Goal: Feedback & Contribution: Contribute content

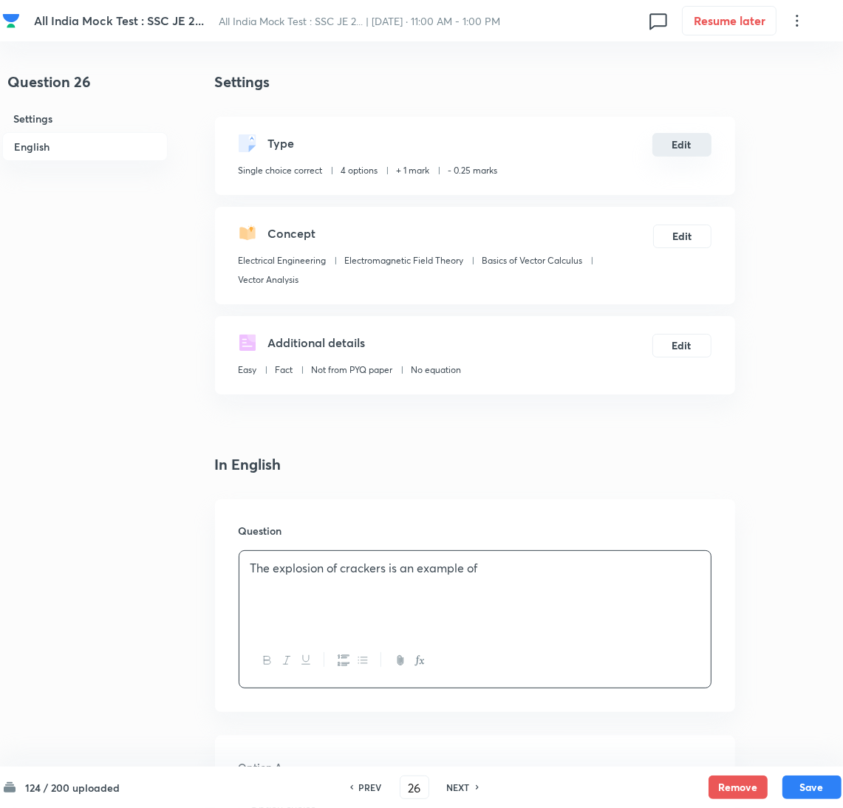
drag, startPoint x: 766, startPoint y: 183, endPoint x: 694, endPoint y: 152, distance: 78.1
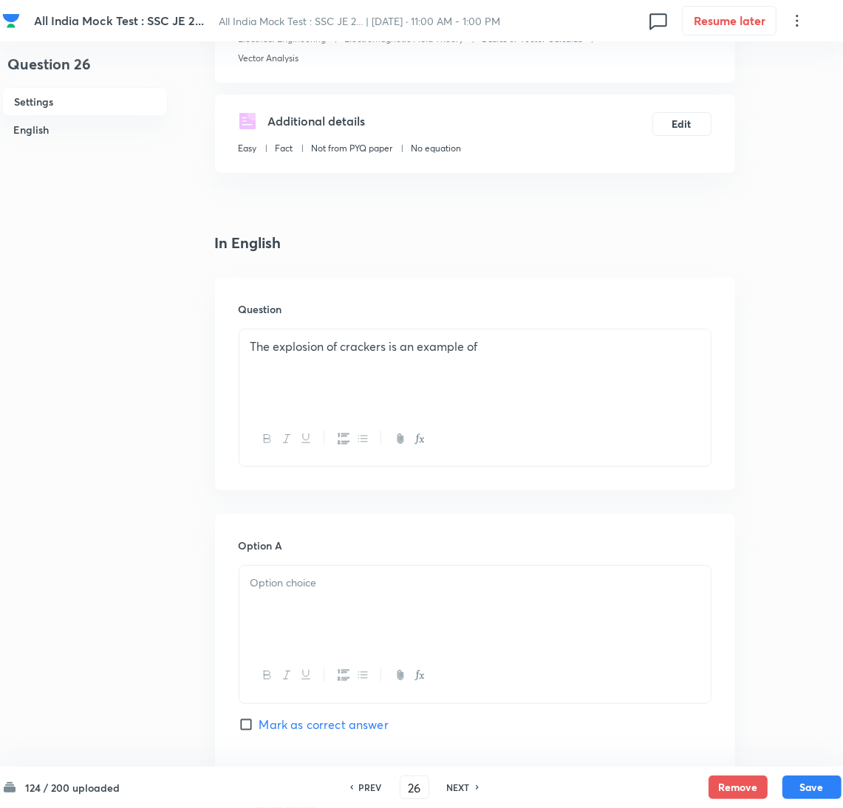
click at [338, 595] on div at bounding box center [474, 607] width 471 height 83
click at [312, 586] on p at bounding box center [474, 583] width 449 height 17
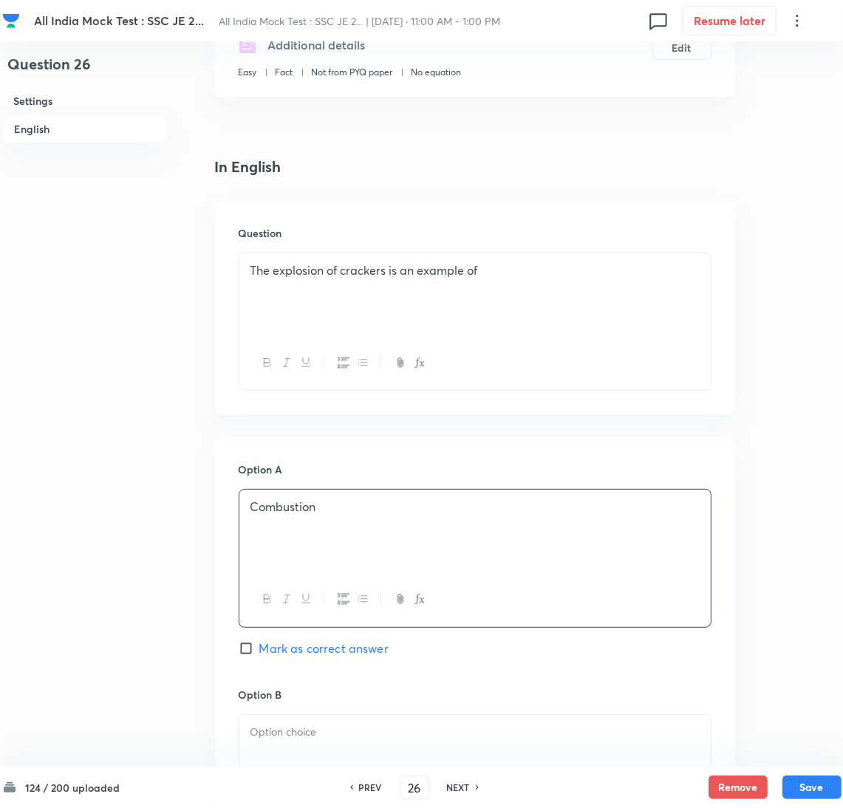
scroll to position [443, 0]
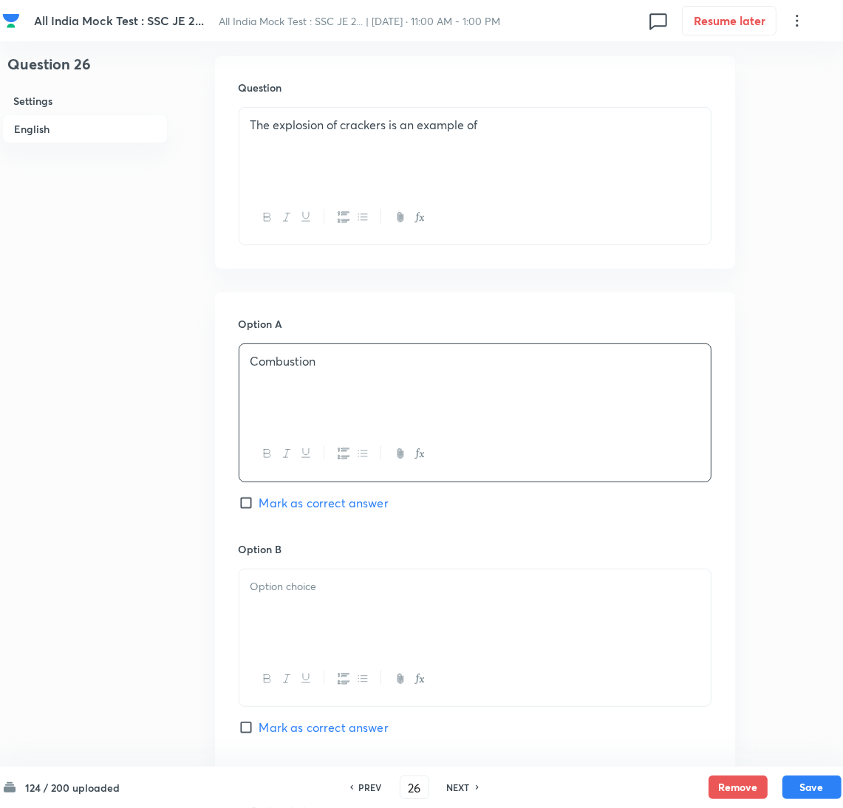
click at [276, 621] on div at bounding box center [474, 610] width 471 height 83
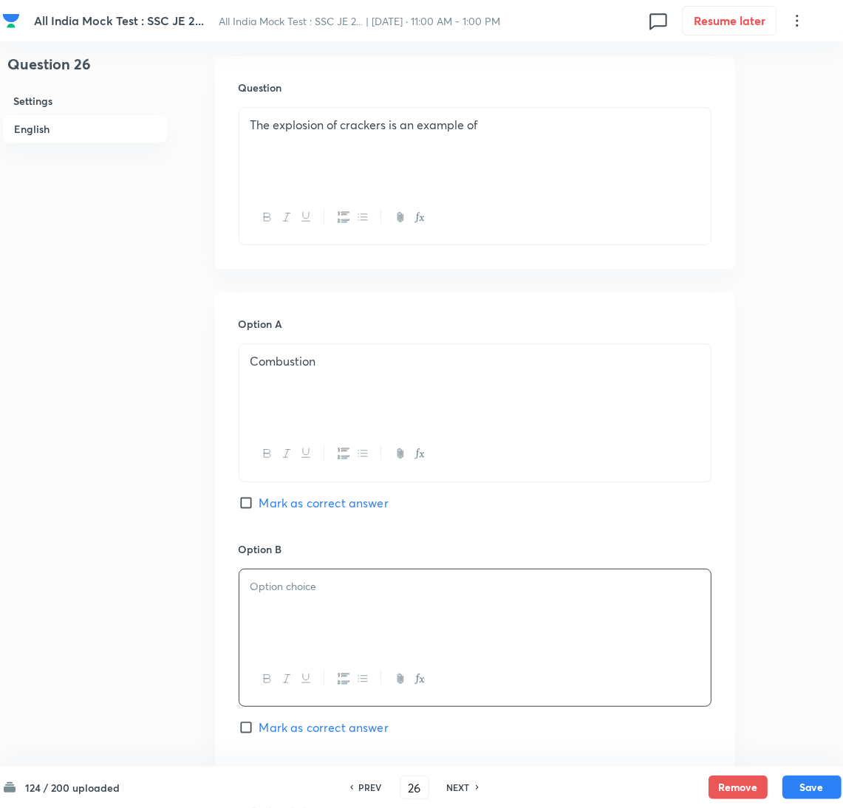
click at [340, 615] on div at bounding box center [474, 610] width 471 height 83
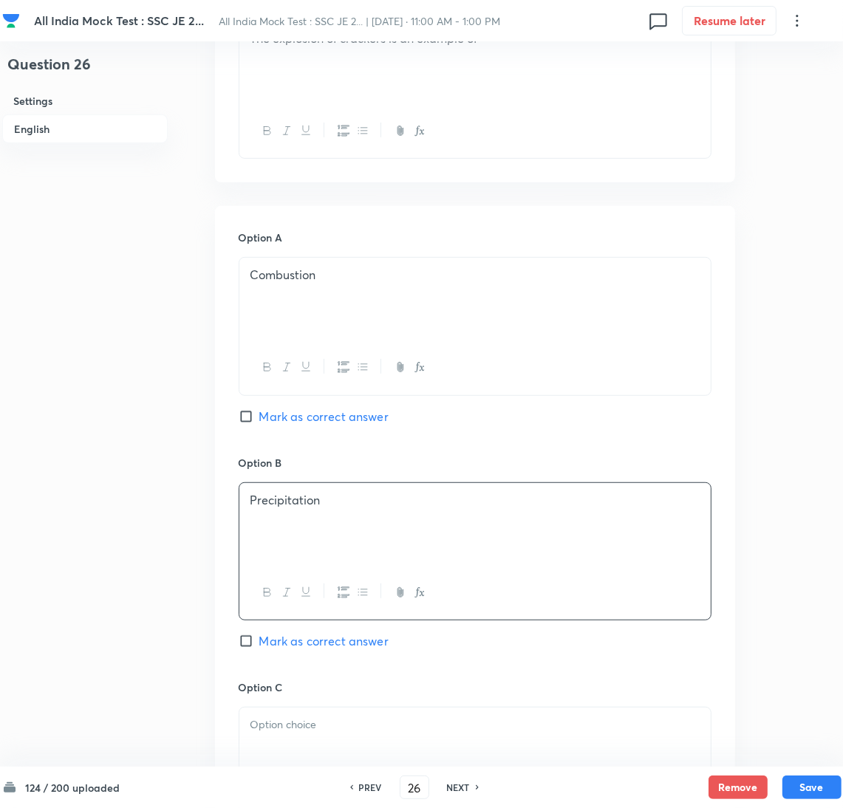
scroll to position [664, 0]
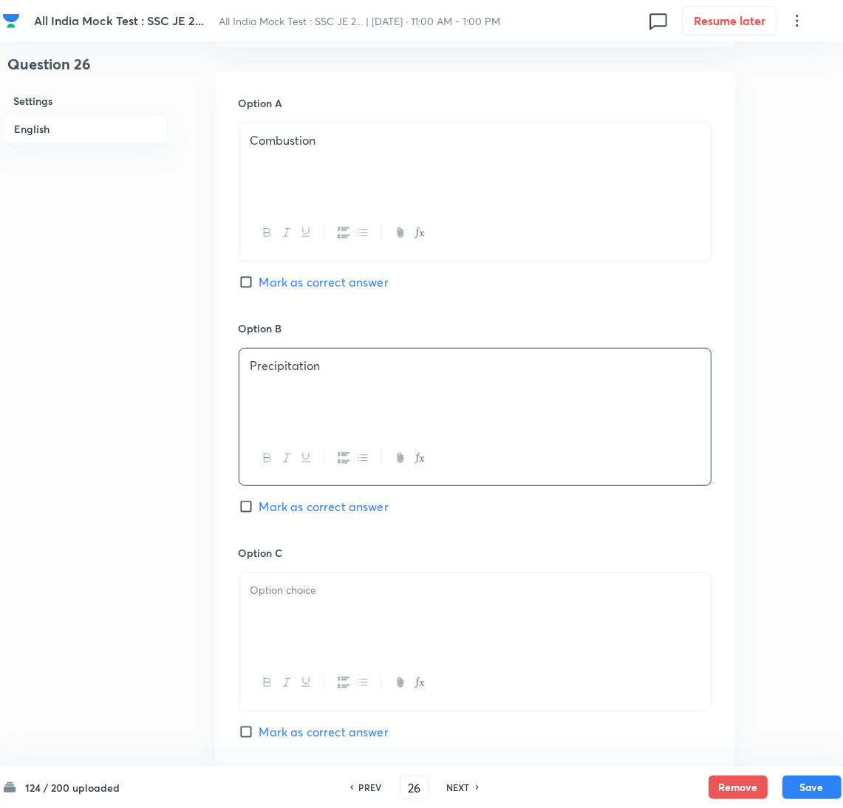
drag, startPoint x: 294, startPoint y: 618, endPoint x: 16, endPoint y: 660, distance: 280.9
click at [280, 622] on div at bounding box center [474, 614] width 471 height 83
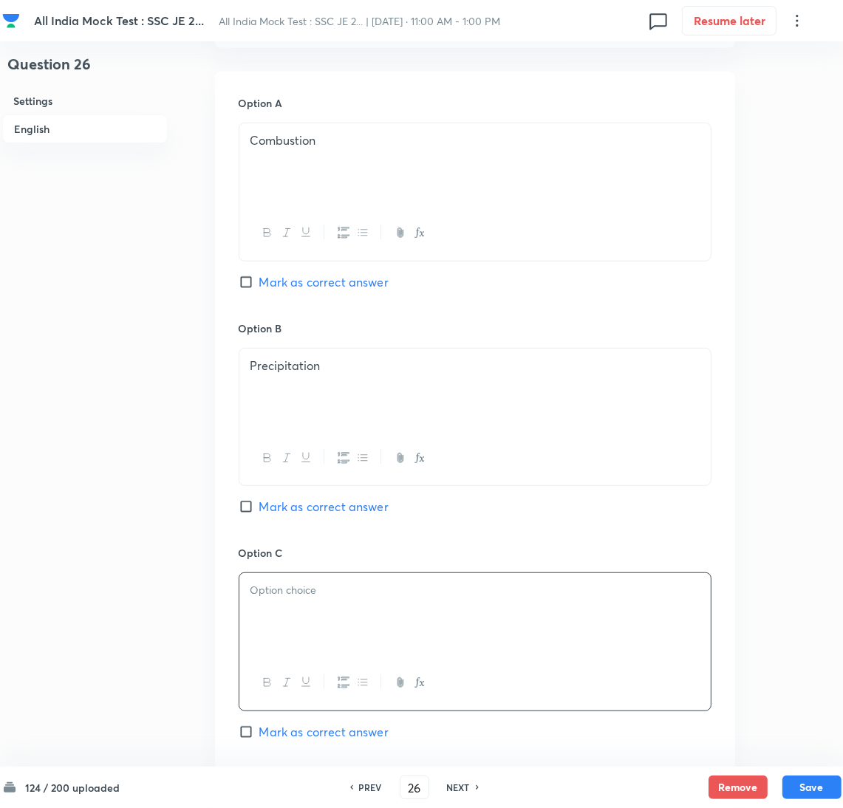
click at [309, 617] on div at bounding box center [474, 614] width 471 height 83
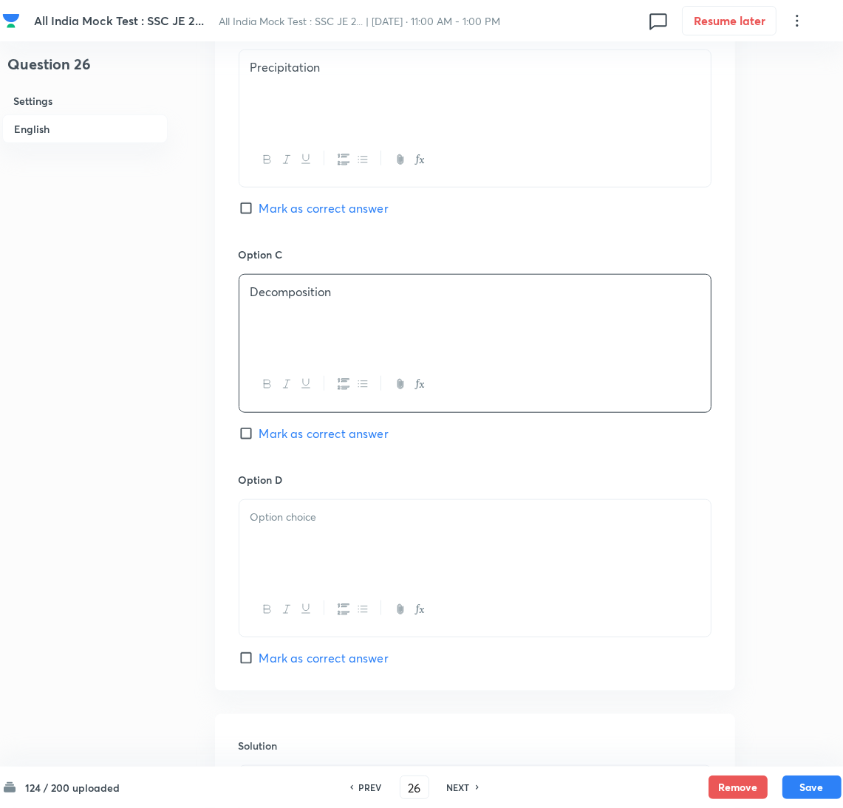
scroll to position [996, 0]
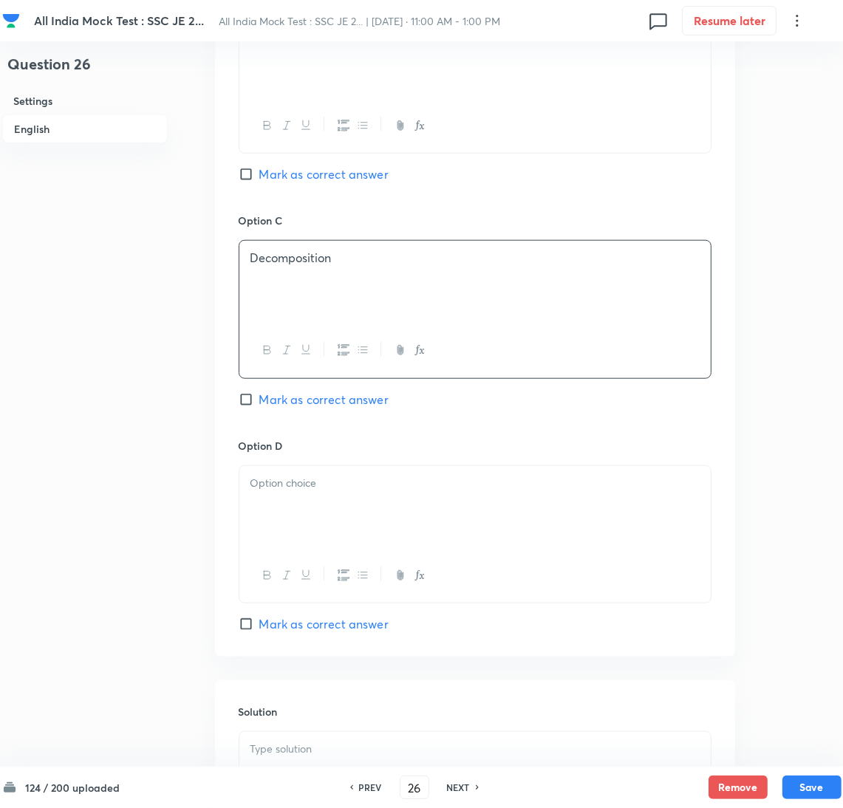
click at [273, 500] on div at bounding box center [474, 507] width 471 height 83
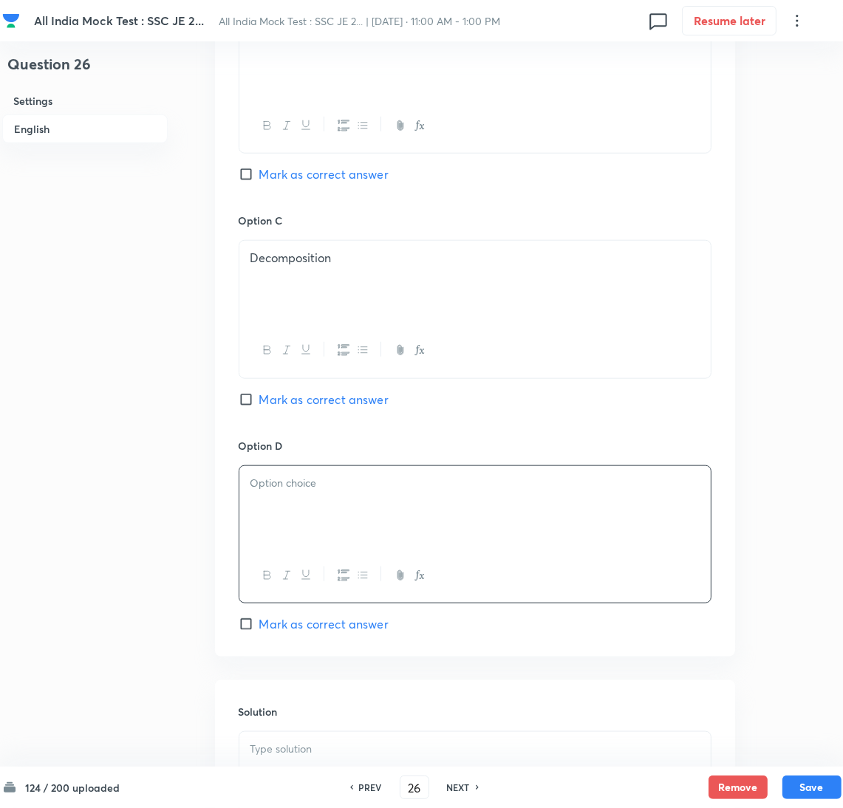
click at [312, 501] on div at bounding box center [474, 507] width 471 height 83
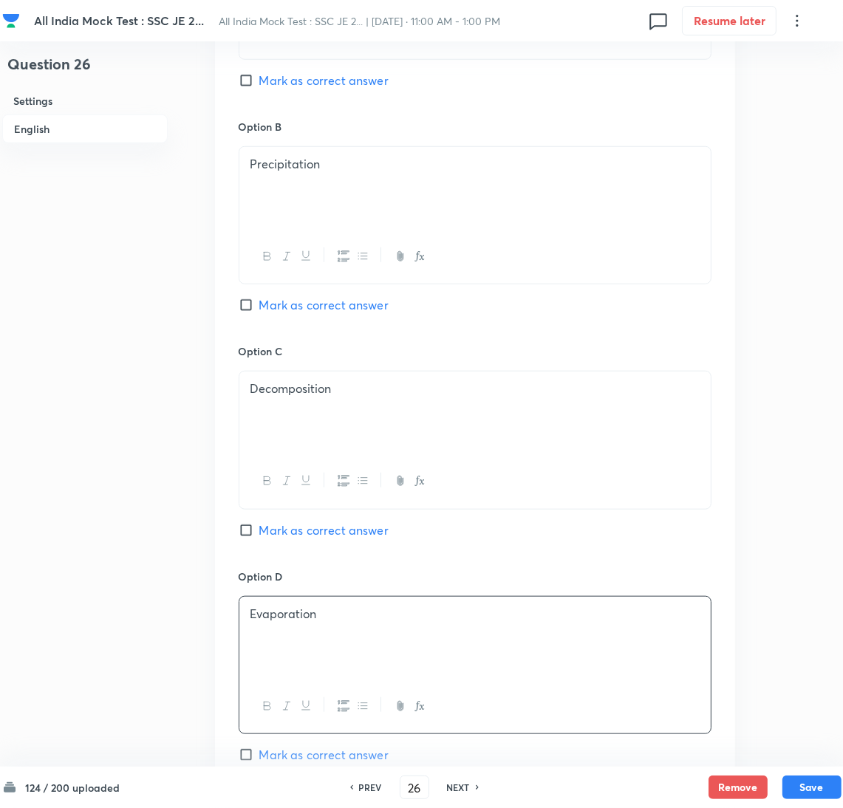
scroll to position [664, 0]
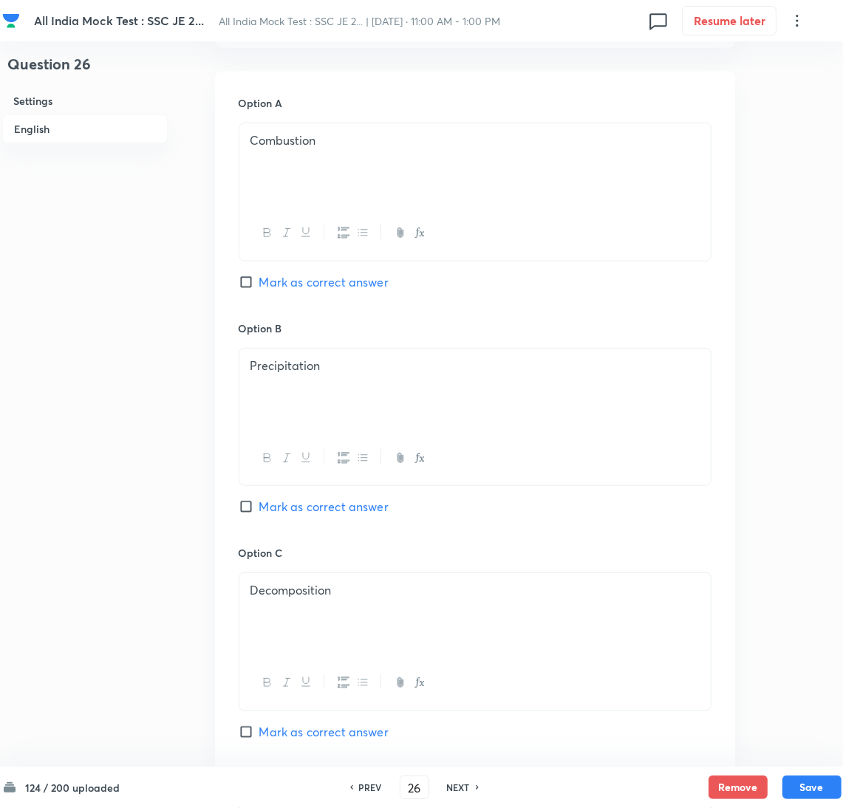
click at [250, 281] on input "Mark as correct answer" at bounding box center [249, 282] width 21 height 15
checkbox input "true"
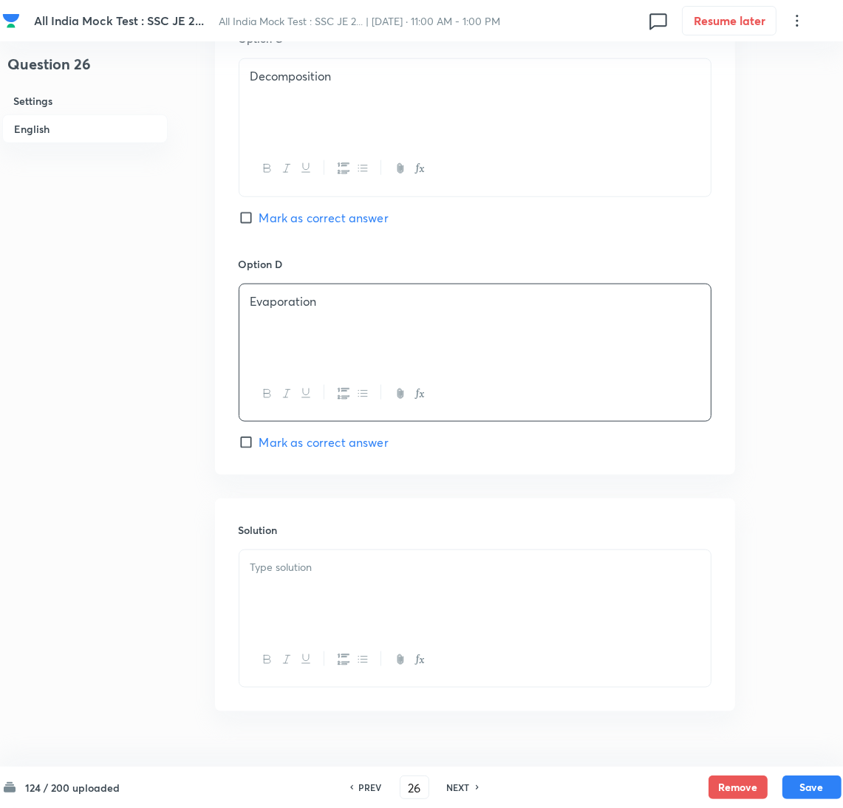
scroll to position [1215, 0]
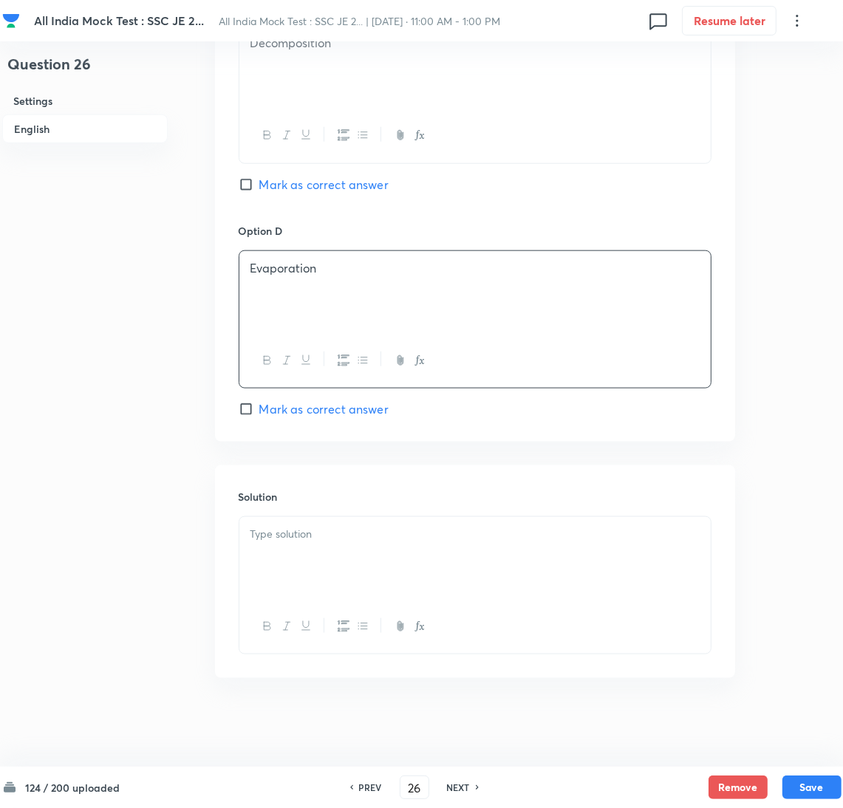
click at [312, 537] on p at bounding box center [474, 534] width 449 height 17
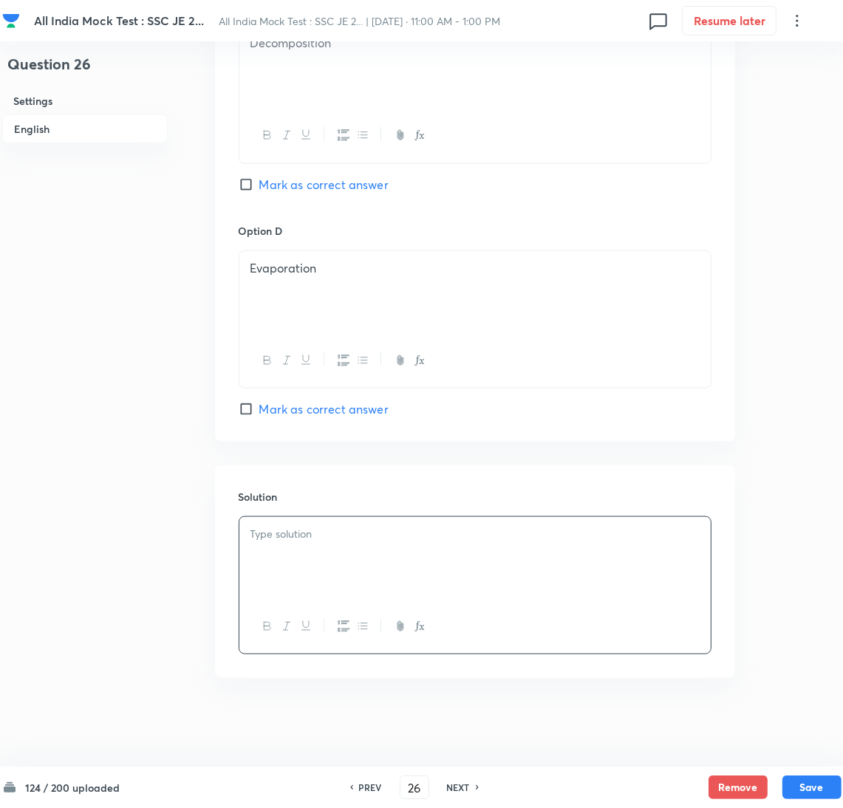
click at [244, 524] on div at bounding box center [474, 558] width 471 height 83
paste div
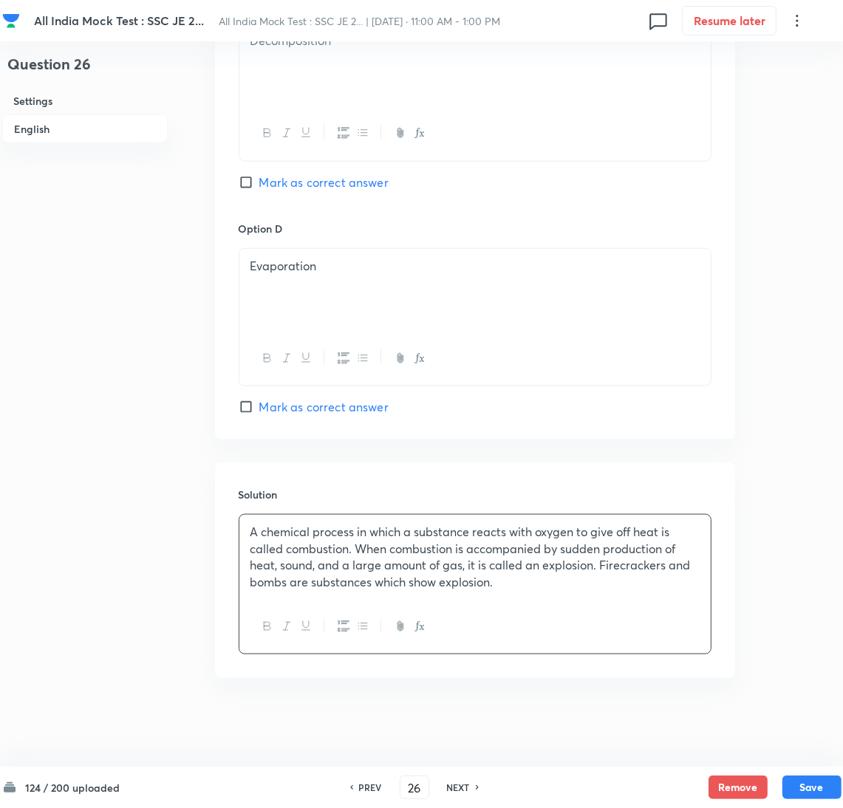
scroll to position [1216, 0]
click at [805, 784] on button "Save" at bounding box center [811, 786] width 59 height 24
type input "27"
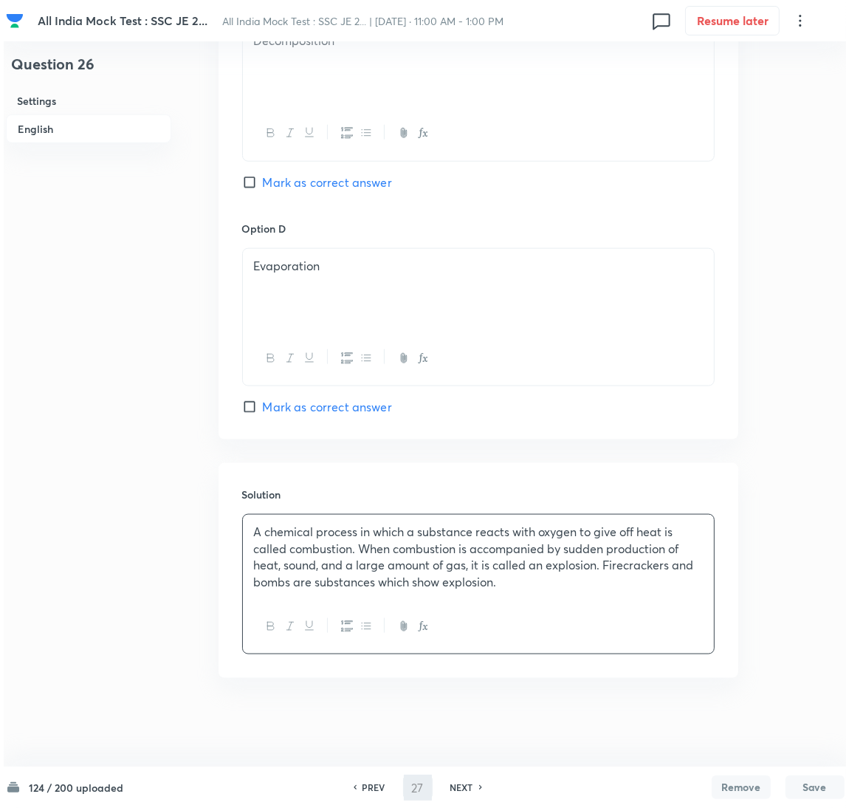
scroll to position [0, 0]
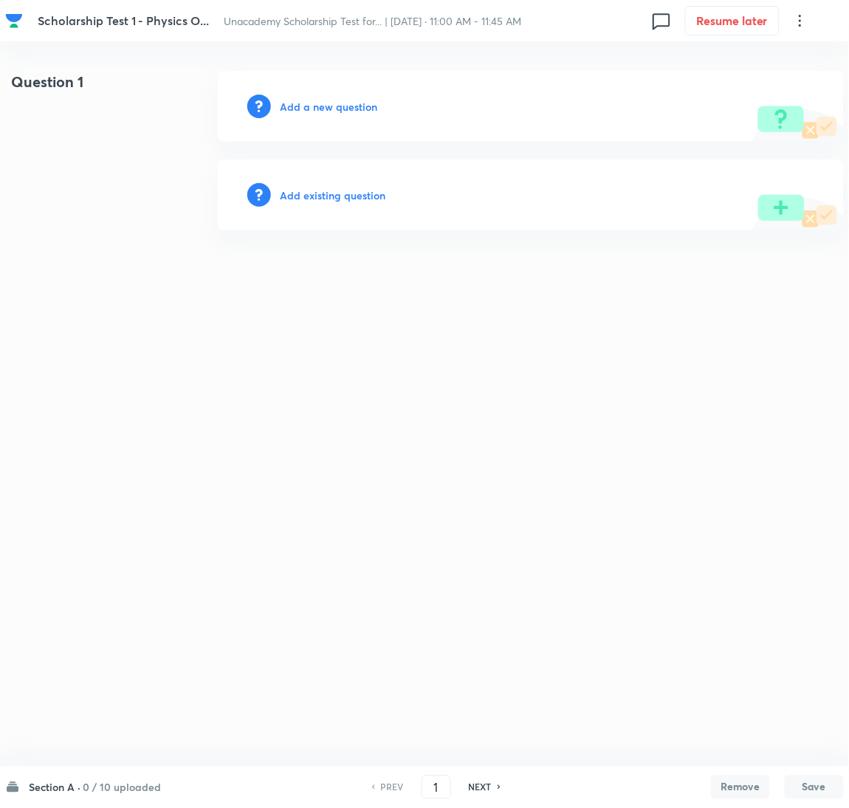
click at [317, 103] on h6 "Add a new question" at bounding box center [328, 107] width 97 height 16
click at [317, 103] on h6 "Choose a question type" at bounding box center [337, 107] width 114 height 16
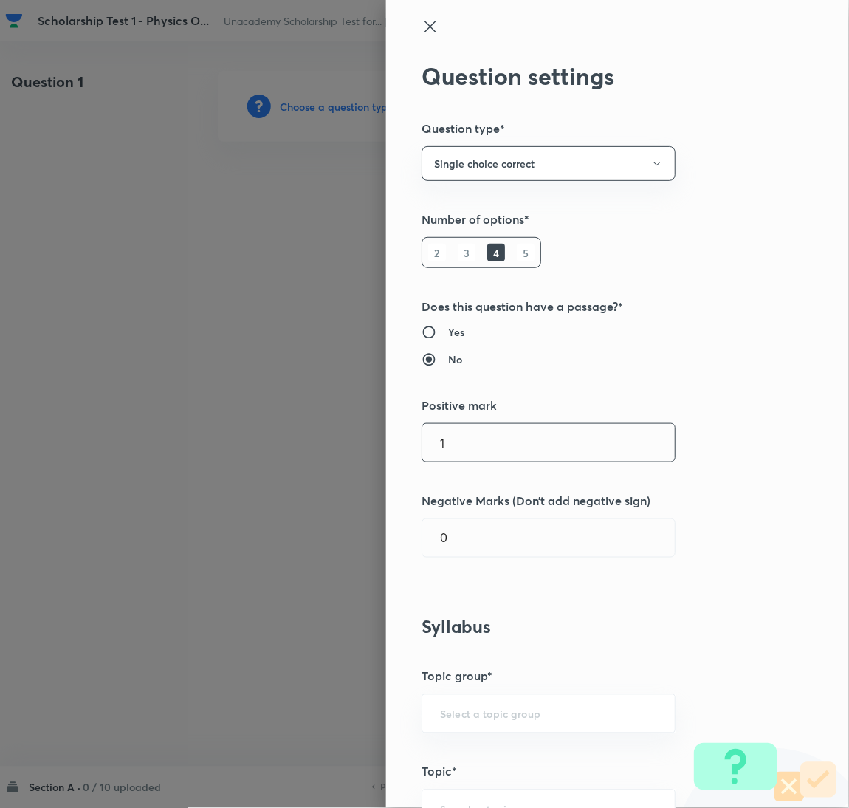
scroll to position [222, 0]
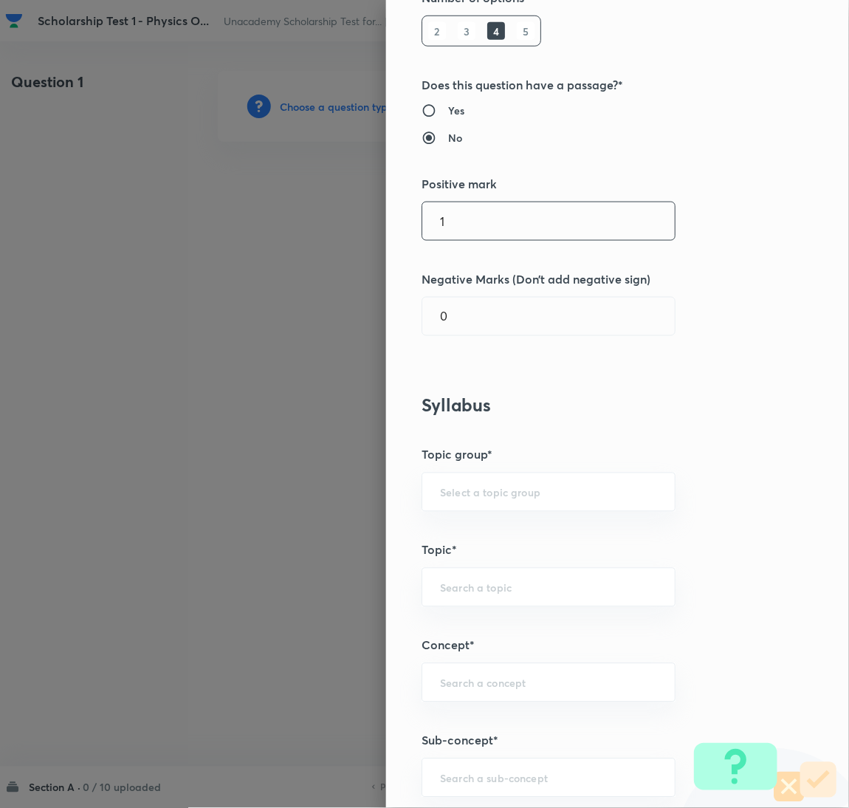
drag, startPoint x: 377, startPoint y: 208, endPoint x: 367, endPoint y: 205, distance: 10.8
click at [367, 205] on div "Question settings Question type* Single choice correct Number of options* 2 3 4…" at bounding box center [424, 404] width 849 height 808
type input "2"
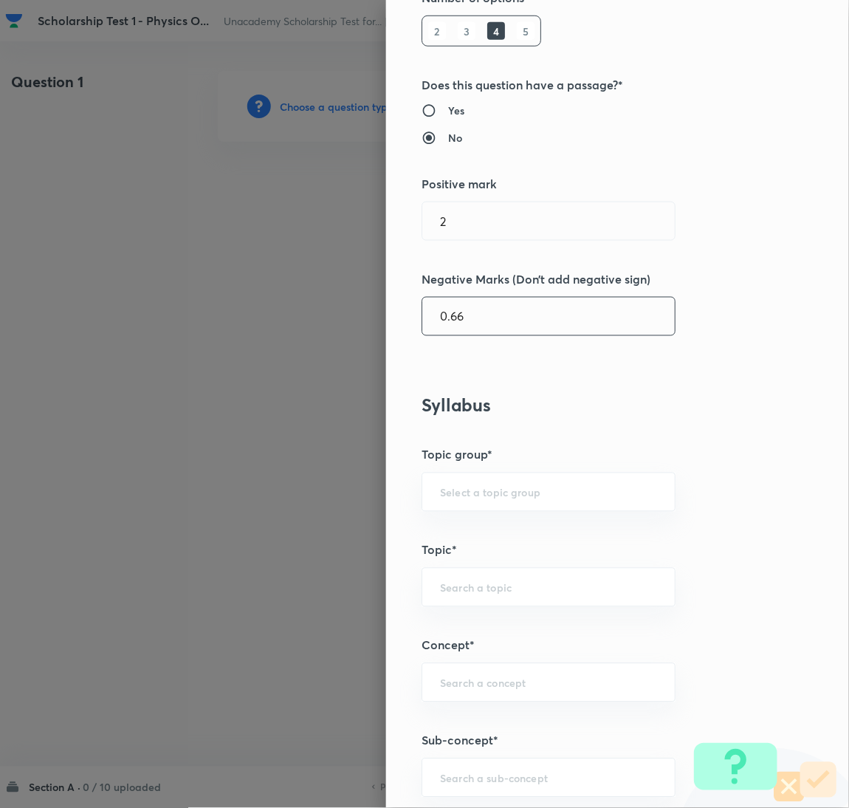
type input "0.66"
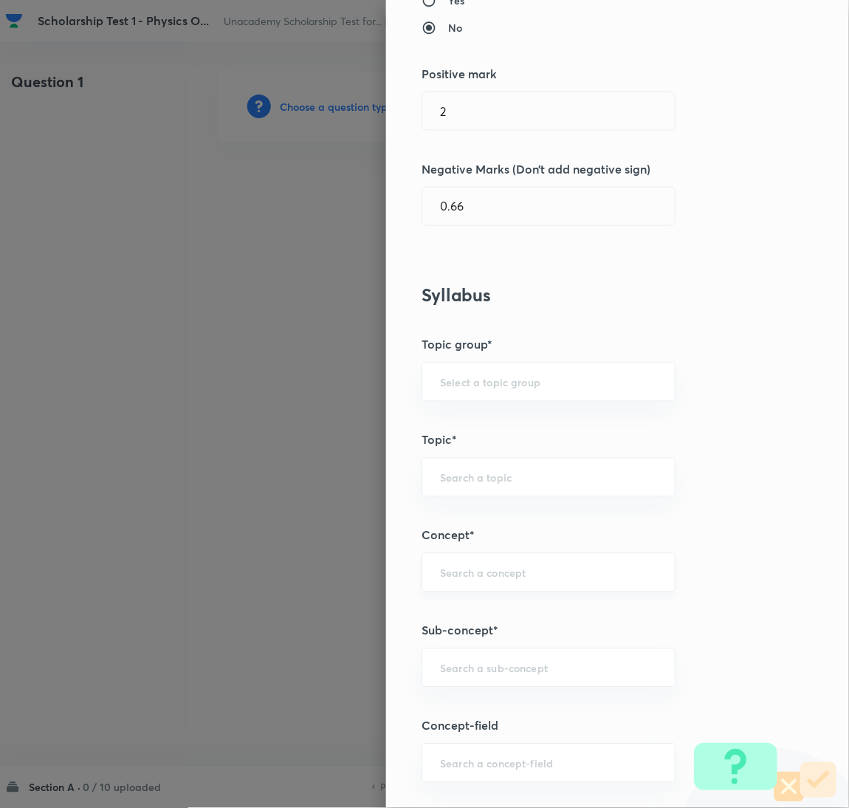
scroll to position [553, 0]
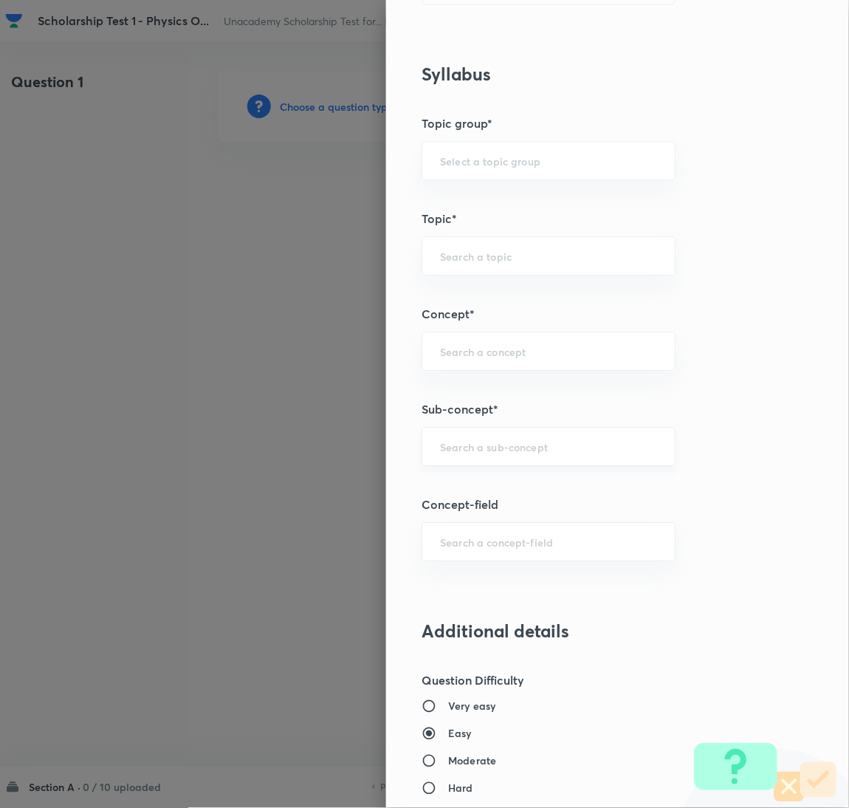
click at [470, 453] on input "text" at bounding box center [548, 446] width 217 height 14
type input "Electric P"
click at [486, 439] on input "text" at bounding box center [548, 446] width 217 height 14
type input "E"
click at [471, 543] on input "text" at bounding box center [548, 542] width 217 height 14
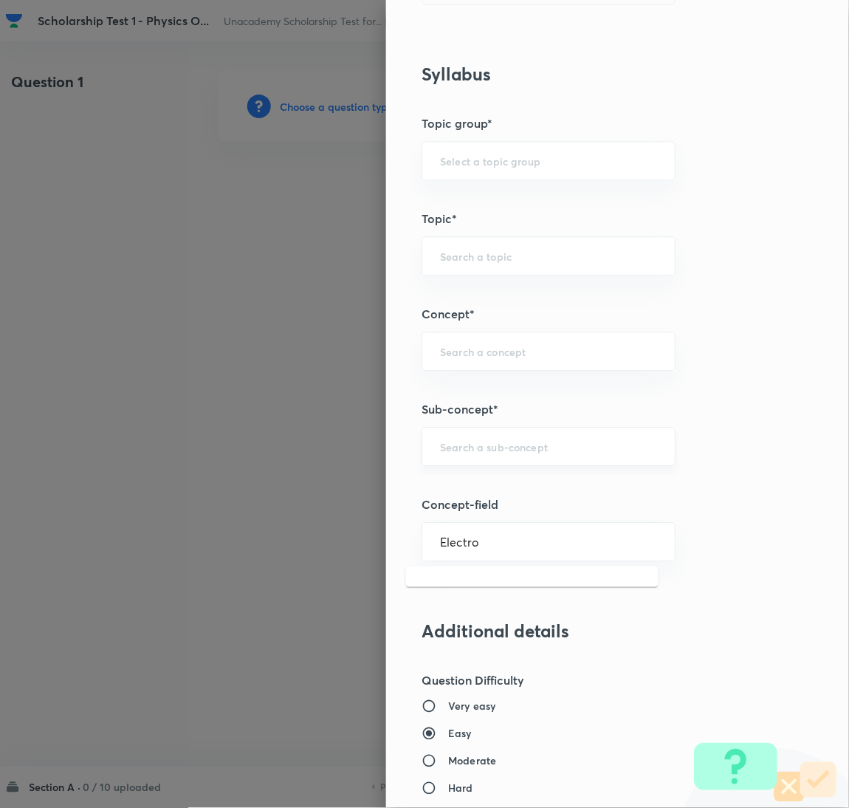
click at [473, 456] on div "​" at bounding box center [549, 446] width 254 height 39
type input "Electro"
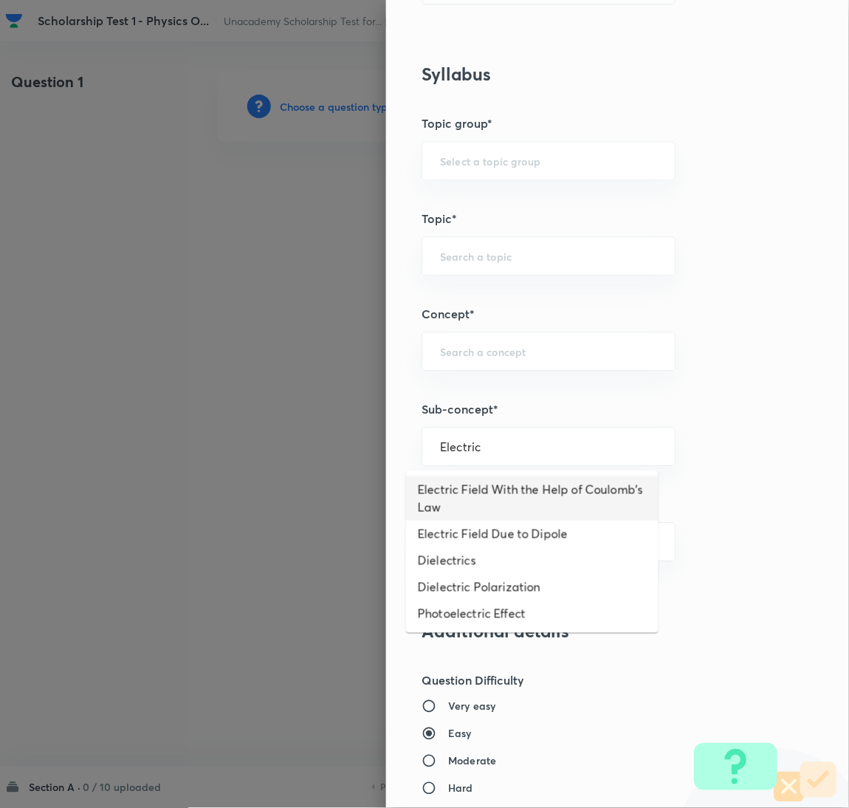
click at [472, 496] on li "Electric Field With the Help of Coulomb's Law" at bounding box center [532, 498] width 253 height 44
type input "Electric Field With the Help of Coulomb's Law"
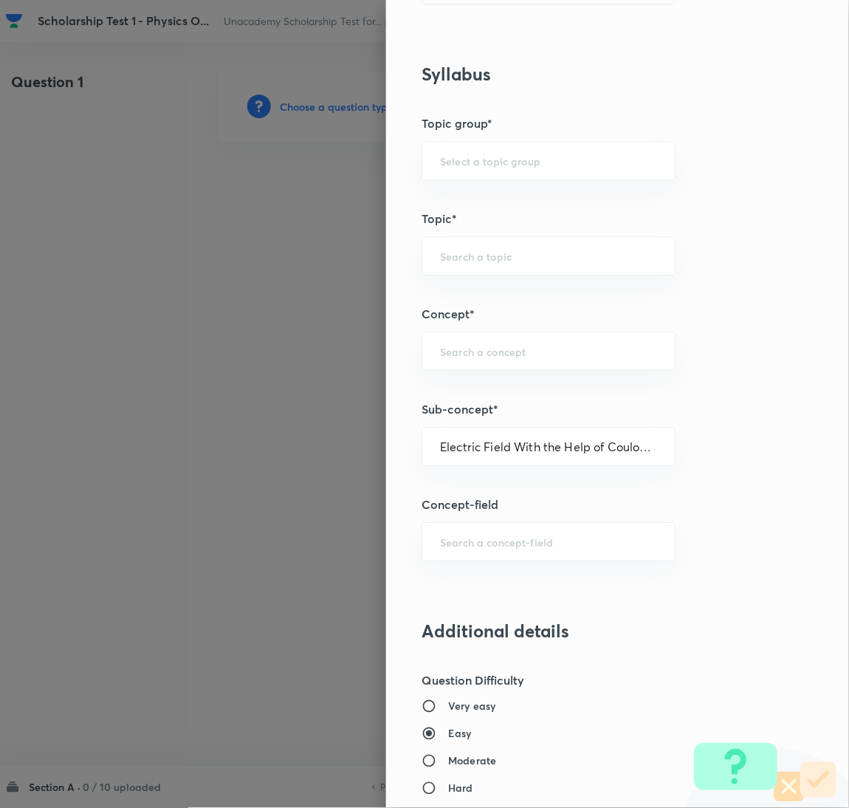
type input "Physics"
type input "Electricity & Magnetism"
type input "Electric Field"
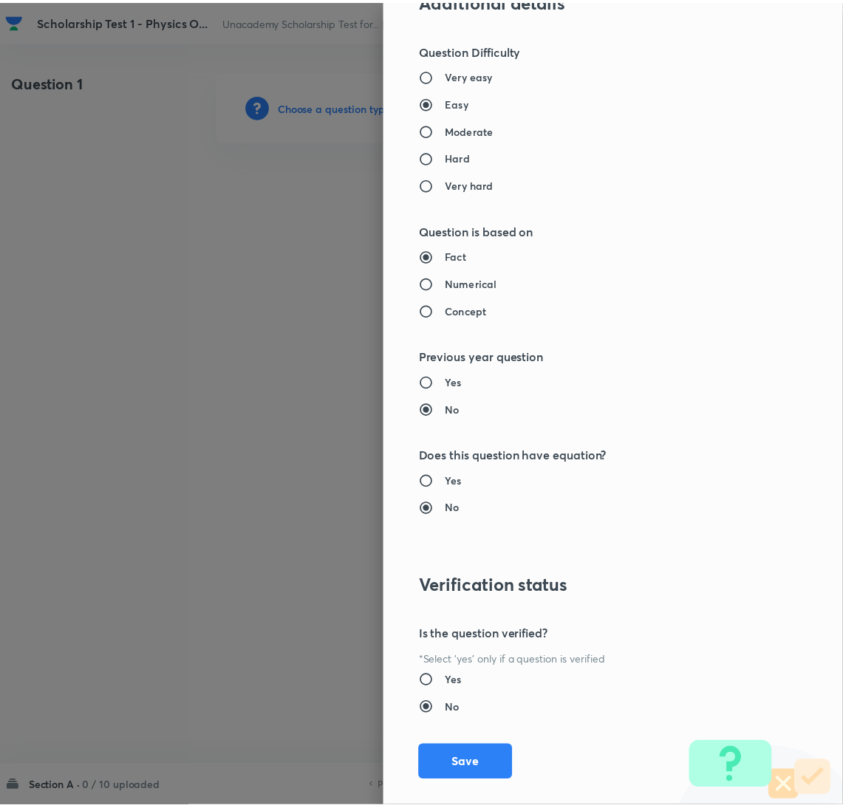
scroll to position [1207, 0]
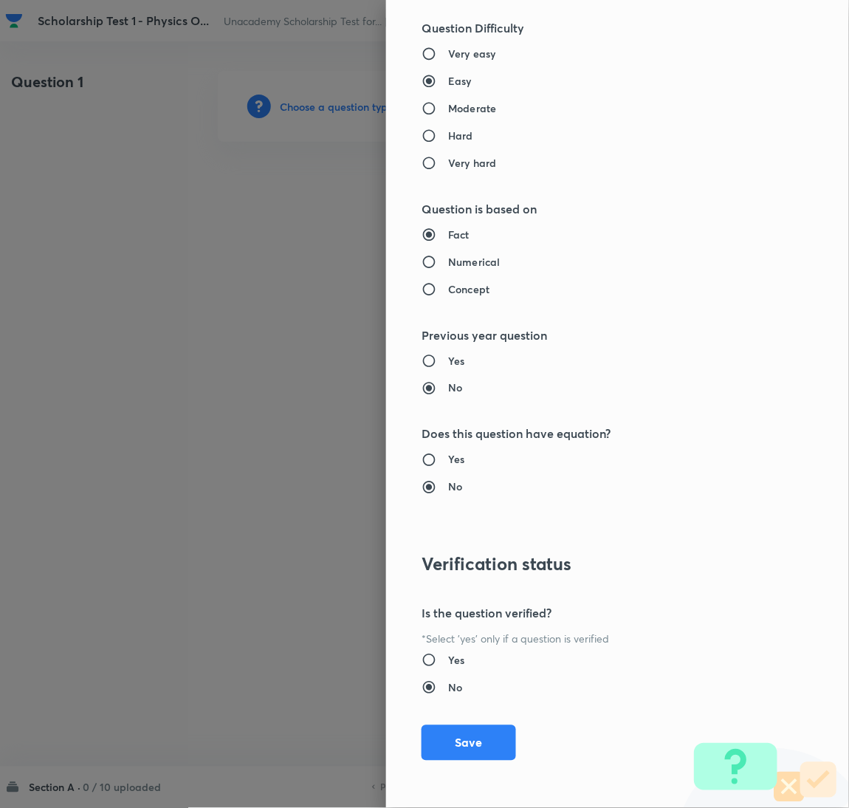
drag, startPoint x: 450, startPoint y: 775, endPoint x: 445, endPoint y: 767, distance: 9.6
click at [447, 772] on div "Question settings Question type* Single choice correct Number of options* 2 3 4…" at bounding box center [617, 404] width 463 height 808
click at [445, 746] on button "Save" at bounding box center [469, 741] width 95 height 35
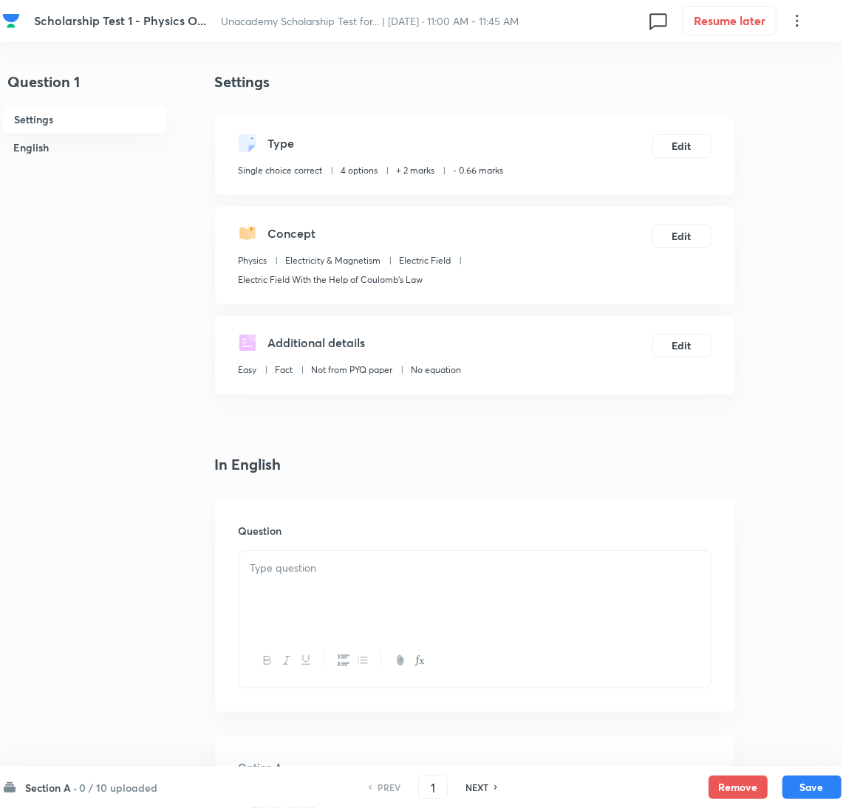
click at [321, 592] on div at bounding box center [474, 592] width 471 height 83
click at [283, 595] on div at bounding box center [474, 592] width 471 height 83
paste div
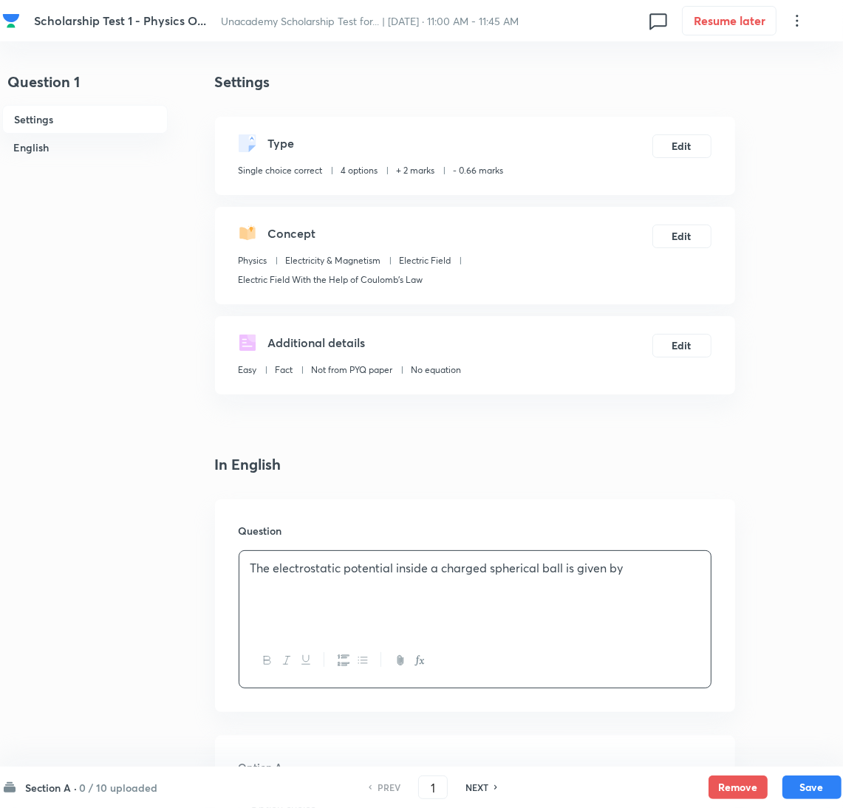
click at [685, 564] on p "The electrostatic potential inside a charged spherical ball is given by" at bounding box center [474, 568] width 449 height 17
click at [385, 582] on p "The electrostatic potential inside a charged spherical ball is given by where r…" at bounding box center [474, 577] width 449 height 35
click at [671, 567] on p "The electrostatic potential inside a charged spherical ball is given by where r…" at bounding box center [474, 585] width 449 height 50
click at [623, 567] on p "The electrostatic potential inside a charged spherical ball is given by where r…" at bounding box center [474, 585] width 449 height 50
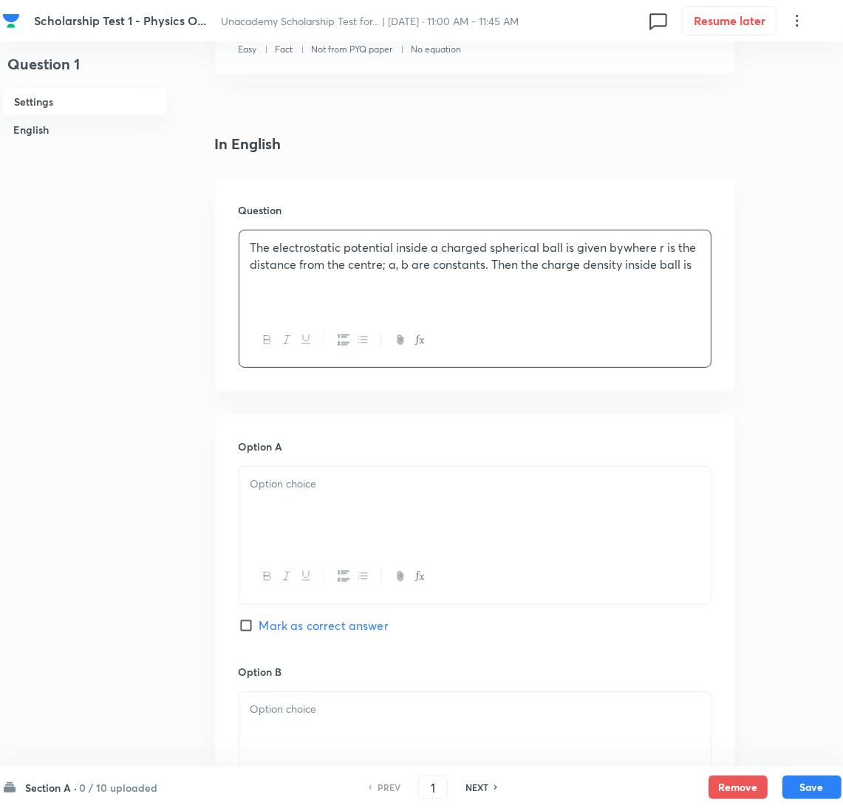
scroll to position [332, 0]
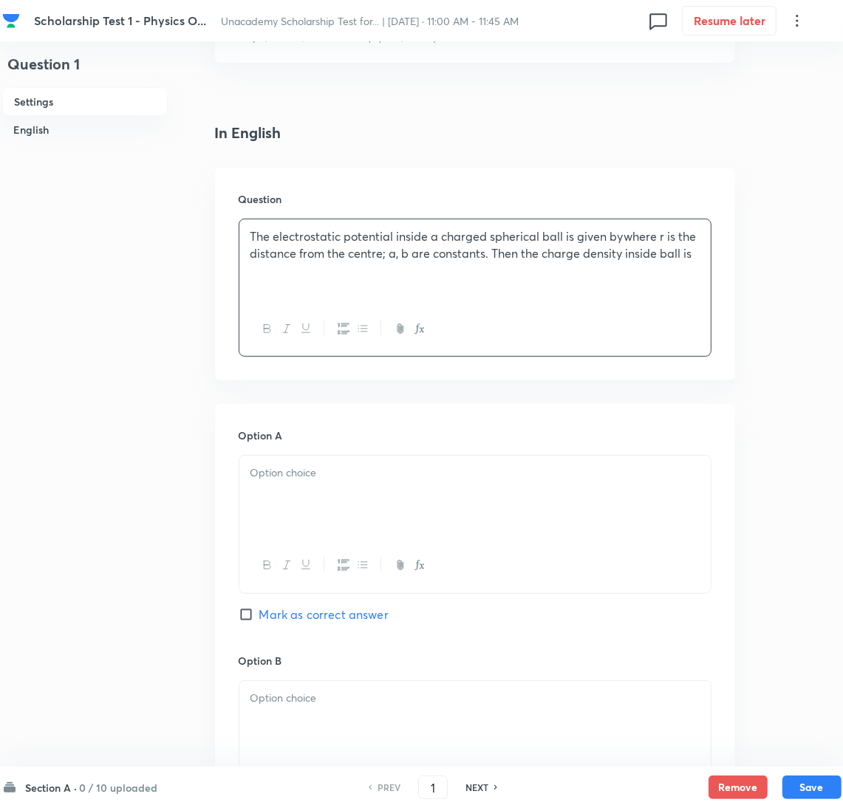
click at [265, 496] on div at bounding box center [474, 497] width 471 height 83
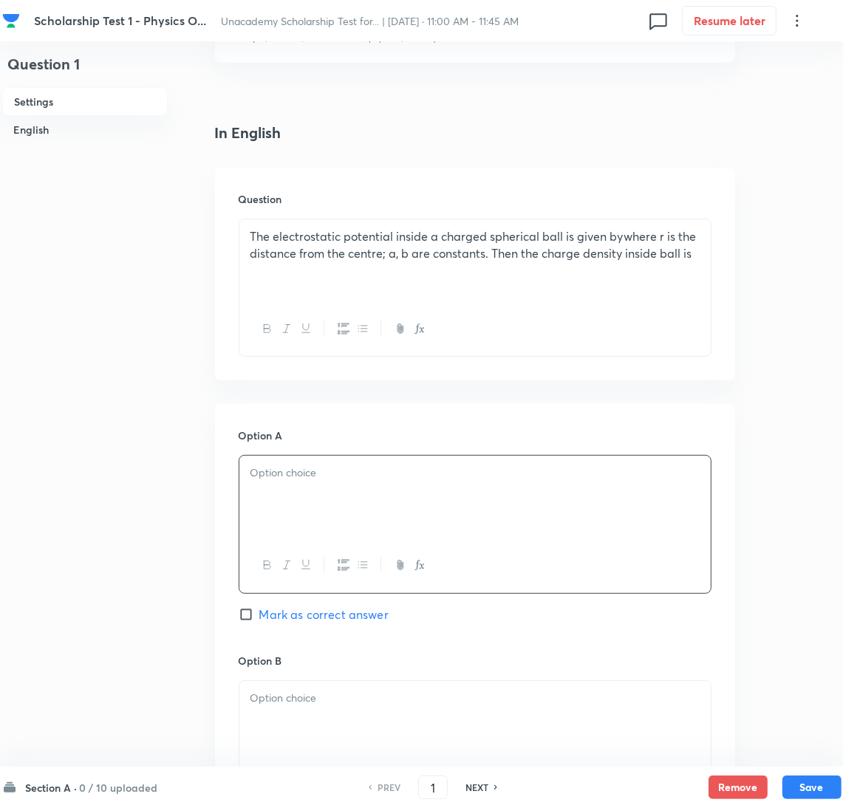
click at [276, 487] on div at bounding box center [474, 497] width 471 height 83
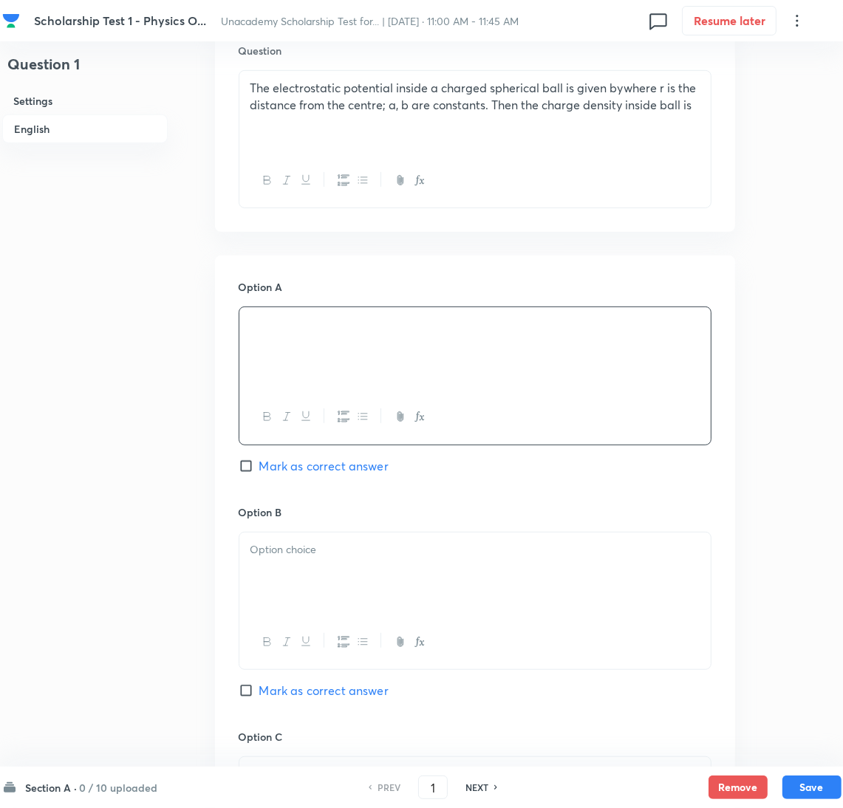
scroll to position [664, 0]
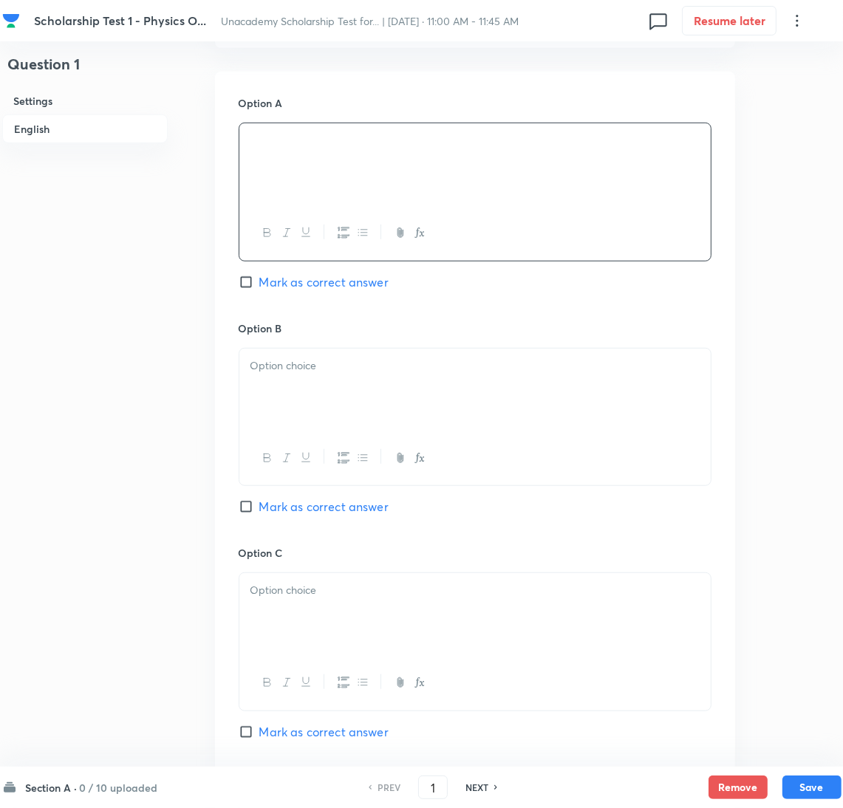
click at [295, 374] on p at bounding box center [474, 365] width 449 height 17
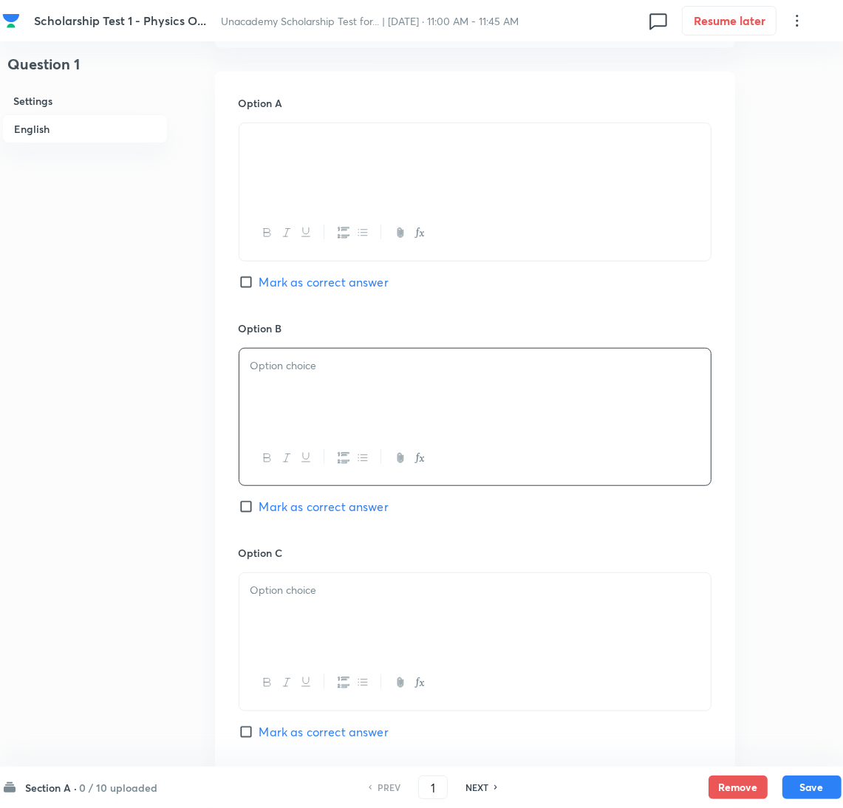
click at [662, 390] on div at bounding box center [474, 390] width 471 height 83
click at [278, 608] on div at bounding box center [474, 614] width 471 height 83
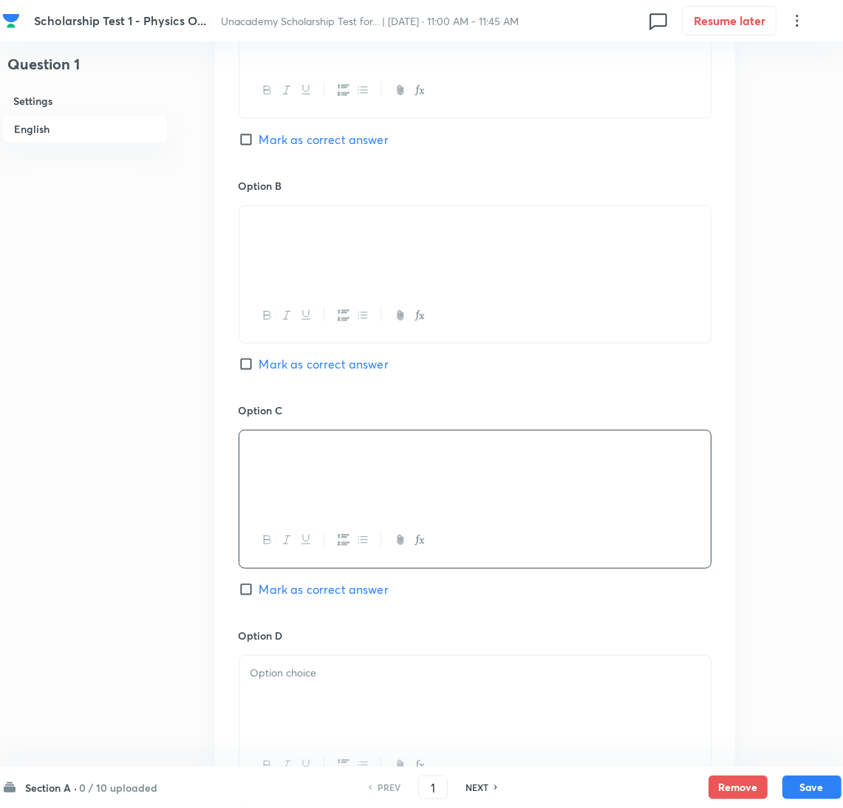
scroll to position [886, 0]
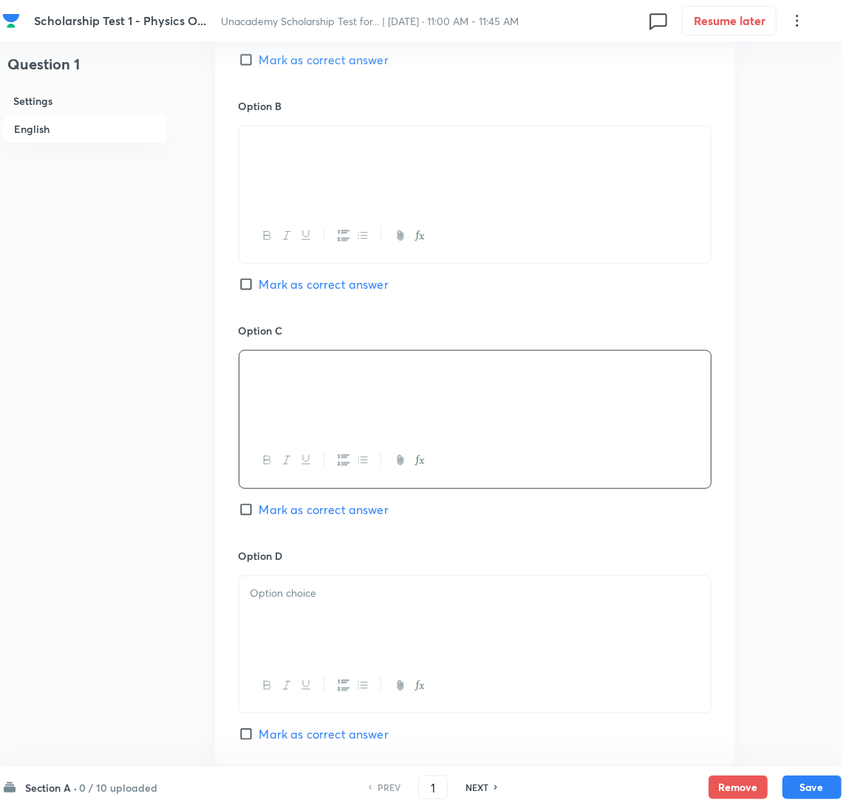
click at [321, 598] on p at bounding box center [474, 593] width 449 height 17
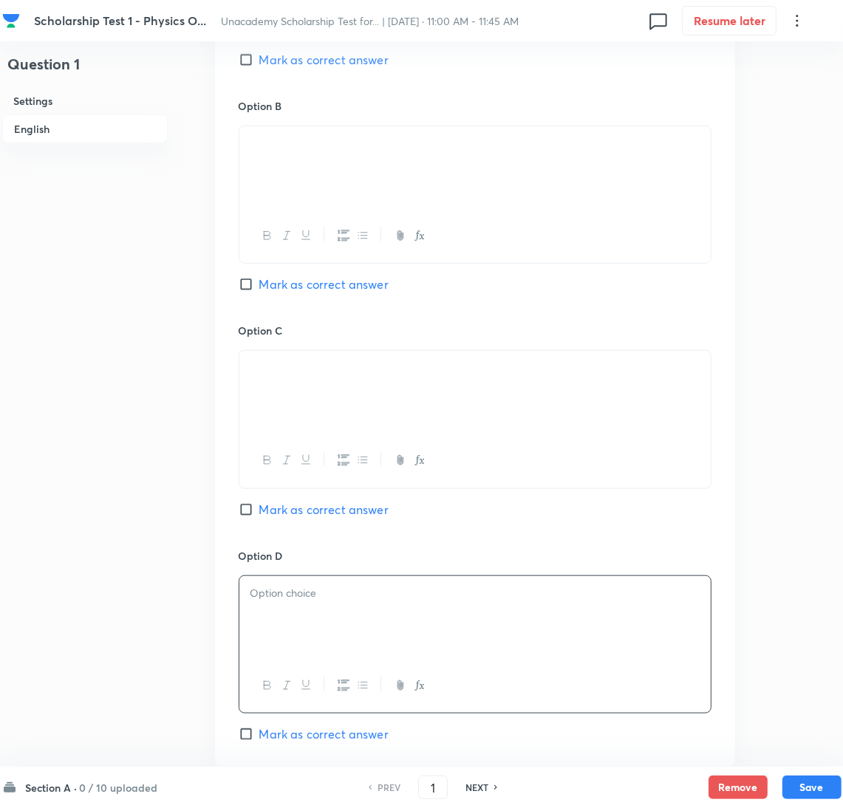
click at [283, 609] on div at bounding box center [474, 617] width 471 height 83
click at [258, 513] on input "Mark as correct answer" at bounding box center [249, 509] width 21 height 15
checkbox input "true"
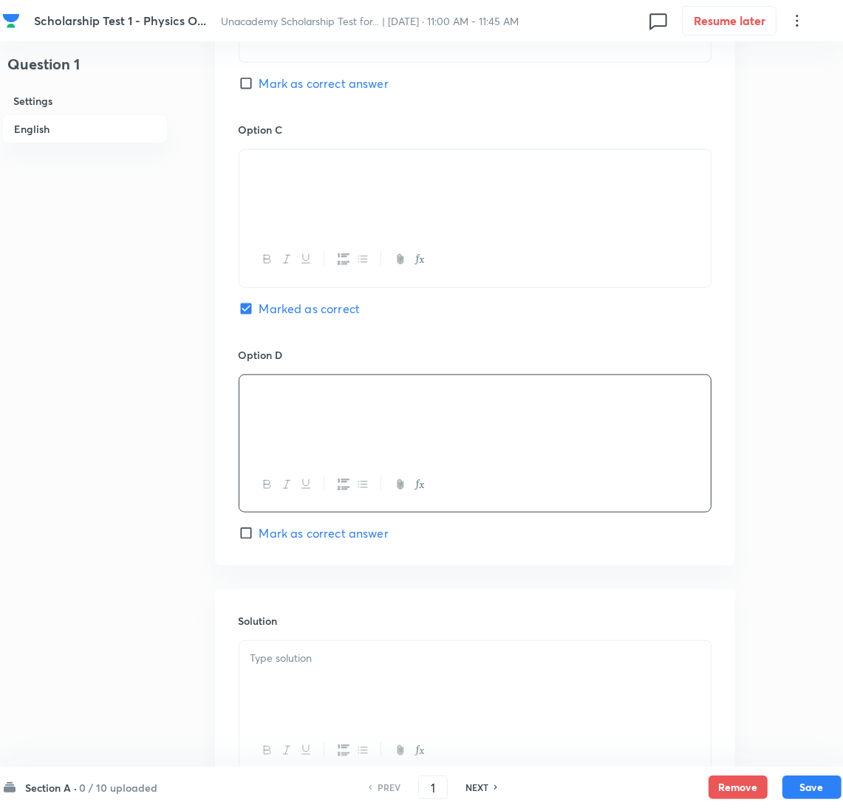
scroll to position [1107, 0]
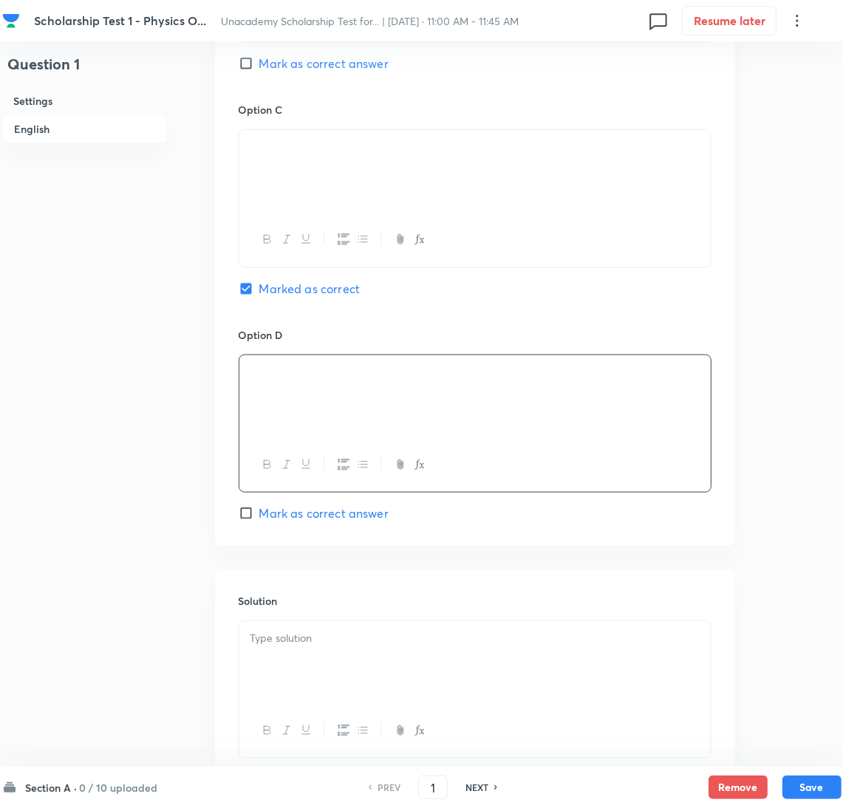
click at [282, 643] on p at bounding box center [474, 638] width 449 height 17
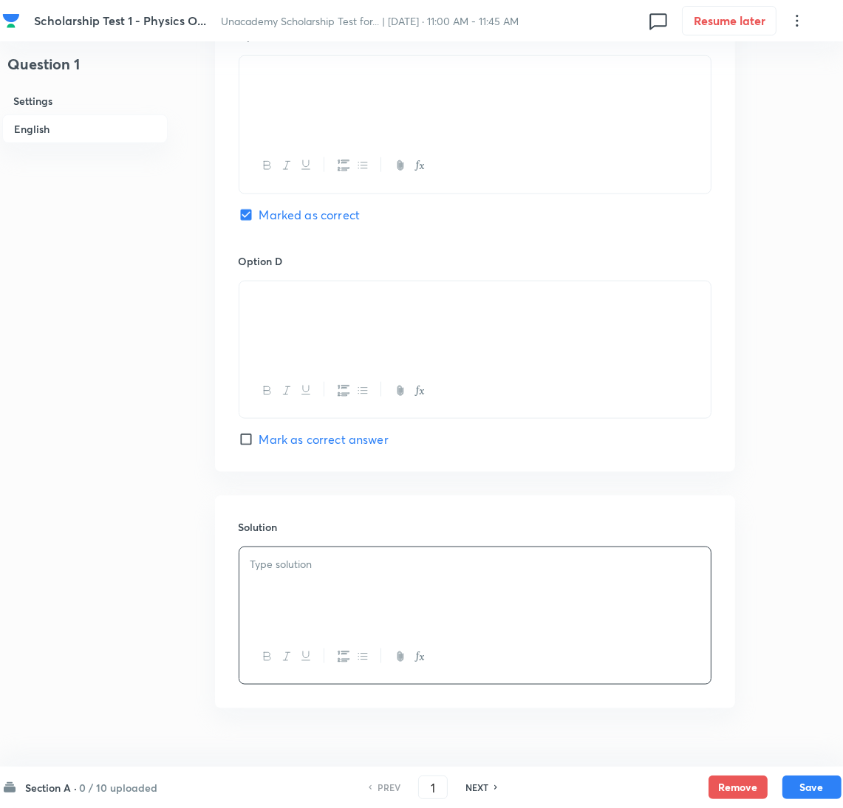
scroll to position [1215, 0]
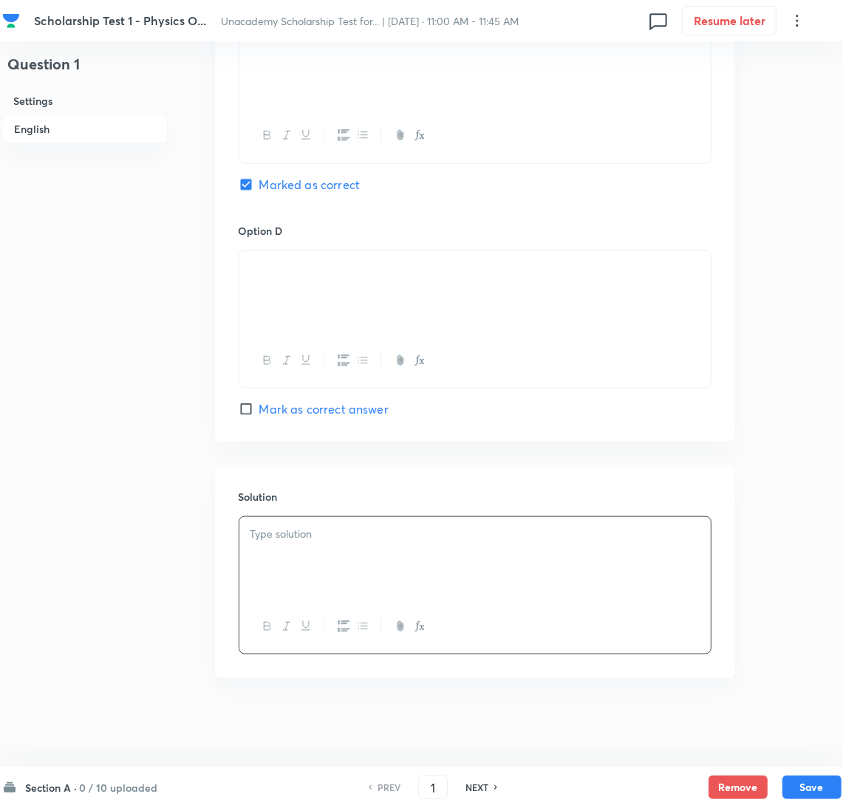
click at [360, 540] on p at bounding box center [474, 534] width 449 height 17
click at [307, 541] on p at bounding box center [474, 534] width 449 height 17
paste div
click at [441, 534] on p "Potential inside" at bounding box center [474, 534] width 449 height 17
click at [543, 536] on p "Potential inside" at bounding box center [474, 534] width 449 height 17
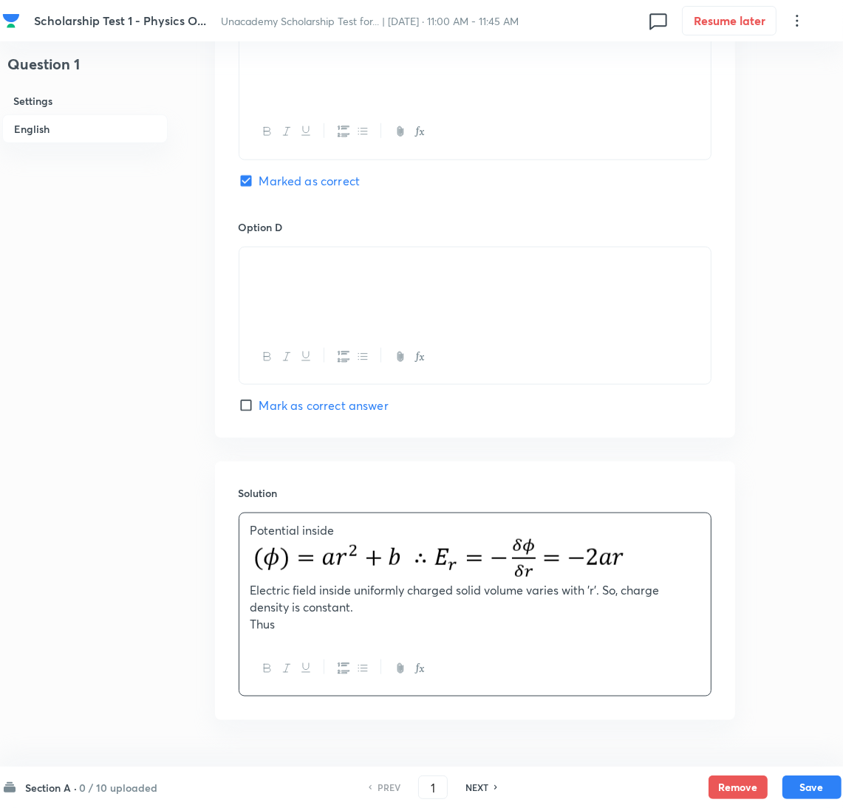
click at [332, 631] on p "Thus" at bounding box center [474, 624] width 449 height 17
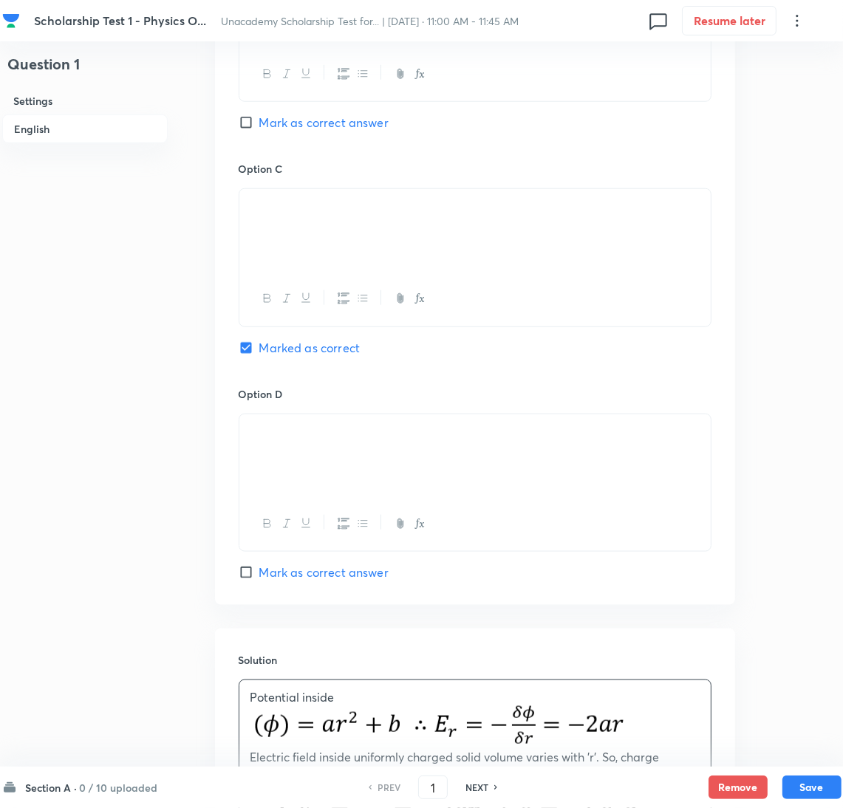
scroll to position [1305, 0]
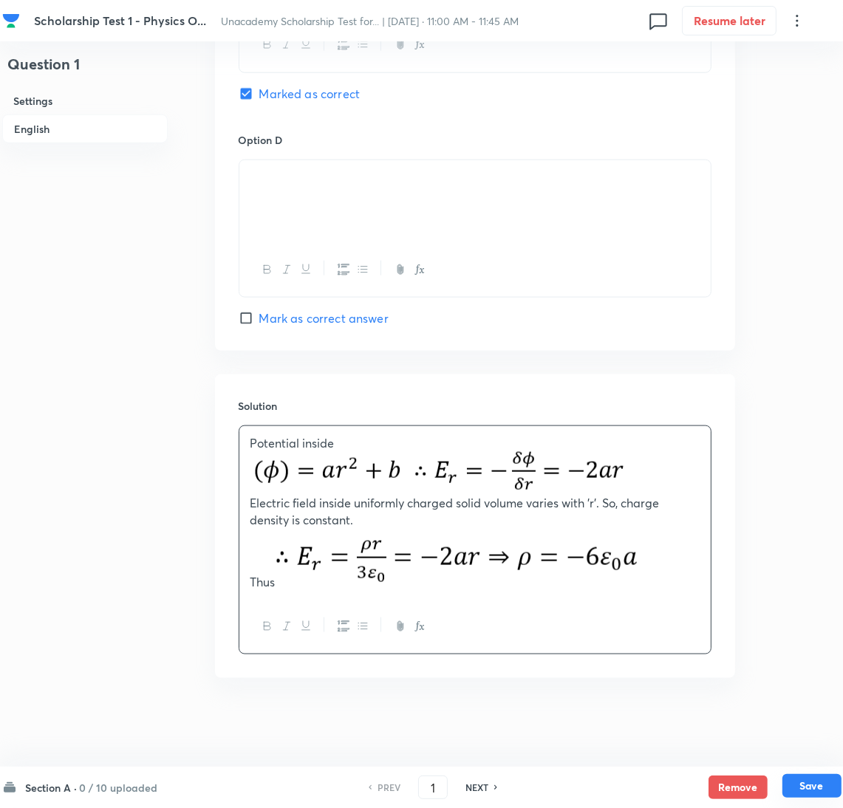
click at [819, 785] on button "Save" at bounding box center [811, 786] width 59 height 24
type input "2"
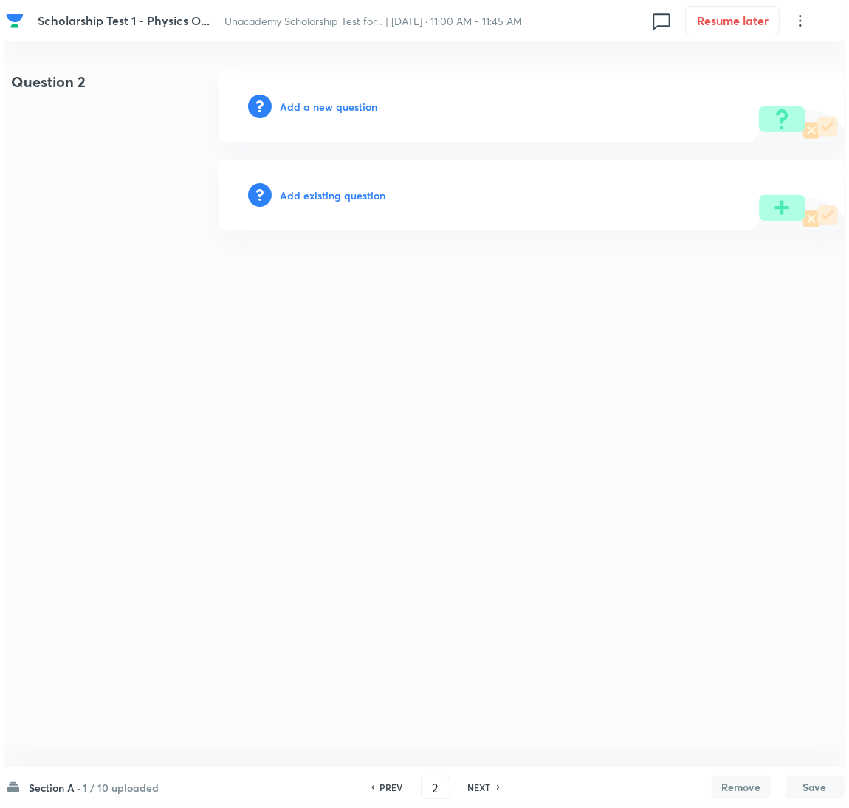
scroll to position [0, 0]
click at [339, 100] on h6 "Add a new question" at bounding box center [328, 107] width 97 height 16
click at [335, 101] on h6 "Choose a question type" at bounding box center [337, 107] width 114 height 16
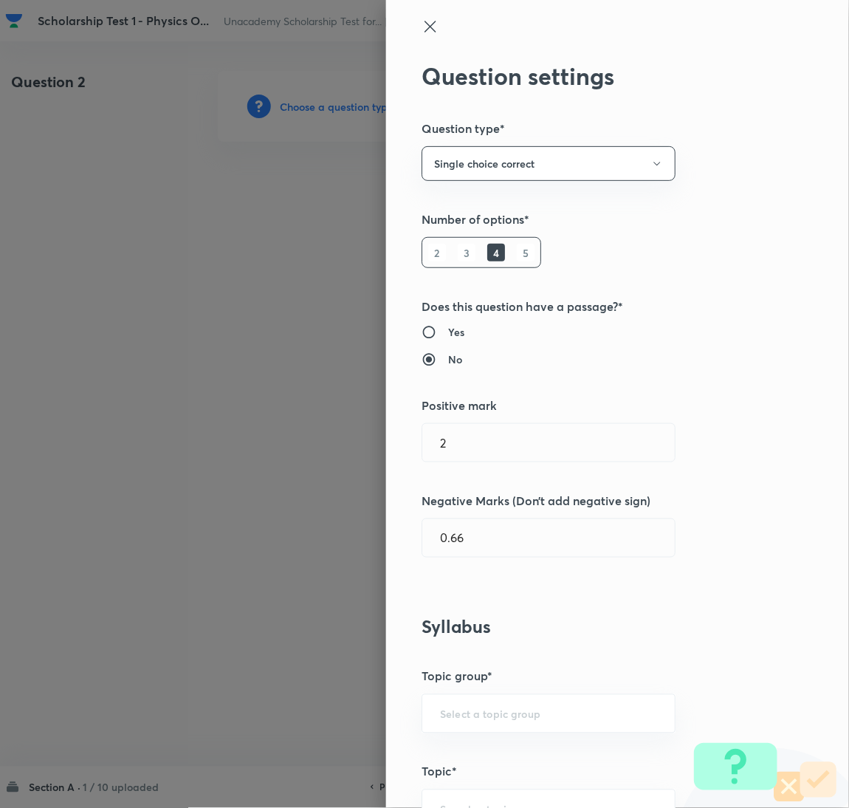
scroll to position [443, 0]
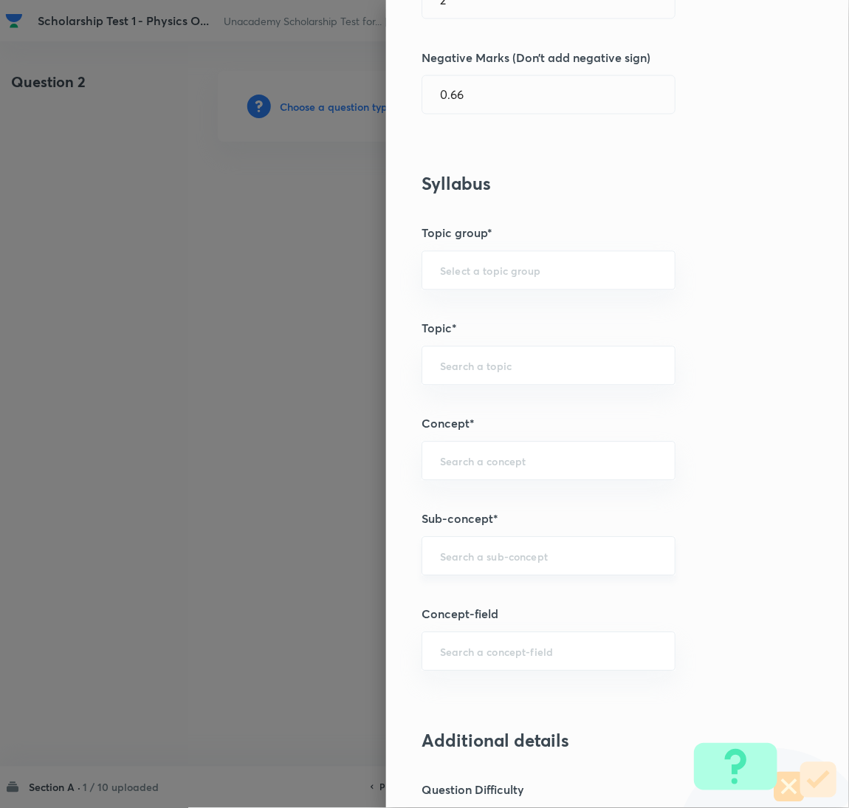
click at [493, 561] on input "text" at bounding box center [548, 557] width 217 height 14
click at [485, 627] on li "Open and Closed Organ Type" at bounding box center [532, 627] width 253 height 27
type input "Open and Closed Organ Type"
type input "Physics"
type input "Oscillations"
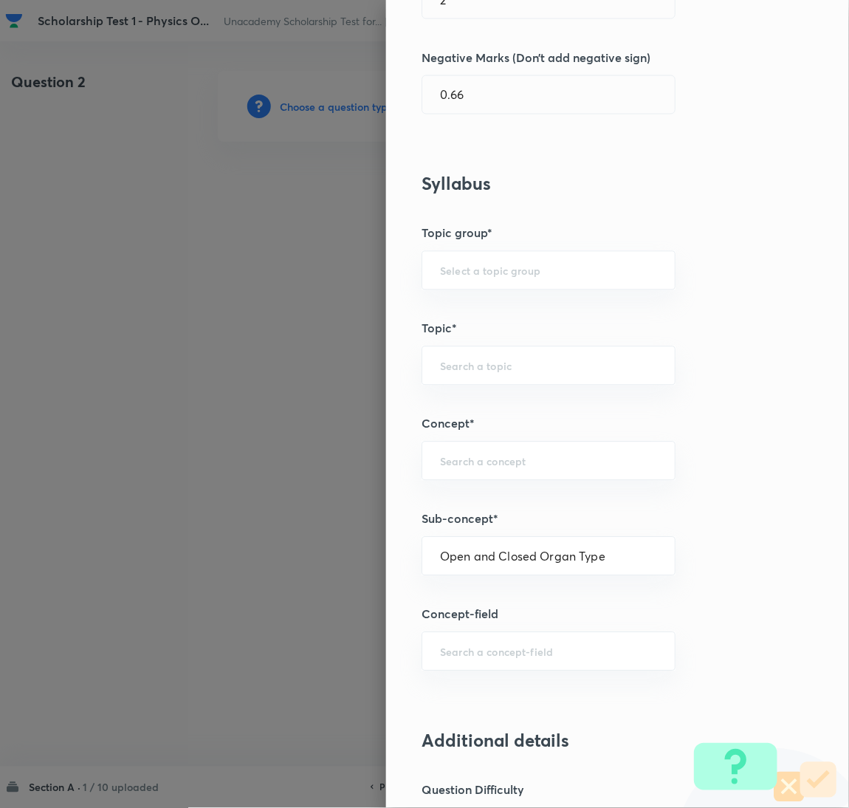
type input "Superposition of SHO"
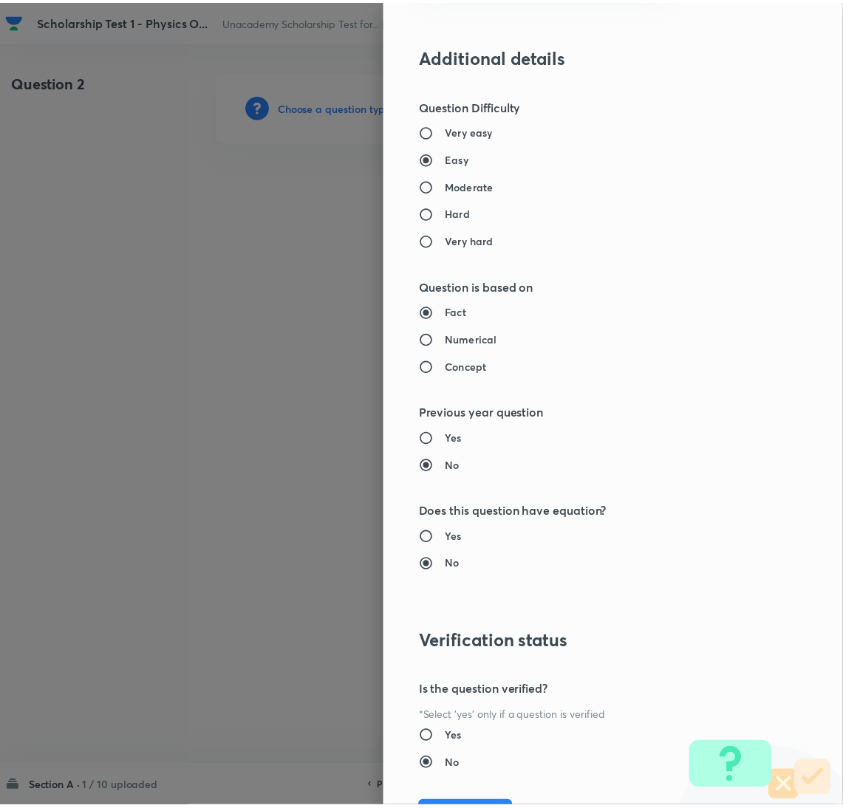
scroll to position [1207, 0]
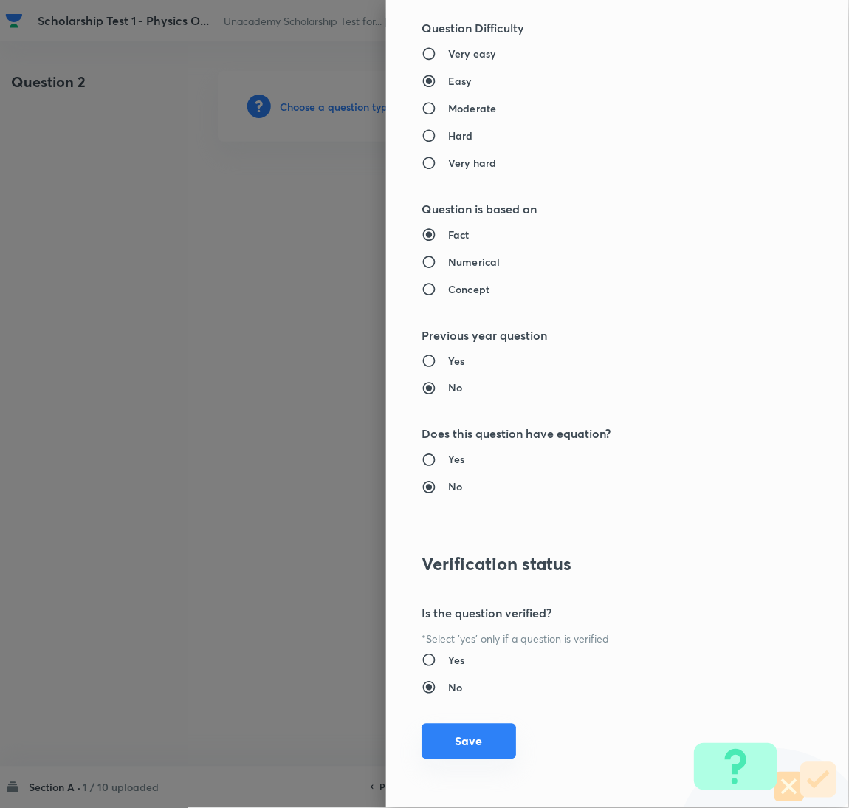
click at [470, 728] on button "Save" at bounding box center [469, 741] width 95 height 35
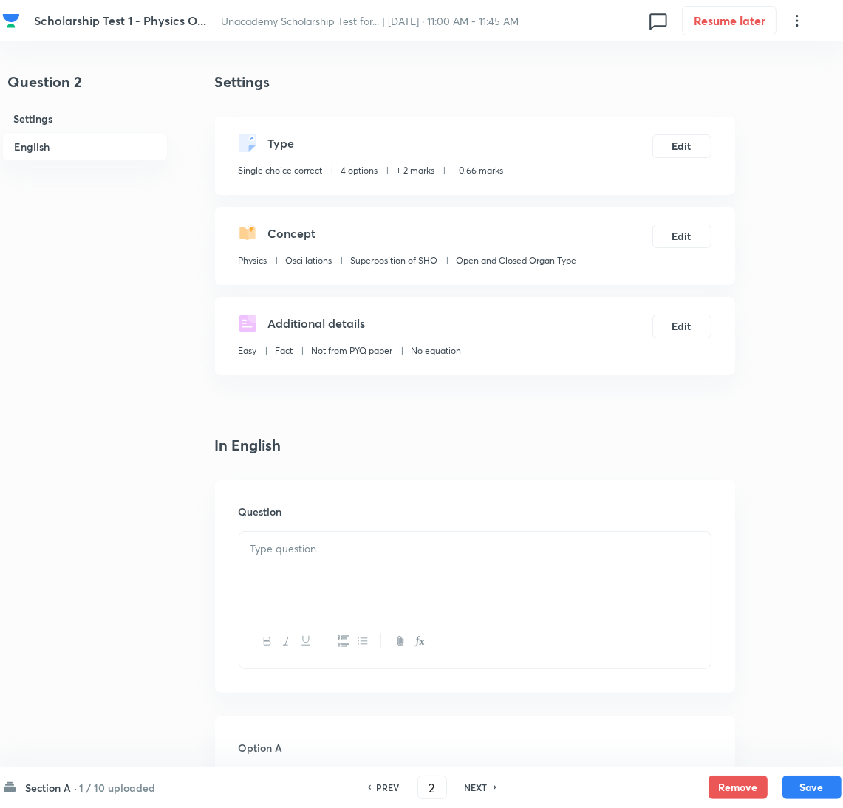
click at [365, 586] on div at bounding box center [474, 573] width 471 height 83
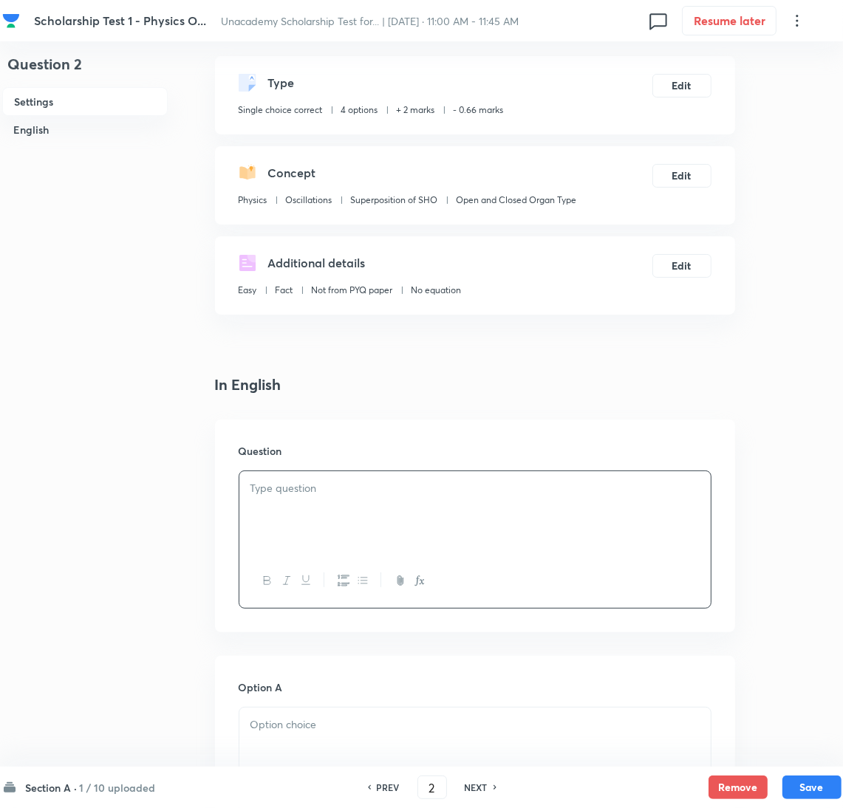
scroll to position [111, 0]
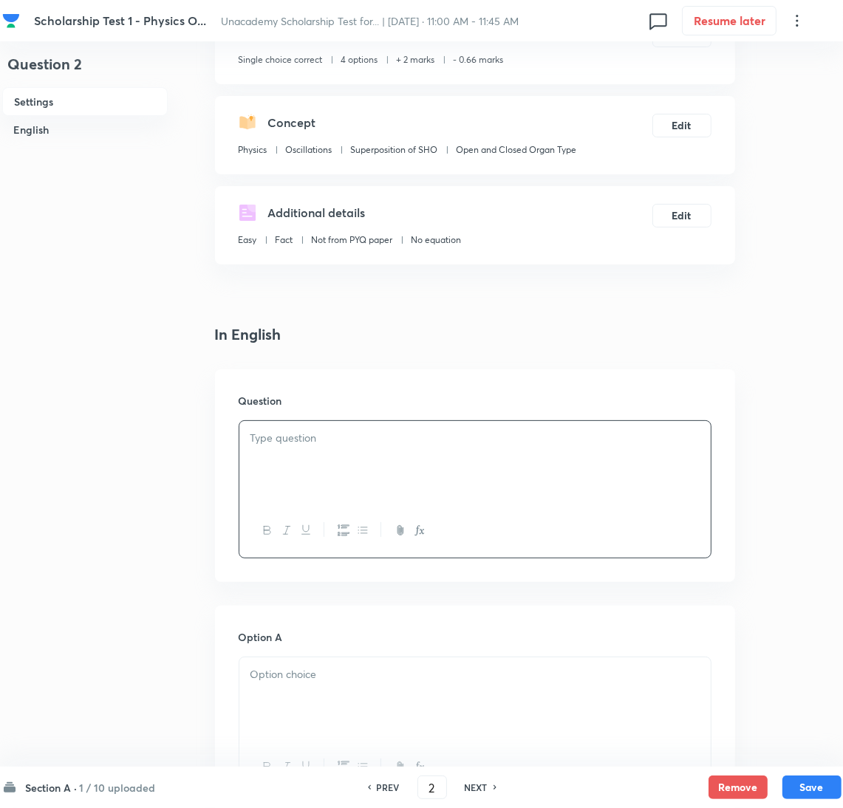
click at [346, 458] on div at bounding box center [474, 462] width 471 height 83
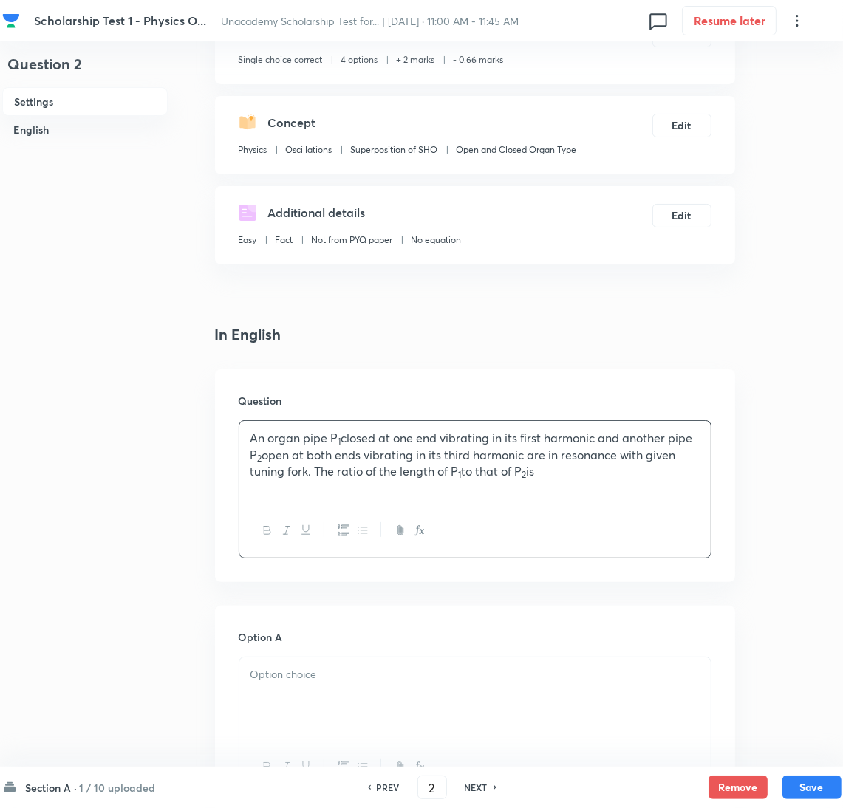
scroll to position [332, 0]
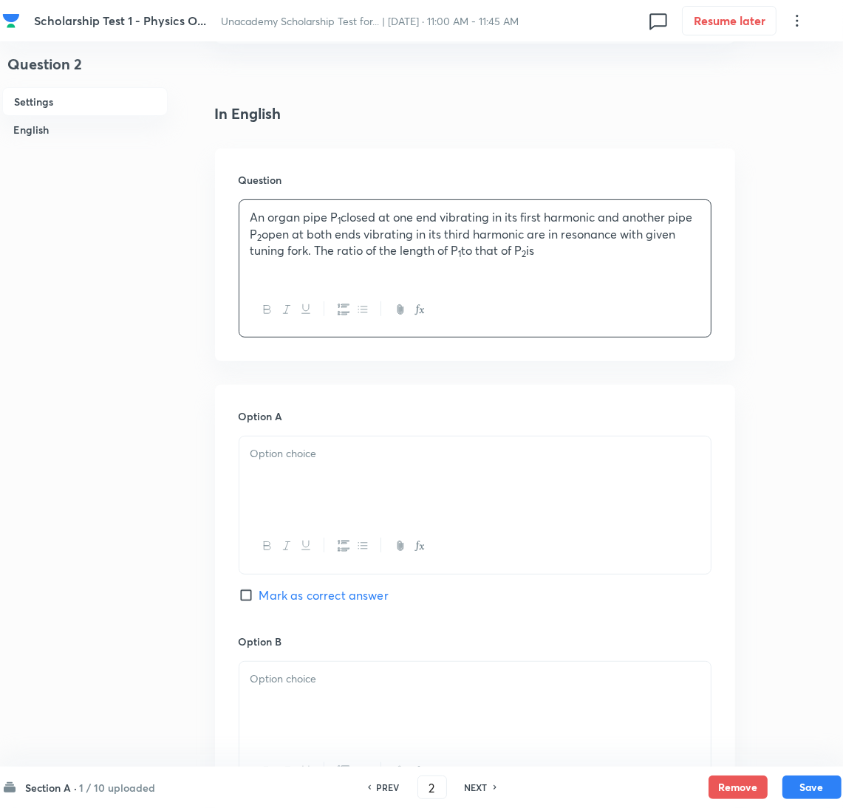
click at [330, 476] on div at bounding box center [474, 478] width 471 height 83
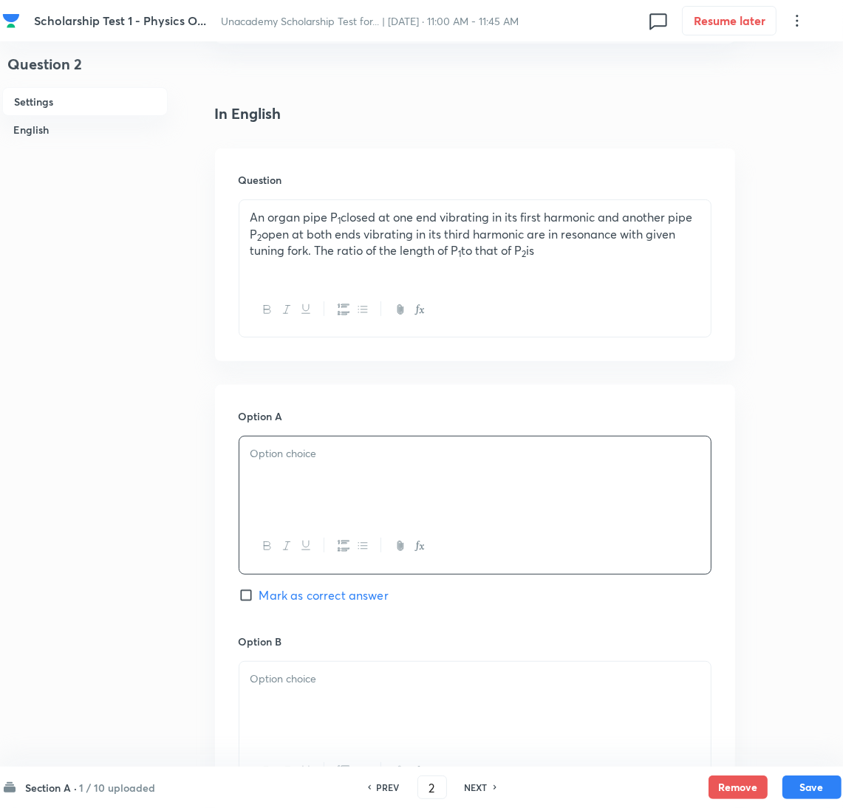
click at [323, 474] on div at bounding box center [474, 478] width 471 height 83
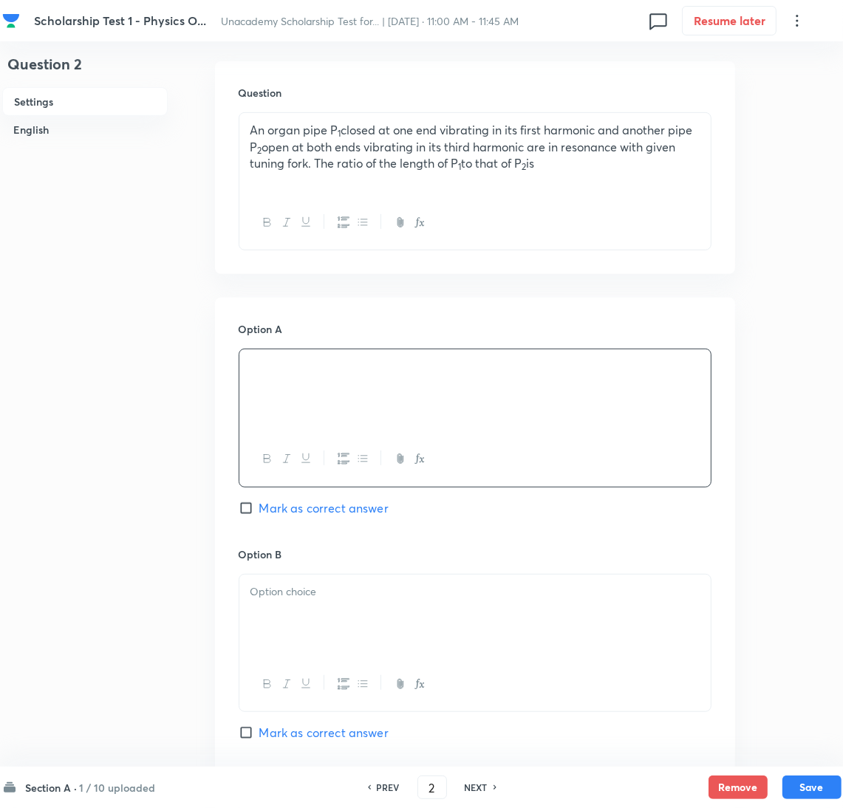
scroll to position [553, 0]
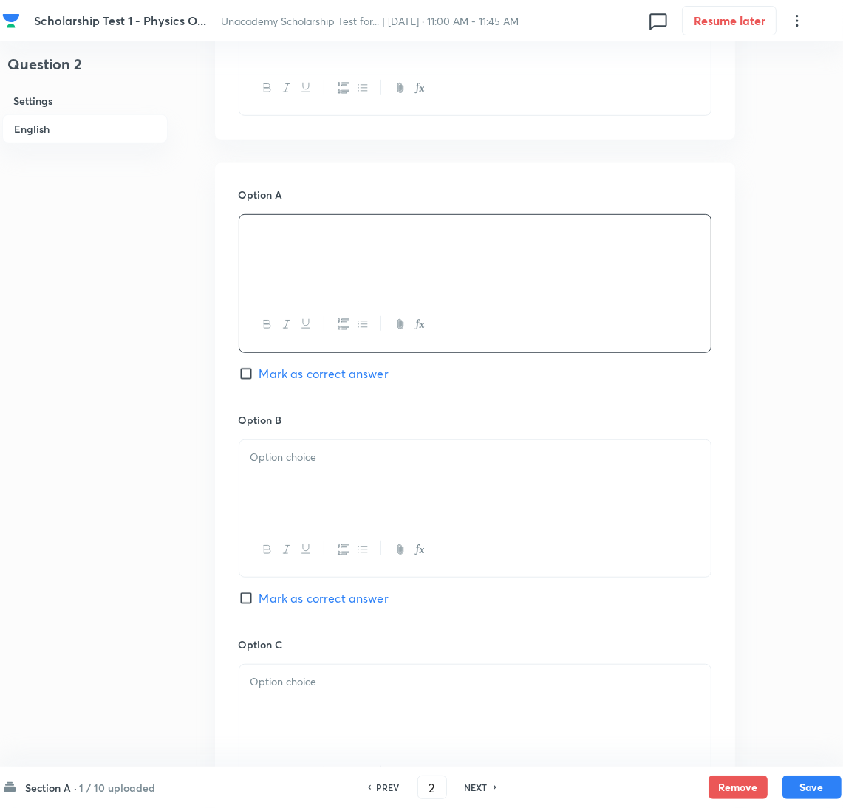
click at [315, 479] on div at bounding box center [474, 481] width 471 height 83
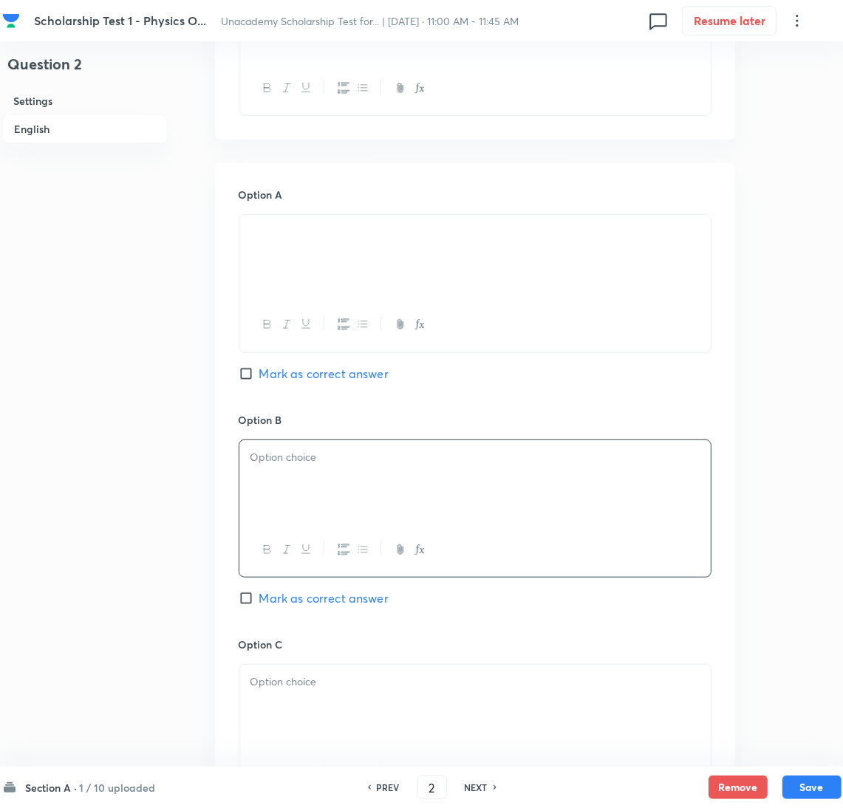
click at [340, 458] on p at bounding box center [474, 457] width 449 height 17
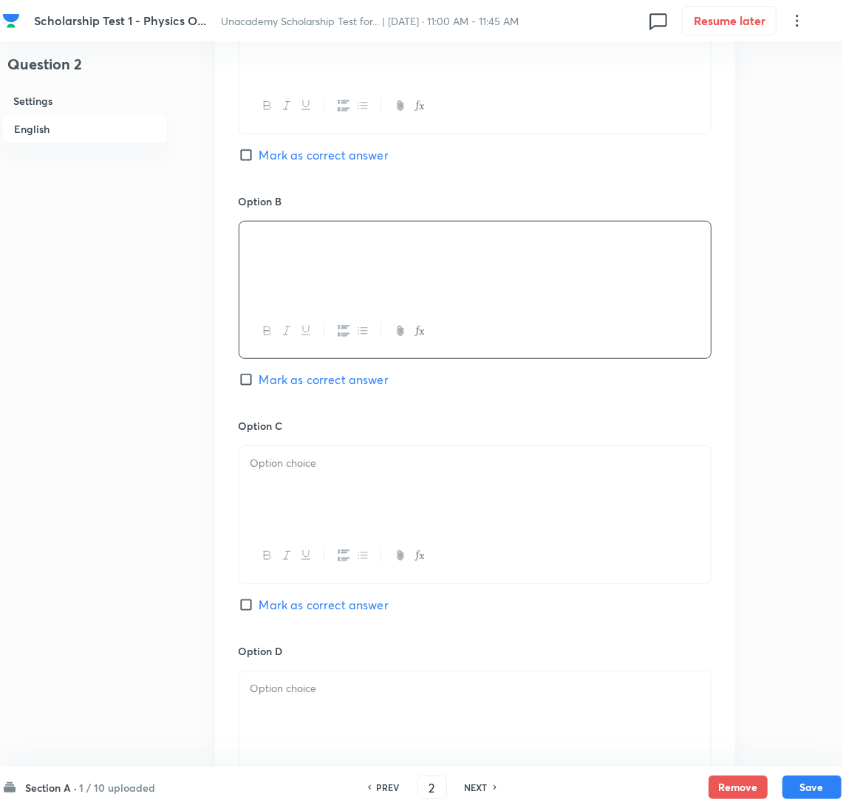
scroll to position [776, 0]
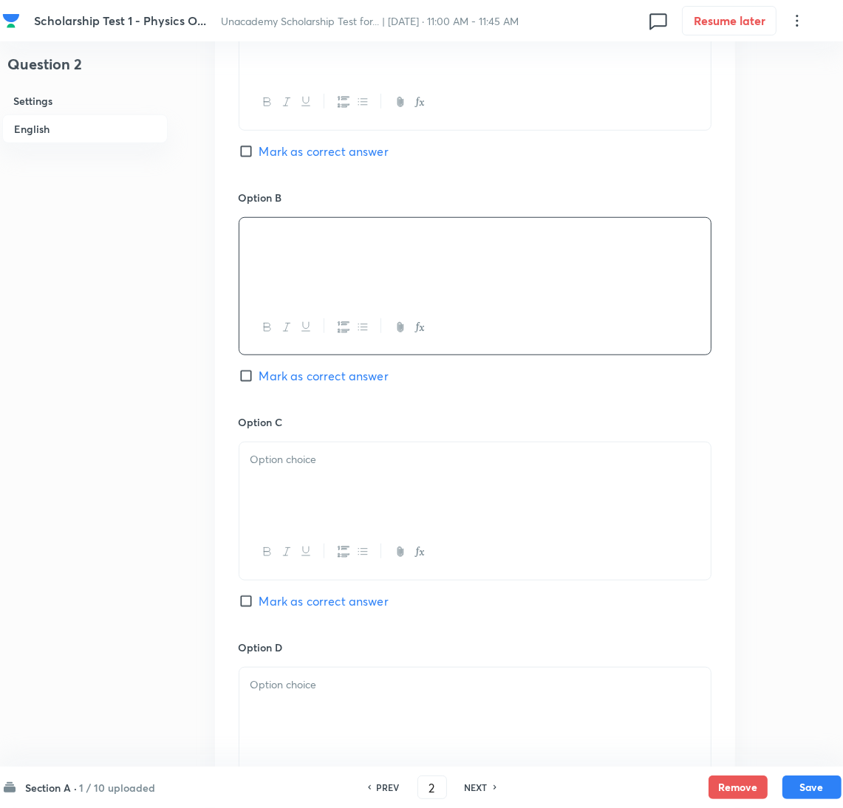
click at [321, 516] on div at bounding box center [474, 483] width 471 height 83
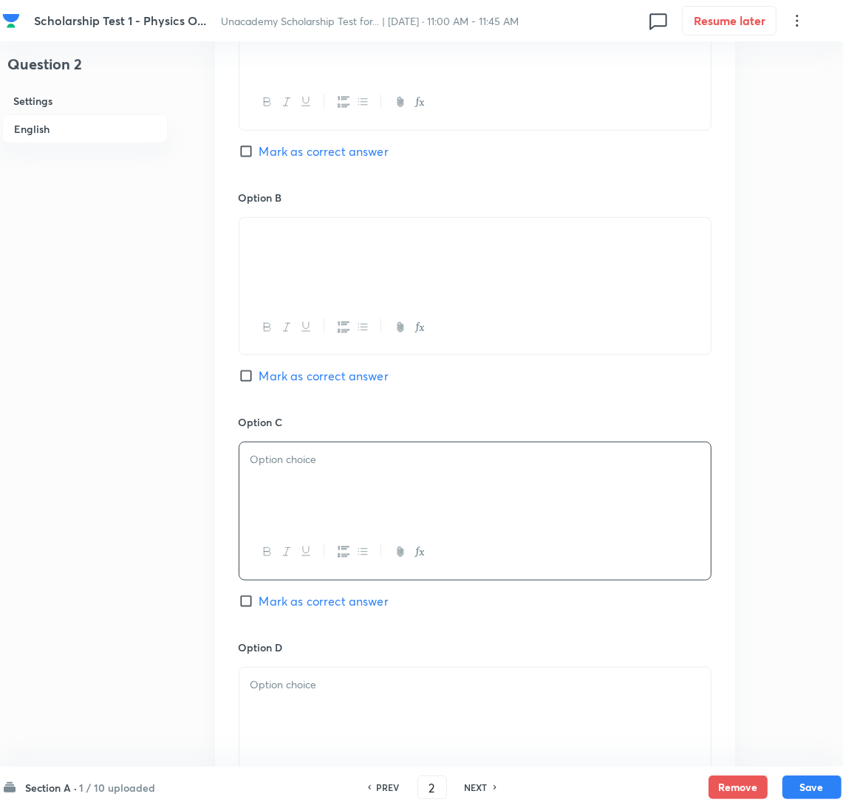
click at [324, 457] on p at bounding box center [474, 459] width 449 height 17
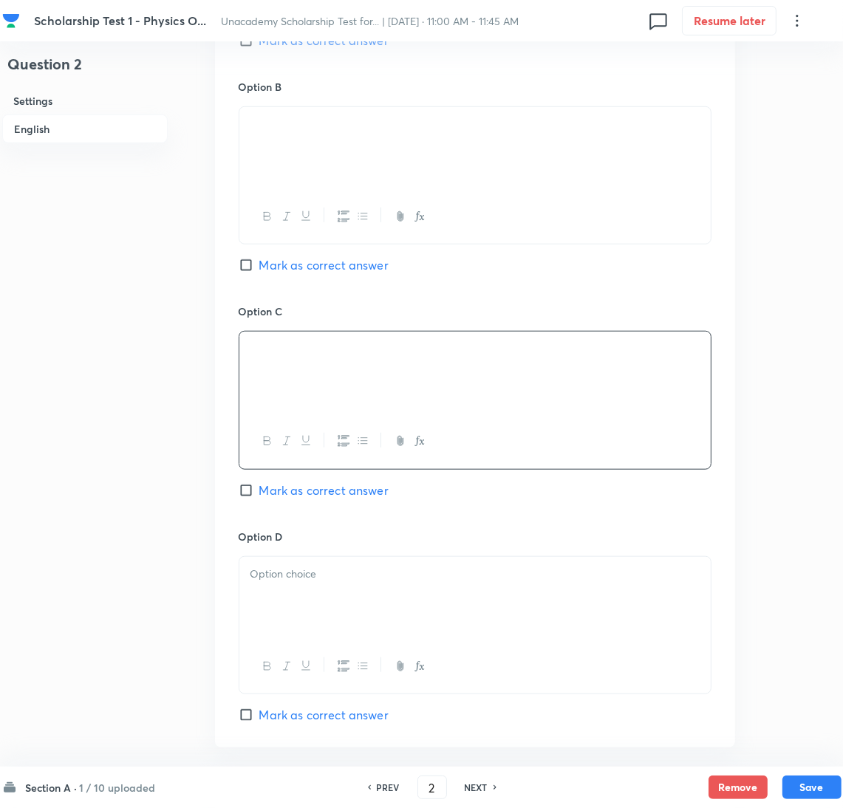
click at [296, 604] on div at bounding box center [474, 598] width 471 height 83
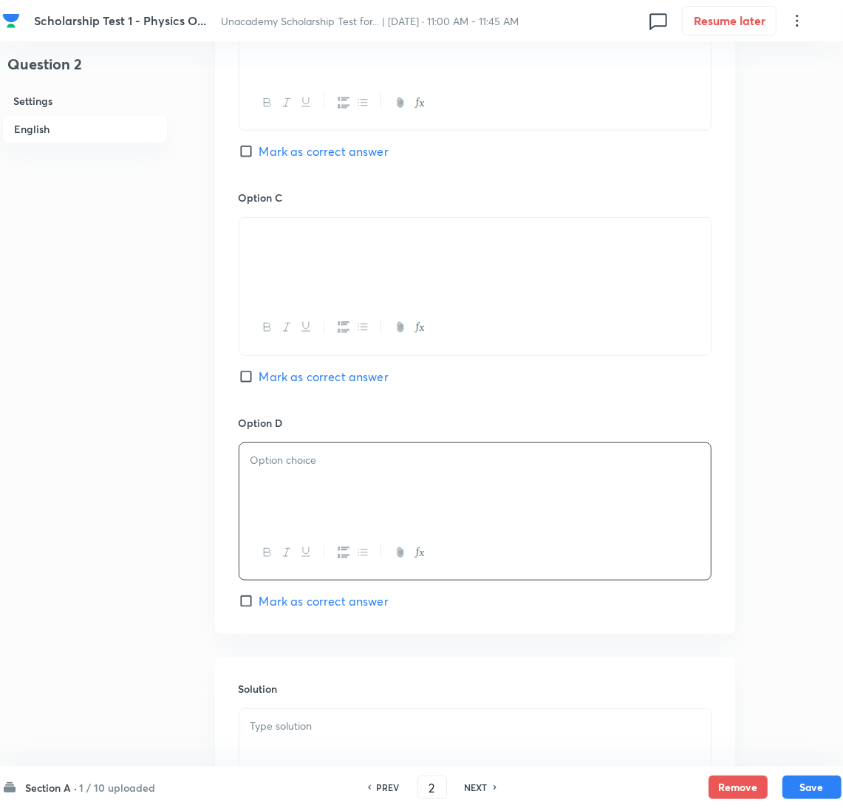
scroll to position [1107, 0]
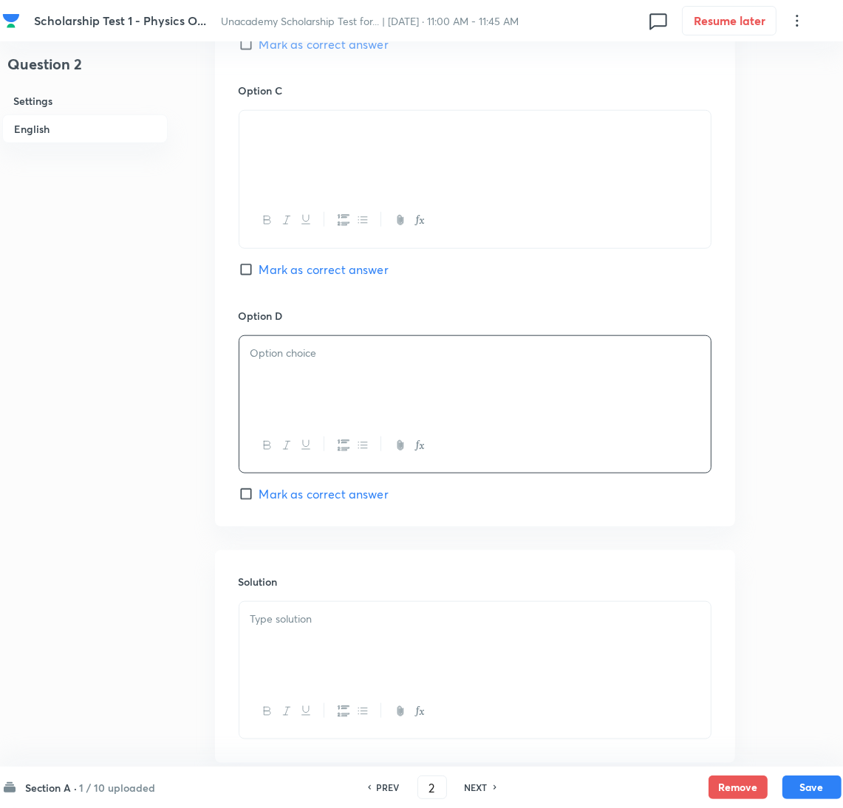
click at [291, 387] on div at bounding box center [474, 377] width 471 height 83
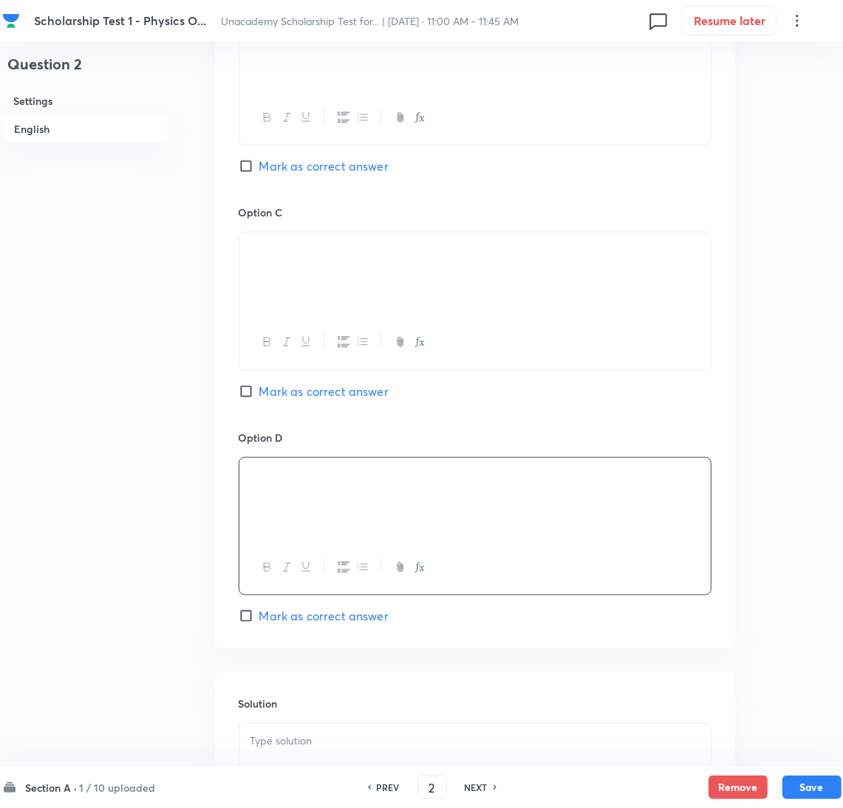
scroll to position [973, 0]
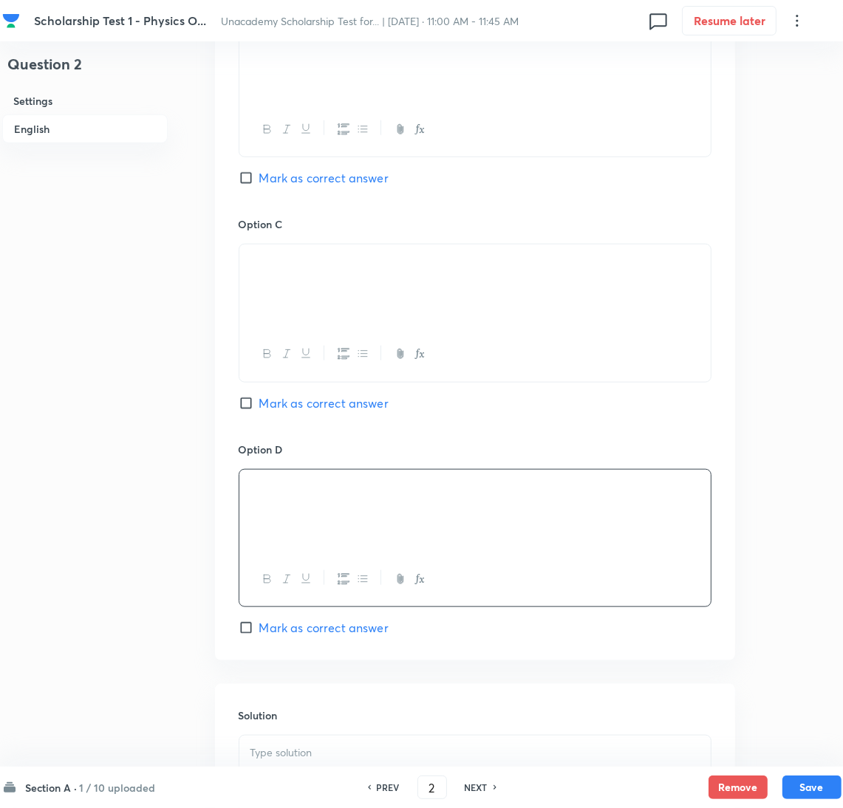
click at [262, 404] on span "Mark as correct answer" at bounding box center [323, 403] width 129 height 18
click at [259, 404] on input "Mark as correct answer" at bounding box center [249, 403] width 21 height 15
checkbox input "true"
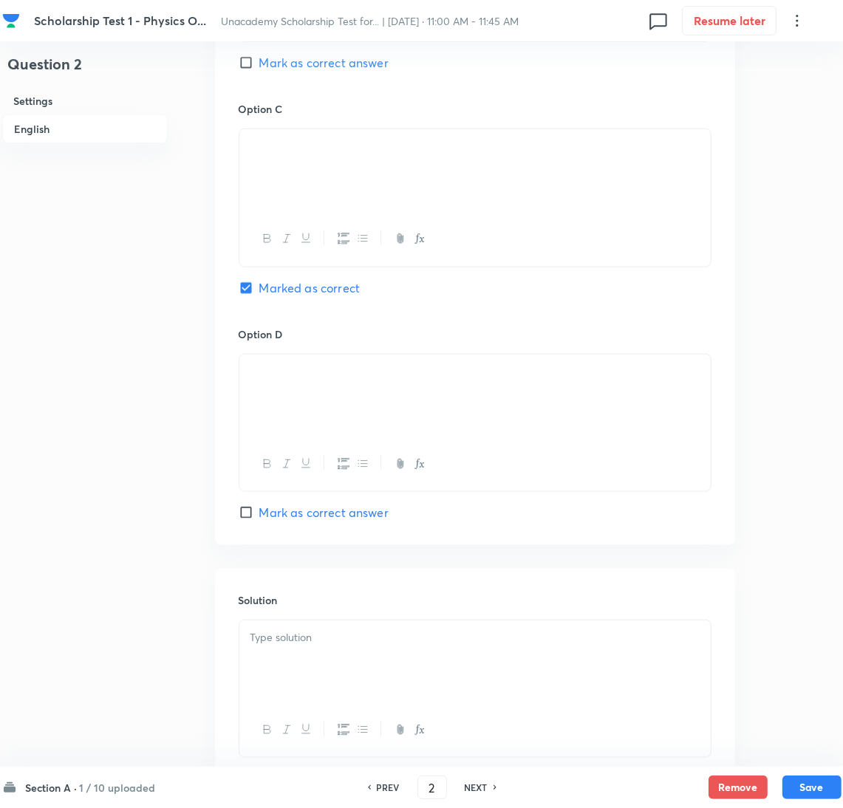
scroll to position [1195, 0]
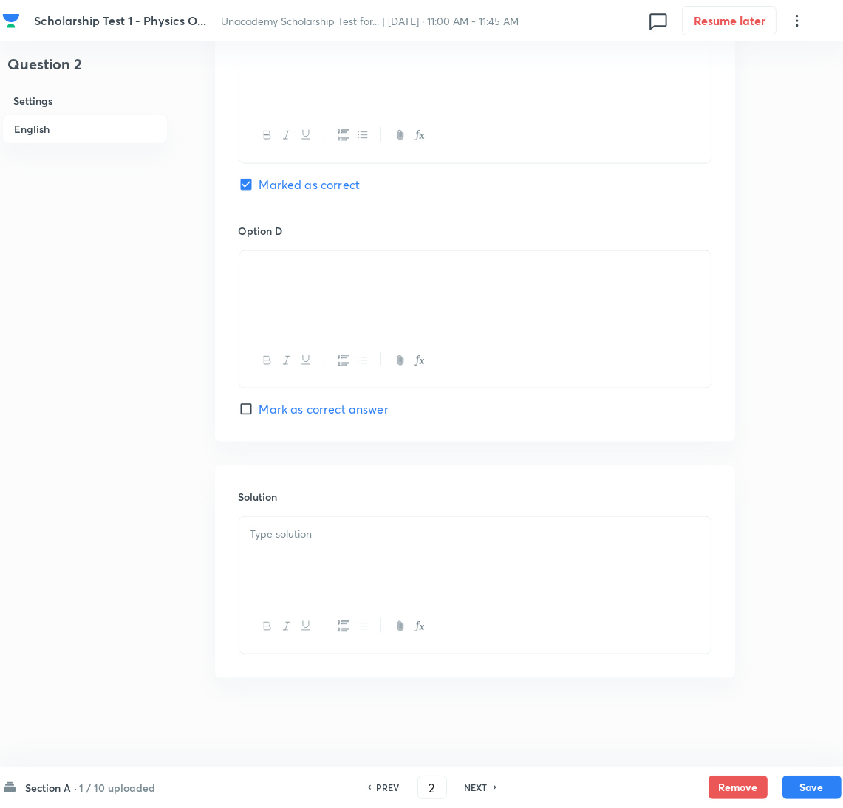
click at [301, 555] on div at bounding box center [474, 558] width 471 height 83
click at [344, 567] on div at bounding box center [474, 558] width 471 height 83
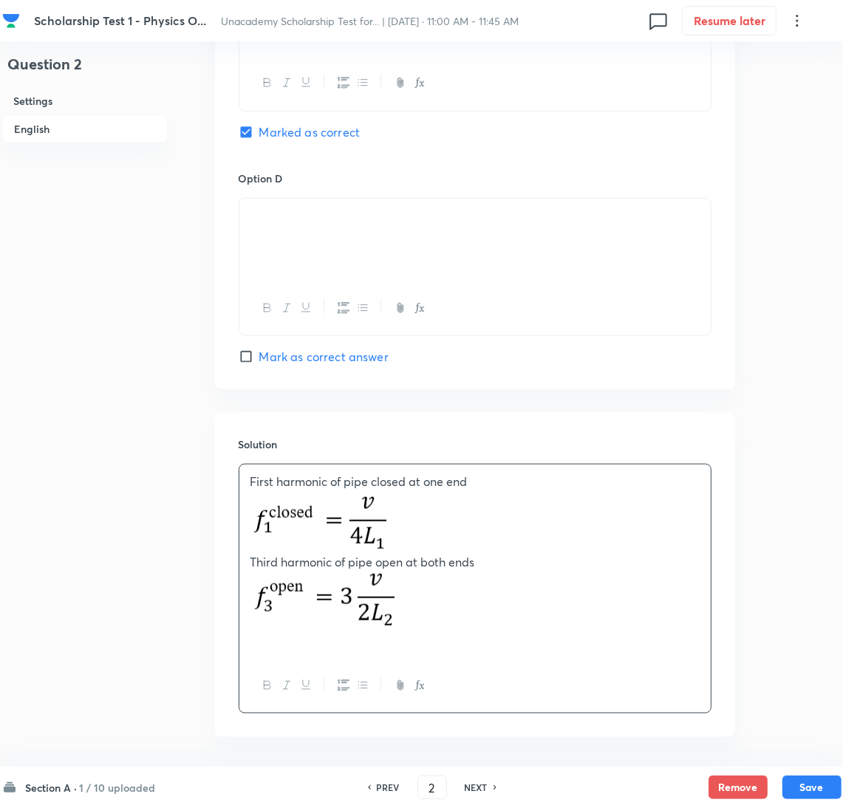
scroll to position [1307, 0]
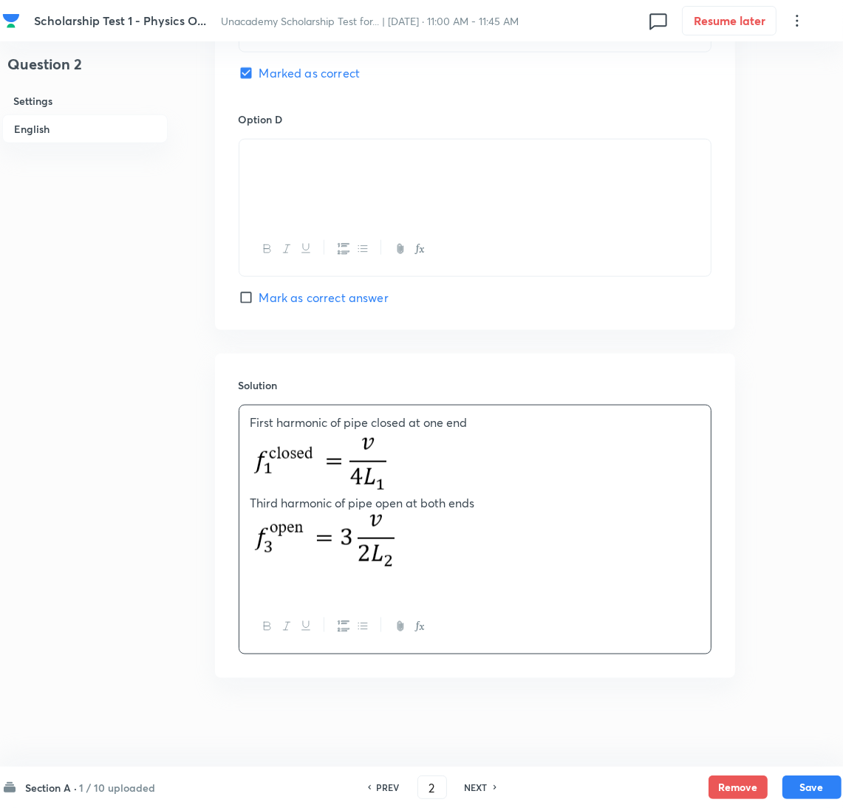
paste div
click at [417, 572] on p at bounding box center [474, 543] width 449 height 62
click at [407, 585] on p "At resonance," at bounding box center [474, 582] width 449 height 17
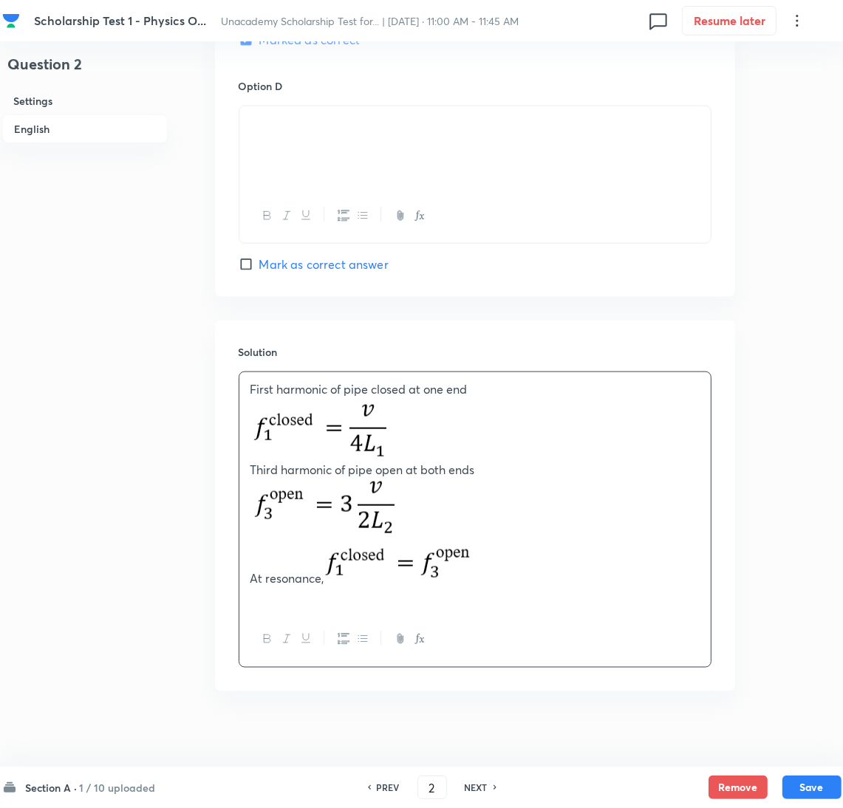
scroll to position [1354, 0]
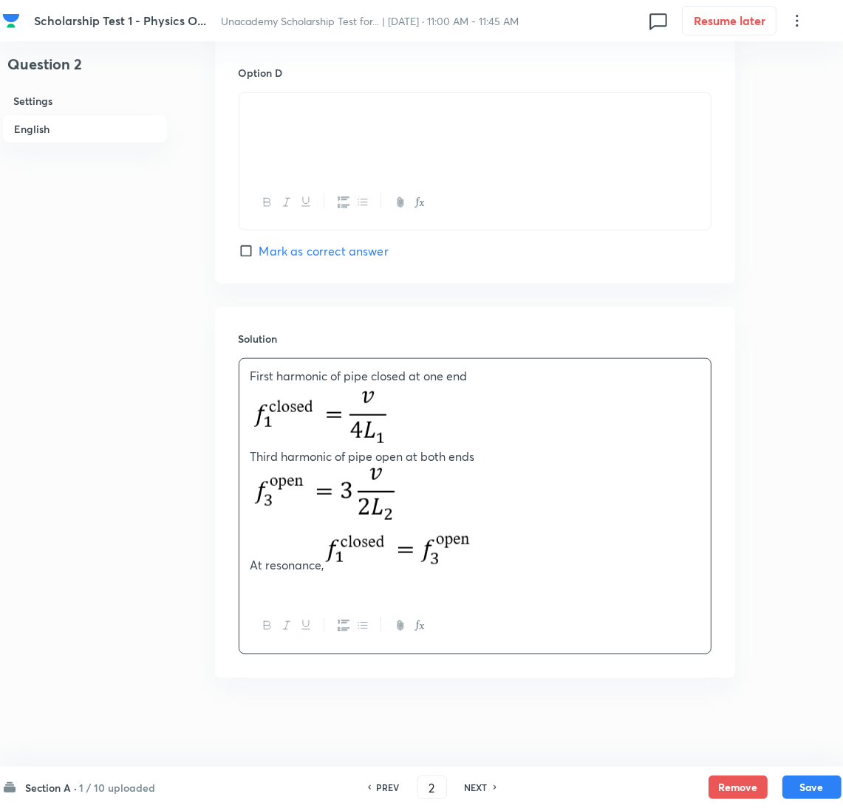
click at [282, 591] on div "First harmonic of pipe closed at one end Third harmonic of pipe open at both en…" at bounding box center [474, 479] width 471 height 240
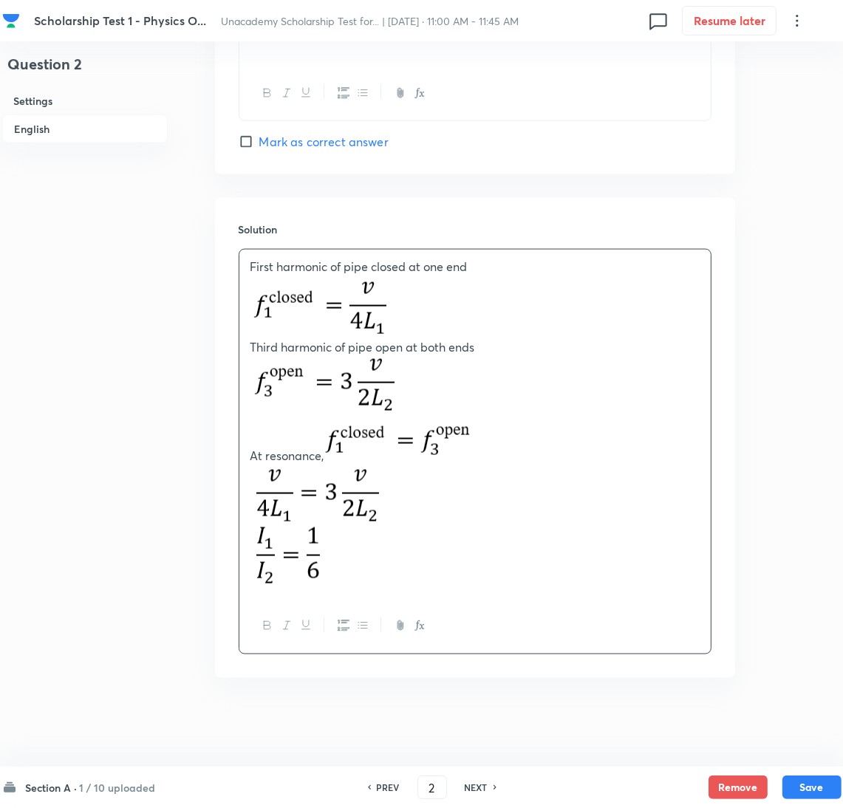
scroll to position [1463, 0]
click at [804, 781] on button "Save" at bounding box center [811, 786] width 59 height 24
type input "3"
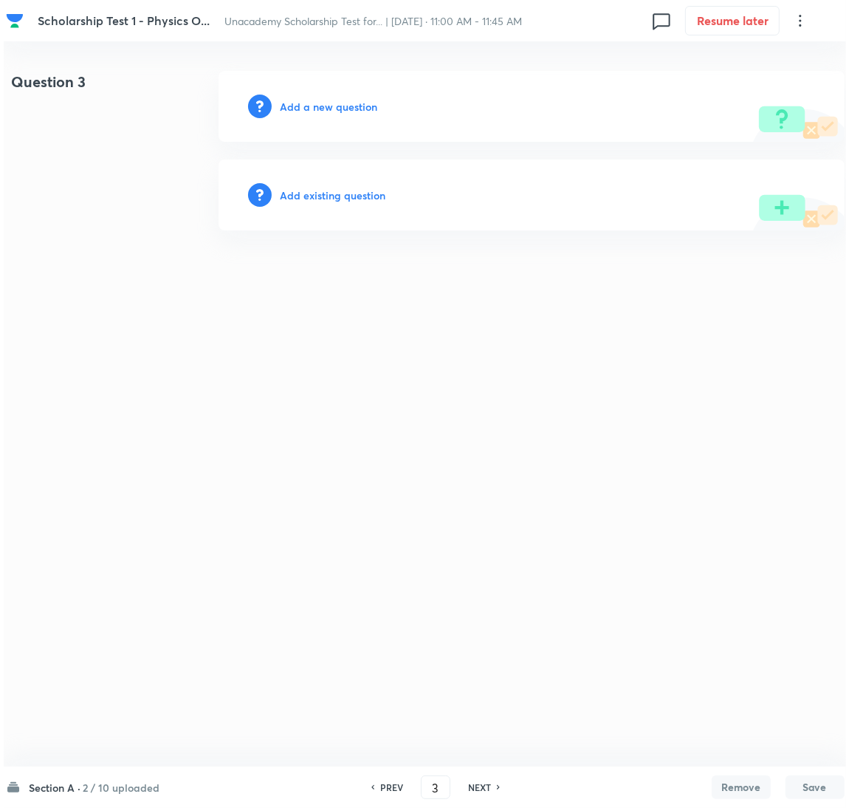
scroll to position [0, 0]
click at [301, 99] on h6 "Add a new question" at bounding box center [328, 107] width 97 height 16
click at [300, 99] on h6 "Choose a question type" at bounding box center [337, 107] width 114 height 16
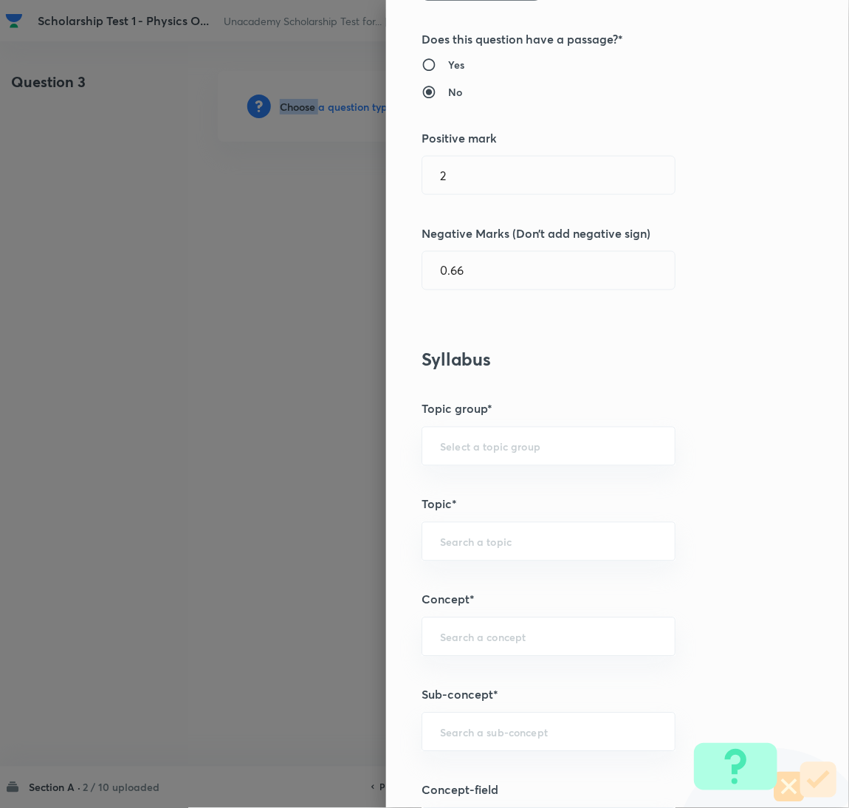
scroll to position [443, 0]
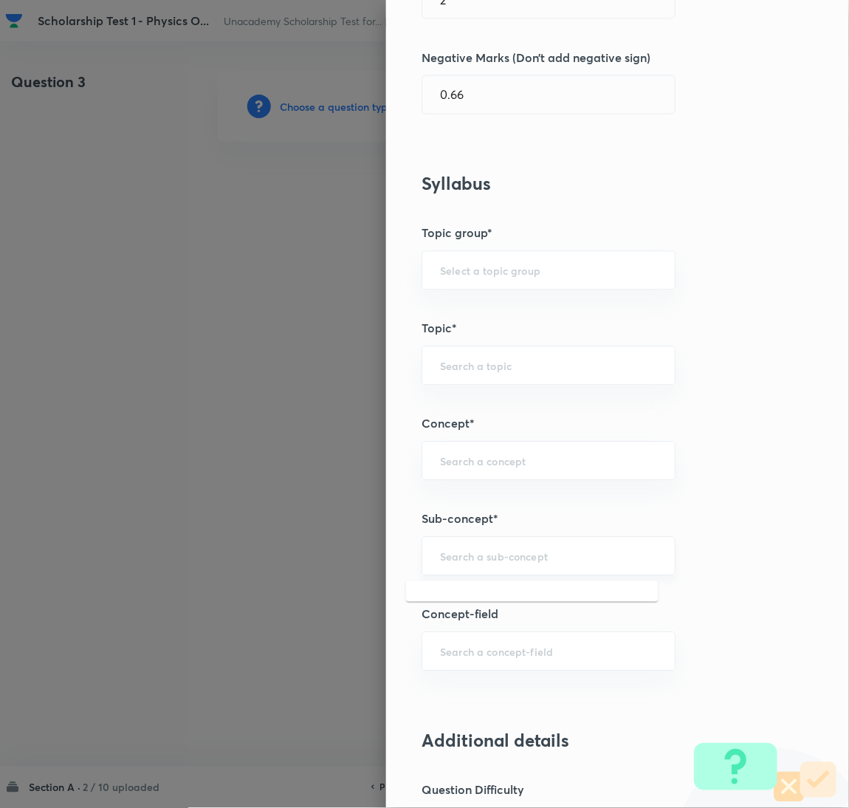
click at [450, 553] on input "text" at bounding box center [548, 557] width 217 height 14
click at [468, 603] on li "First and Second Order Phase Transition" at bounding box center [532, 600] width 253 height 27
type input "First and Second Order Phase Transition"
type input "Physics"
type input "Kinetic Theory & Thermodynamic"
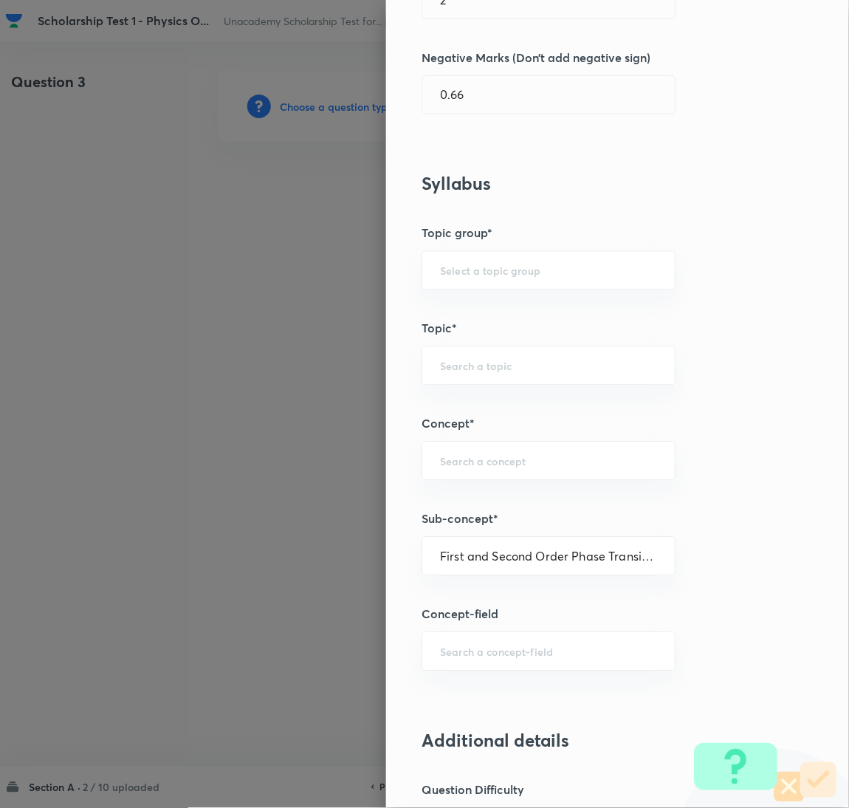
type input "Phase Transitions"
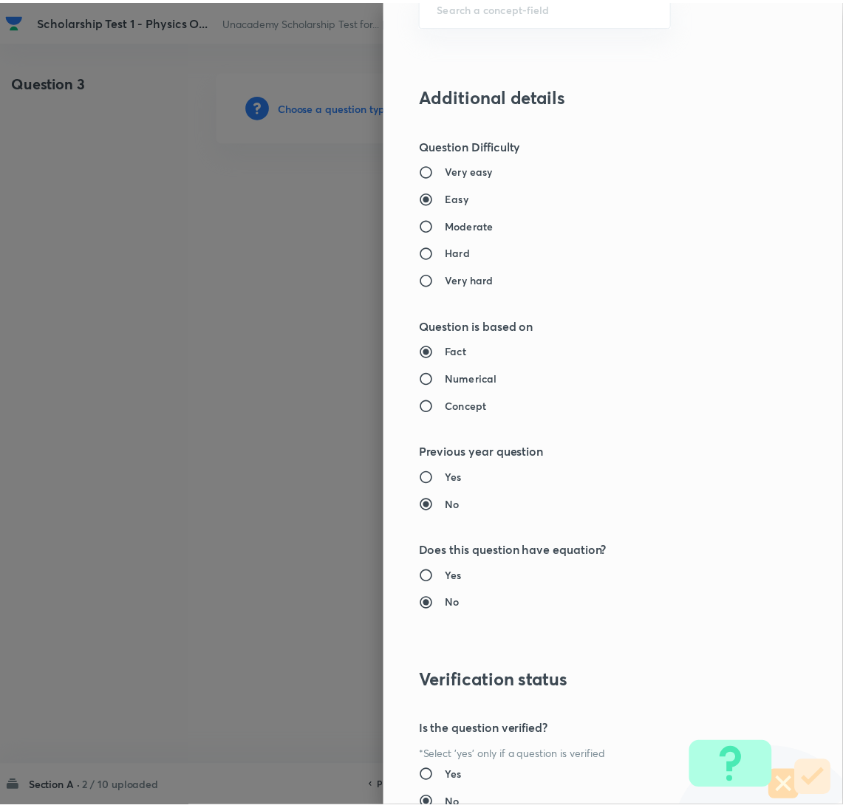
scroll to position [1207, 0]
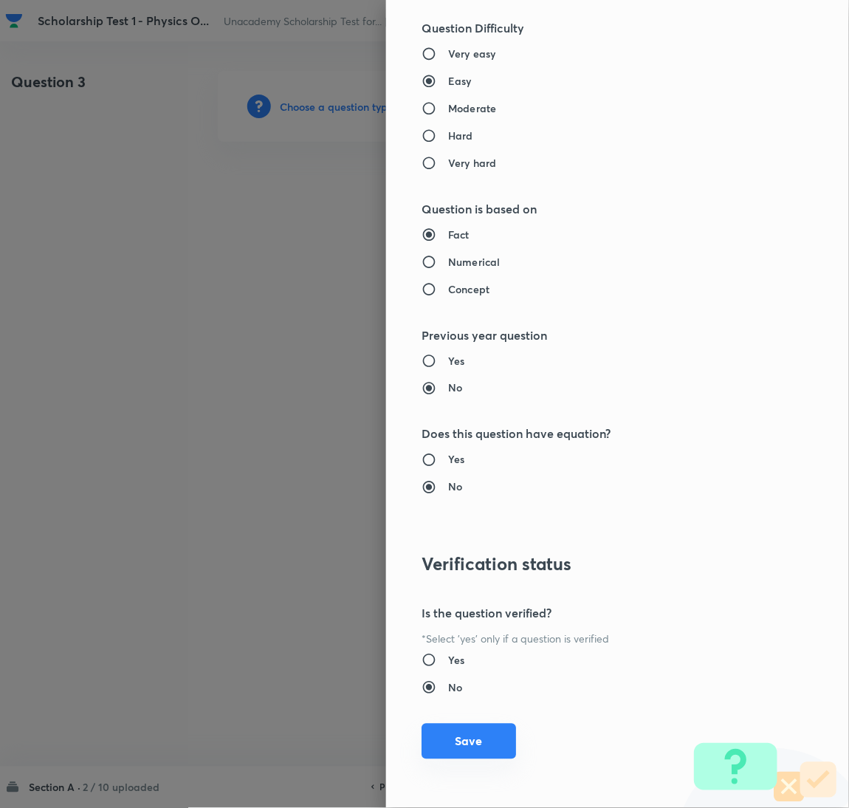
drag, startPoint x: 470, startPoint y: 731, endPoint x: 465, endPoint y: 724, distance: 9.5
click at [470, 731] on button "Save" at bounding box center [469, 741] width 95 height 35
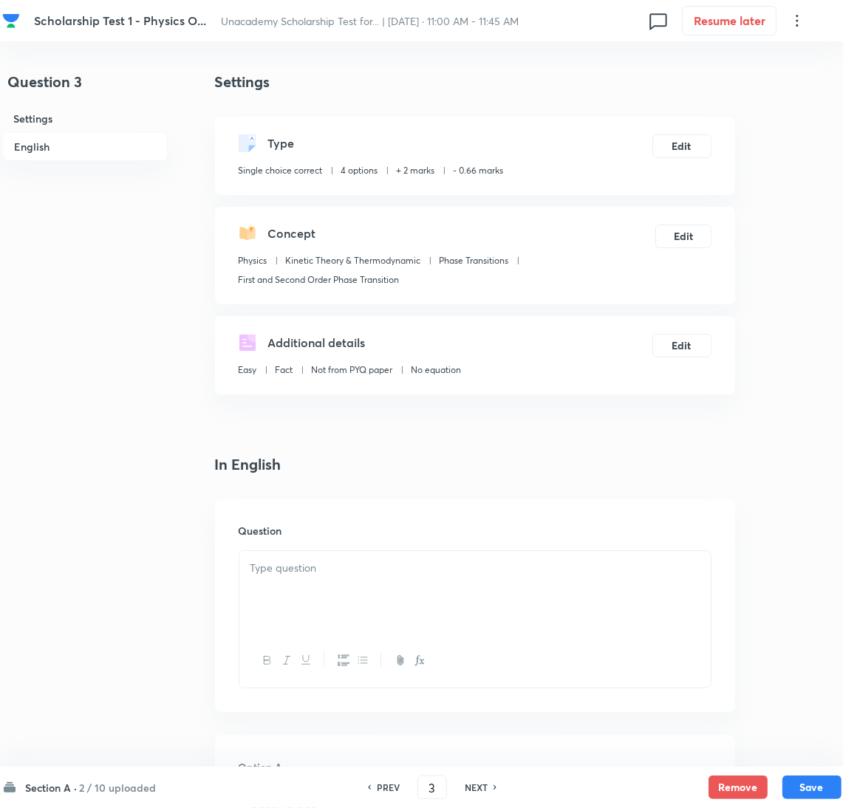
click at [304, 605] on div at bounding box center [474, 592] width 471 height 83
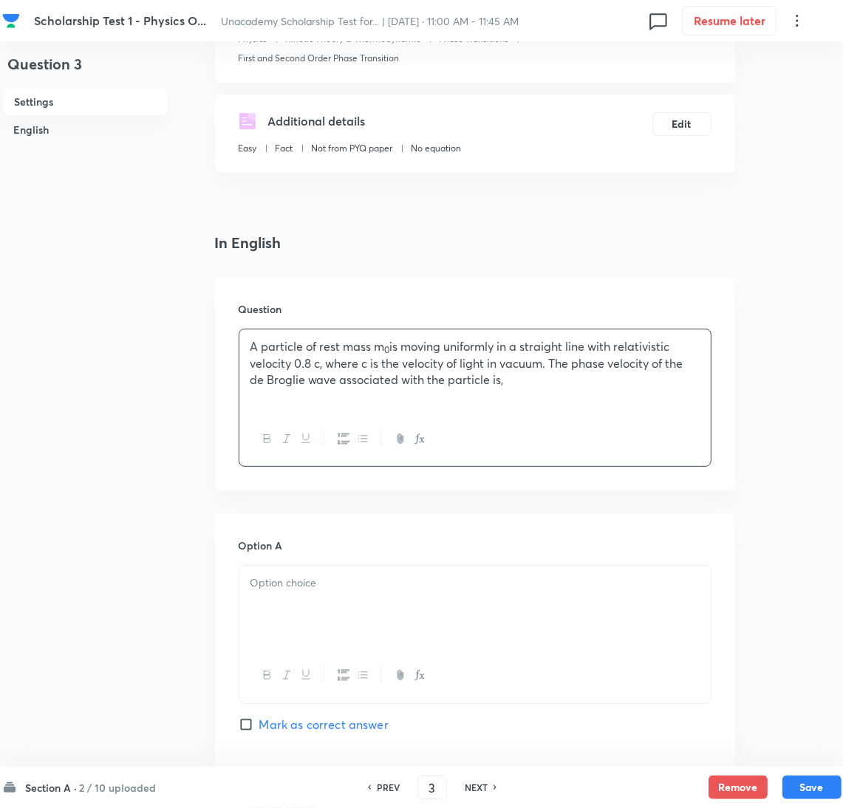
click at [304, 617] on div at bounding box center [474, 607] width 471 height 83
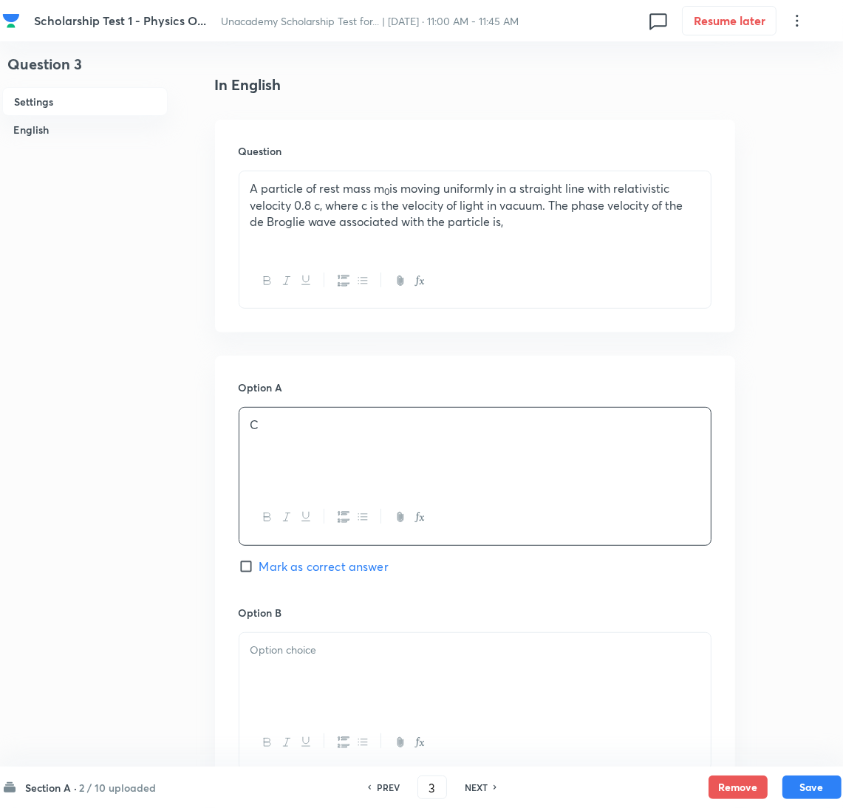
scroll to position [664, 0]
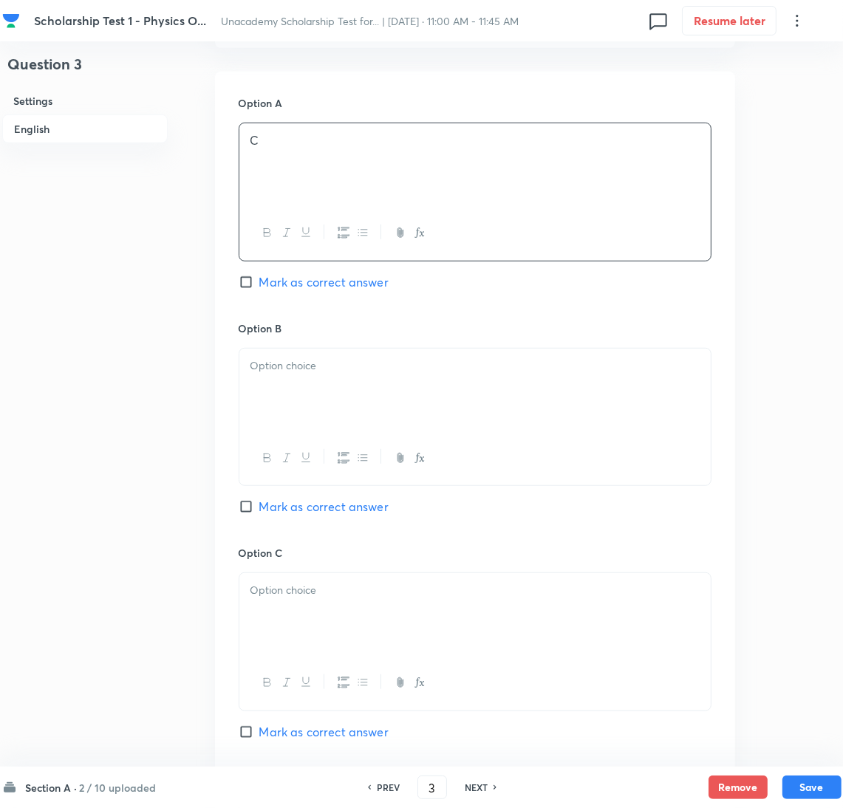
click at [283, 417] on div at bounding box center [474, 390] width 471 height 83
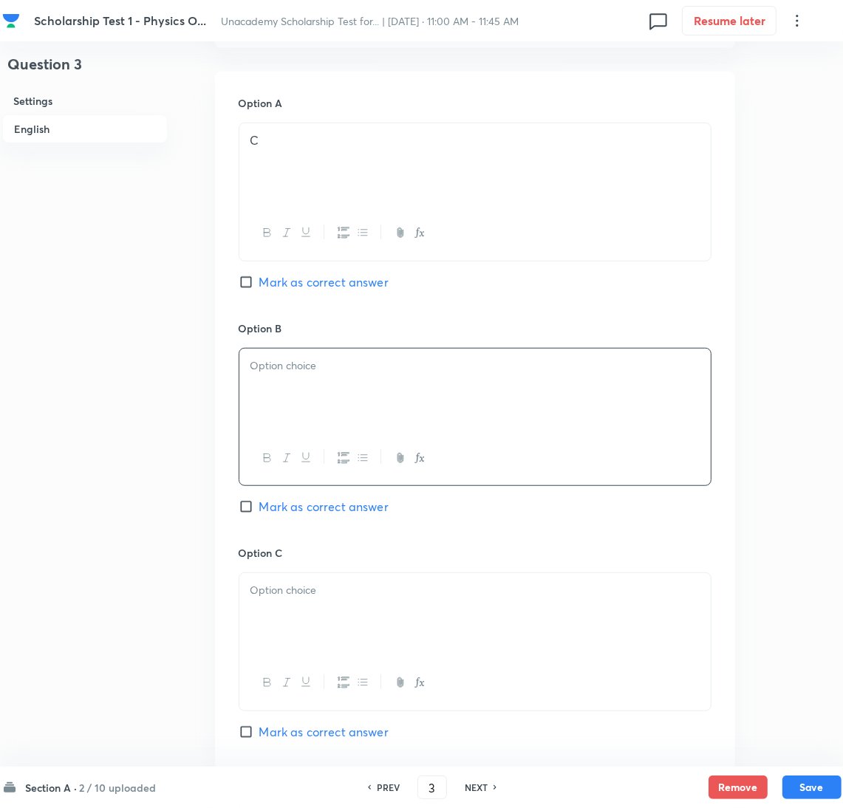
click at [307, 379] on div at bounding box center [474, 390] width 471 height 83
click at [290, 617] on div at bounding box center [474, 614] width 471 height 83
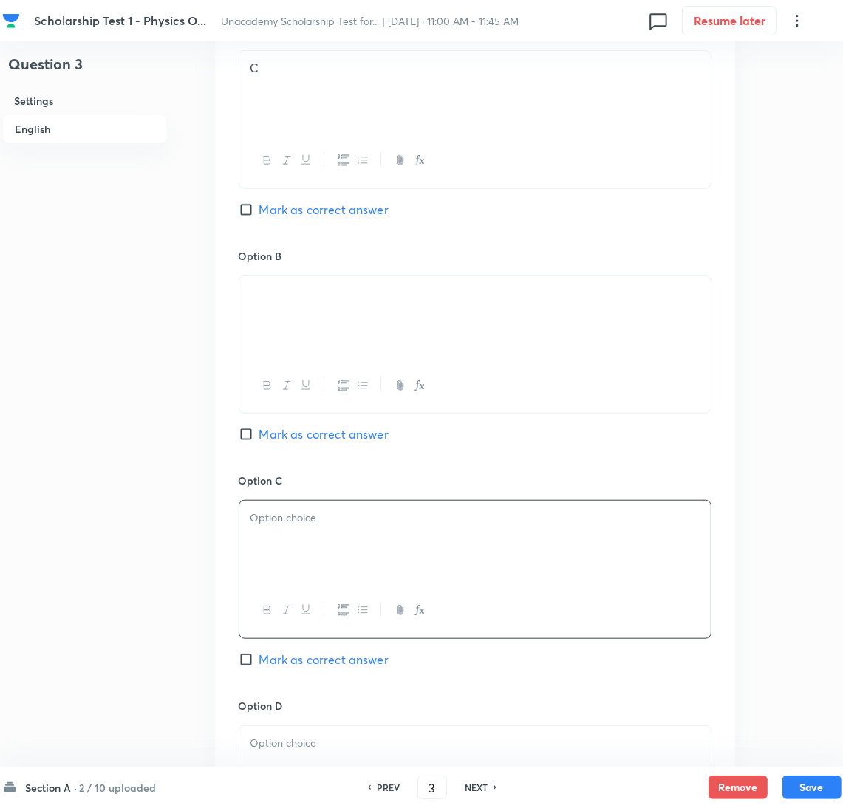
scroll to position [776, 0]
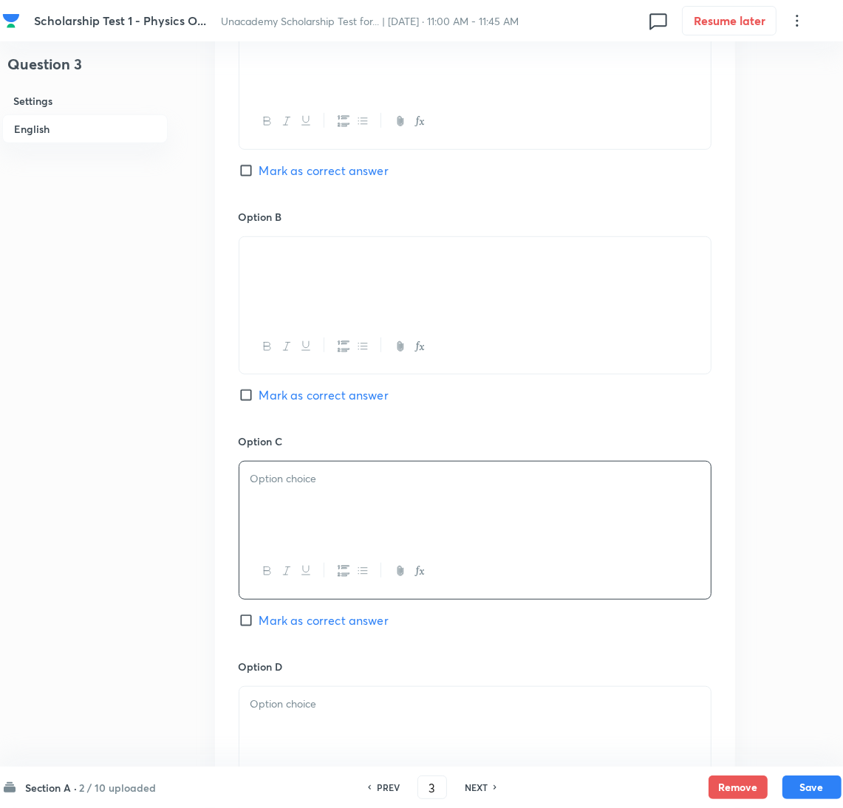
click at [278, 515] on div at bounding box center [474, 503] width 471 height 83
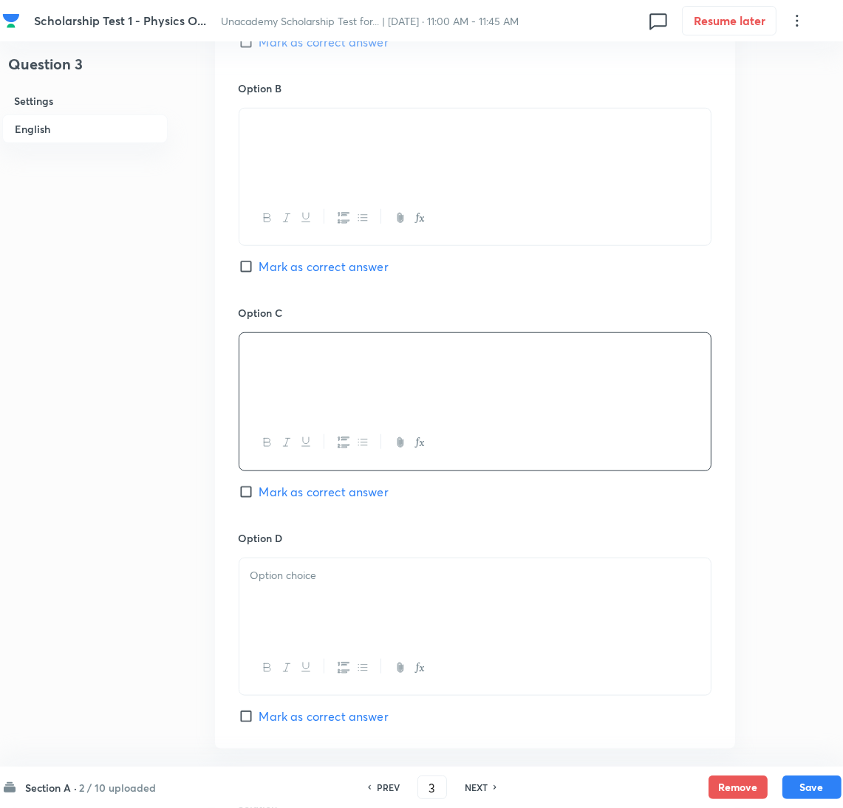
scroll to position [996, 0]
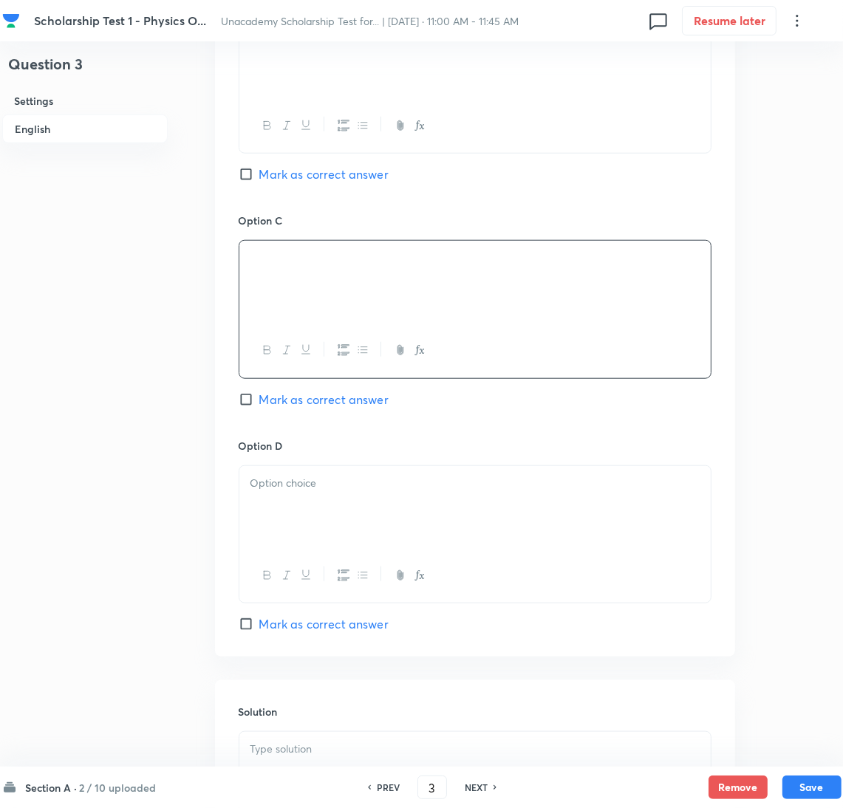
click at [287, 514] on div at bounding box center [474, 507] width 471 height 83
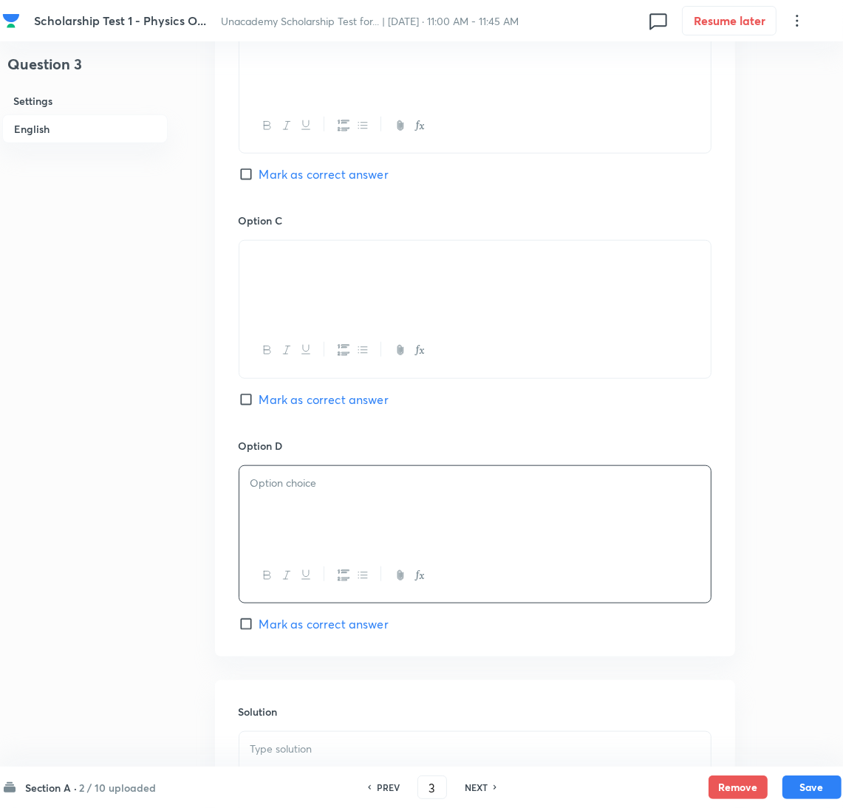
click at [289, 496] on div at bounding box center [474, 507] width 471 height 83
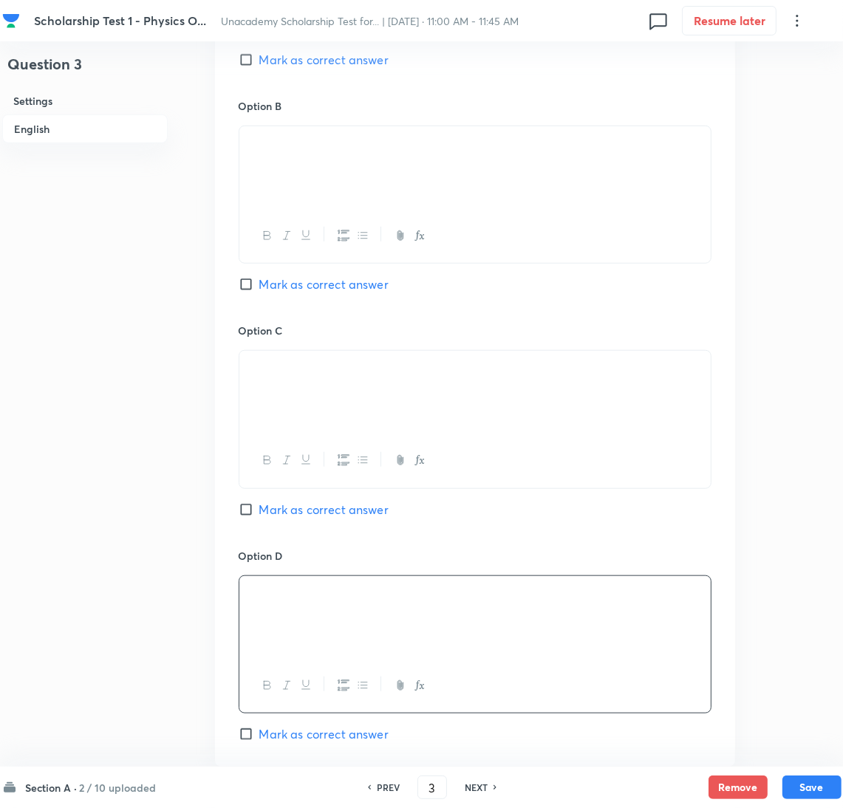
click at [264, 285] on span "Mark as correct answer" at bounding box center [323, 284] width 129 height 18
click at [259, 285] on input "Mark as correct answer" at bounding box center [249, 284] width 21 height 15
checkbox input "true"
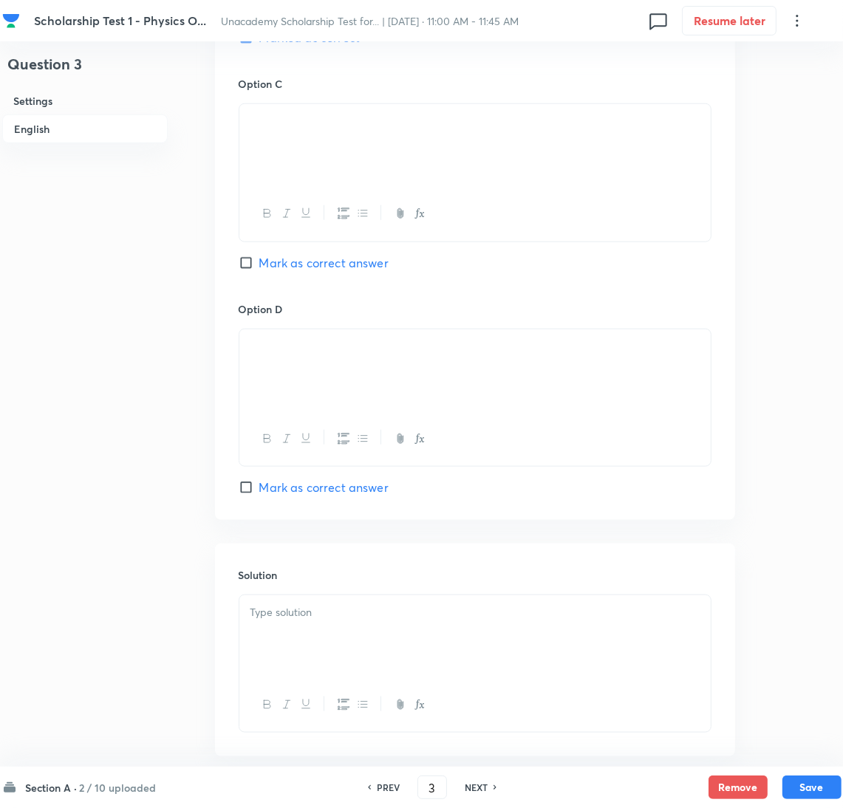
scroll to position [1215, 0]
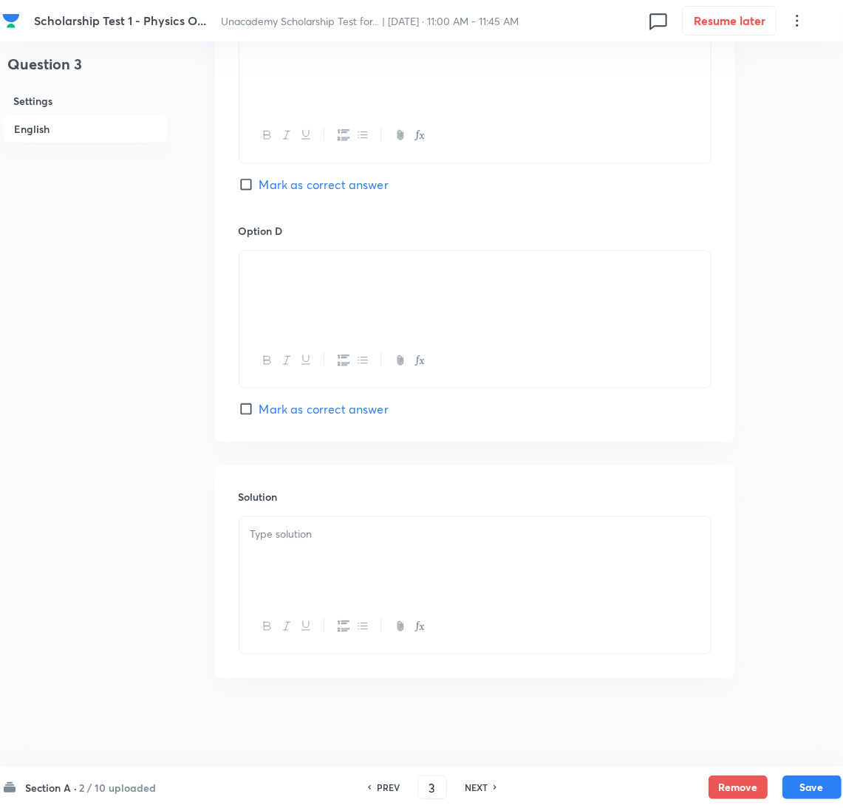
click at [326, 535] on p at bounding box center [474, 534] width 449 height 17
click at [286, 564] on div at bounding box center [474, 558] width 471 height 83
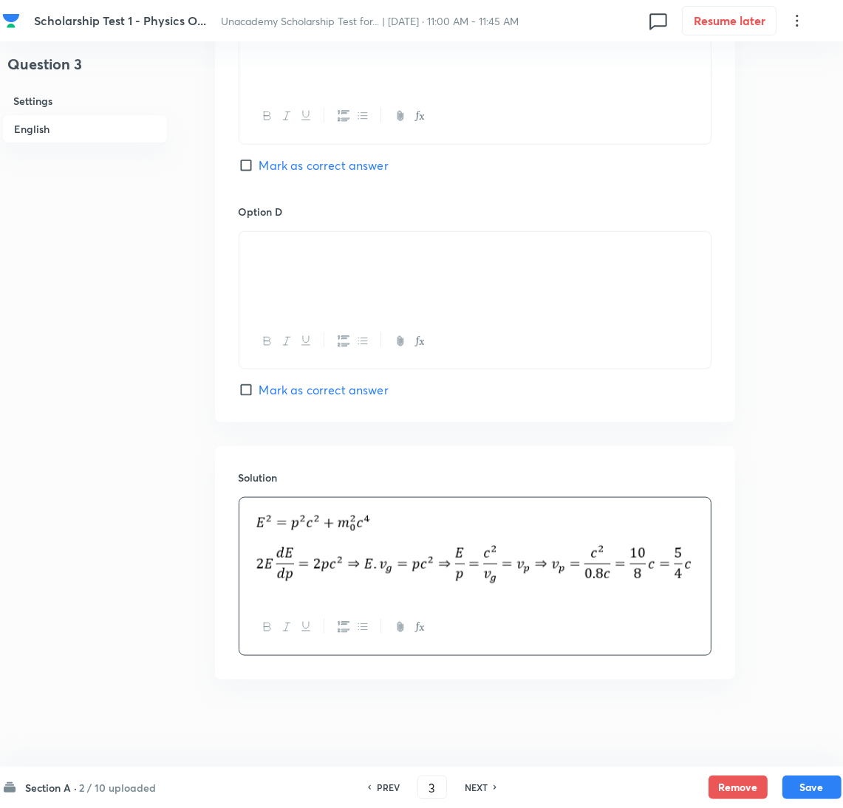
scroll to position [1235, 0]
click at [824, 784] on button "Save" at bounding box center [811, 786] width 59 height 24
type input "4"
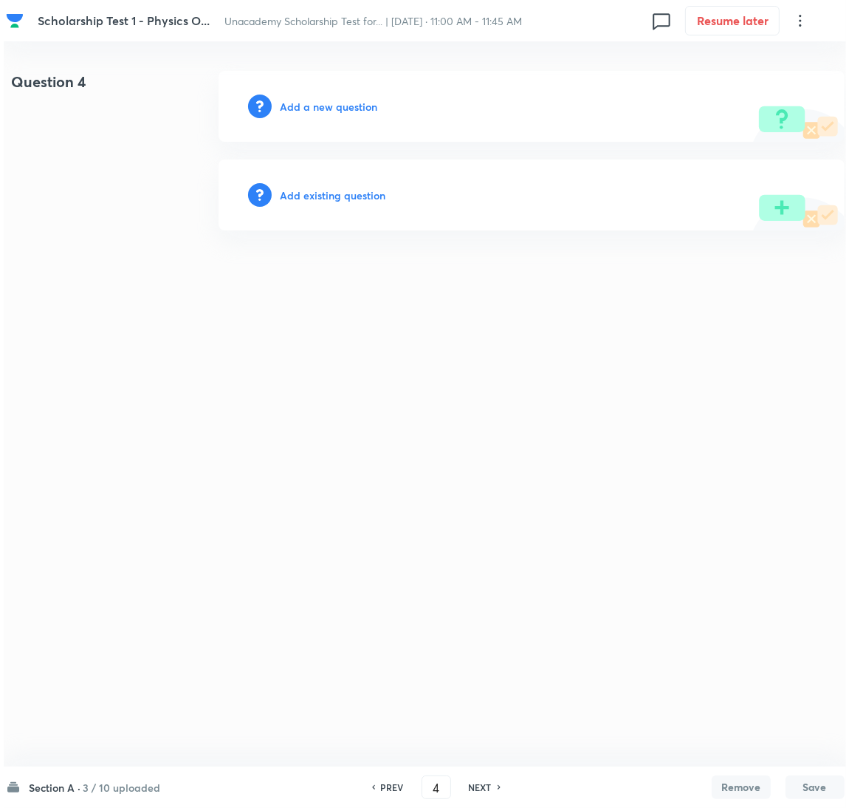
scroll to position [0, 0]
click at [346, 113] on h6 "Add a new question" at bounding box center [328, 107] width 97 height 16
click at [336, 112] on h6 "Choose a question type" at bounding box center [337, 107] width 114 height 16
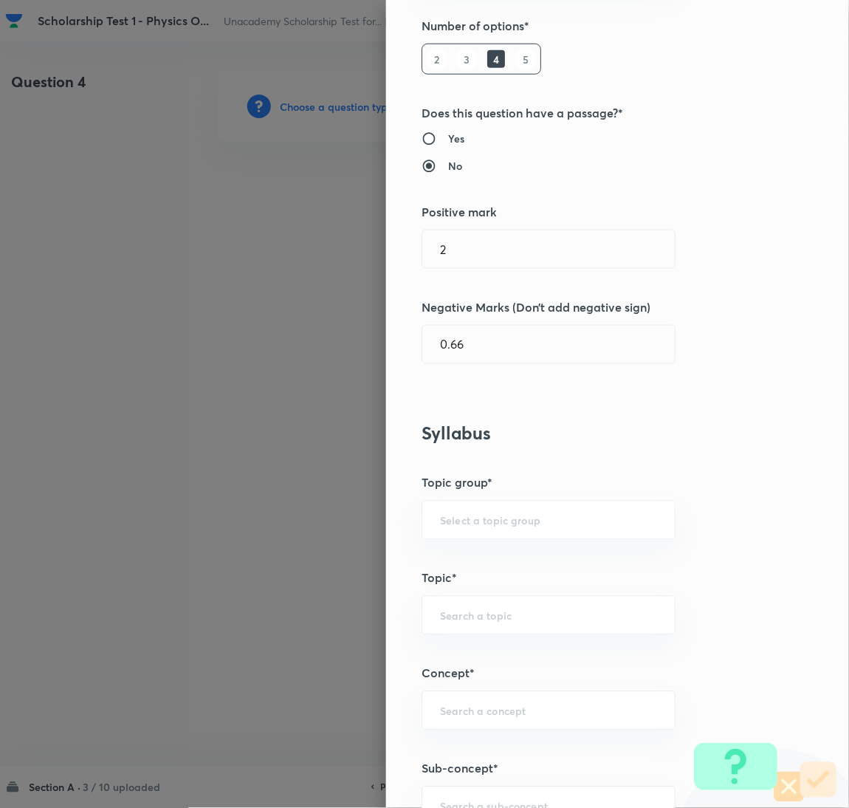
scroll to position [332, 0]
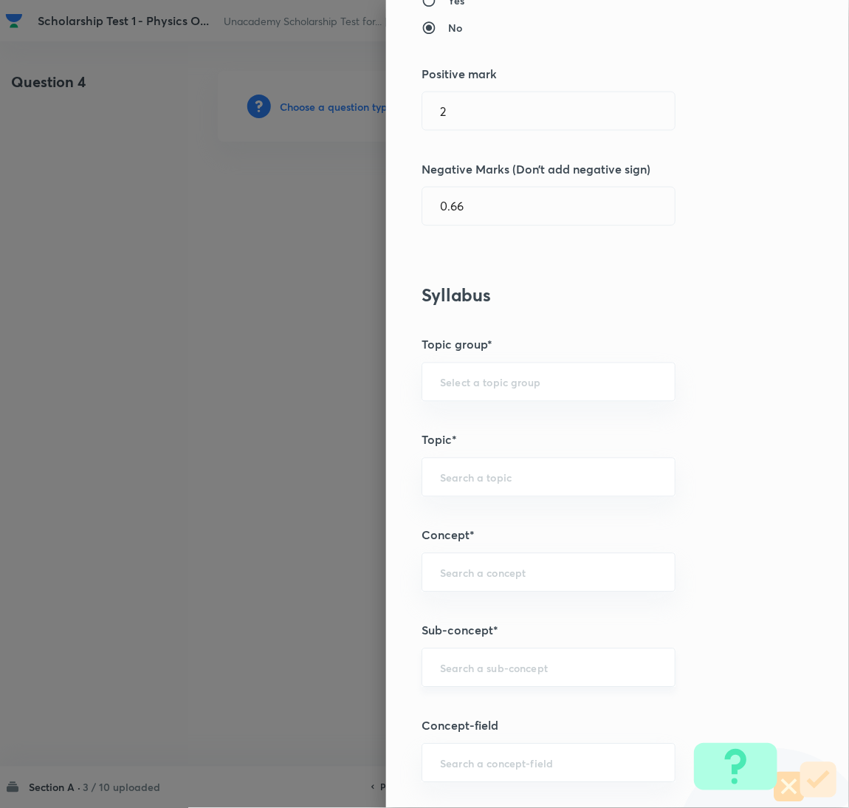
click at [455, 677] on div "​" at bounding box center [549, 667] width 254 height 39
click at [493, 670] on input "text" at bounding box center [548, 668] width 217 height 14
click at [508, 706] on li "Differential Form" at bounding box center [532, 711] width 253 height 27
type input "Differential Form"
type input "Physics"
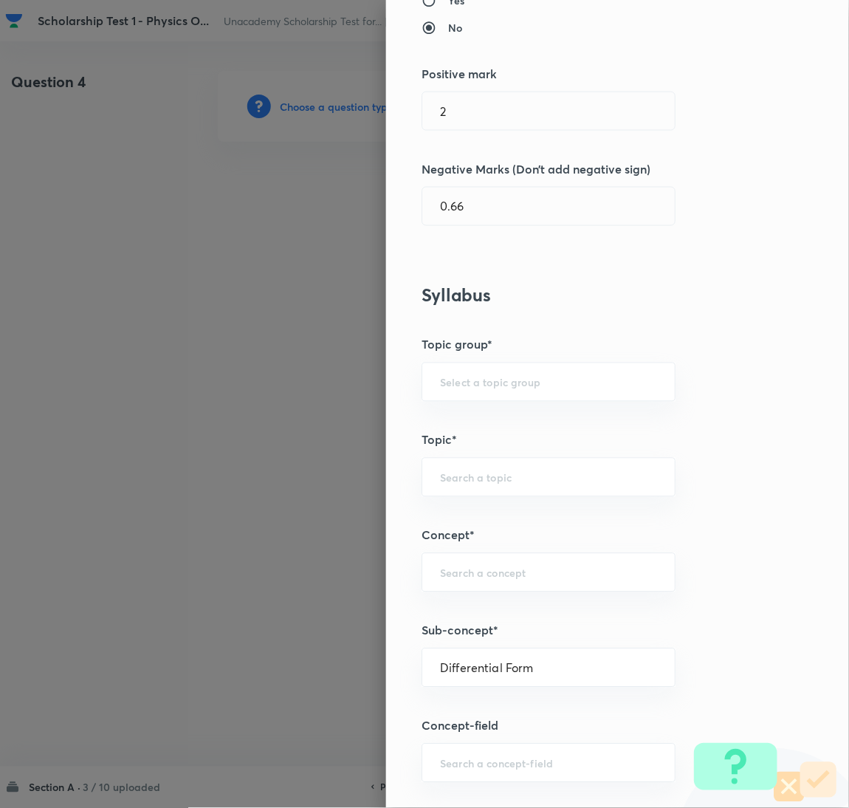
type input "Electricity & Magnetism"
type input "Ampere’s Law"
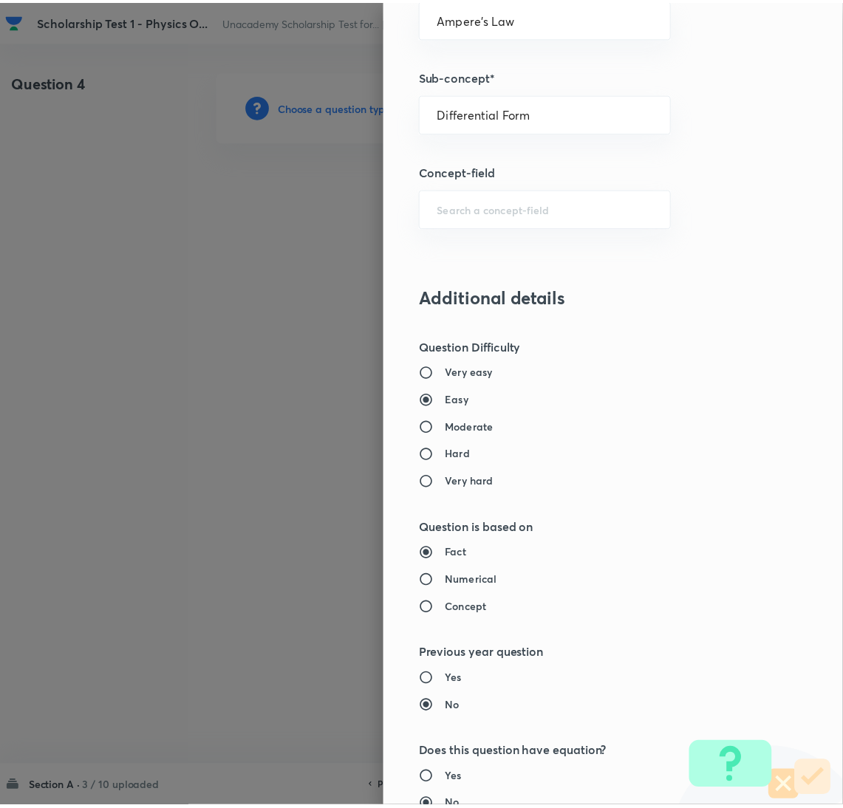
scroll to position [1207, 0]
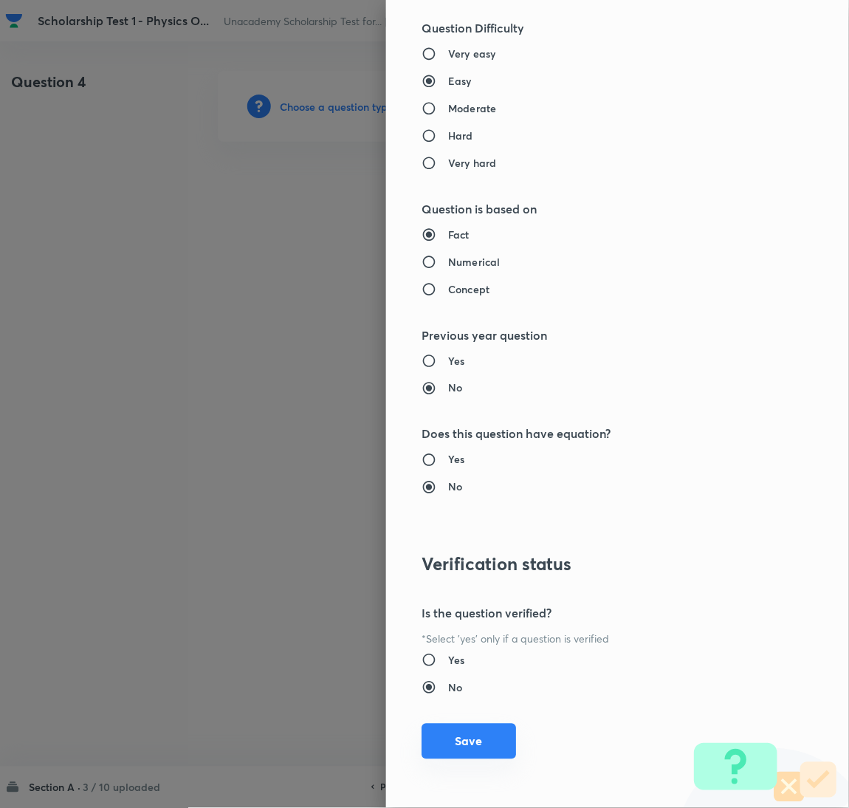
click at [466, 751] on button "Save" at bounding box center [469, 741] width 95 height 35
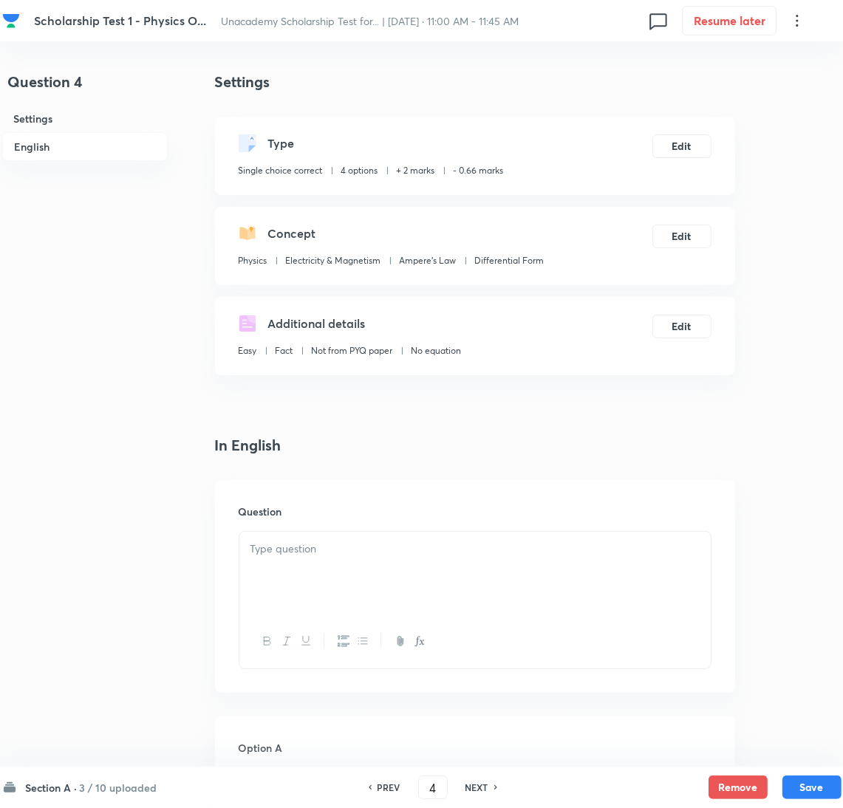
click at [335, 553] on p at bounding box center [474, 549] width 449 height 17
click at [304, 578] on div at bounding box center [474, 573] width 471 height 83
paste div
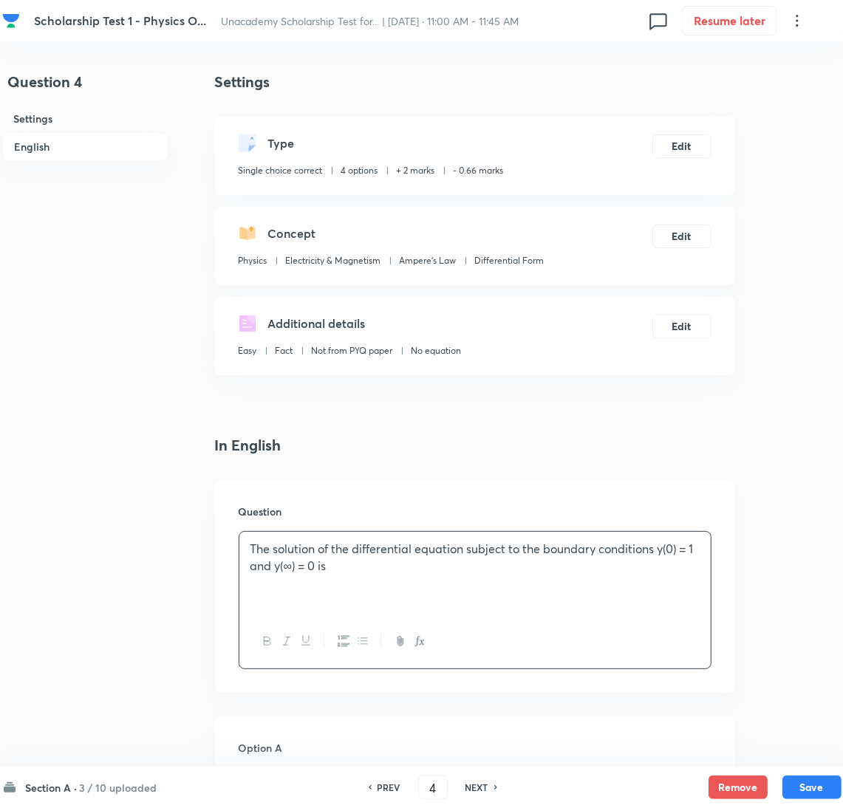
drag, startPoint x: 463, startPoint y: 550, endPoint x: 562, endPoint y: 547, distance: 99.0
click at [465, 550] on p "The solution of the differential equation subject to the boundary conditions y(…" at bounding box center [474, 557] width 449 height 33
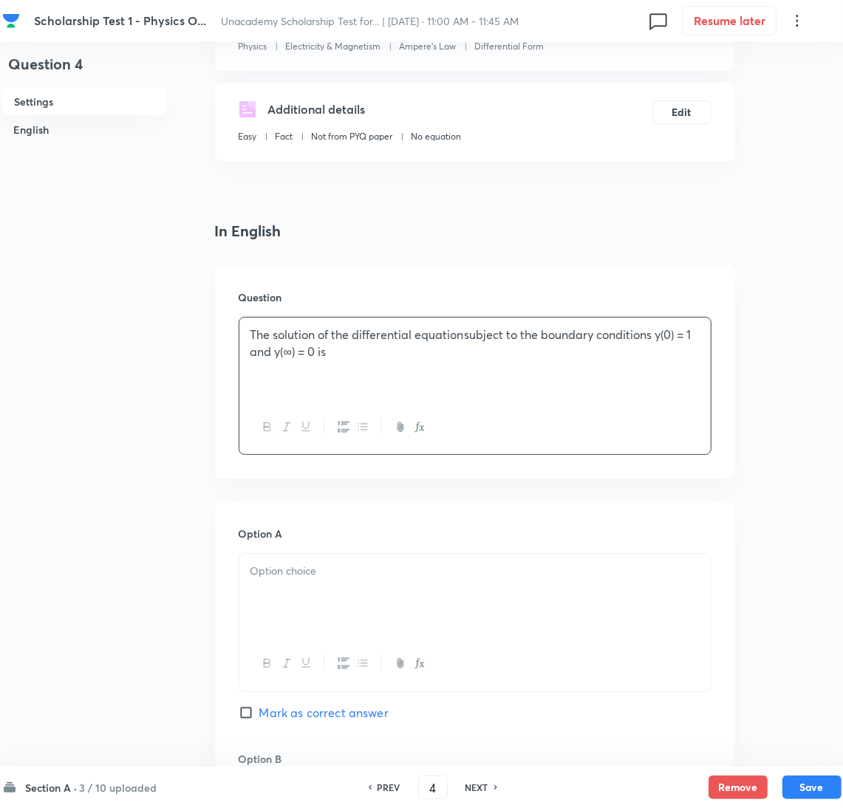
scroll to position [222, 0]
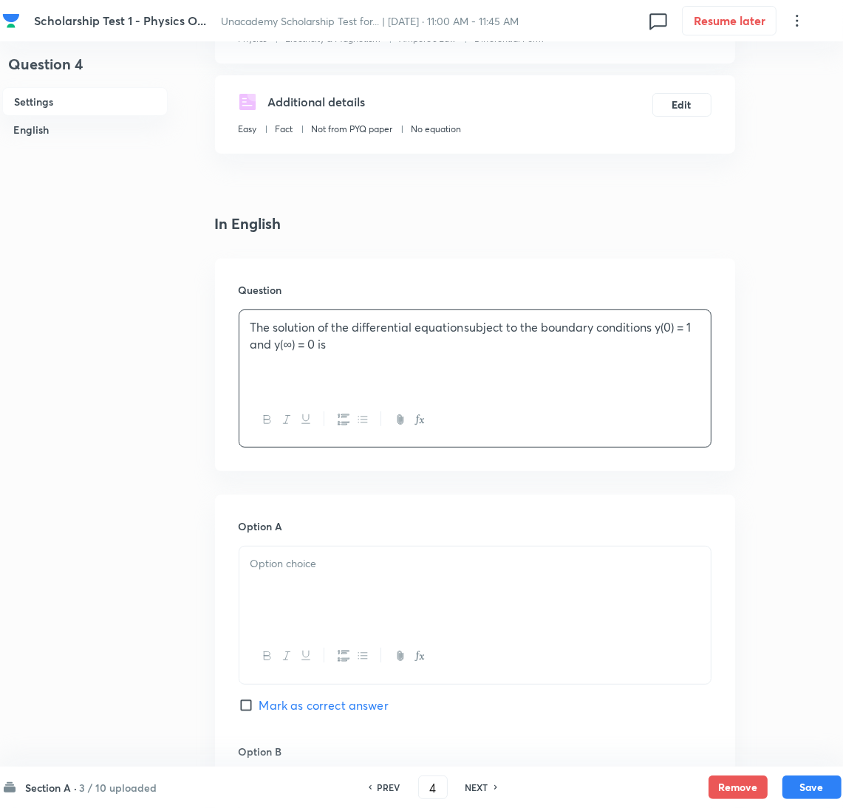
click at [285, 587] on div at bounding box center [474, 588] width 471 height 83
click at [293, 595] on div at bounding box center [474, 588] width 471 height 83
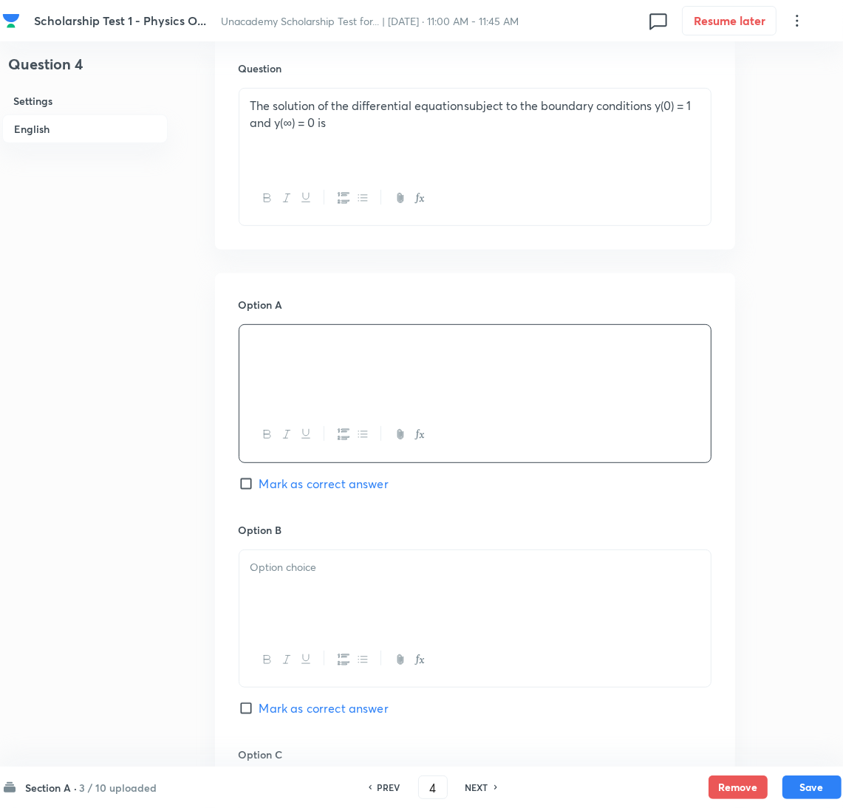
click at [293, 595] on div at bounding box center [474, 591] width 471 height 83
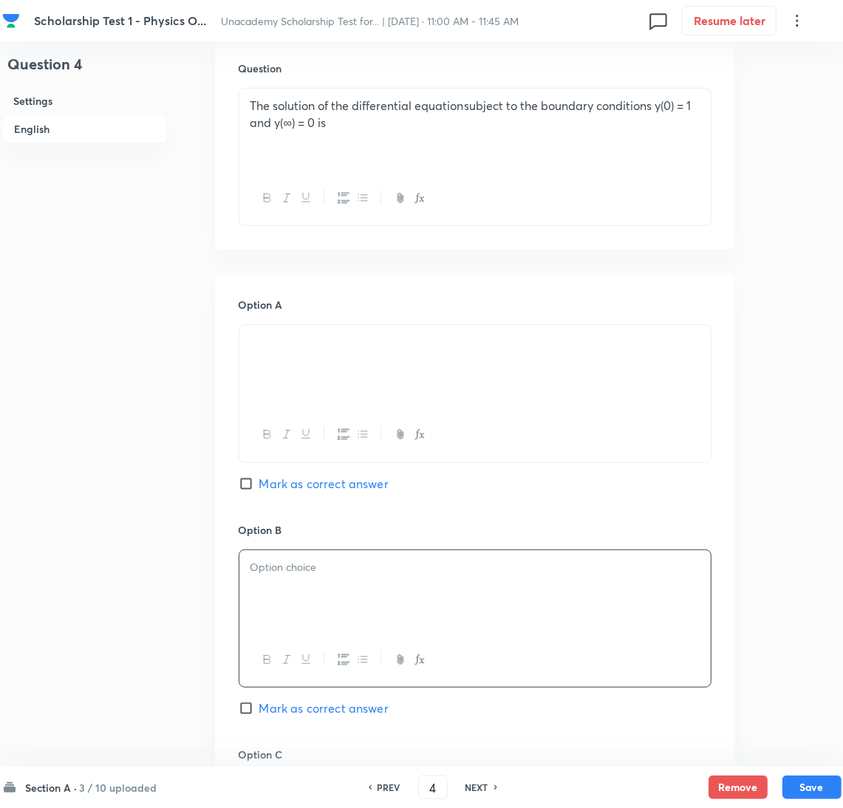
click at [318, 582] on div at bounding box center [474, 591] width 471 height 83
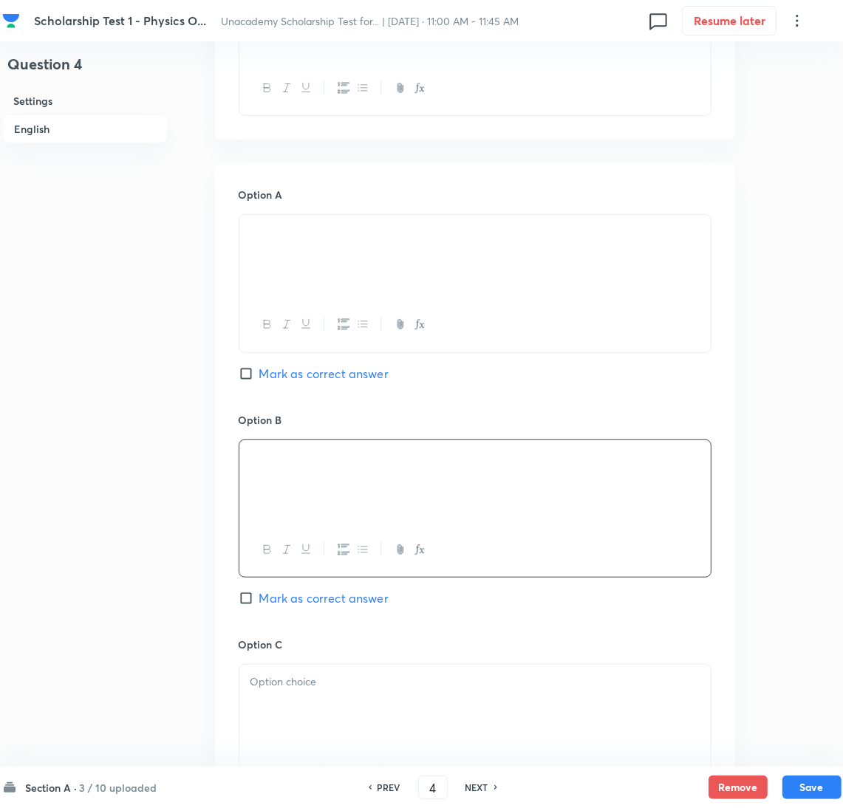
click at [296, 682] on p at bounding box center [474, 682] width 449 height 17
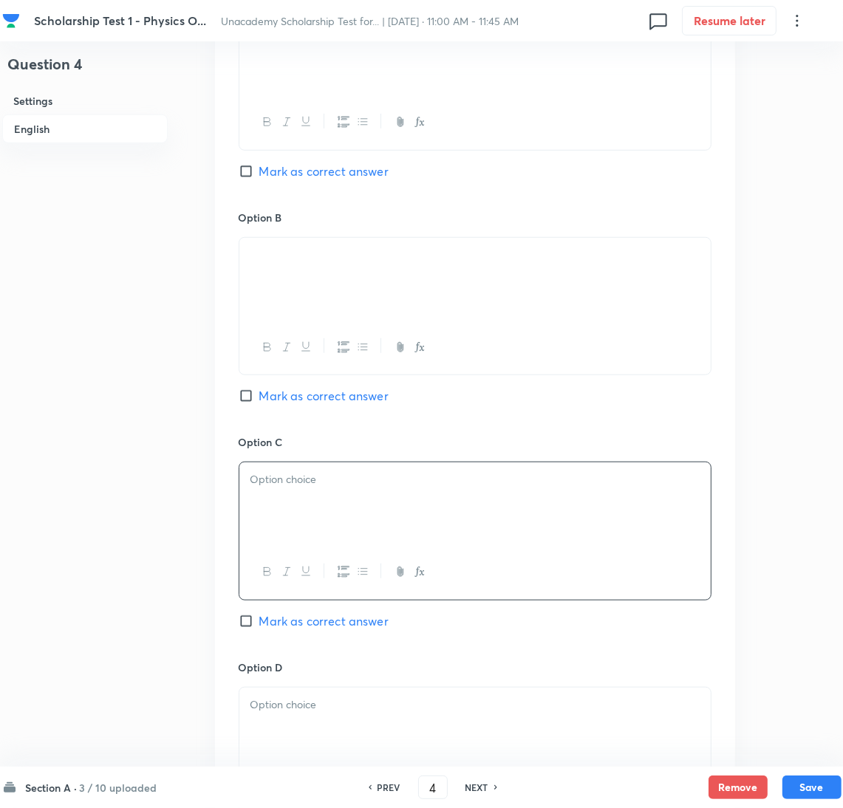
scroll to position [776, 0]
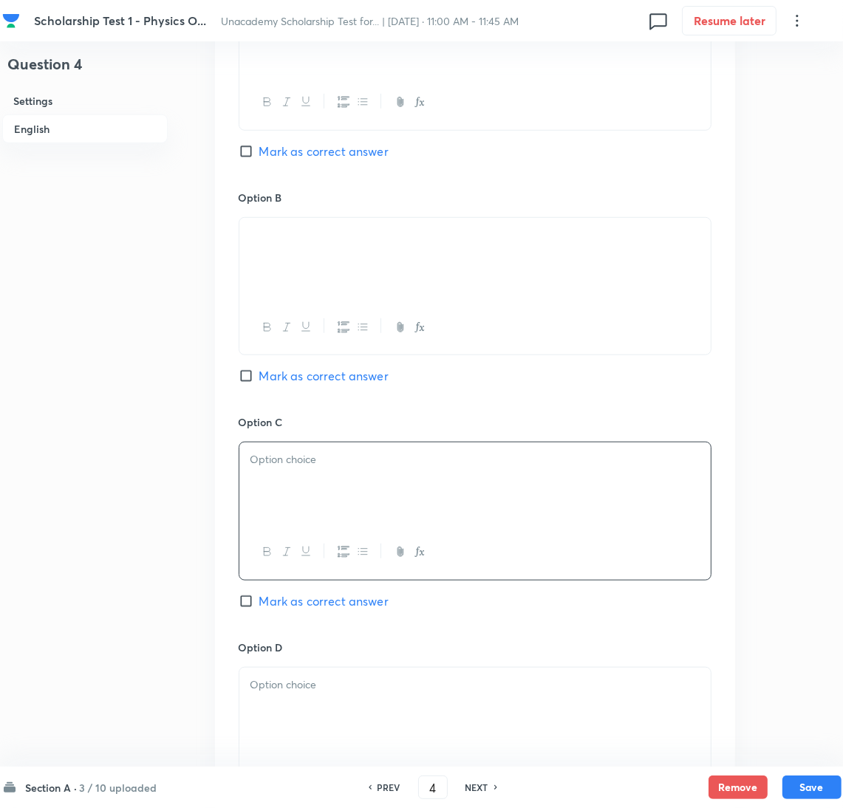
click at [262, 483] on div at bounding box center [474, 483] width 471 height 83
click at [291, 693] on p at bounding box center [474, 685] width 449 height 17
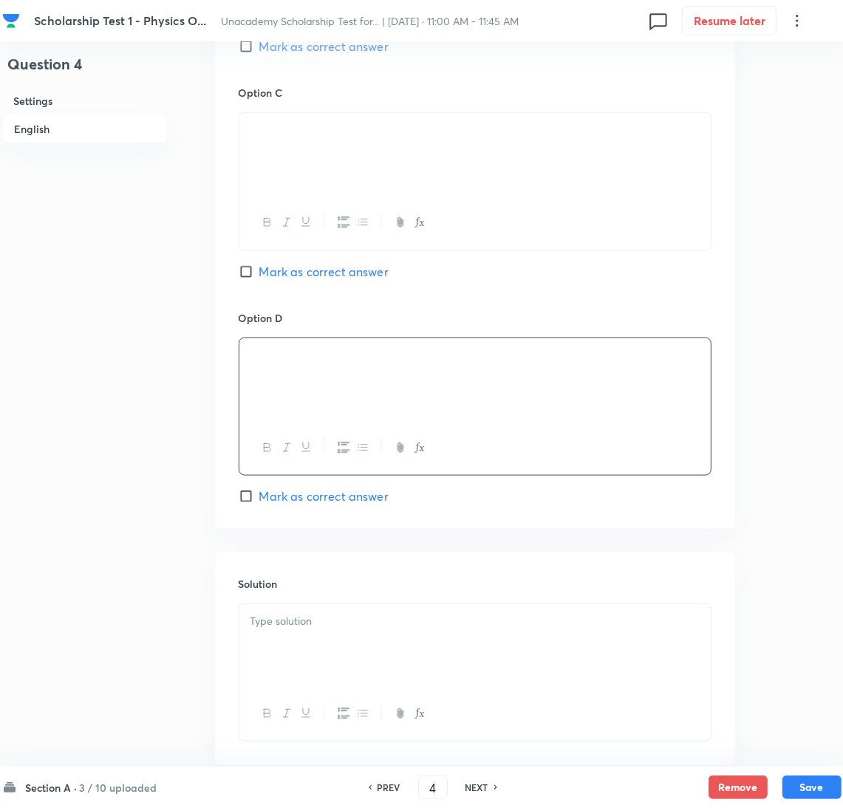
scroll to position [1107, 0]
click at [242, 496] on input "Mark as correct answer" at bounding box center [249, 494] width 21 height 15
checkbox input "true"
click at [298, 643] on div at bounding box center [474, 643] width 471 height 83
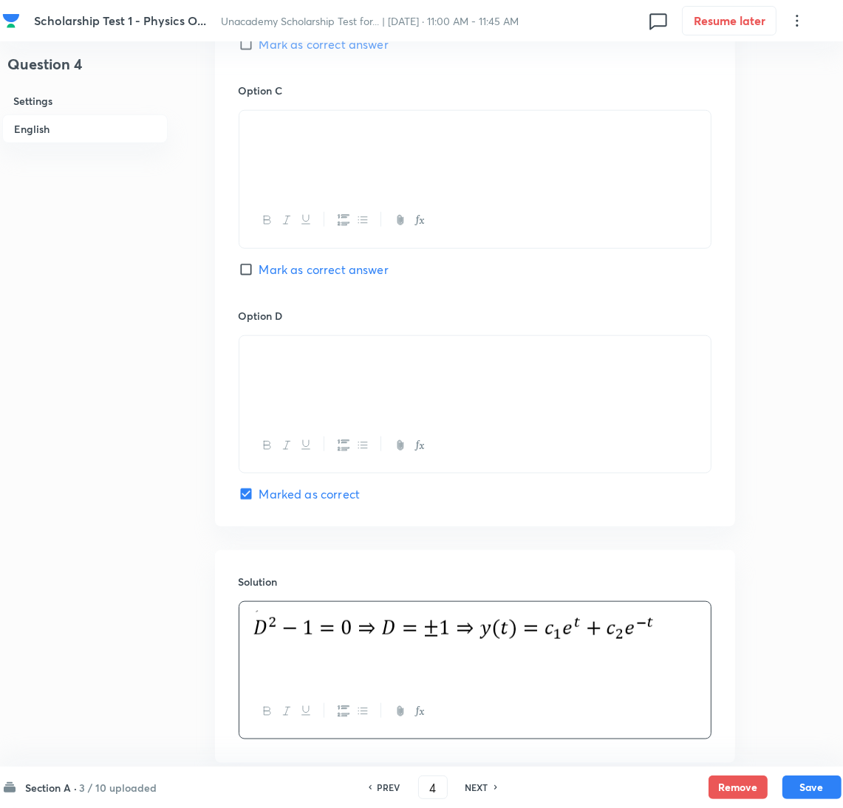
click at [278, 668] on div at bounding box center [474, 643] width 471 height 83
click at [420, 670] on div "Applying boundary condition," at bounding box center [474, 643] width 471 height 83
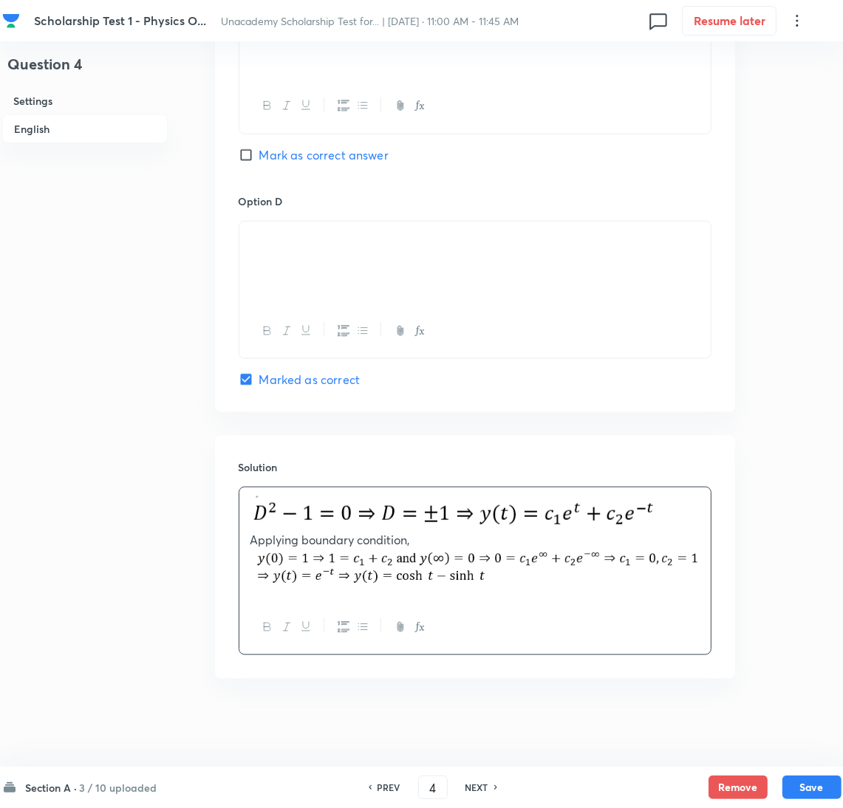
scroll to position [1226, 0]
click at [812, 780] on button "Save" at bounding box center [811, 786] width 59 height 24
type input "5"
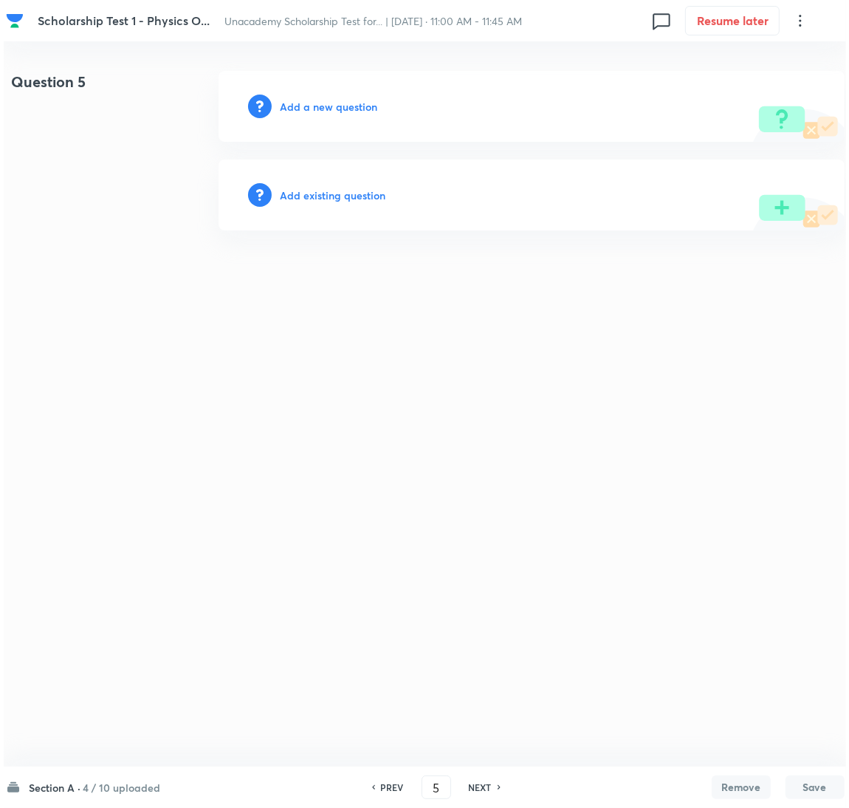
scroll to position [0, 0]
click at [304, 108] on h6 "Add a new question" at bounding box center [328, 107] width 97 height 16
click at [304, 108] on h6 "Choose a question type" at bounding box center [337, 107] width 114 height 16
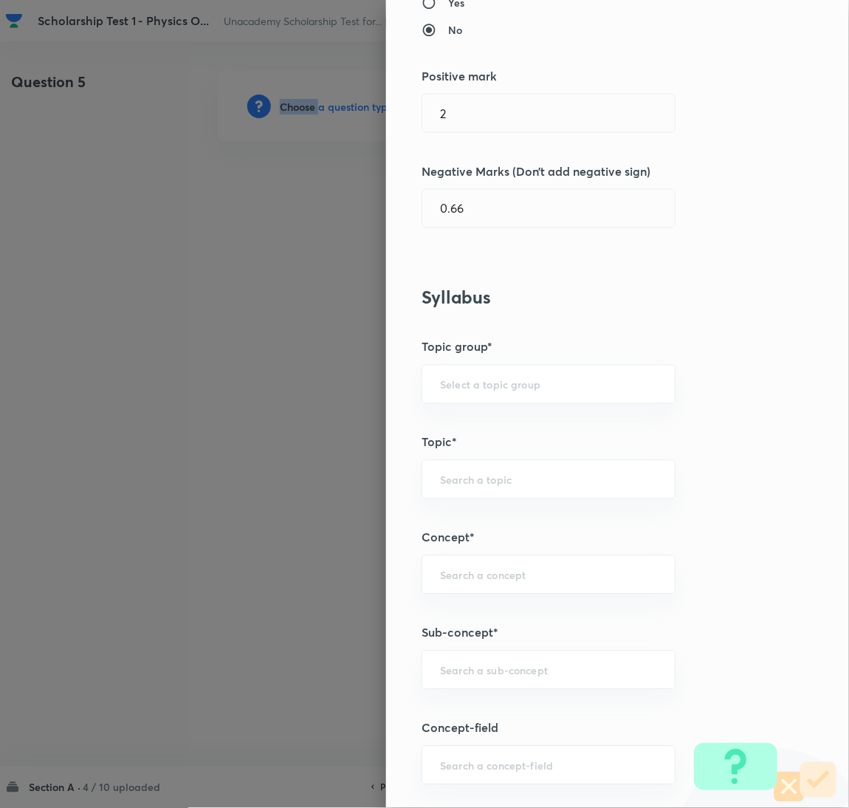
scroll to position [332, 0]
click at [465, 680] on div "​" at bounding box center [549, 667] width 254 height 39
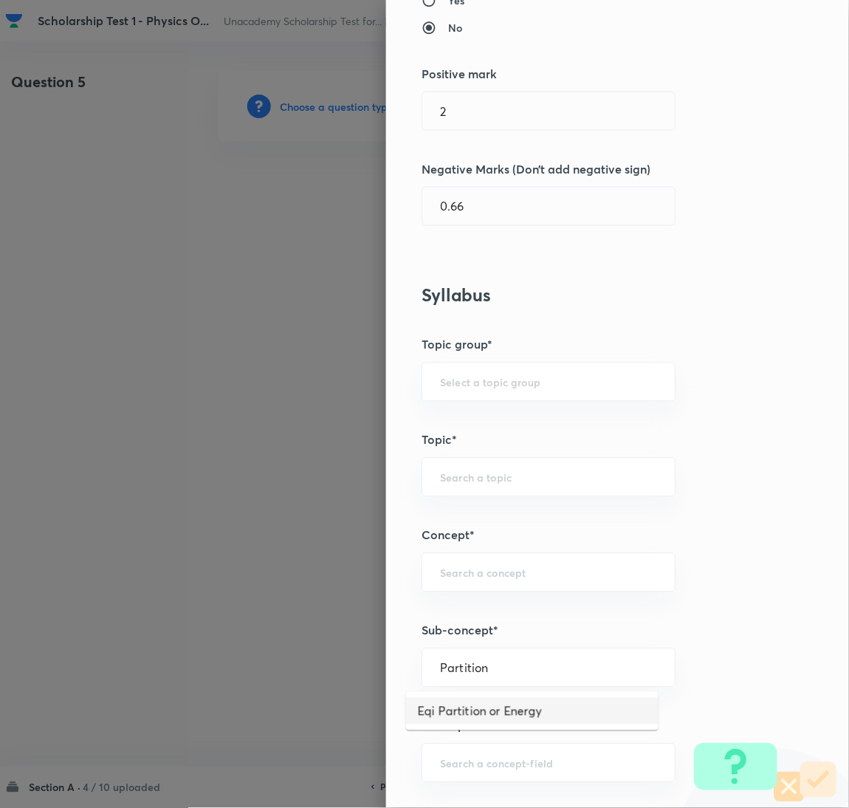
click at [493, 705] on li "Eqi Partition or Energy" at bounding box center [532, 711] width 253 height 27
type input "Eqi Partition or Energy"
type input "Physics"
type input "Kinetic Theory & Thermodynamic"
type input "[PERSON_NAME] Velocity Distribution"
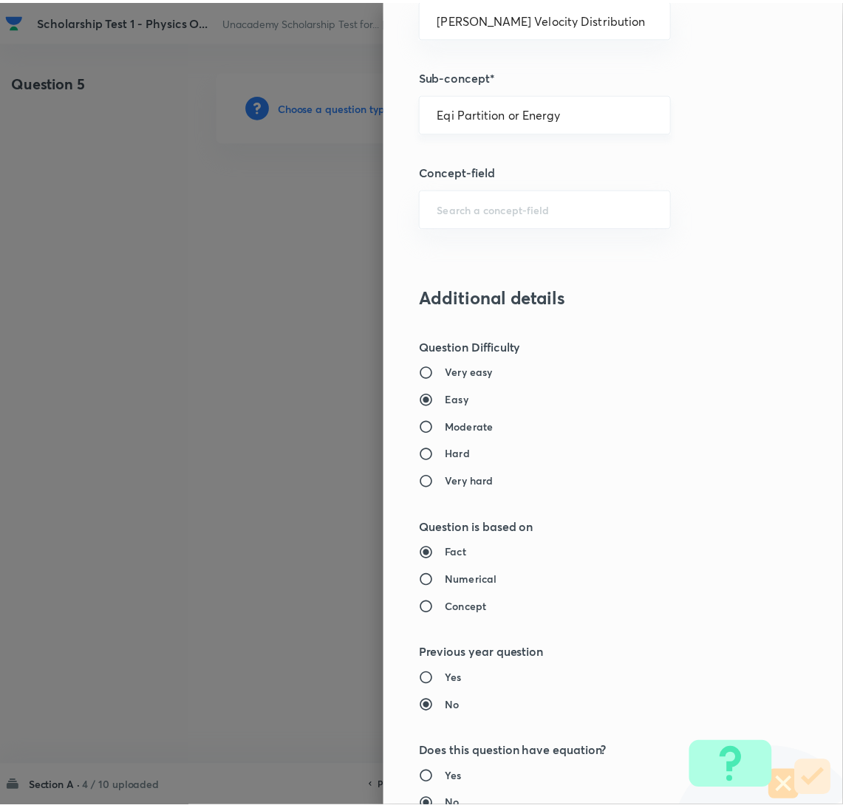
scroll to position [1207, 0]
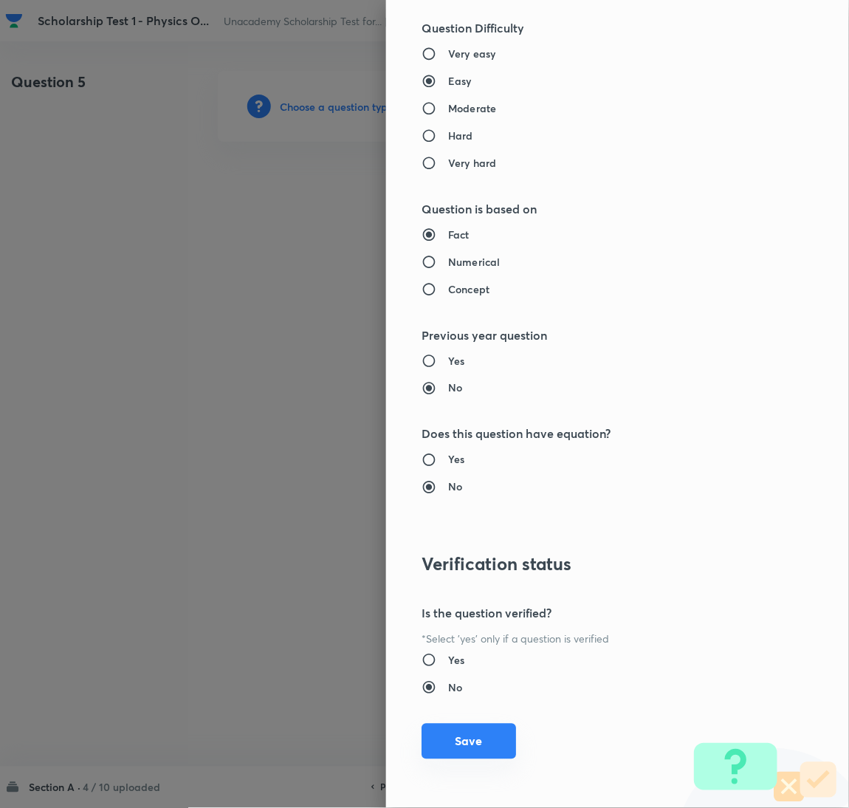
click at [450, 754] on button "Save" at bounding box center [469, 741] width 95 height 35
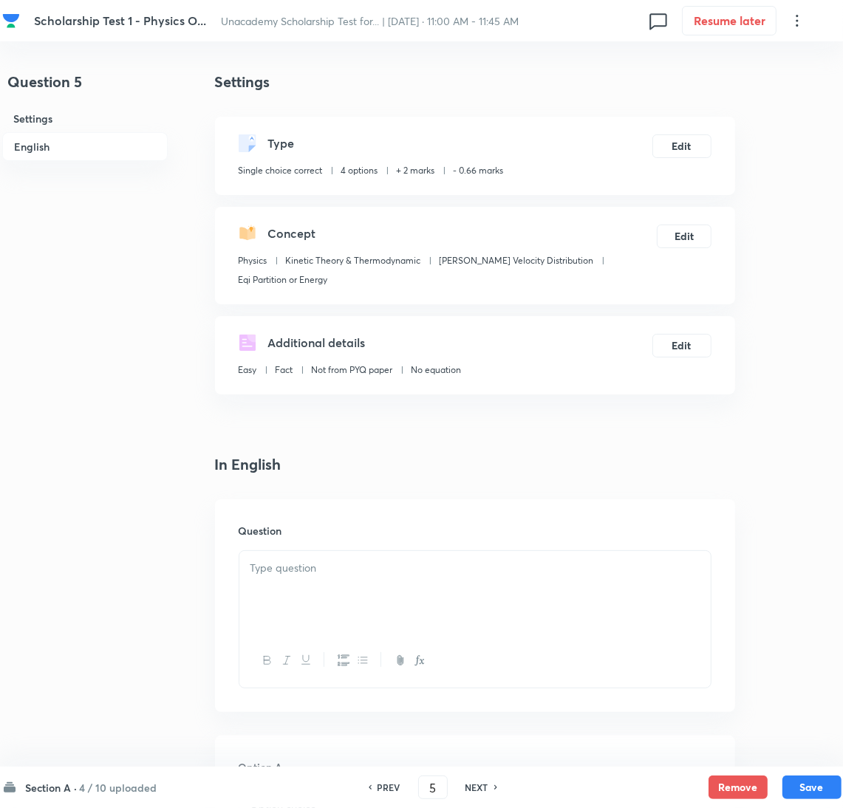
click at [287, 584] on div at bounding box center [474, 592] width 471 height 83
click at [386, 617] on div at bounding box center [474, 592] width 471 height 83
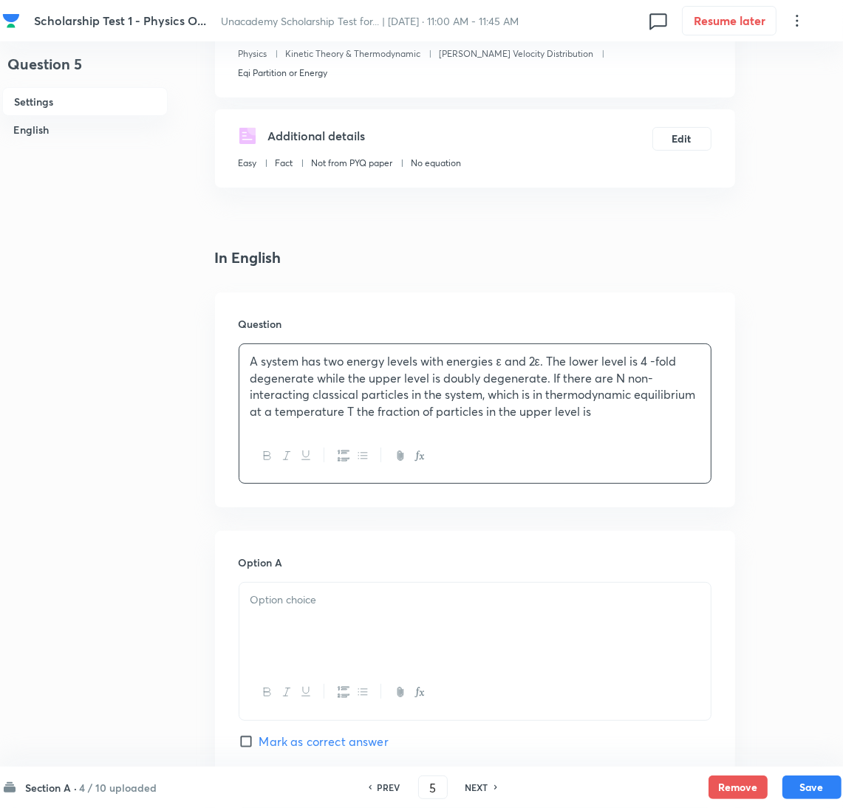
scroll to position [222, 0]
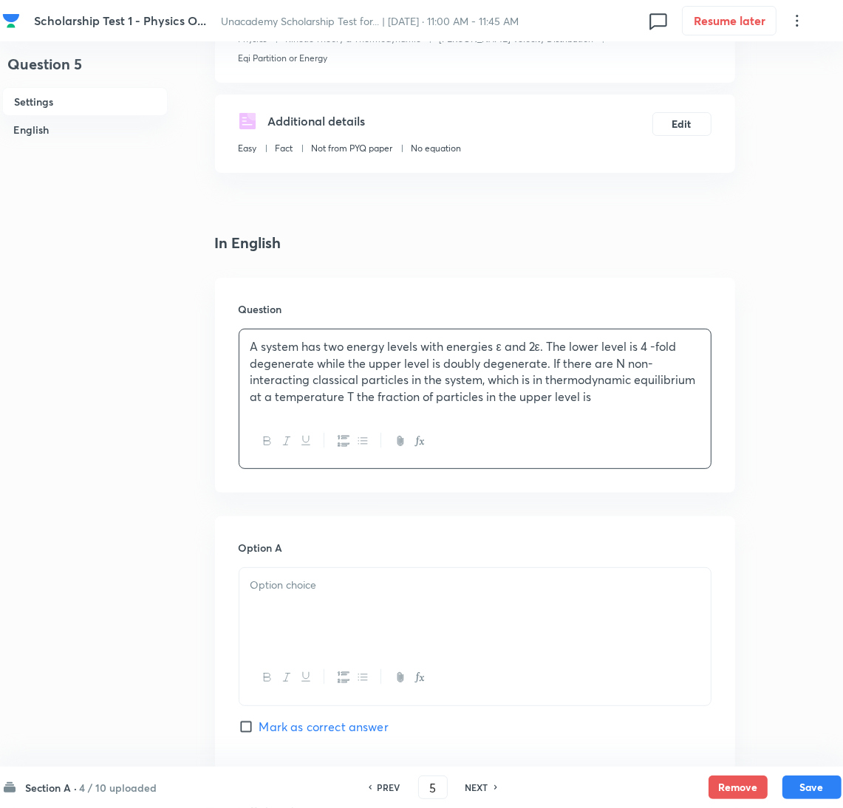
click at [338, 598] on div at bounding box center [474, 609] width 471 height 83
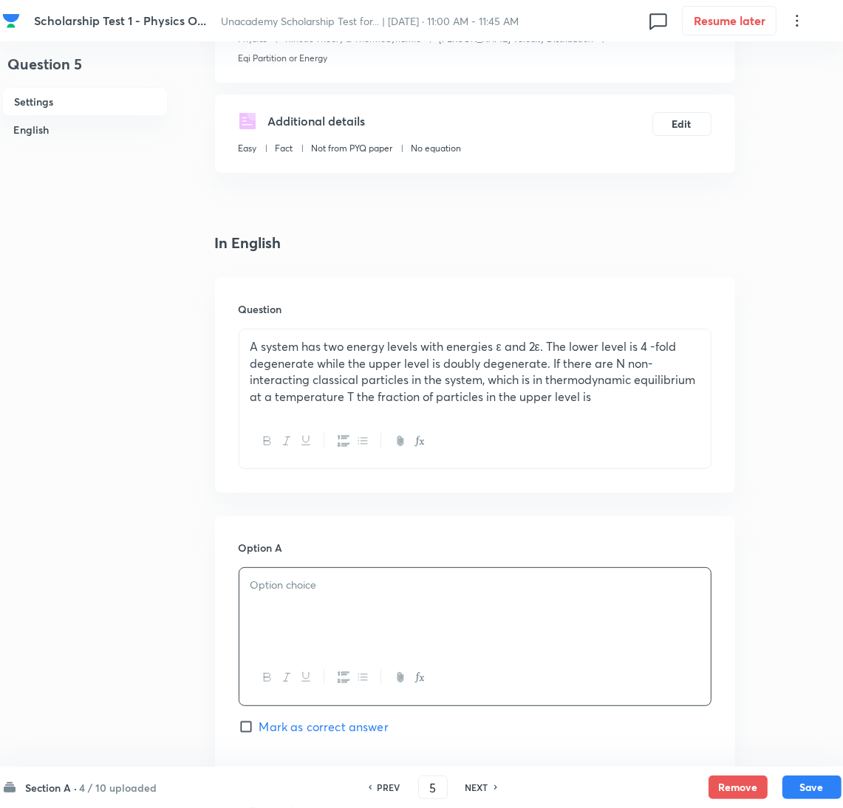
click at [309, 583] on p at bounding box center [474, 585] width 449 height 17
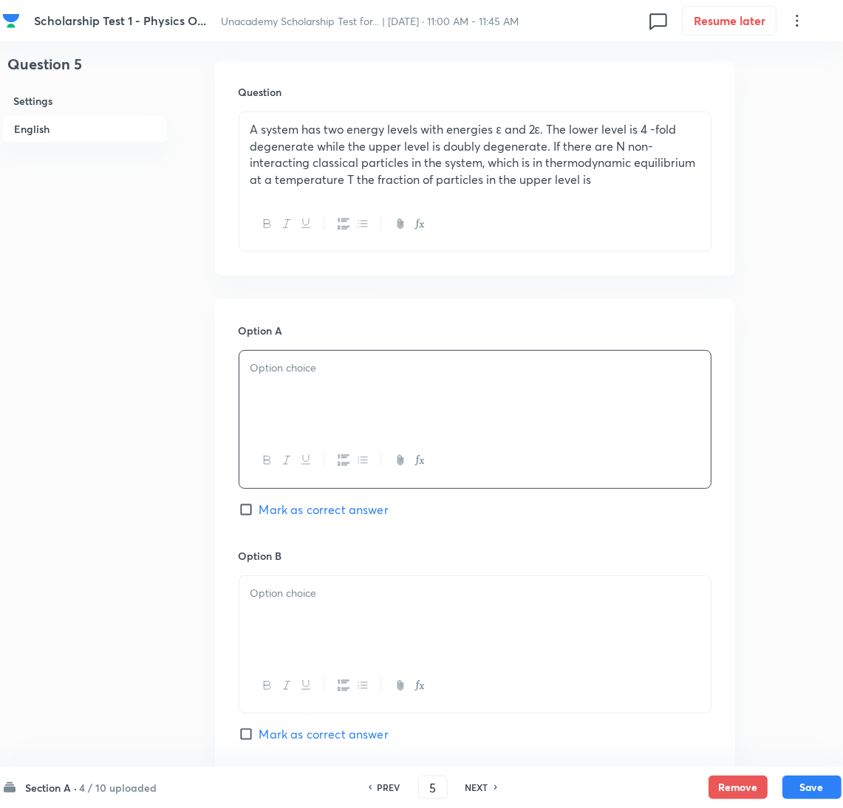
scroll to position [443, 0]
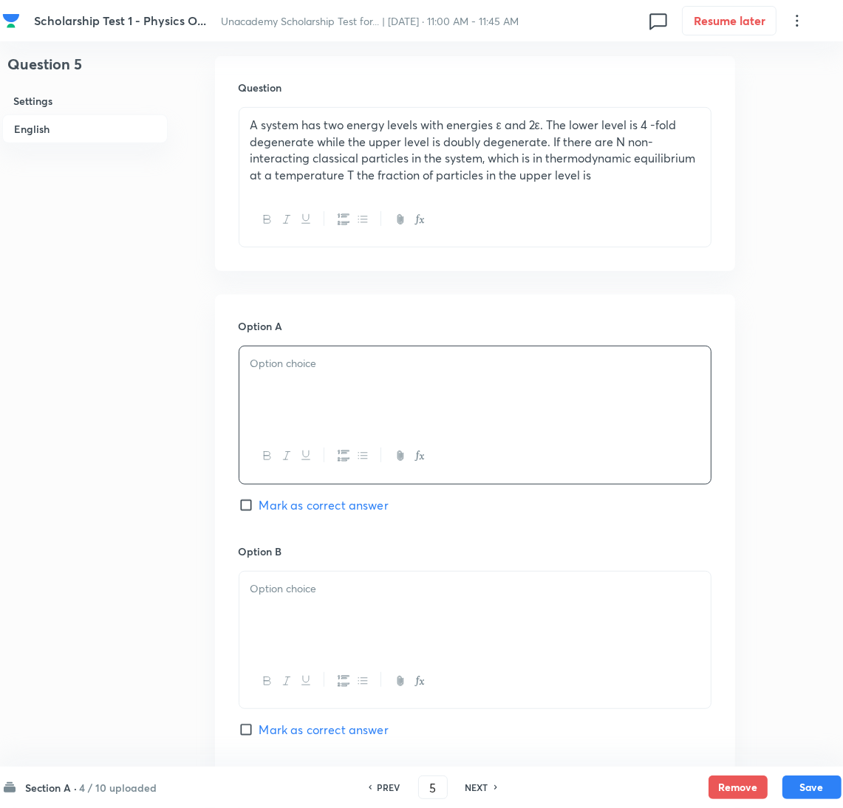
click at [326, 413] on div at bounding box center [474, 387] width 471 height 83
click at [276, 386] on div at bounding box center [474, 387] width 471 height 83
drag, startPoint x: 267, startPoint y: 408, endPoint x: 286, endPoint y: 408, distance: 18.5
click at [267, 409] on div at bounding box center [474, 387] width 471 height 83
click at [299, 626] on div at bounding box center [474, 613] width 471 height 83
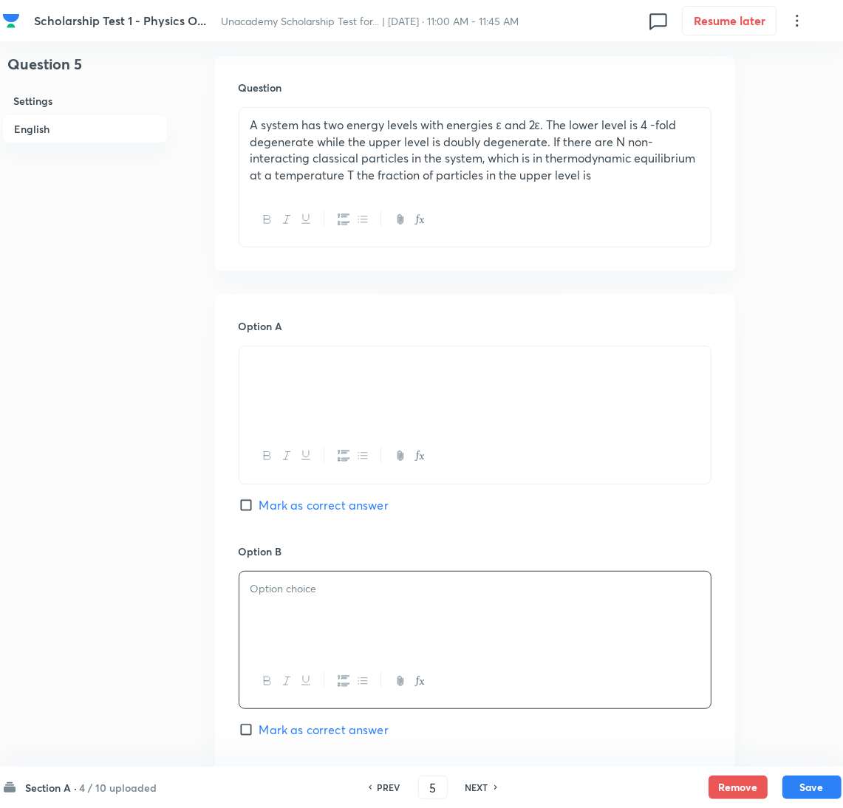
click at [282, 370] on p at bounding box center [474, 363] width 449 height 17
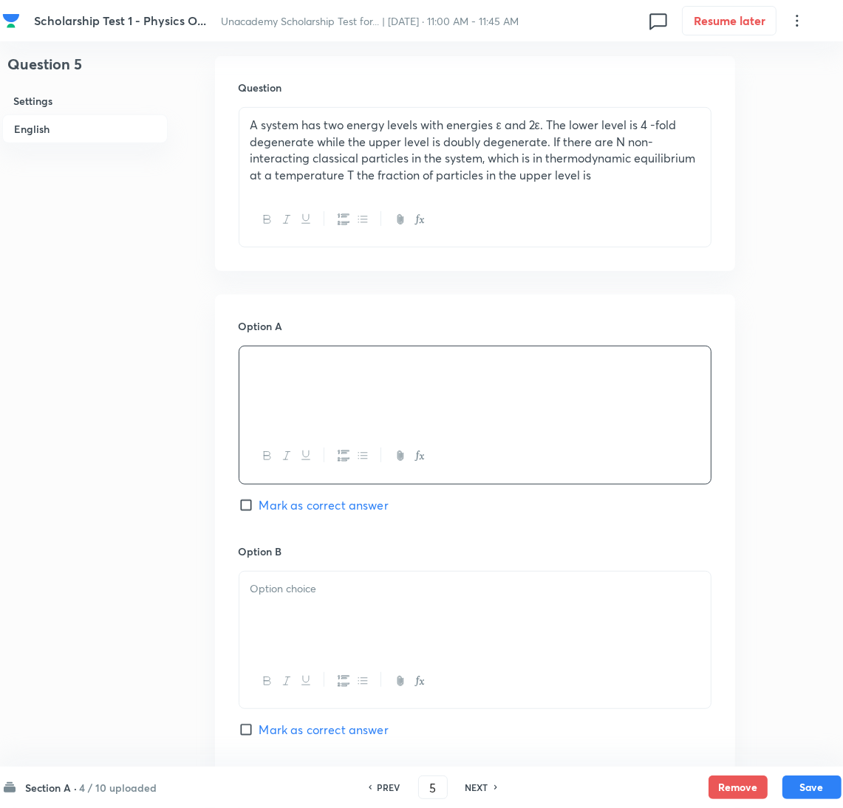
click at [304, 591] on p at bounding box center [474, 589] width 449 height 17
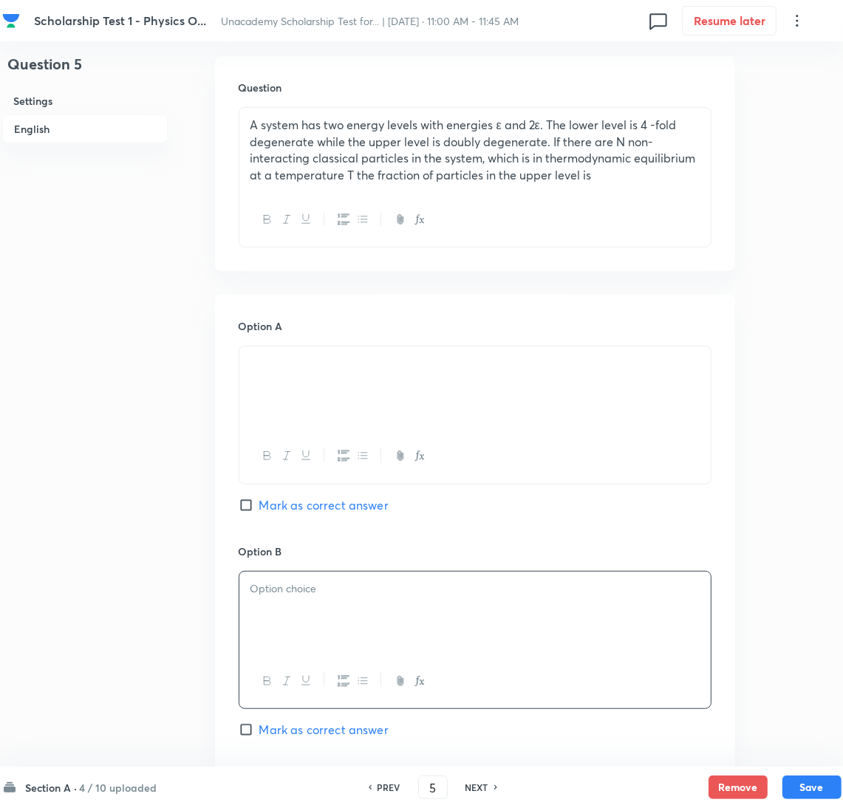
click at [315, 629] on div at bounding box center [474, 613] width 471 height 83
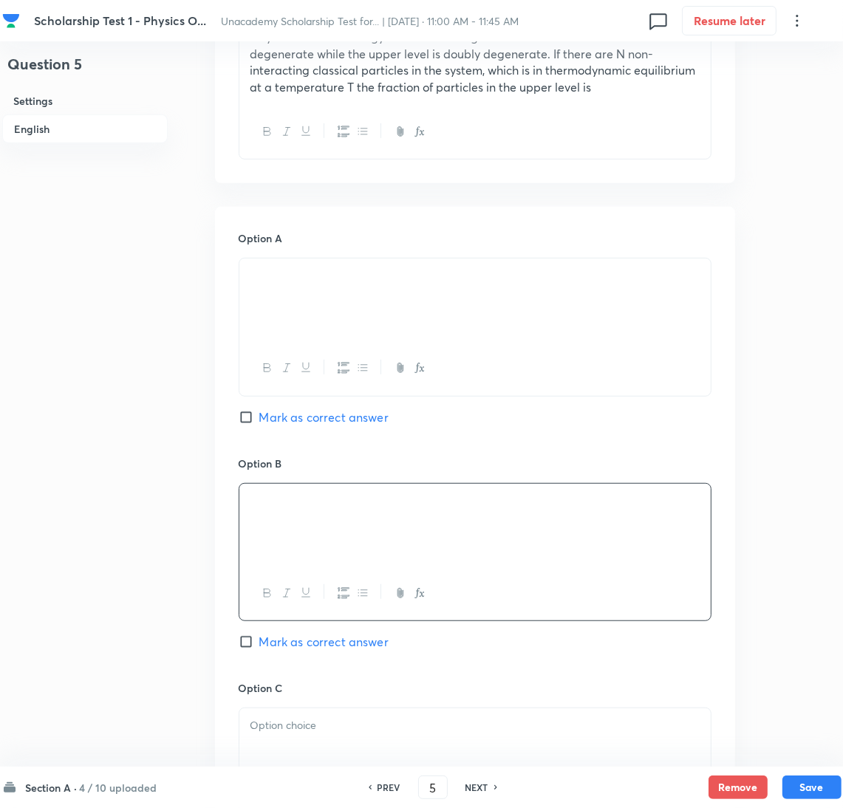
scroll to position [664, 0]
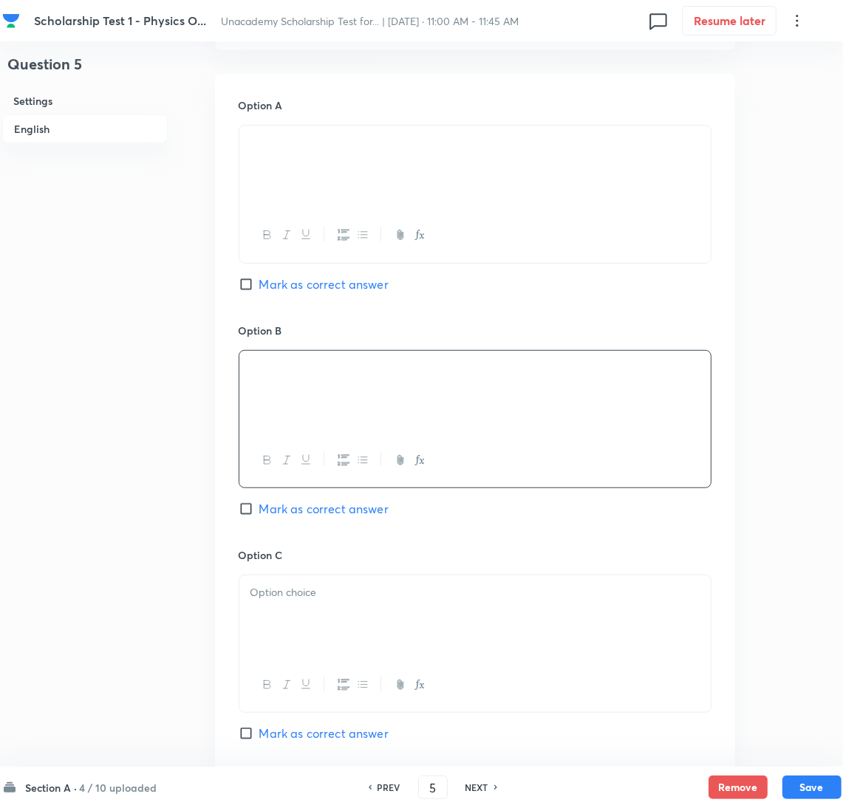
click at [308, 621] on div at bounding box center [474, 616] width 471 height 83
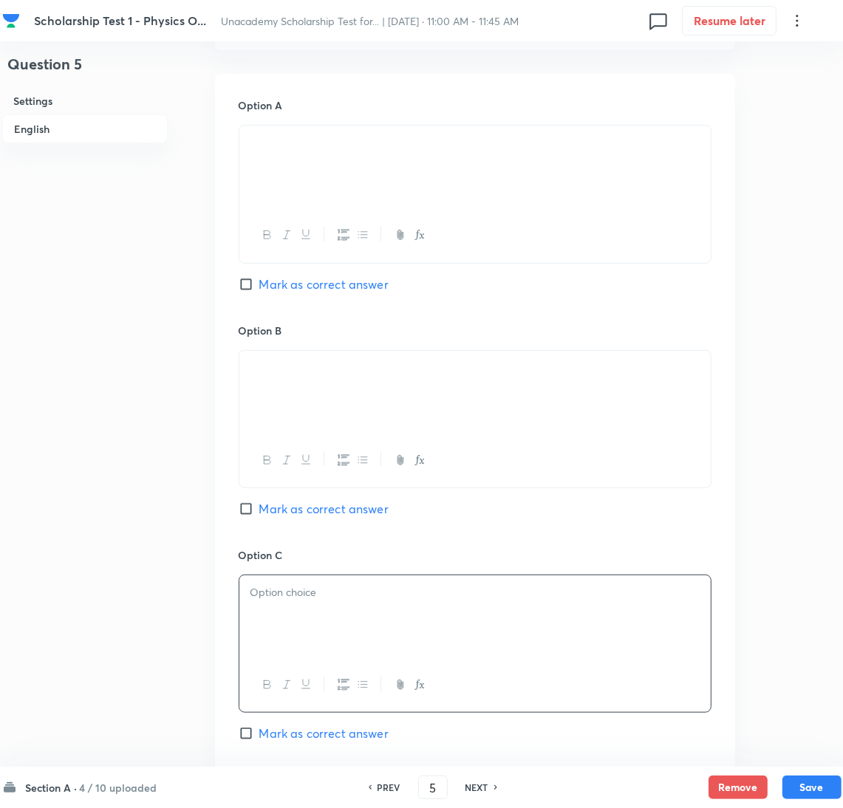
click at [309, 617] on div at bounding box center [474, 616] width 471 height 83
click at [314, 624] on div at bounding box center [474, 616] width 471 height 83
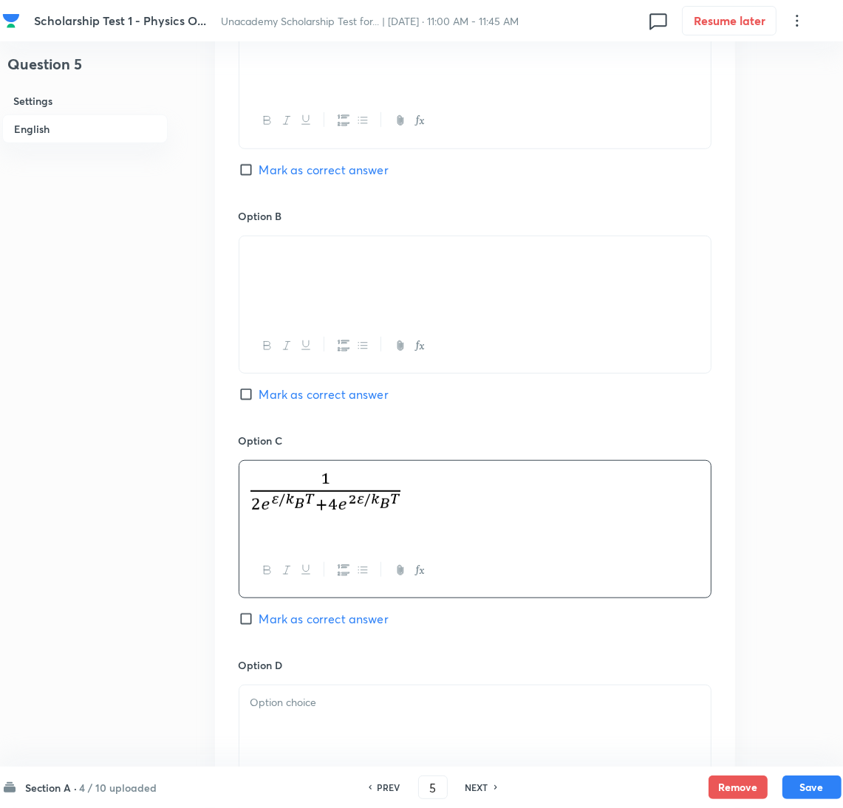
scroll to position [886, 0]
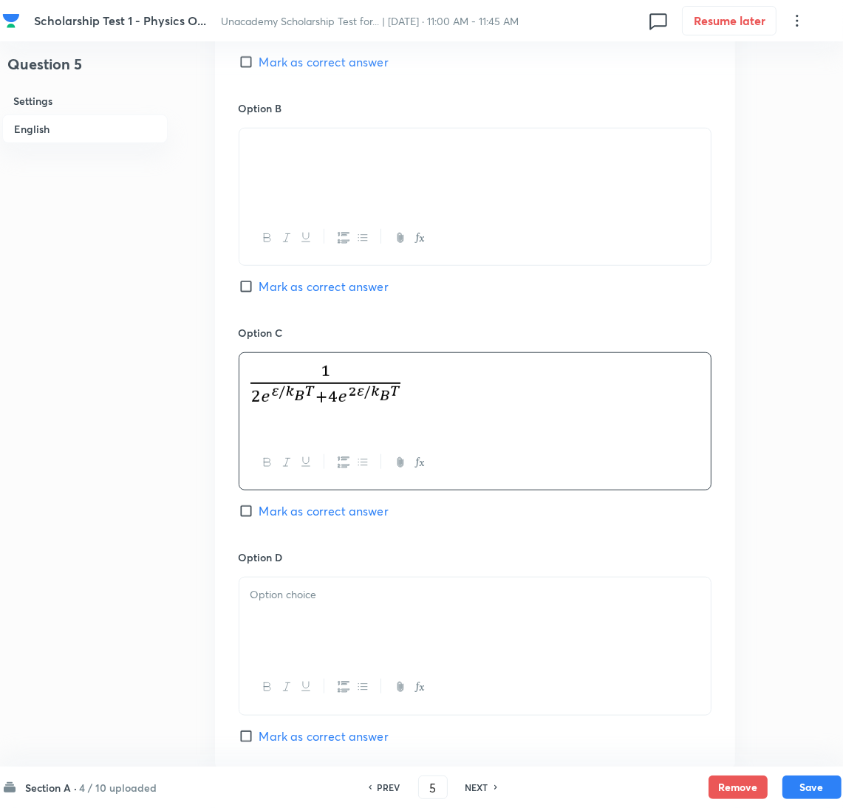
click at [301, 651] on div at bounding box center [474, 619] width 471 height 83
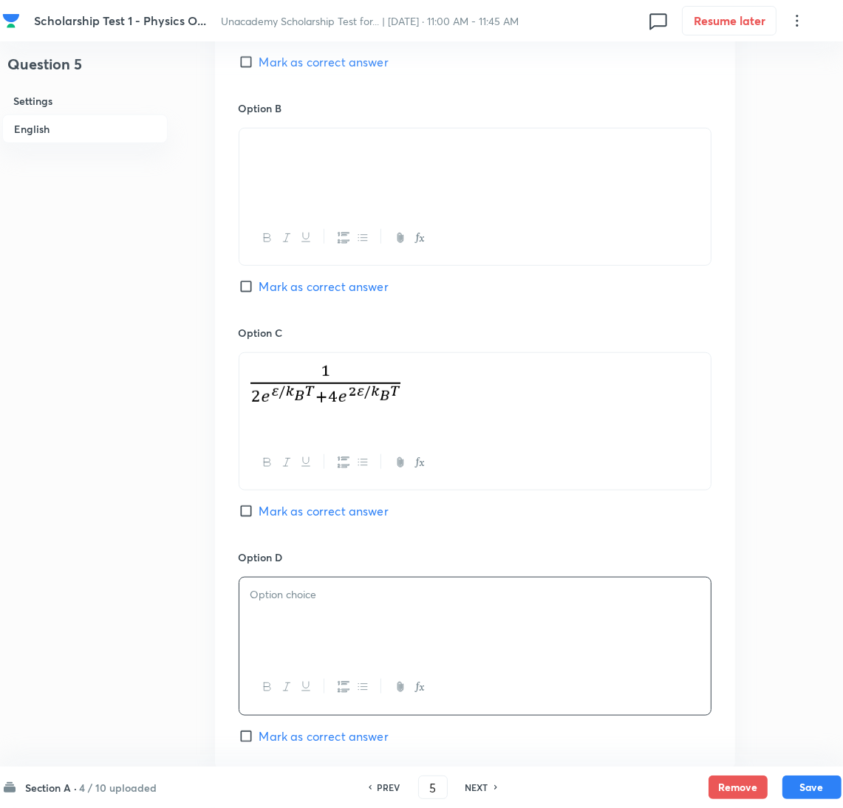
click at [375, 643] on div at bounding box center [474, 619] width 471 height 83
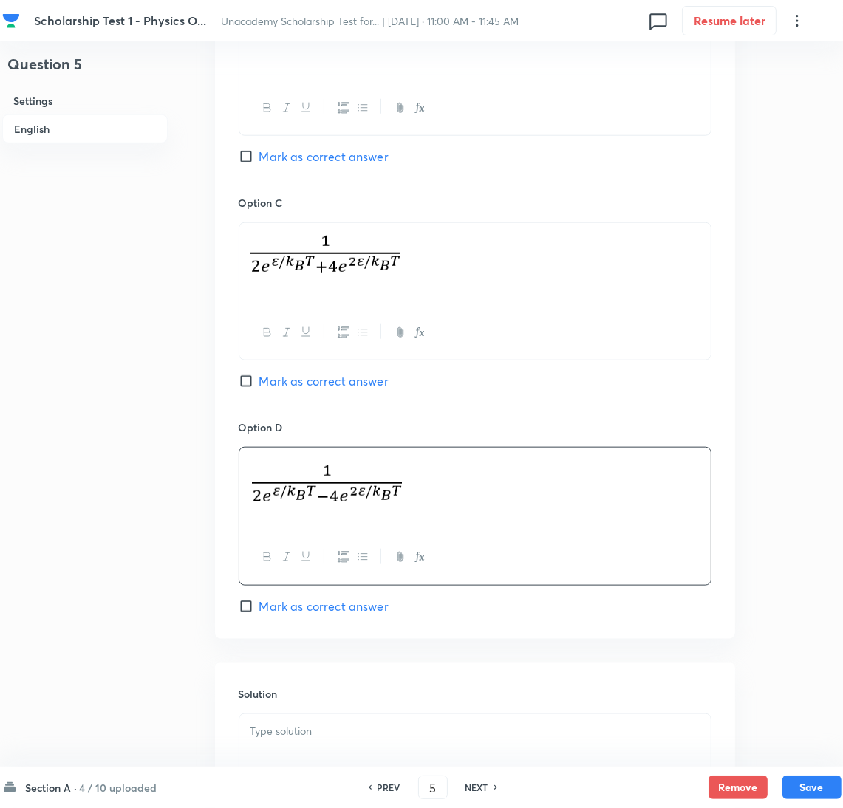
scroll to position [776, 0]
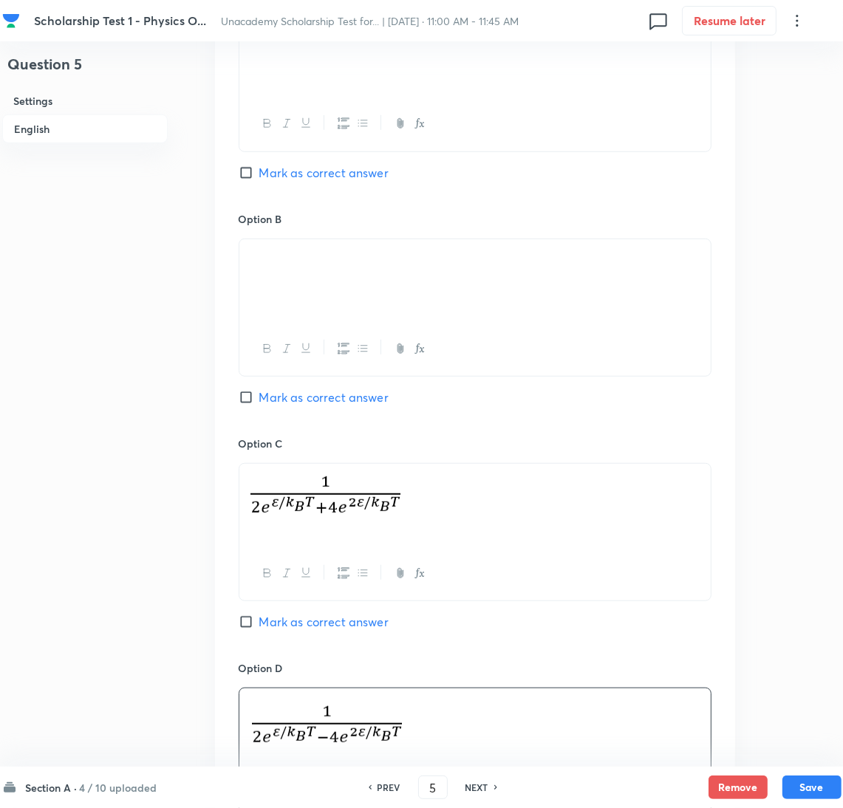
click at [249, 394] on input "Mark as correct answer" at bounding box center [249, 397] width 21 height 15
checkbox input "true"
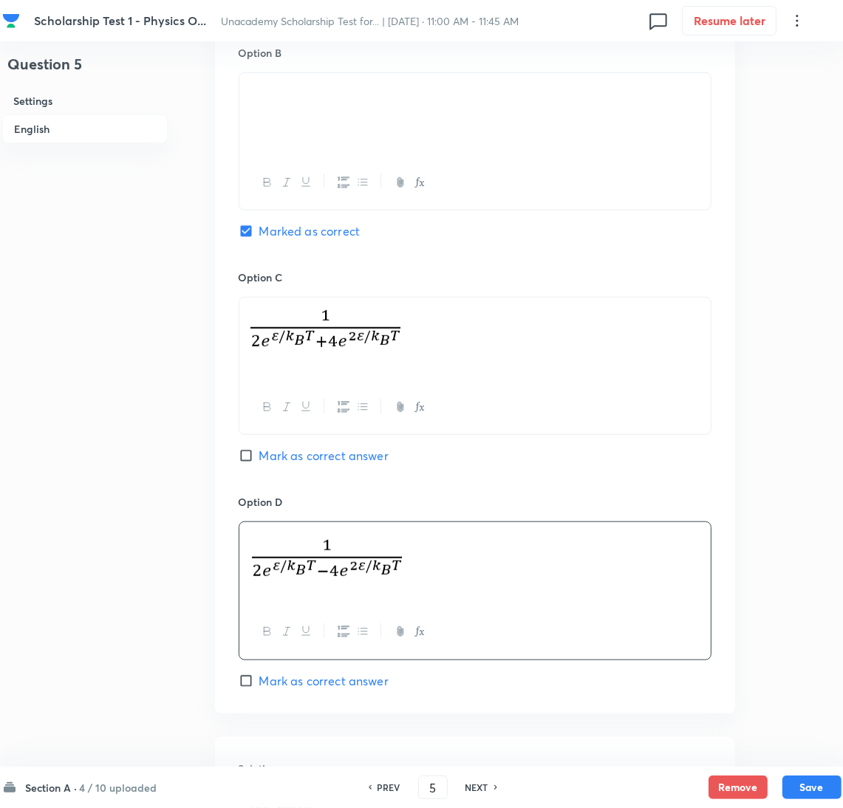
scroll to position [1107, 0]
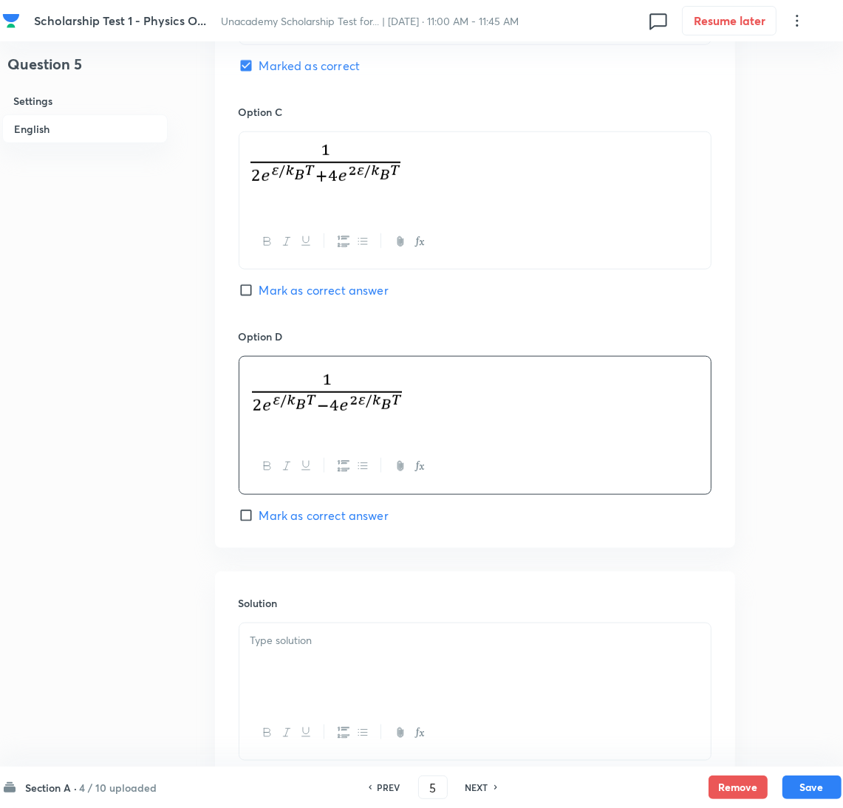
click at [290, 654] on div at bounding box center [474, 664] width 471 height 83
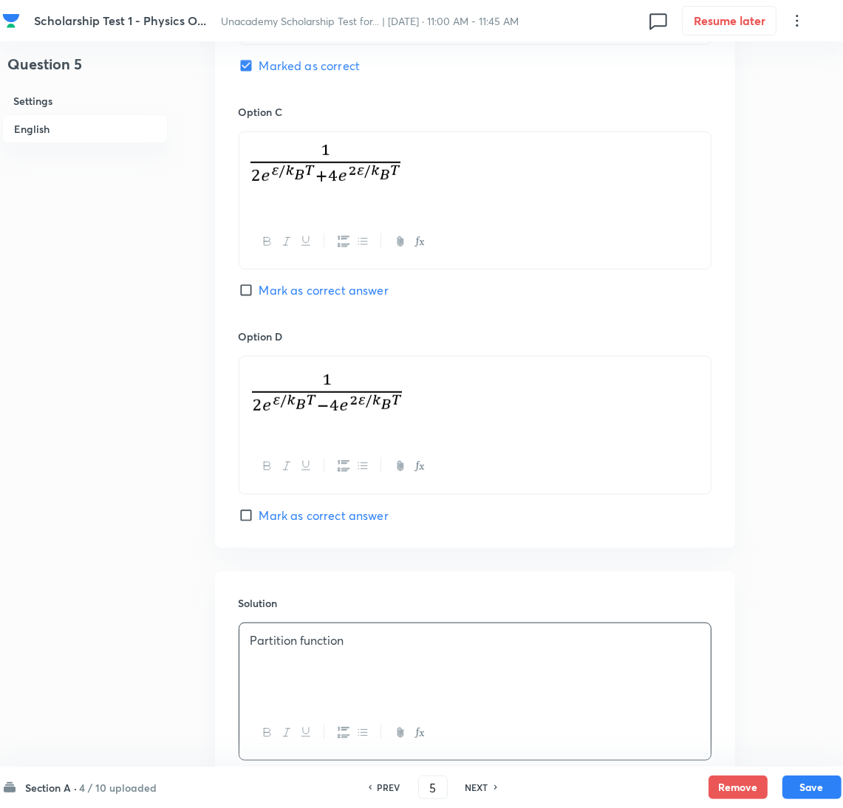
click at [292, 664] on p at bounding box center [474, 657] width 449 height 17
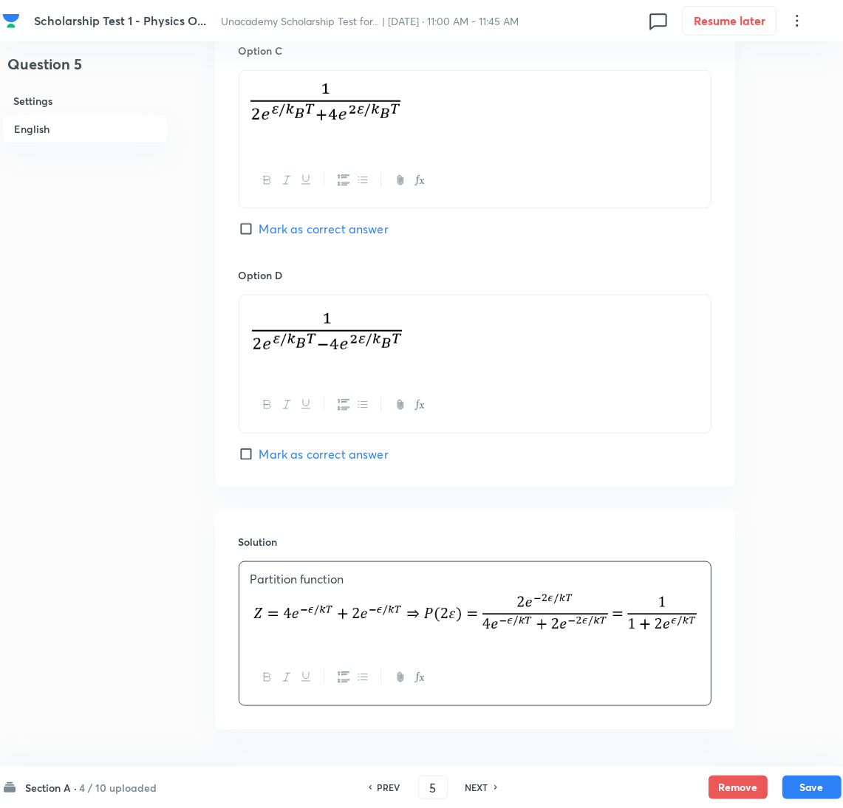
scroll to position [1224, 0]
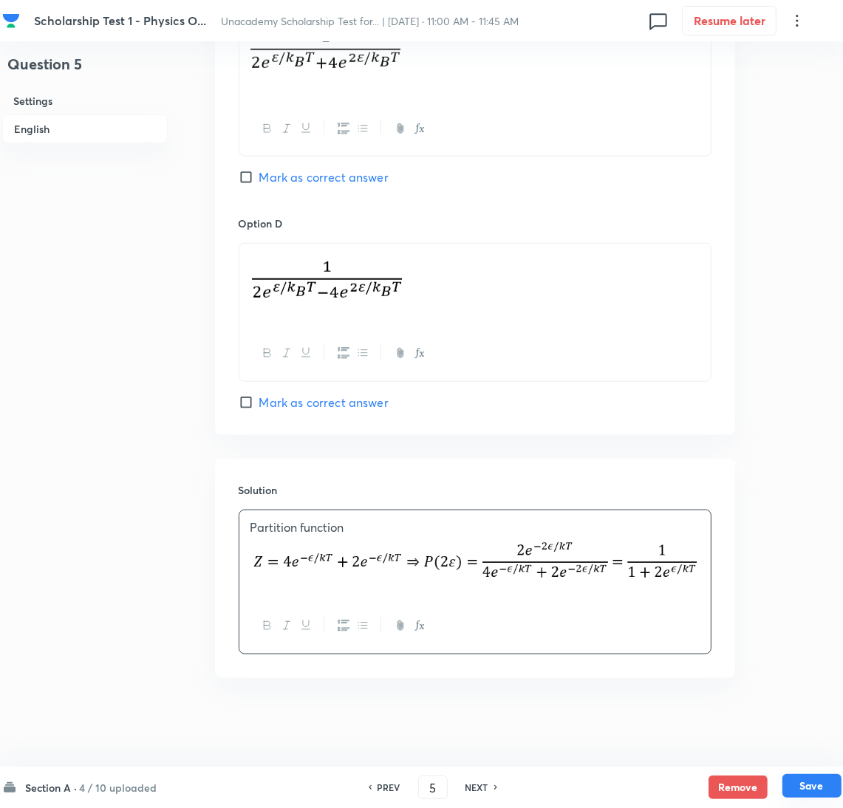
click at [801, 786] on button "Save" at bounding box center [811, 786] width 59 height 24
type input "6"
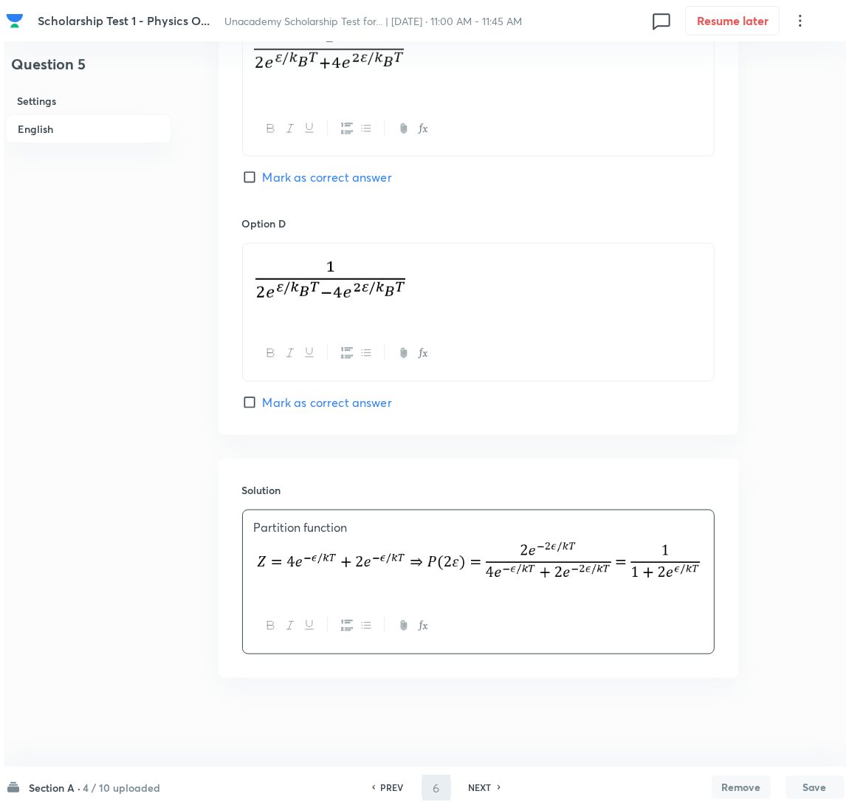
scroll to position [0, 0]
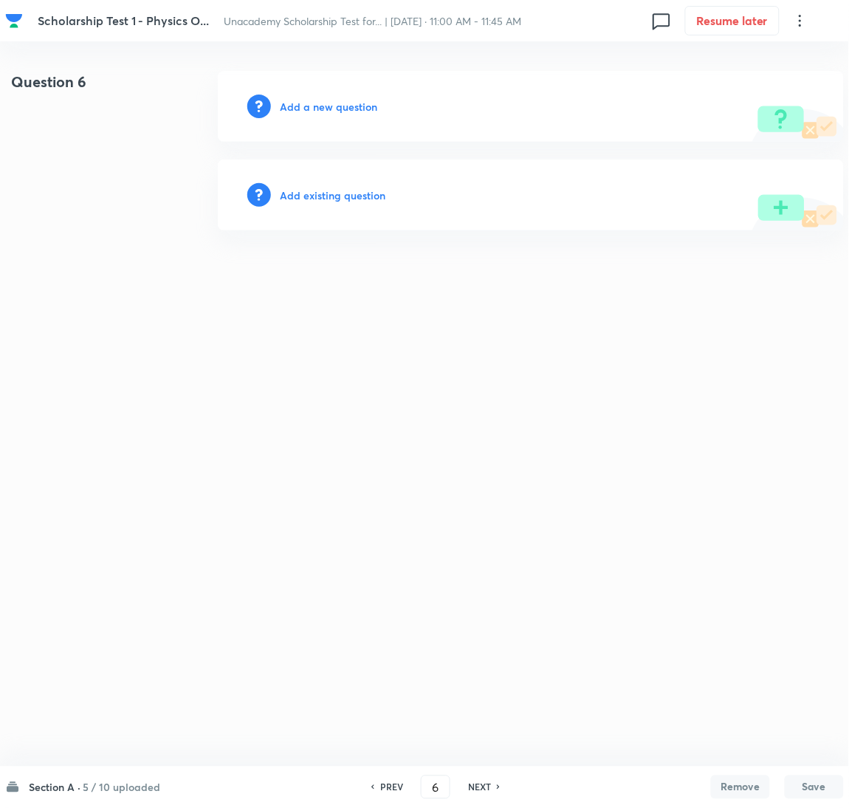
click at [352, 107] on h6 "Add a new question" at bounding box center [328, 107] width 97 height 16
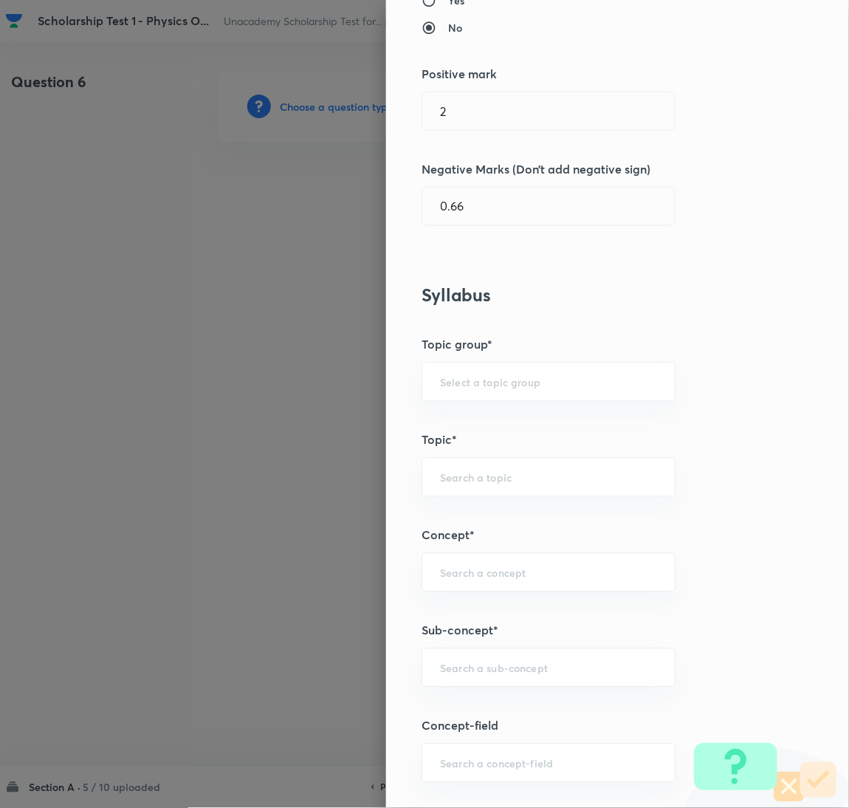
scroll to position [553, 0]
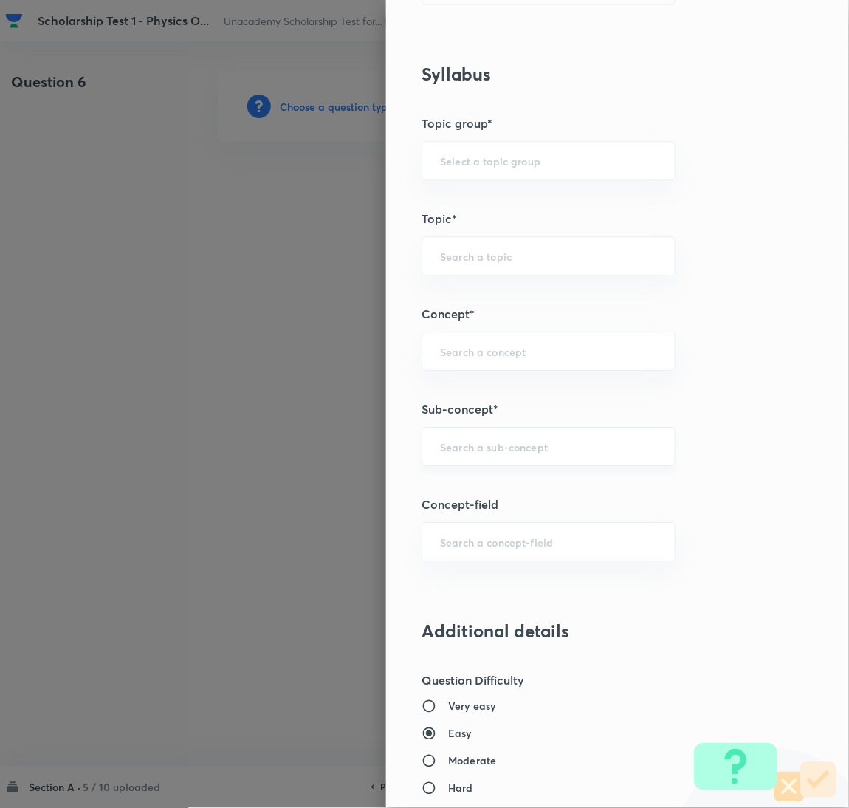
click at [487, 441] on input "text" at bounding box center [548, 446] width 217 height 14
click at [485, 448] on input "text" at bounding box center [548, 446] width 217 height 14
click at [502, 448] on input "Relaxation" at bounding box center [548, 446] width 217 height 14
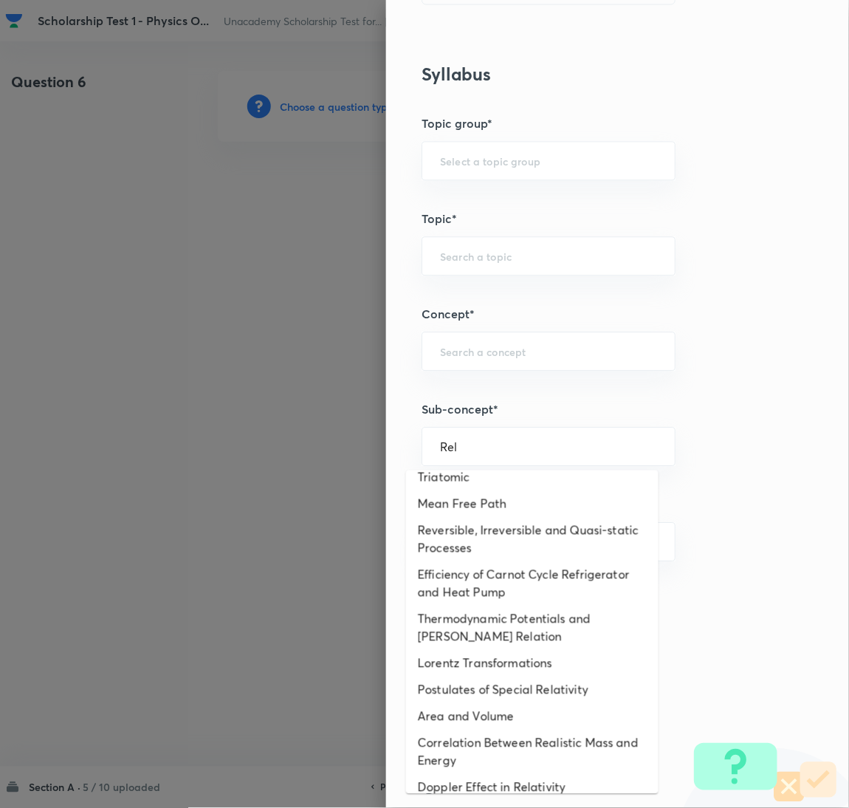
scroll to position [0, 0]
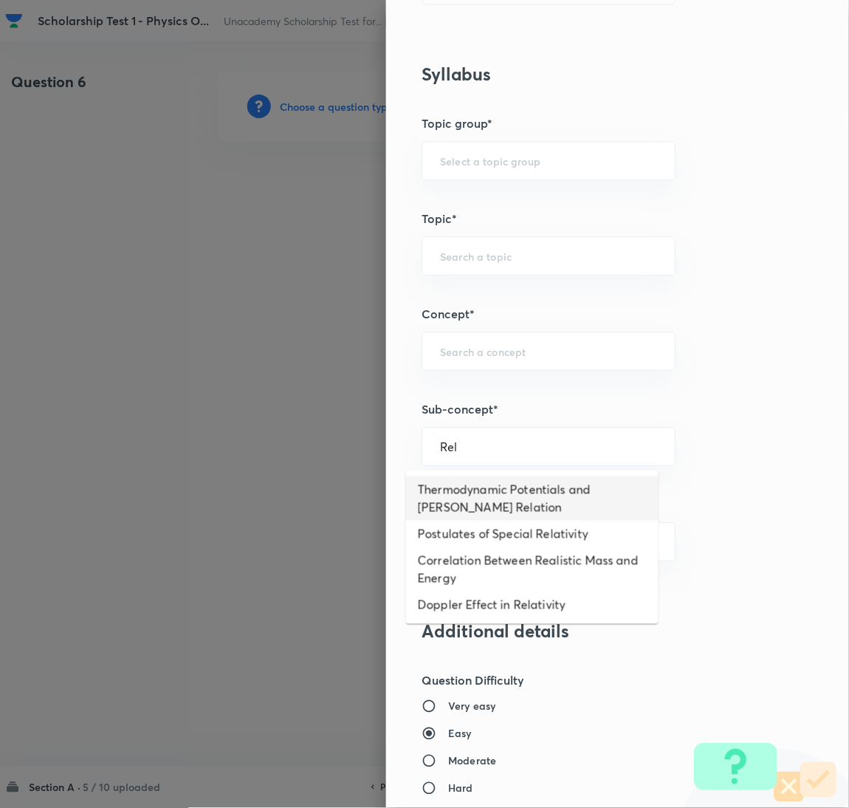
click at [490, 496] on li "Thermodynamic Potentials and [PERSON_NAME] Relation" at bounding box center [532, 498] width 253 height 44
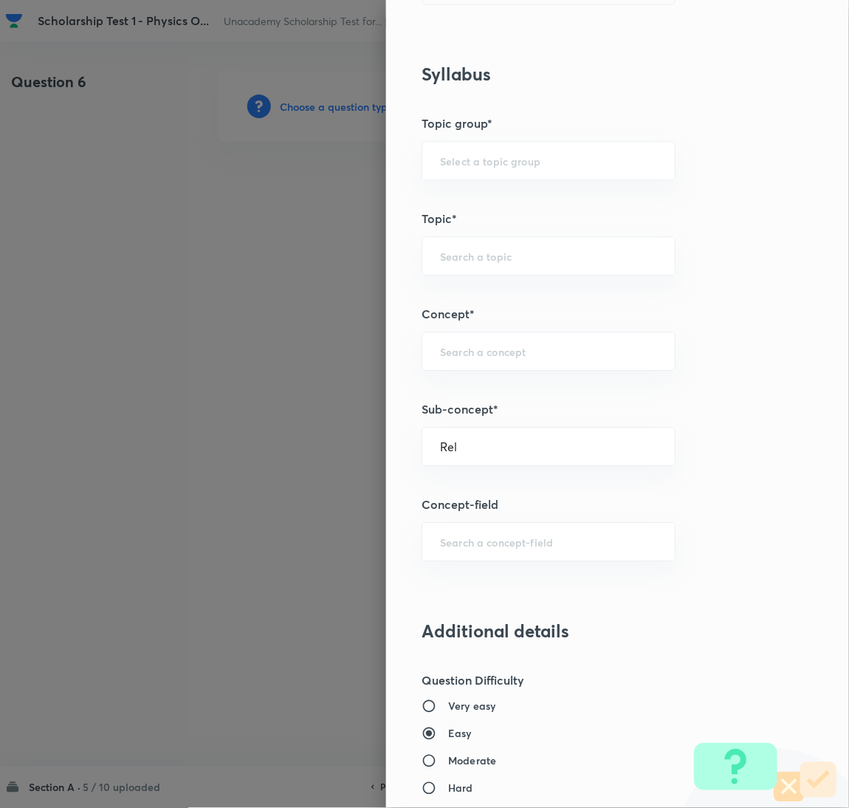
type input "Thermodynamic Potentials and [PERSON_NAME] Relation"
type input "Physics"
type input "Kinetic Theory & Thermodynamic"
type input "[PERSON_NAME] Thermodynamic Relation"
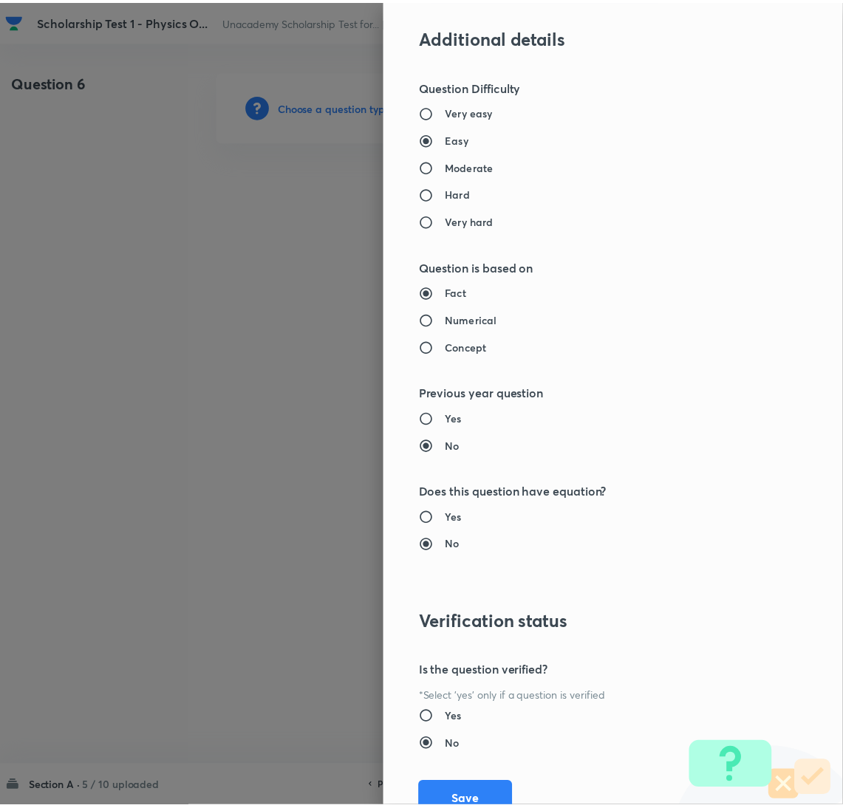
scroll to position [1207, 0]
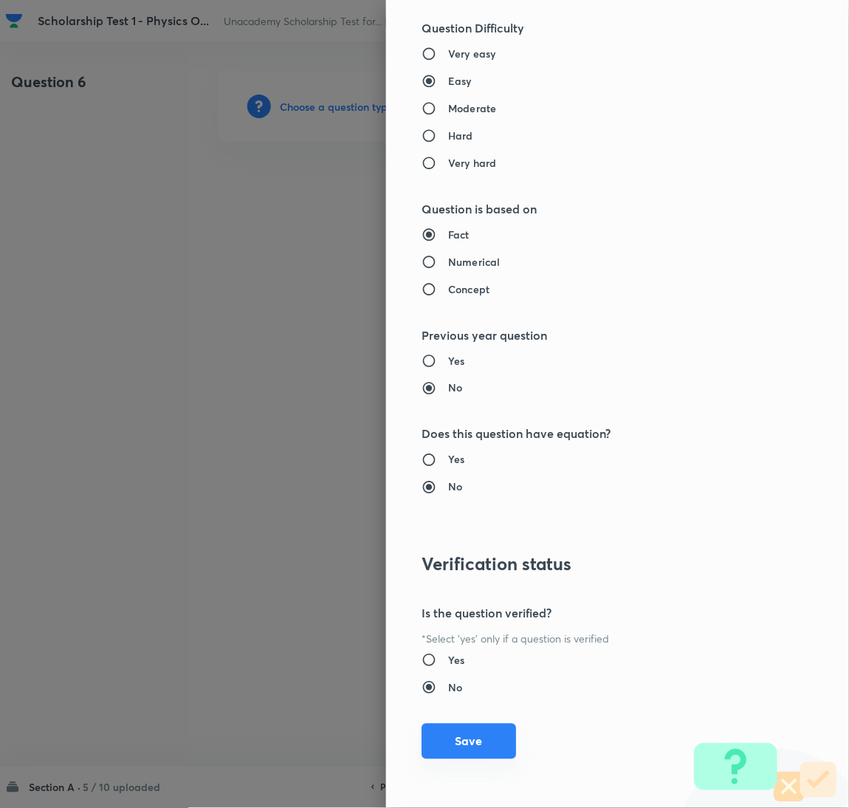
drag, startPoint x: 457, startPoint y: 740, endPoint x: 449, endPoint y: 636, distance: 104.5
click at [459, 738] on button "Save" at bounding box center [469, 741] width 95 height 35
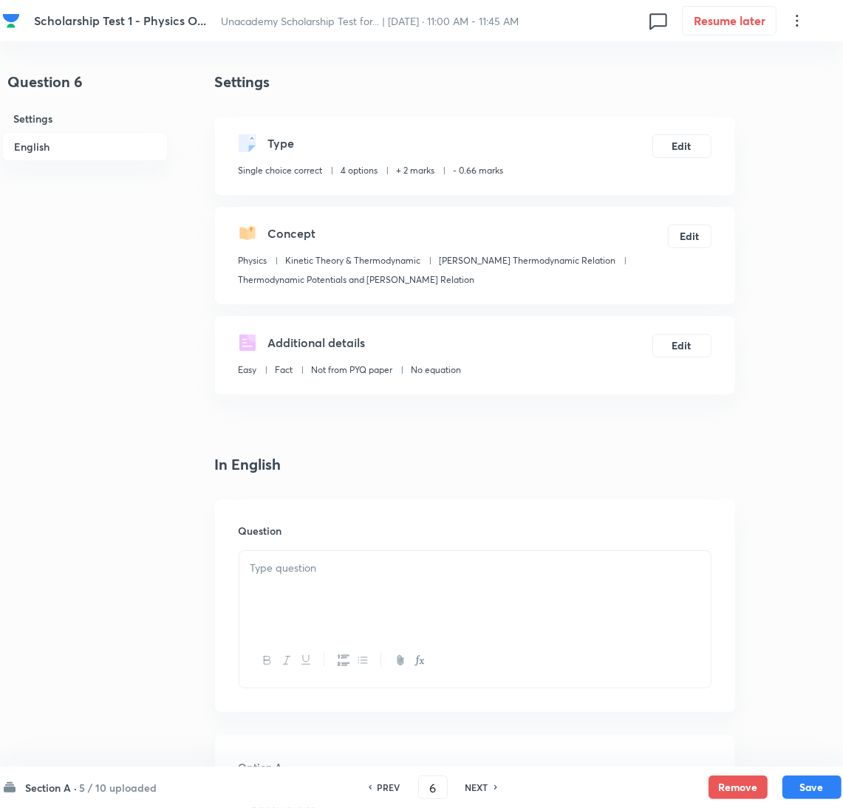
click at [317, 599] on div at bounding box center [474, 592] width 471 height 83
paste div
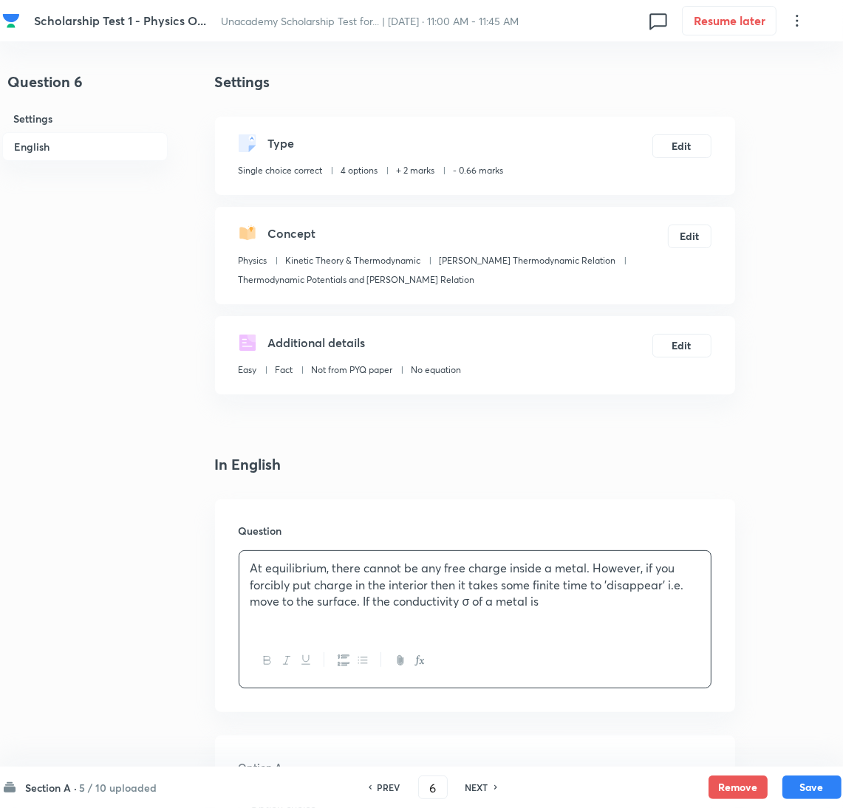
click at [579, 605] on p "At equilibrium, there cannot be any free charge inside a metal. However, if you…" at bounding box center [474, 585] width 449 height 50
click at [496, 610] on p "At equilibrium, there cannot be any free charge inside a metal. However, if you…" at bounding box center [474, 585] width 449 height 50
drag, startPoint x: 314, startPoint y: 629, endPoint x: 369, endPoint y: 635, distance: 55.8
click at [316, 627] on p "At equilibrium, there cannot be any free charge inside a metal. However, if you…" at bounding box center [474, 593] width 449 height 67
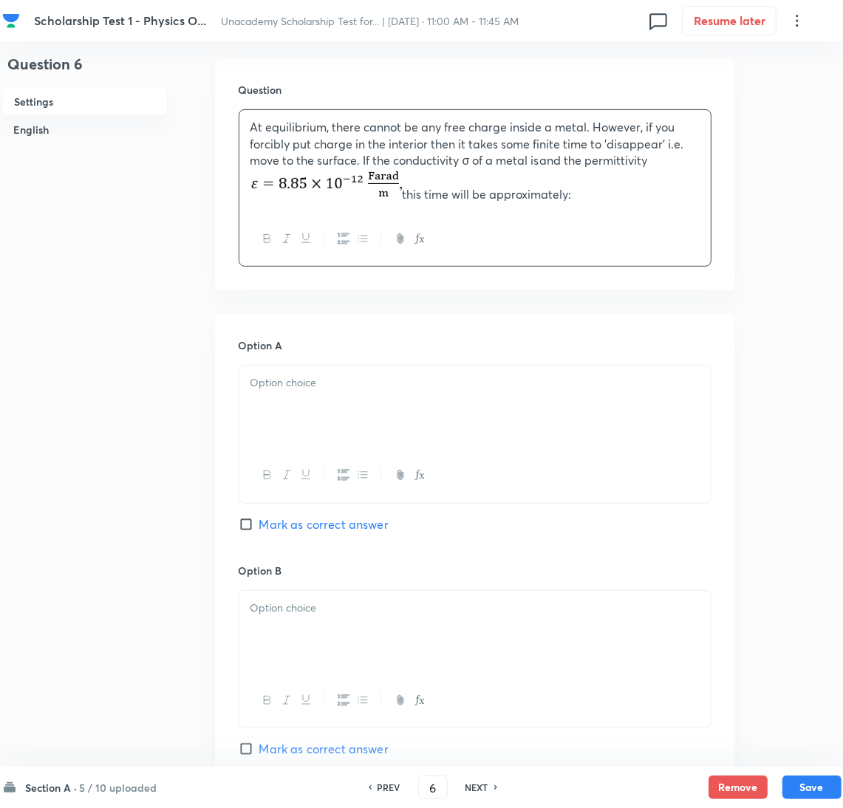
scroll to position [443, 0]
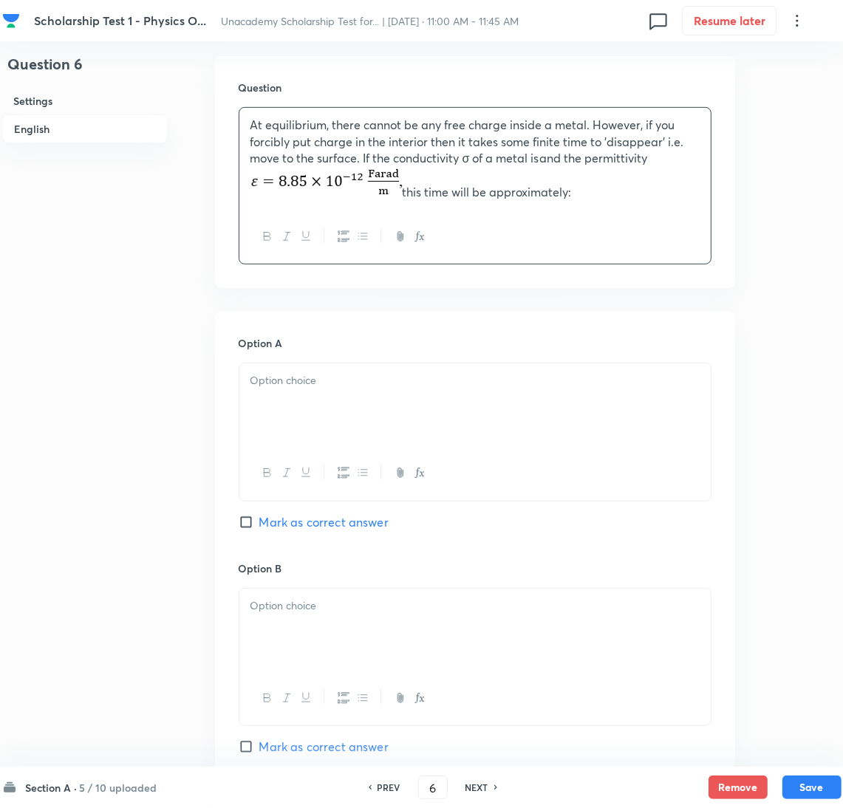
click at [308, 409] on div at bounding box center [474, 404] width 471 height 83
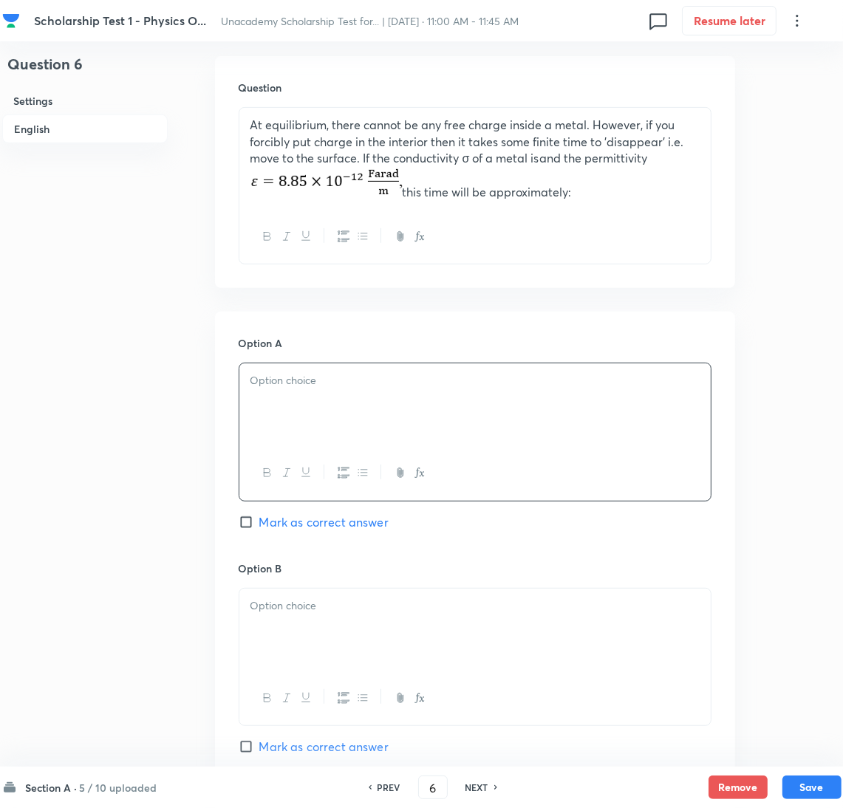
click at [331, 413] on div at bounding box center [474, 404] width 471 height 83
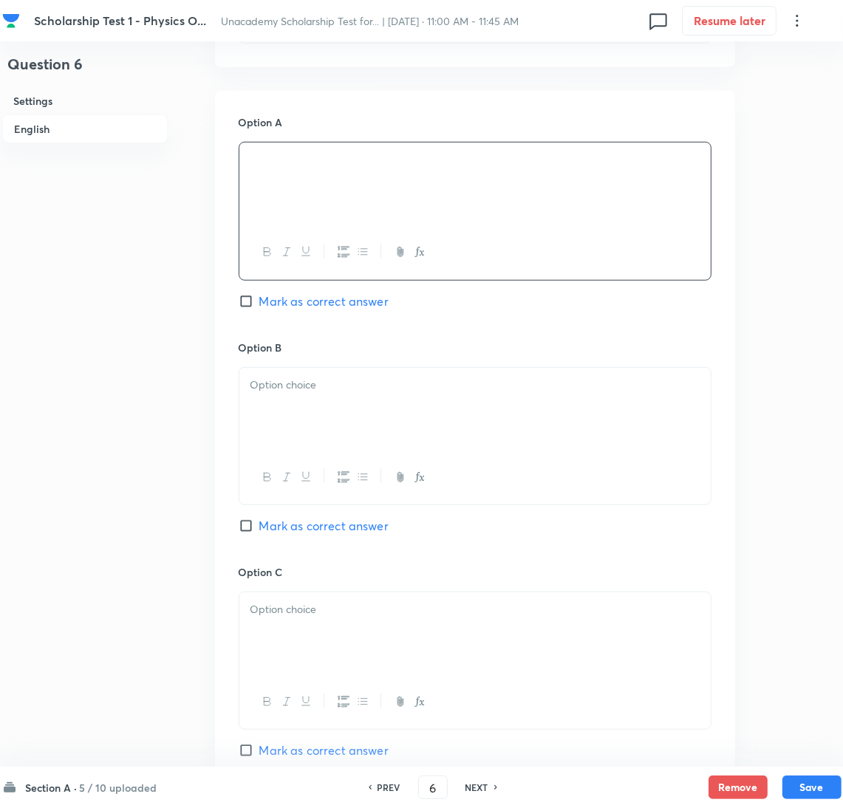
click at [311, 414] on div at bounding box center [474, 409] width 471 height 83
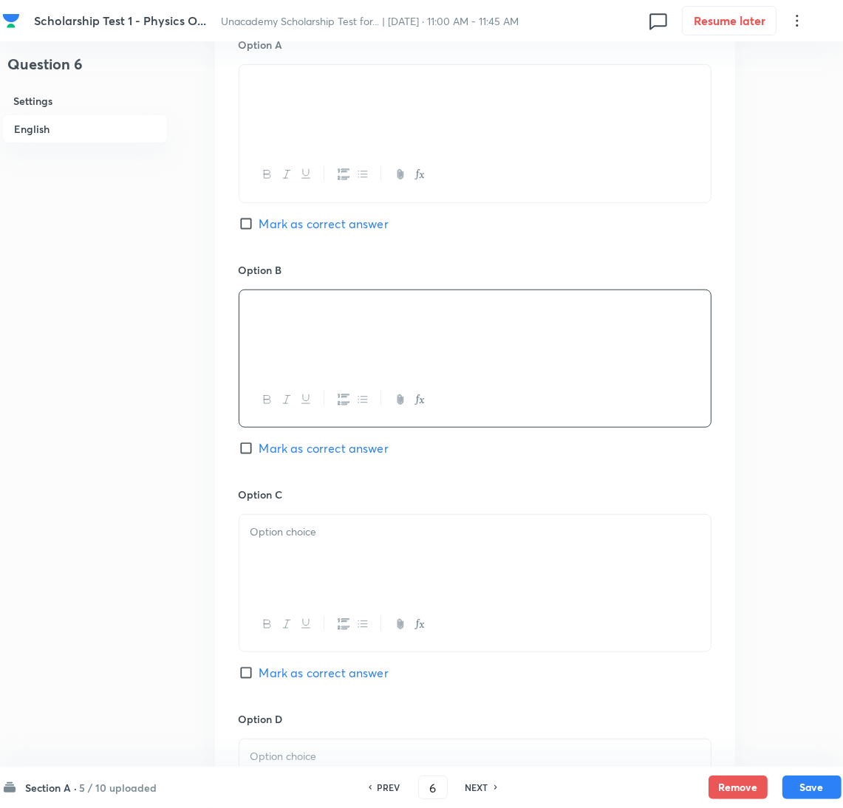
scroll to position [776, 0]
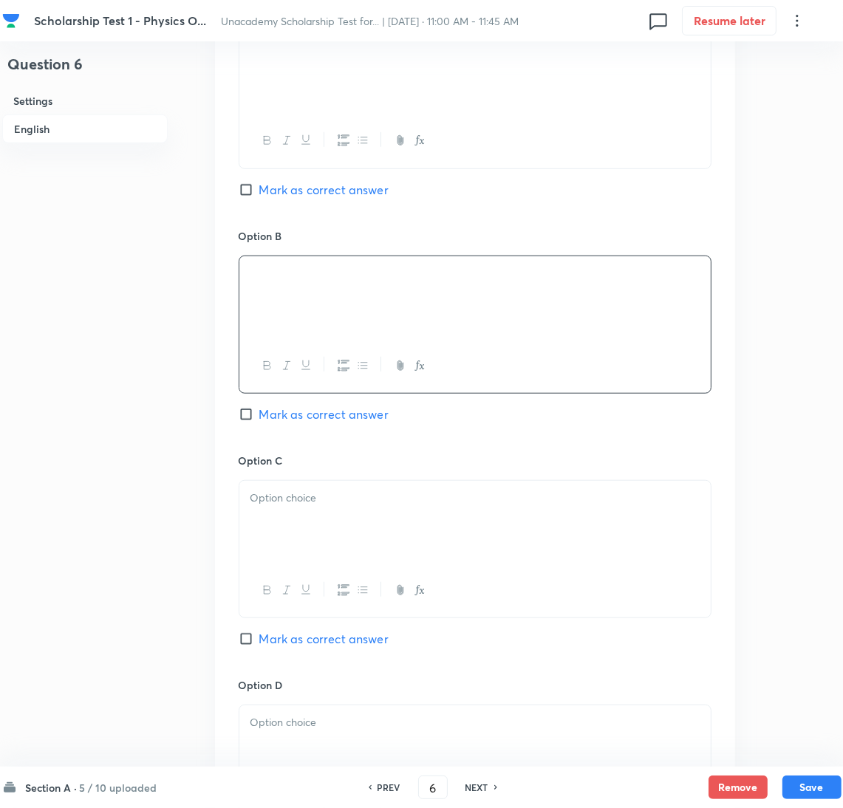
click at [304, 545] on div at bounding box center [474, 522] width 471 height 83
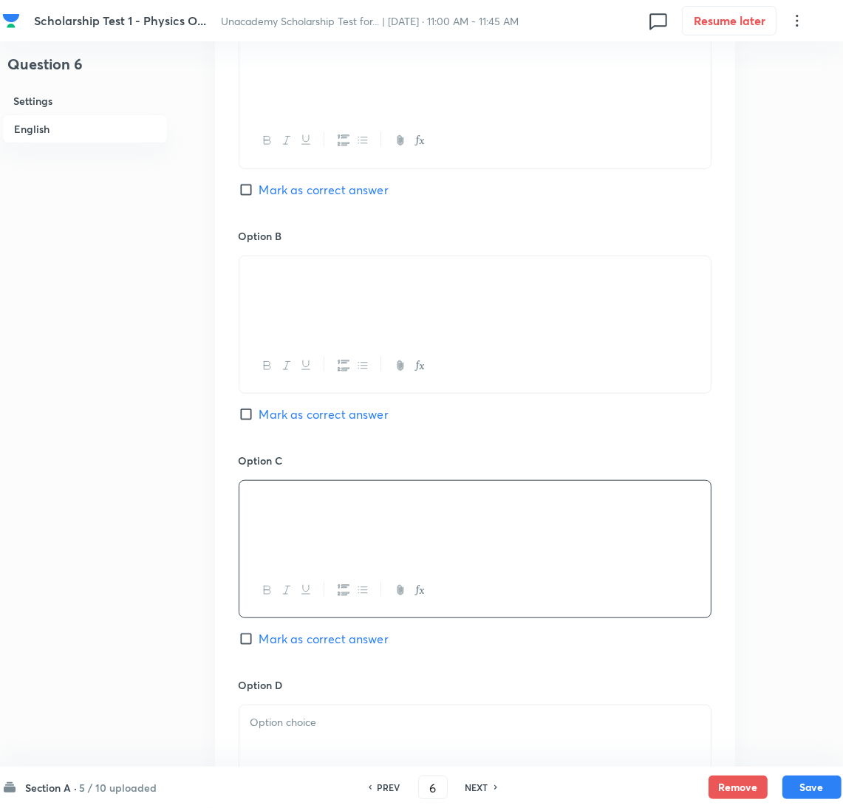
scroll to position [996, 0]
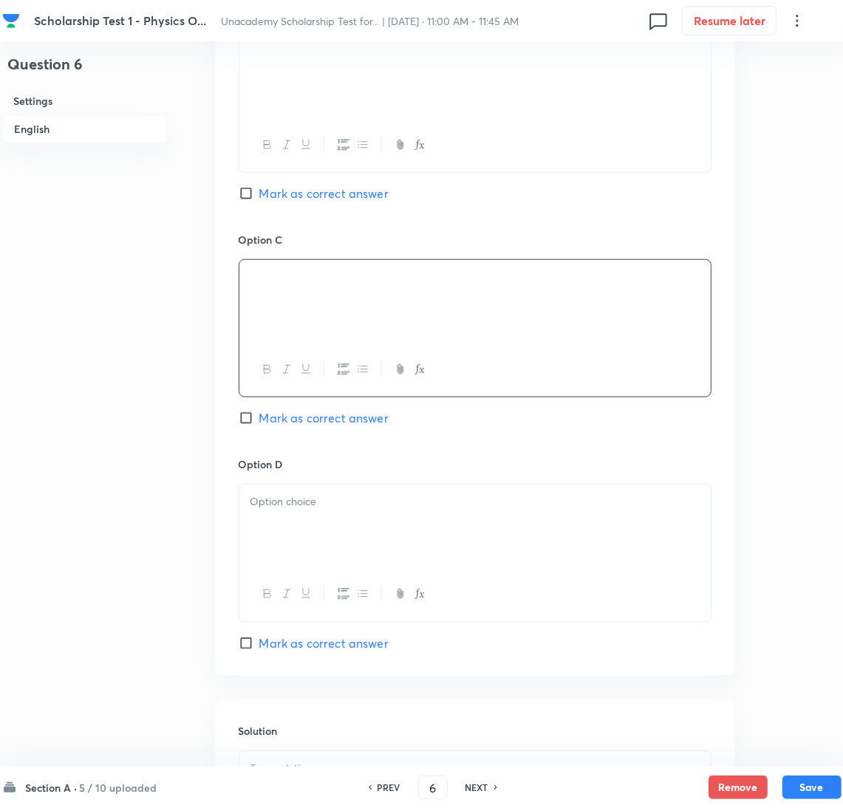
click at [318, 547] on div at bounding box center [474, 526] width 471 height 83
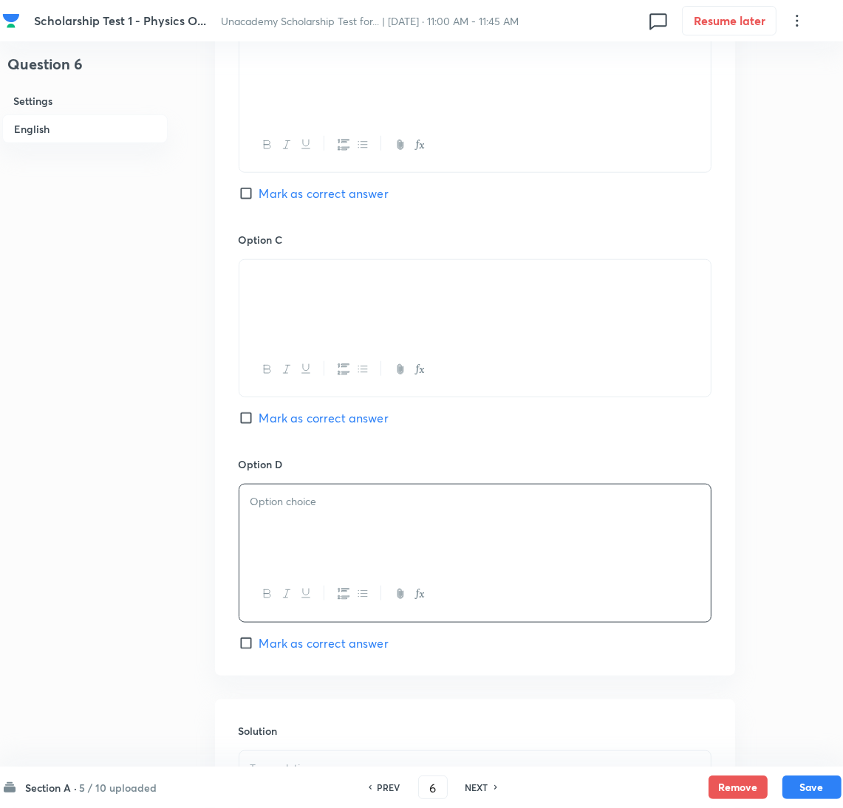
click at [299, 541] on div at bounding box center [474, 526] width 471 height 83
click at [273, 652] on span "Mark as correct answer" at bounding box center [323, 643] width 129 height 18
click at [259, 651] on input "Mark as correct answer" at bounding box center [249, 643] width 21 height 15
checkbox input "true"
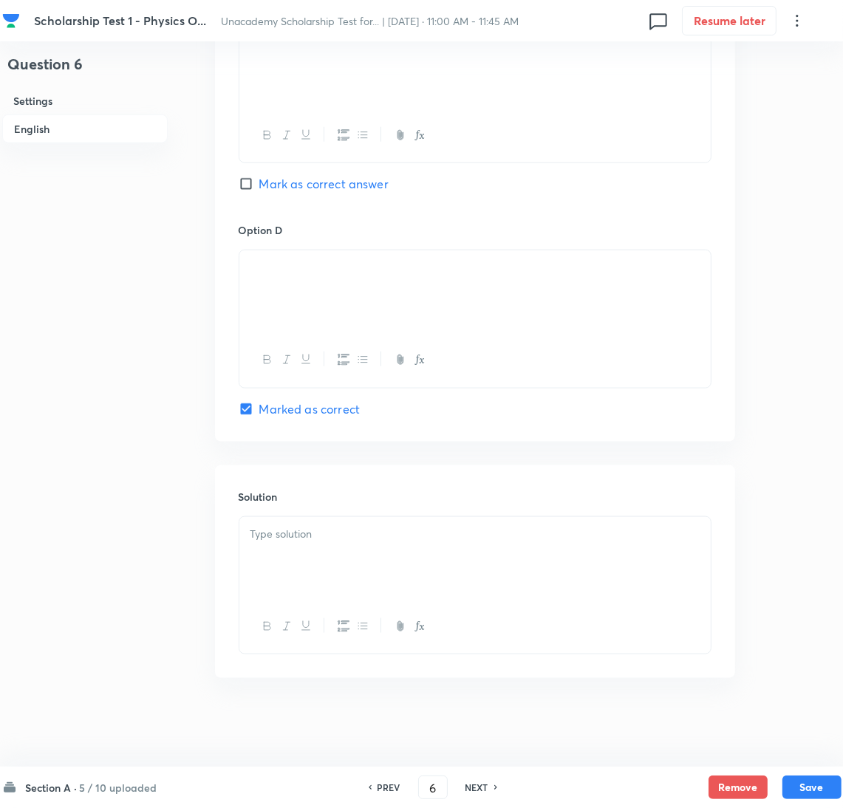
scroll to position [1242, 0]
click at [298, 566] on div at bounding box center [474, 558] width 471 height 83
click at [278, 547] on div at bounding box center [474, 558] width 471 height 83
paste div
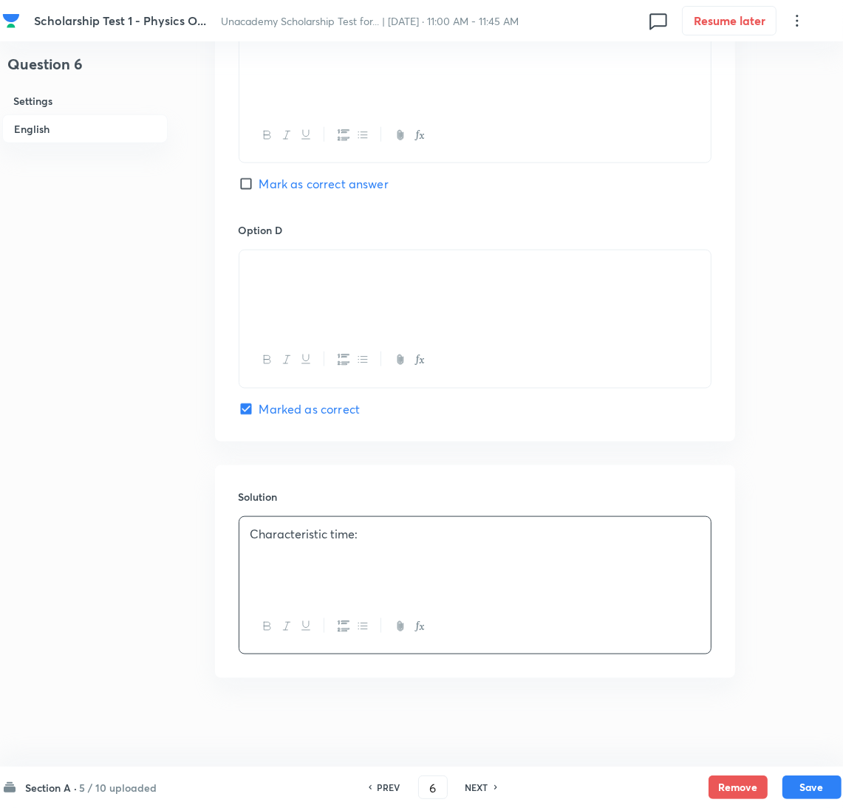
click at [426, 533] on p "Characteristic time:" at bounding box center [474, 534] width 449 height 17
click at [818, 789] on button "Save" at bounding box center [811, 786] width 59 height 24
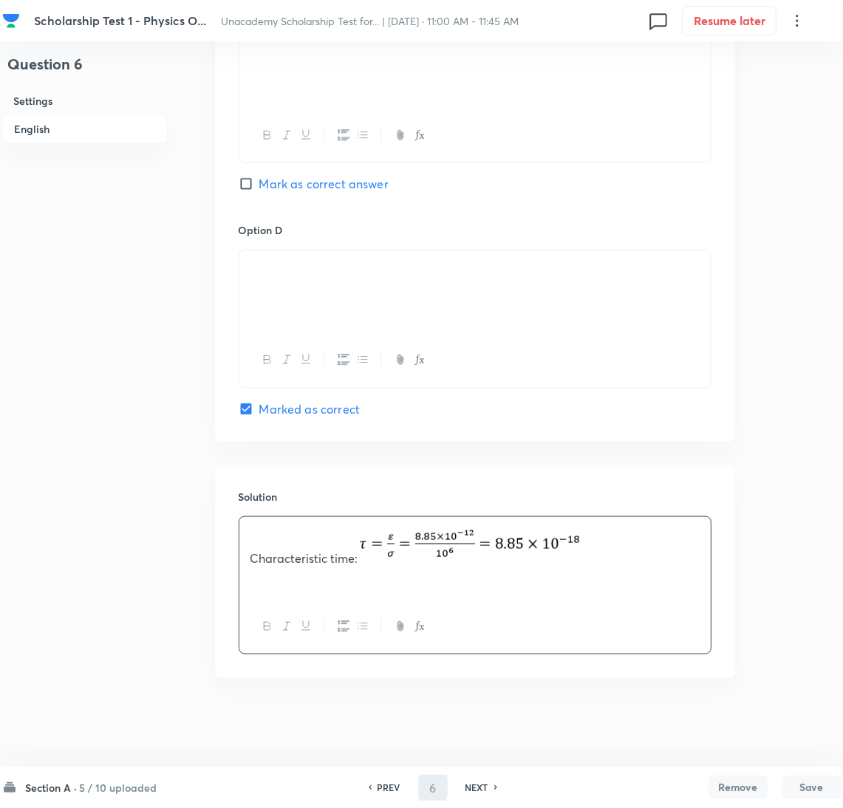
type input "7"
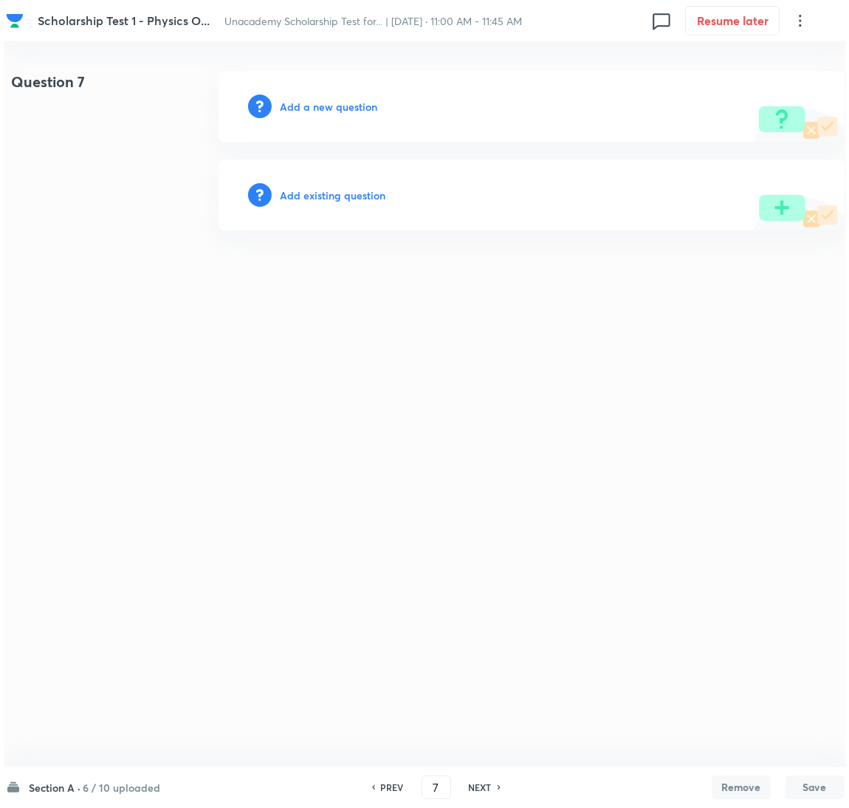
scroll to position [0, 0]
click at [304, 102] on h6 "Add a new question" at bounding box center [328, 107] width 97 height 16
click at [305, 106] on h6 "Choose a question type" at bounding box center [337, 107] width 114 height 16
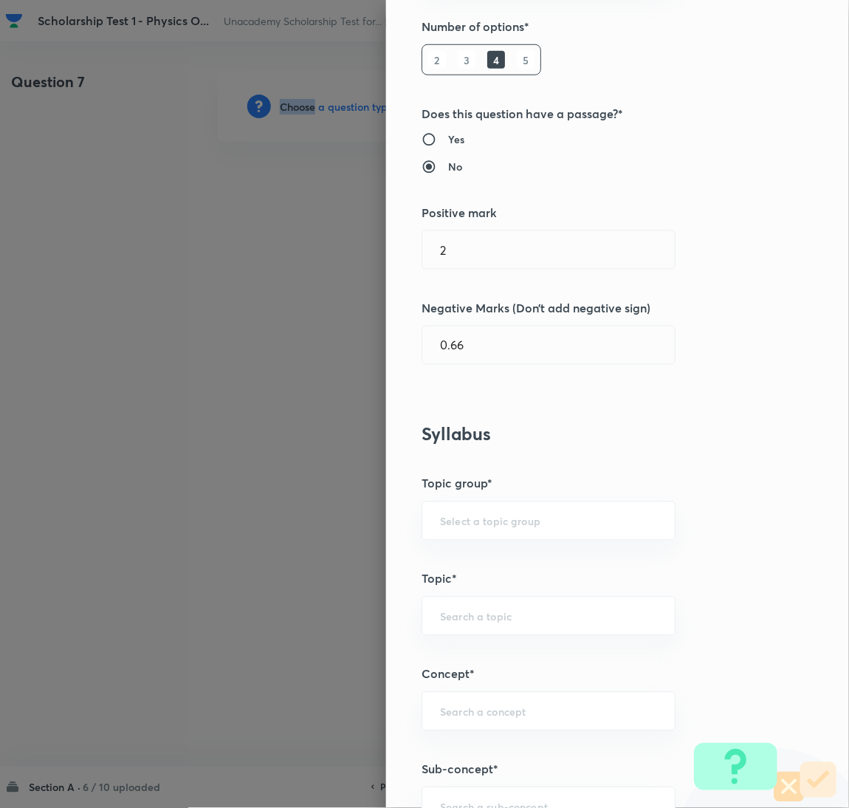
scroll to position [332, 0]
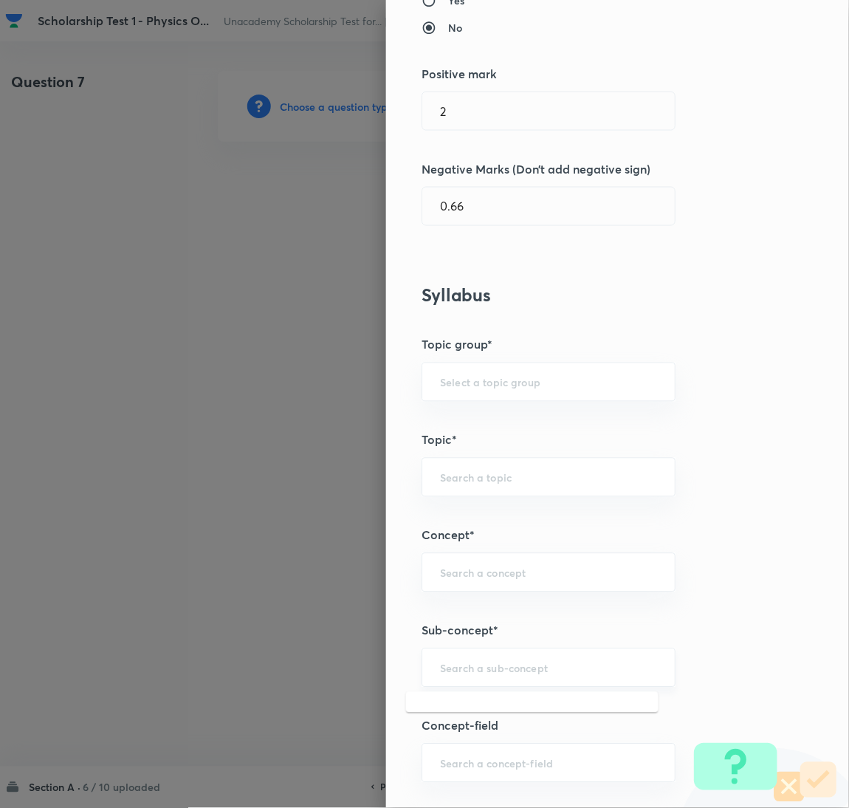
click at [481, 675] on input "text" at bounding box center [548, 668] width 217 height 14
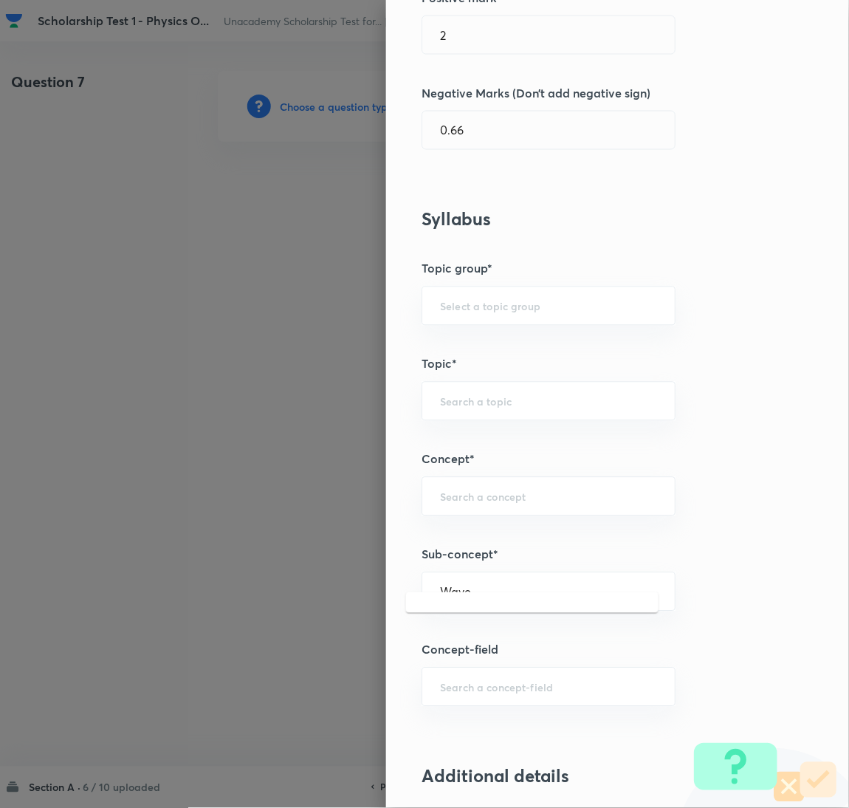
scroll to position [443, 0]
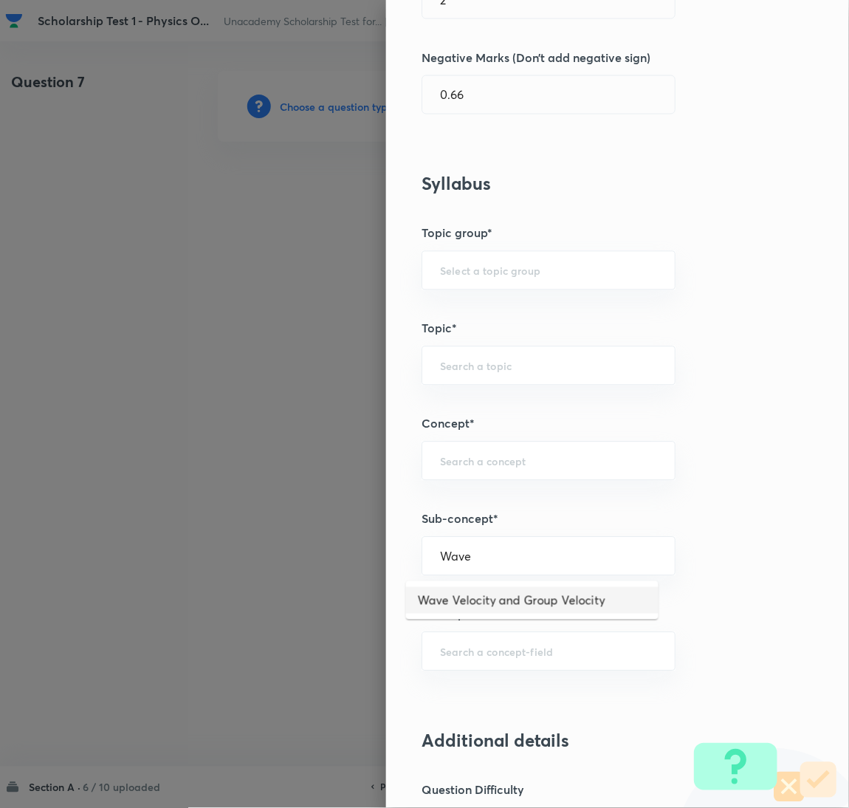
click at [473, 603] on li "Wave Velocity and Group Velocity" at bounding box center [532, 600] width 253 height 27
type input "Wave Velocity and Group Velocity"
type input "Physics"
type input "Modern Physics"
type input "The Superposition Principle"
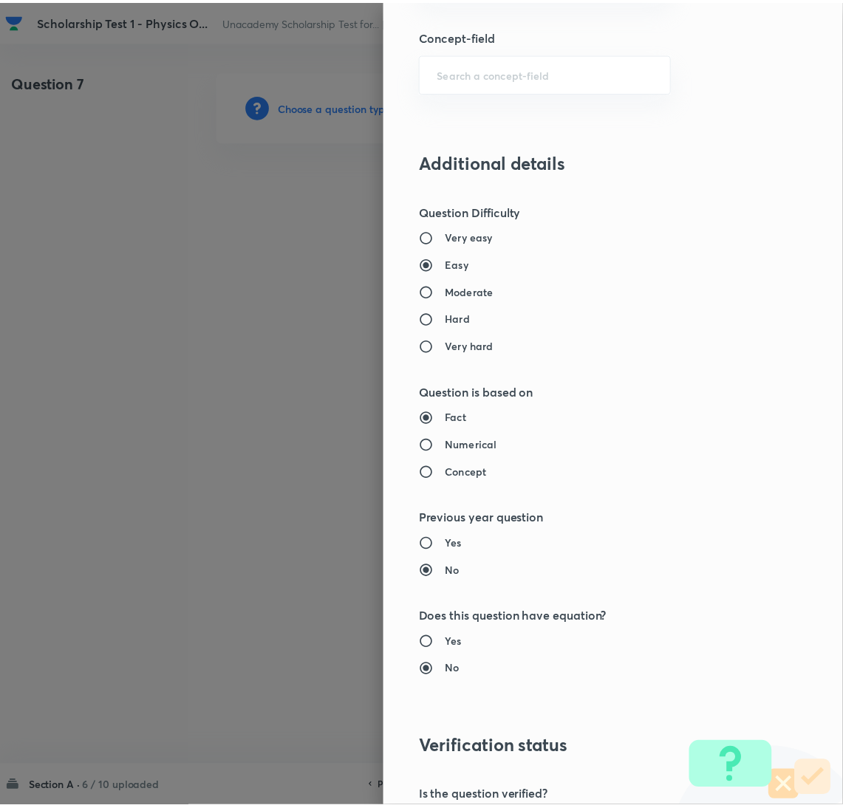
scroll to position [1207, 0]
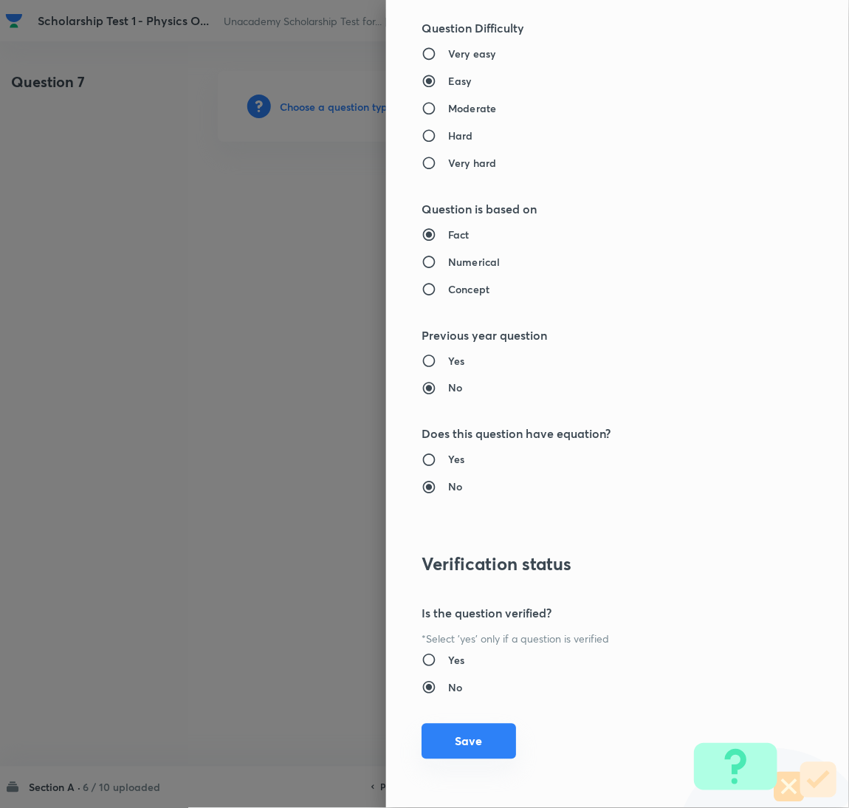
click at [454, 745] on button "Save" at bounding box center [469, 741] width 95 height 35
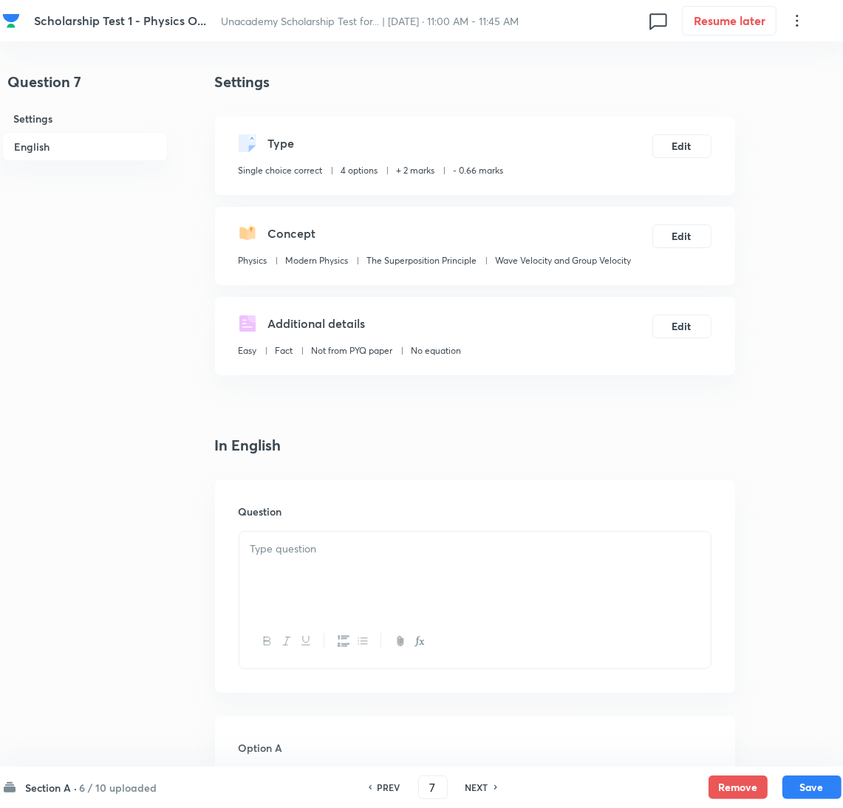
click at [313, 556] on p at bounding box center [474, 549] width 449 height 17
click at [308, 576] on div at bounding box center [474, 573] width 471 height 83
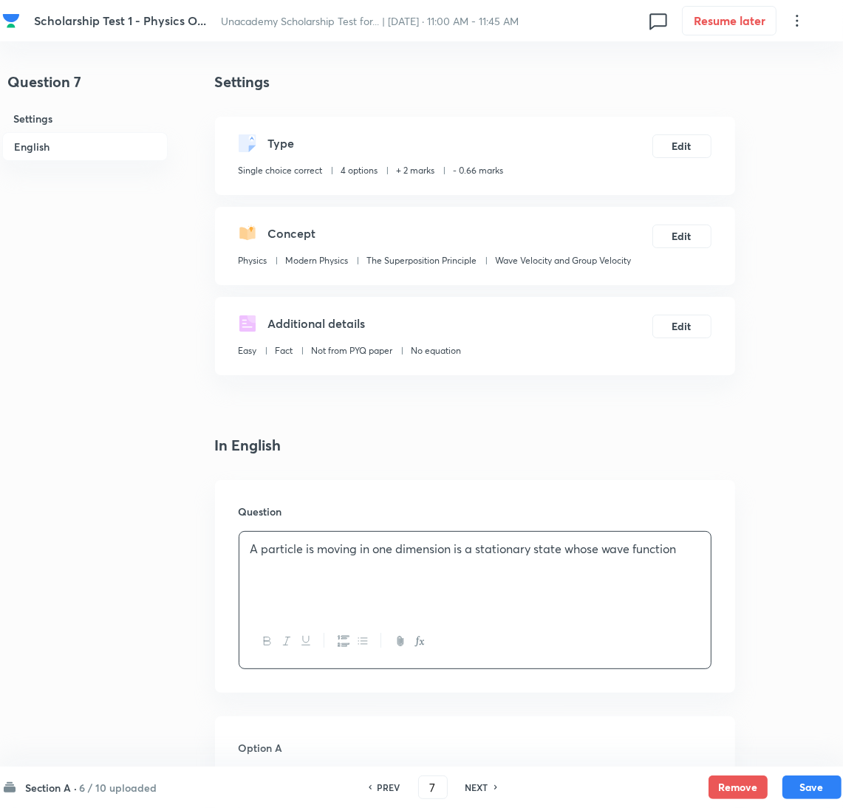
click at [304, 572] on p at bounding box center [474, 566] width 449 height 17
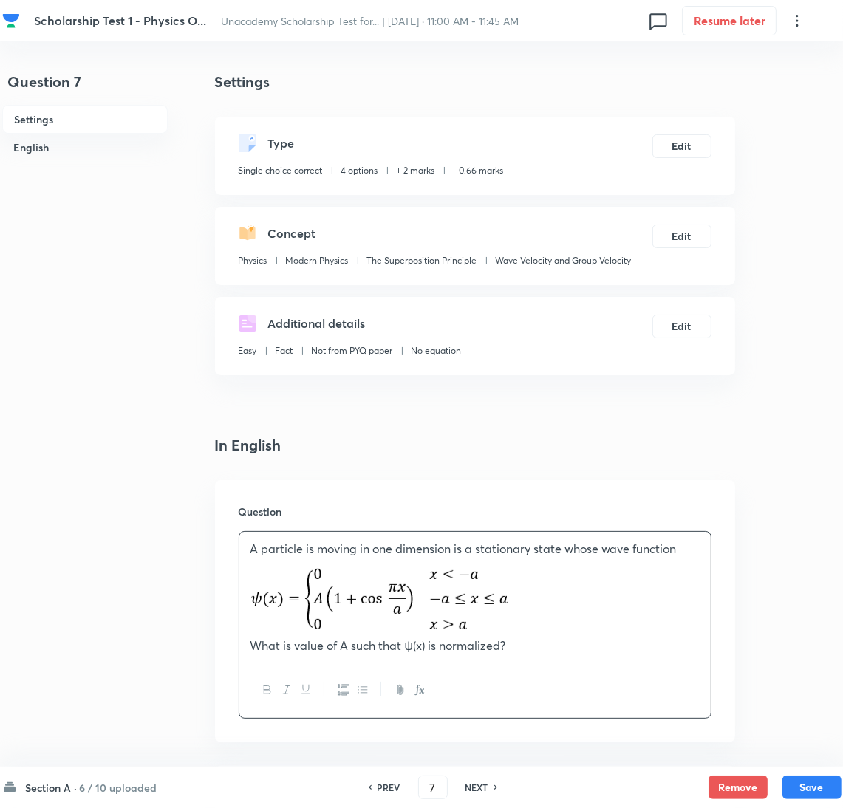
scroll to position [222, 0]
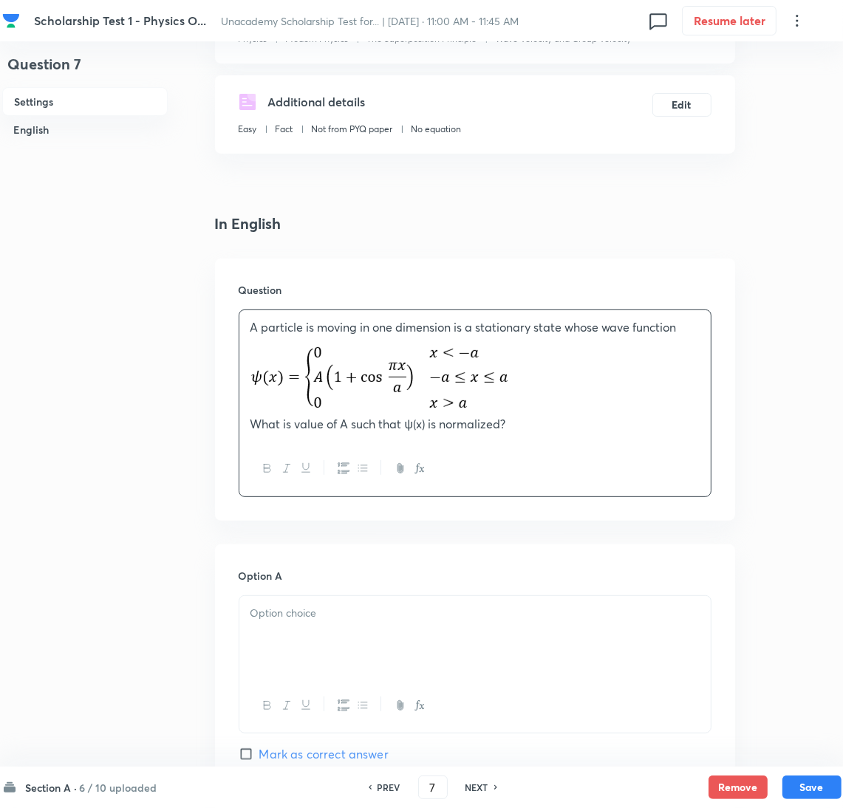
click at [371, 624] on div at bounding box center [474, 637] width 471 height 83
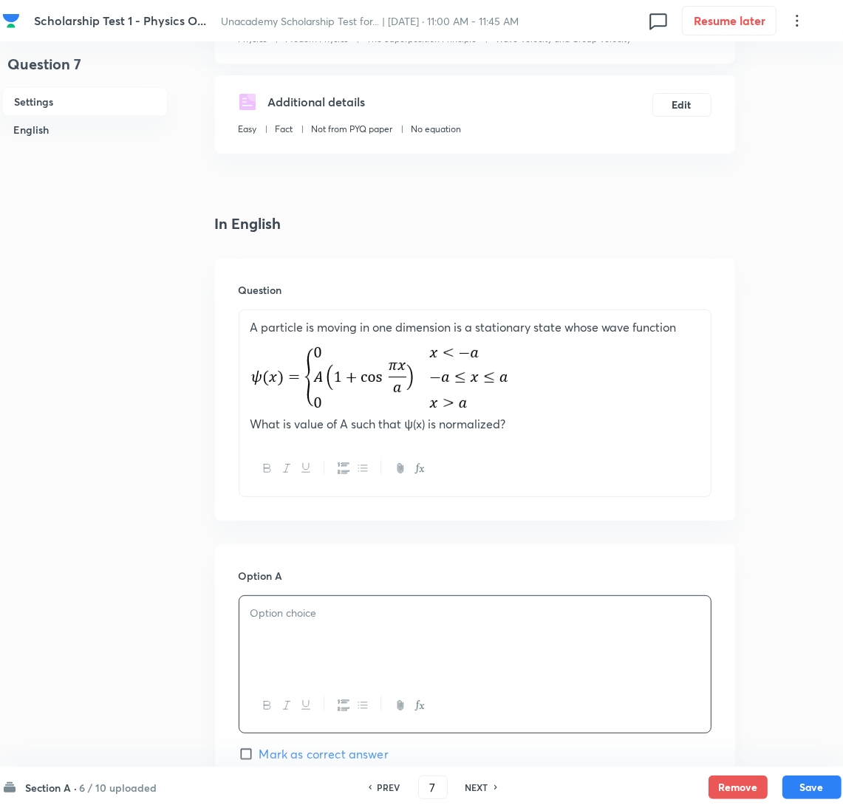
click at [344, 615] on p at bounding box center [474, 613] width 449 height 17
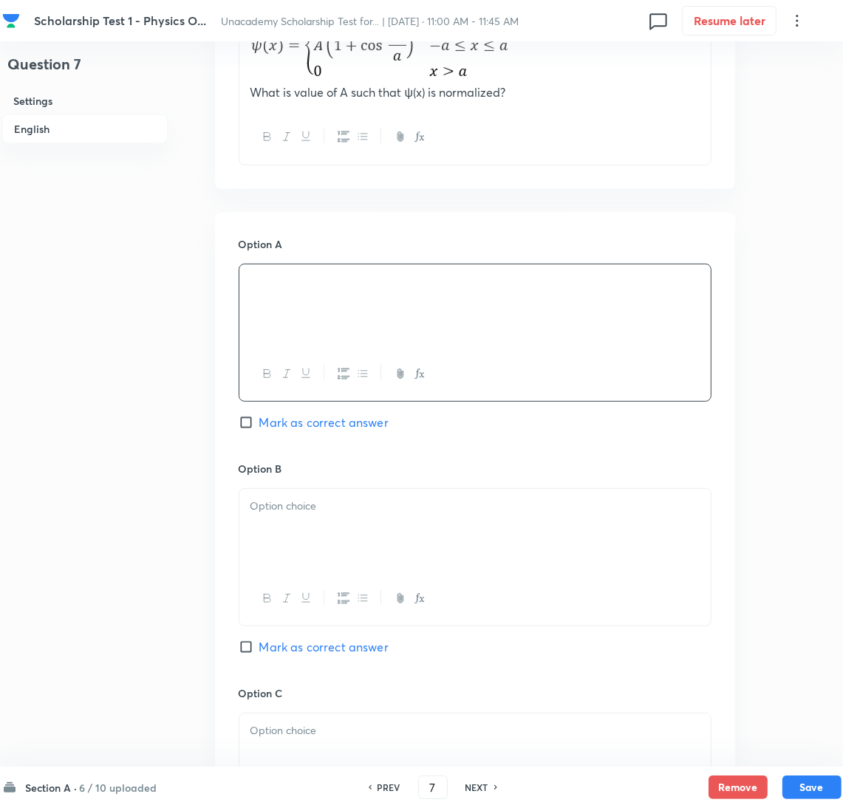
click at [299, 518] on div at bounding box center [474, 530] width 471 height 83
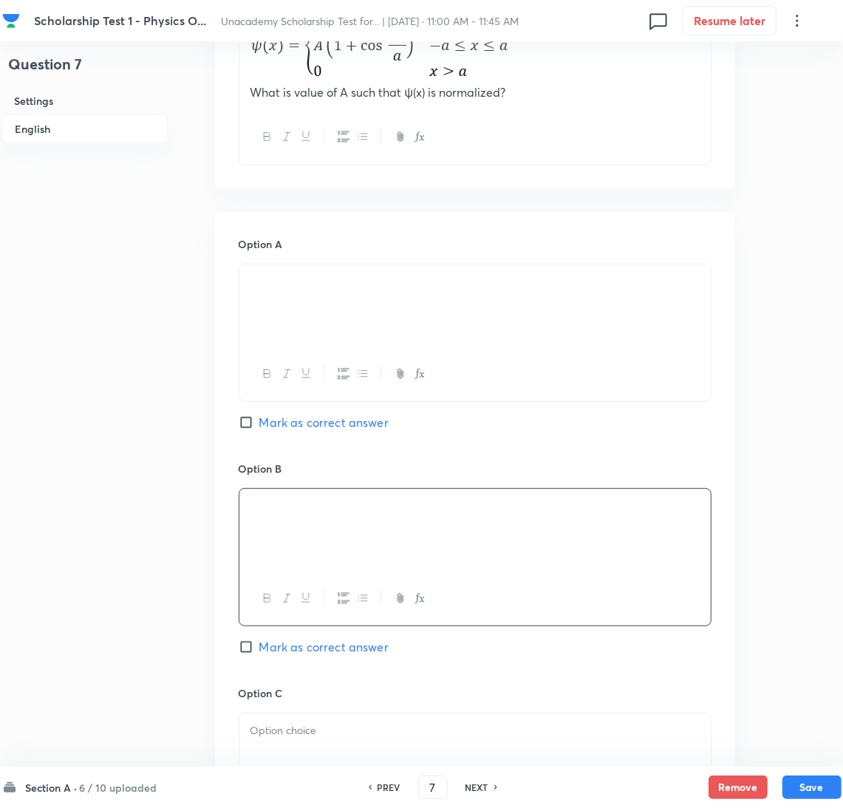
scroll to position [664, 0]
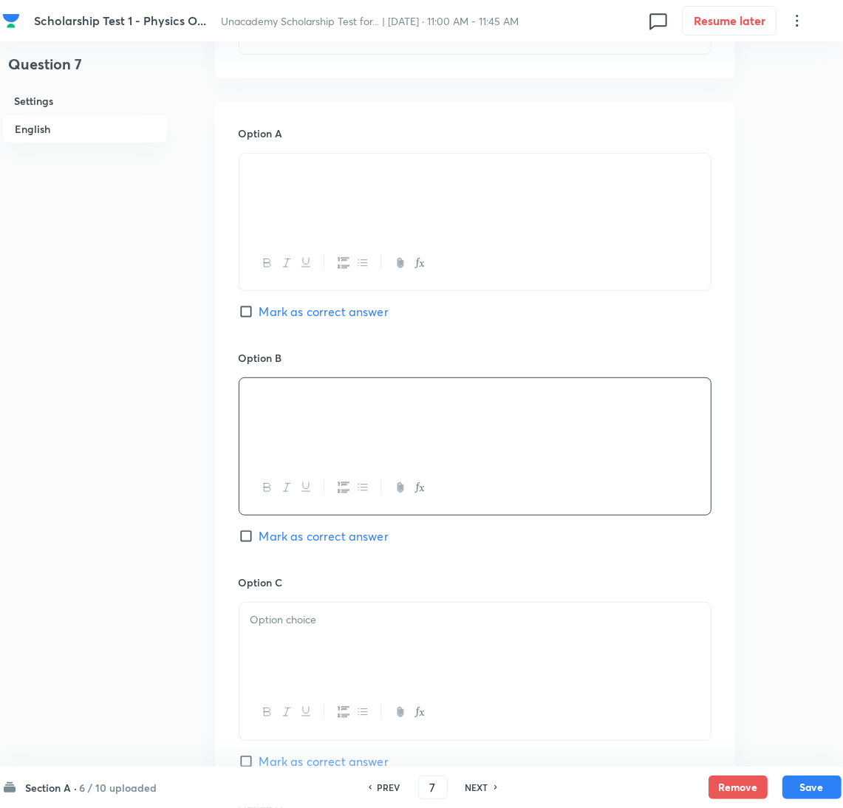
click at [287, 630] on div at bounding box center [474, 644] width 471 height 83
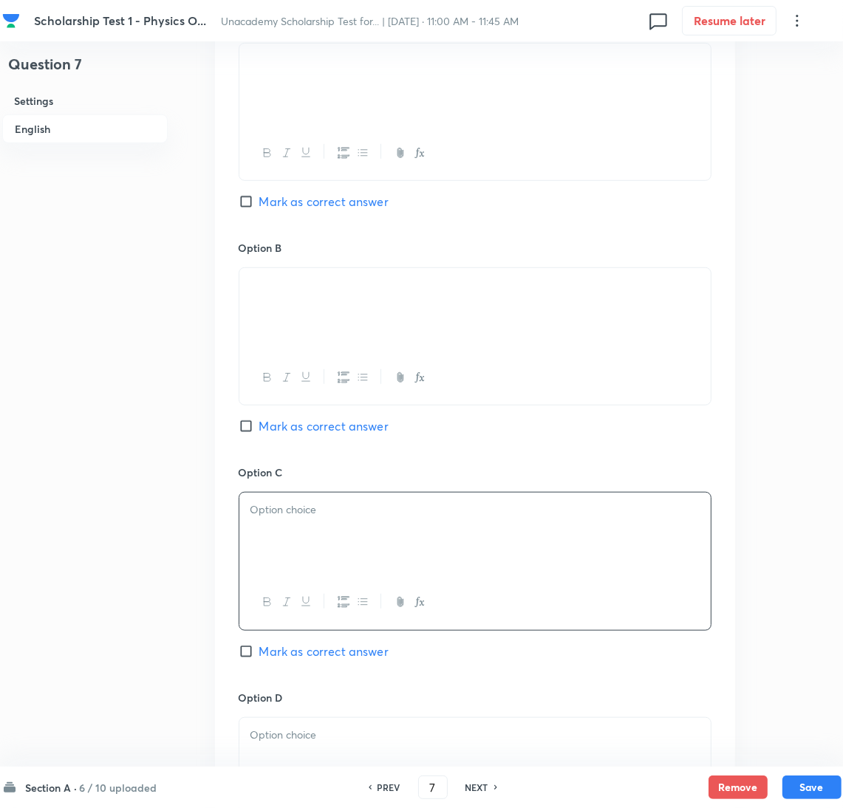
scroll to position [886, 0]
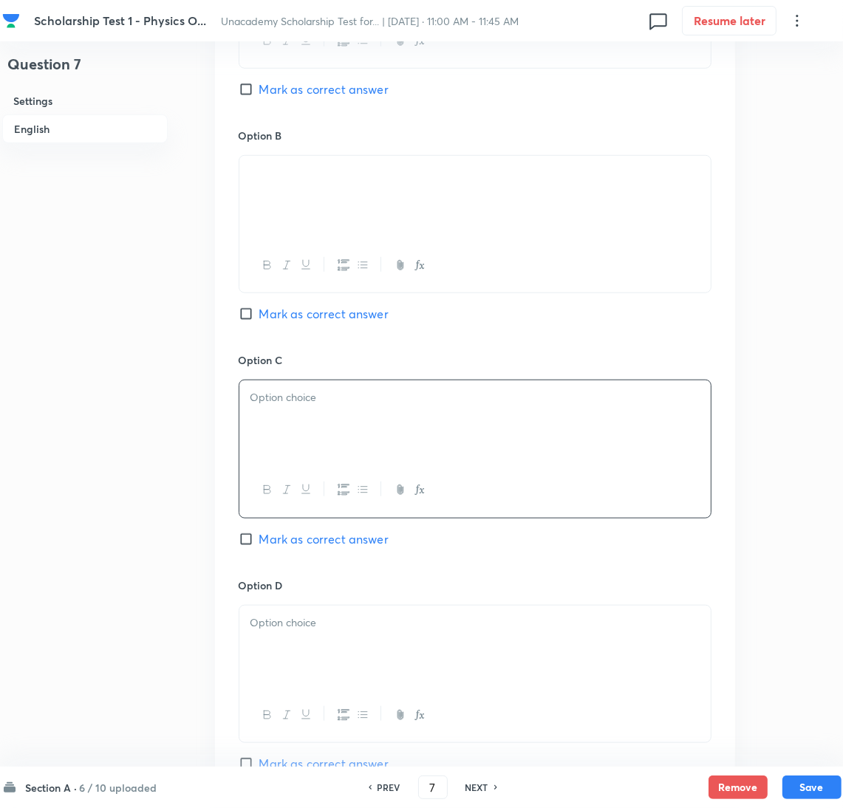
click at [295, 456] on div at bounding box center [474, 421] width 471 height 83
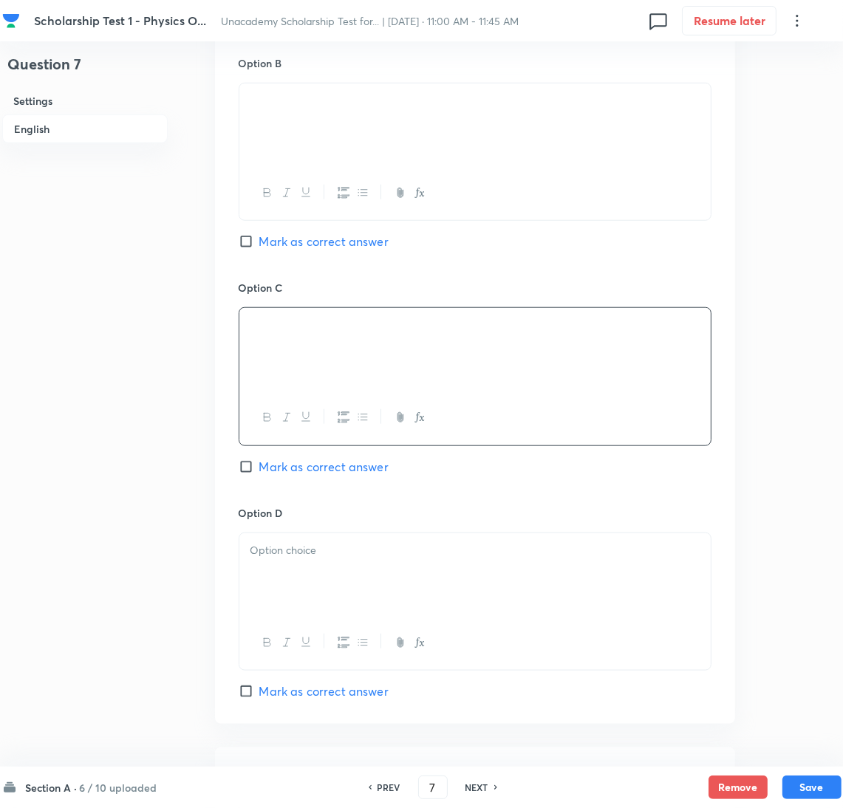
scroll to position [996, 0]
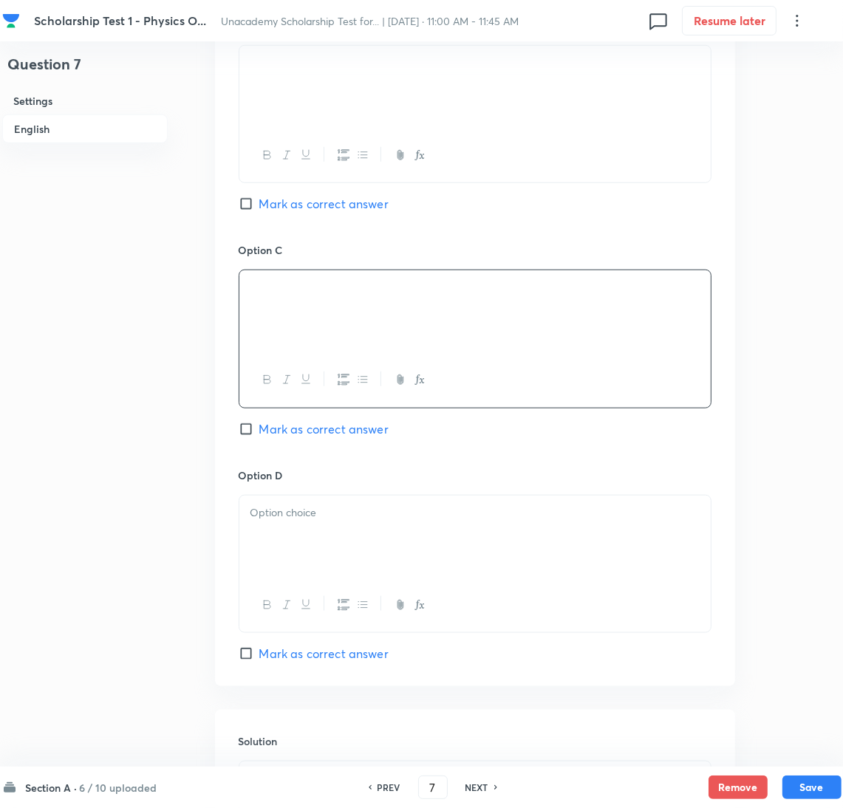
click at [283, 553] on div at bounding box center [474, 537] width 471 height 83
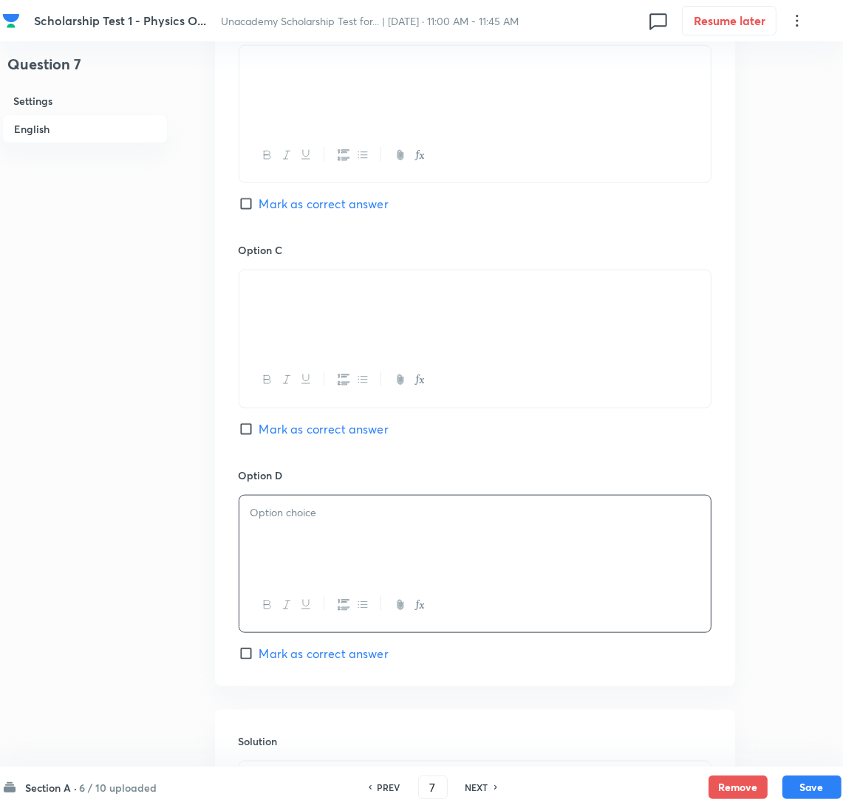
click at [305, 533] on div at bounding box center [474, 537] width 471 height 83
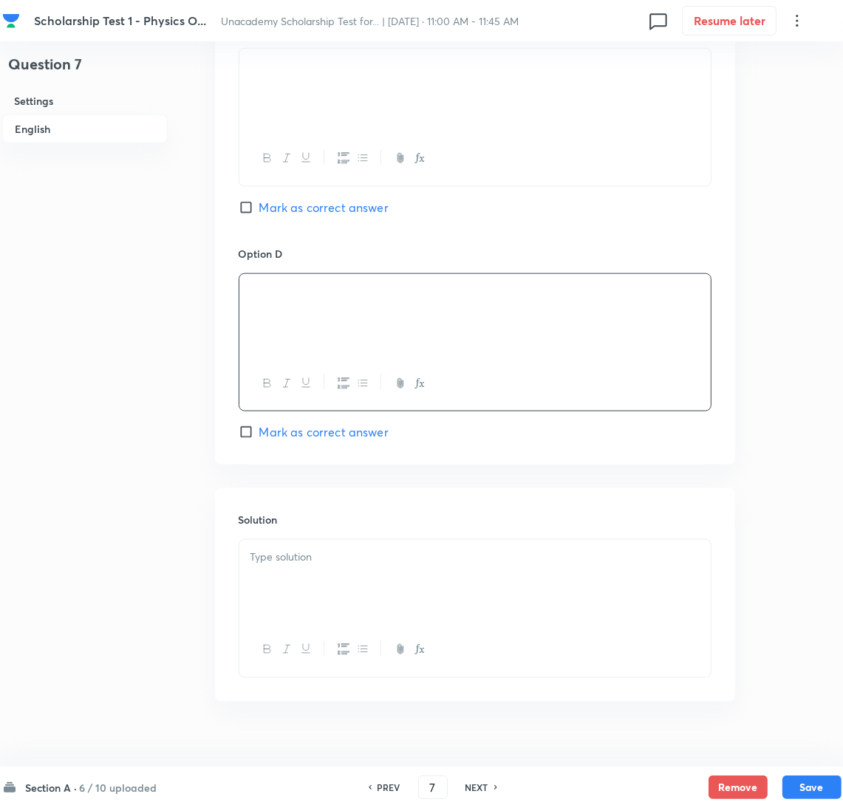
click at [290, 591] on div at bounding box center [474, 581] width 471 height 83
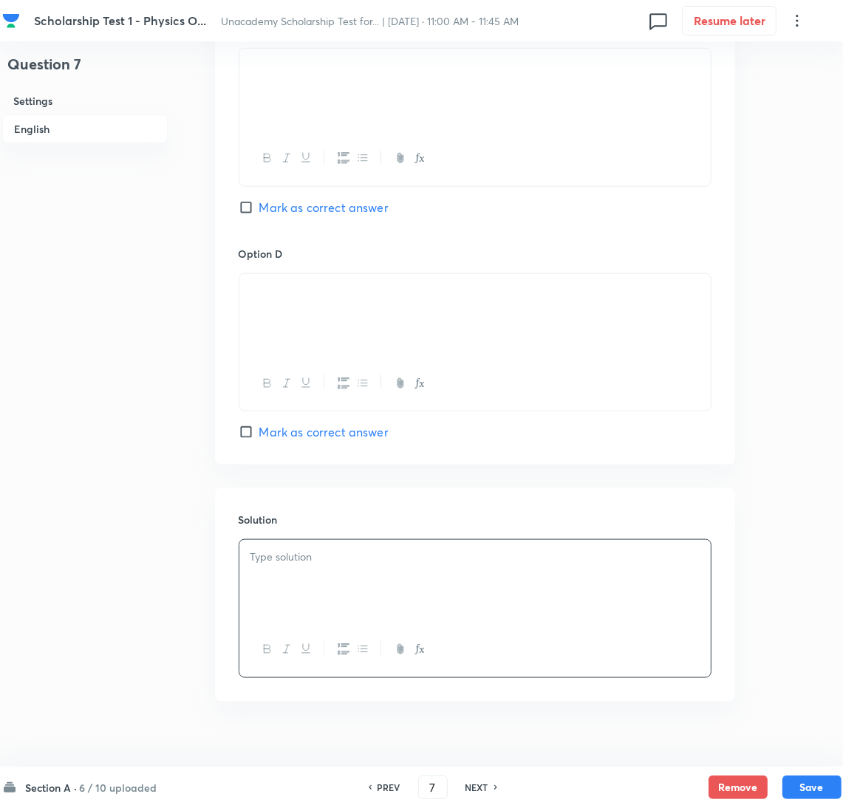
click at [273, 439] on span "Mark as correct answer" at bounding box center [323, 432] width 129 height 18
click at [259, 439] on input "Mark as correct answer" at bounding box center [249, 432] width 21 height 15
checkbox input "true"
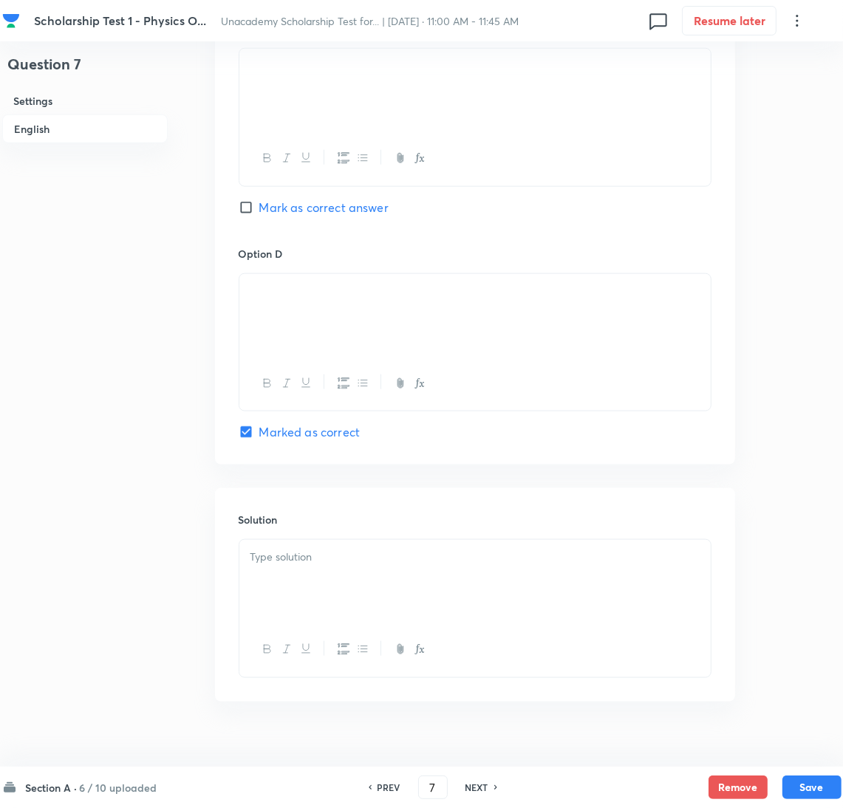
click at [289, 566] on p at bounding box center [474, 557] width 449 height 17
click at [285, 563] on p at bounding box center [474, 557] width 449 height 17
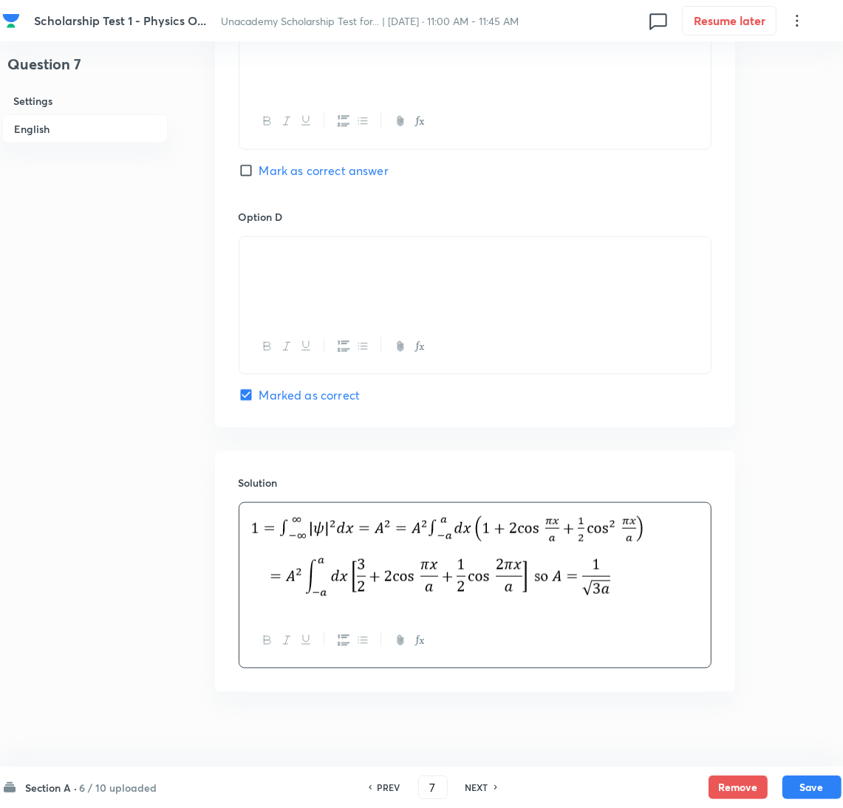
scroll to position [1273, 0]
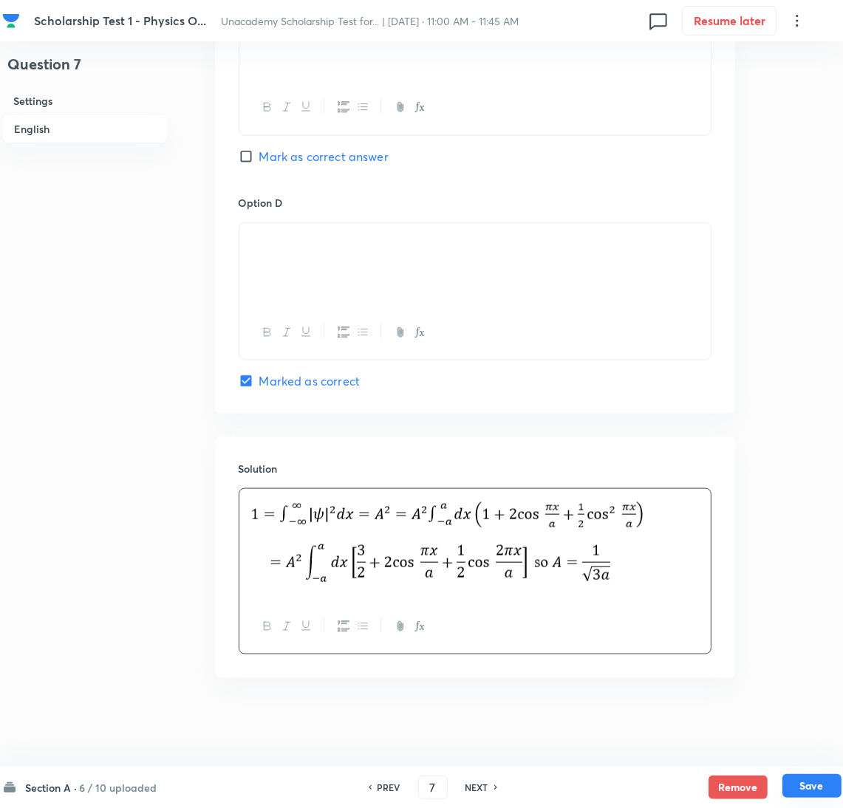
click at [812, 784] on button "Save" at bounding box center [811, 786] width 59 height 24
type input "8"
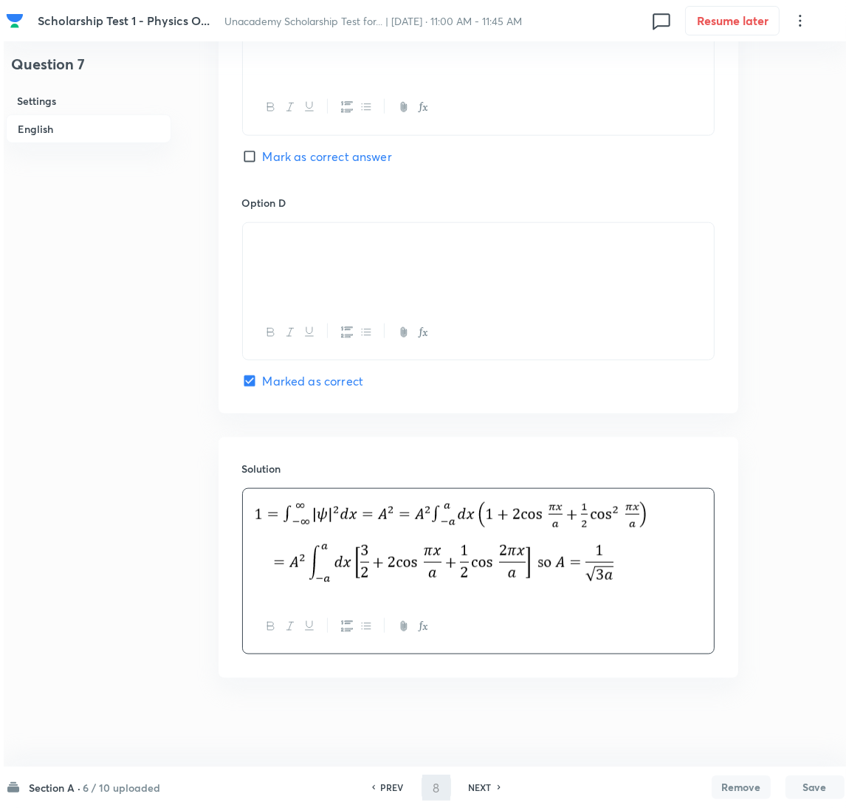
scroll to position [0, 0]
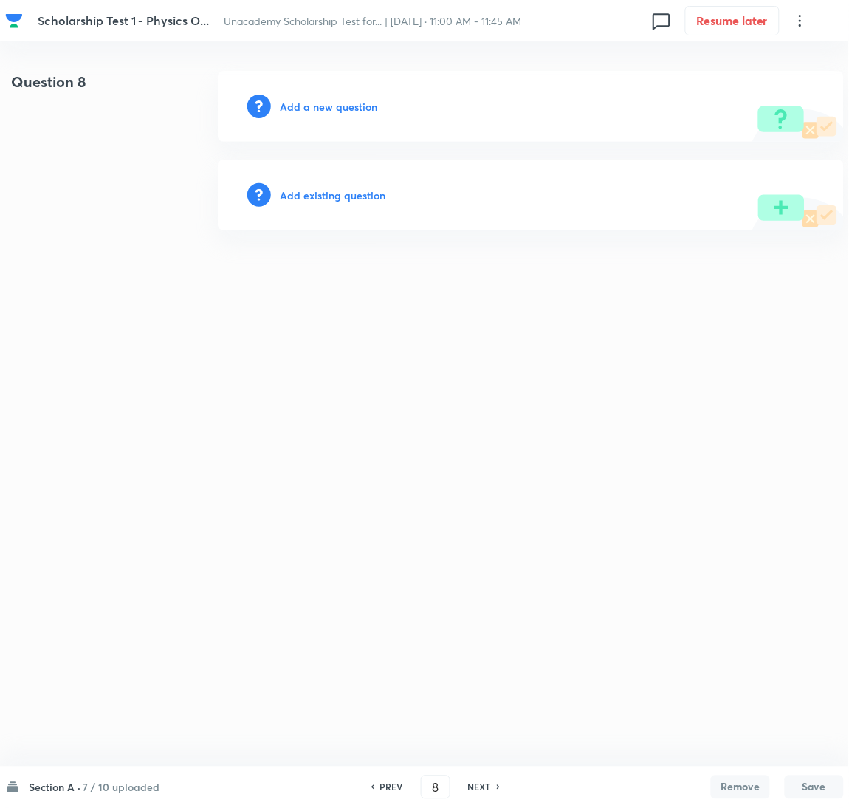
click at [356, 102] on h6 "Add a new question" at bounding box center [328, 107] width 97 height 16
click at [354, 102] on h6 "Choose a question type" at bounding box center [337, 107] width 114 height 16
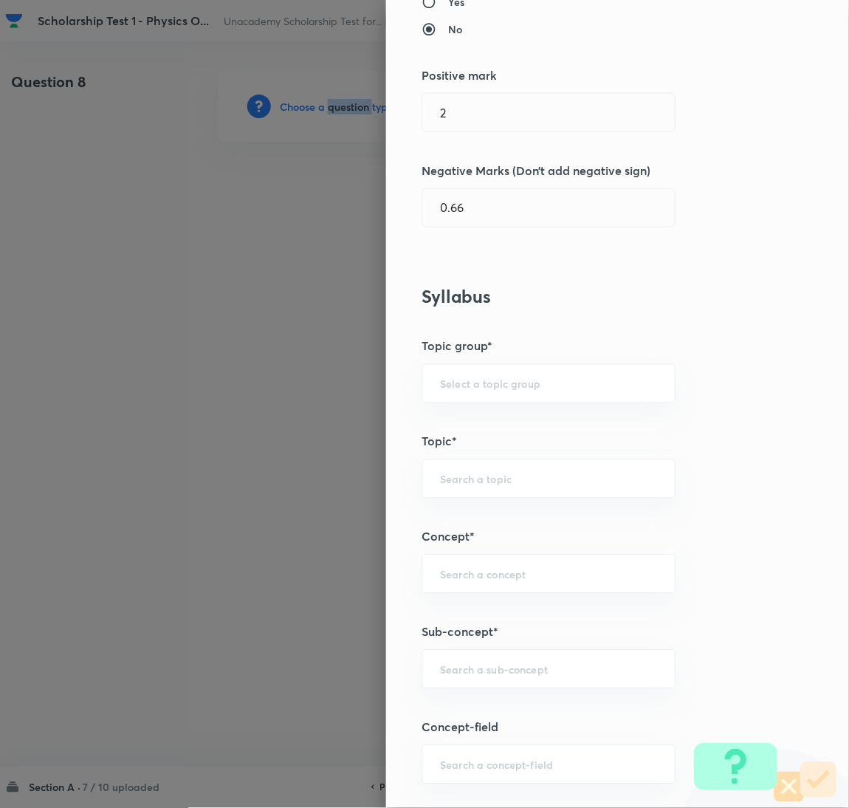
scroll to position [332, 0]
click at [462, 679] on div "​" at bounding box center [549, 667] width 254 height 39
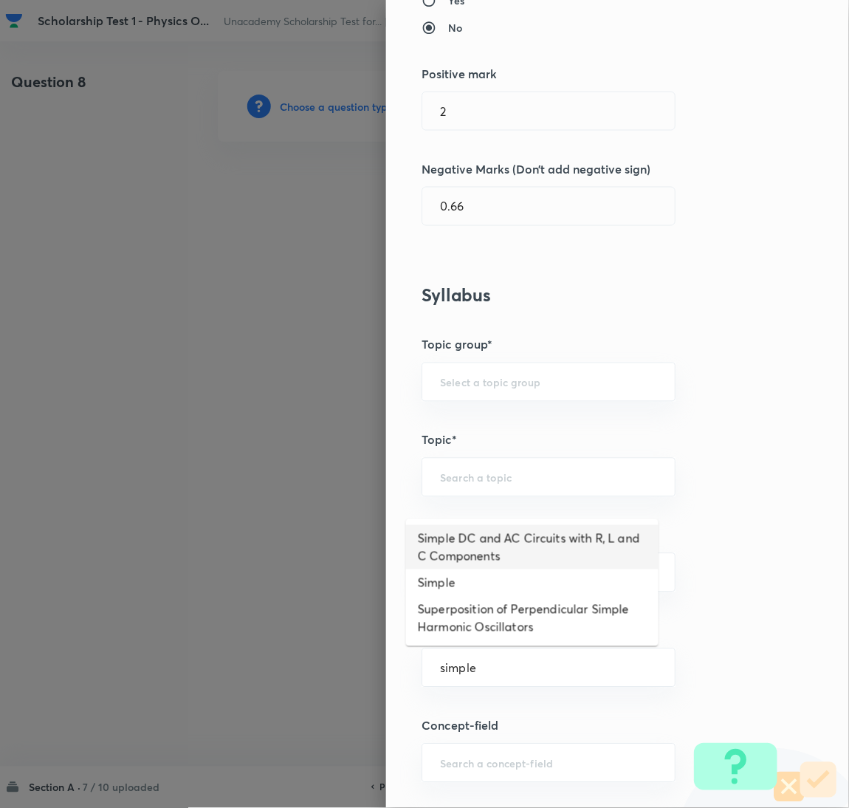
click at [486, 547] on li "Simple DC and AC Circuits with R, L and C Components" at bounding box center [532, 547] width 253 height 44
type input "Simple DC and AC Circuits with R, L and C Components"
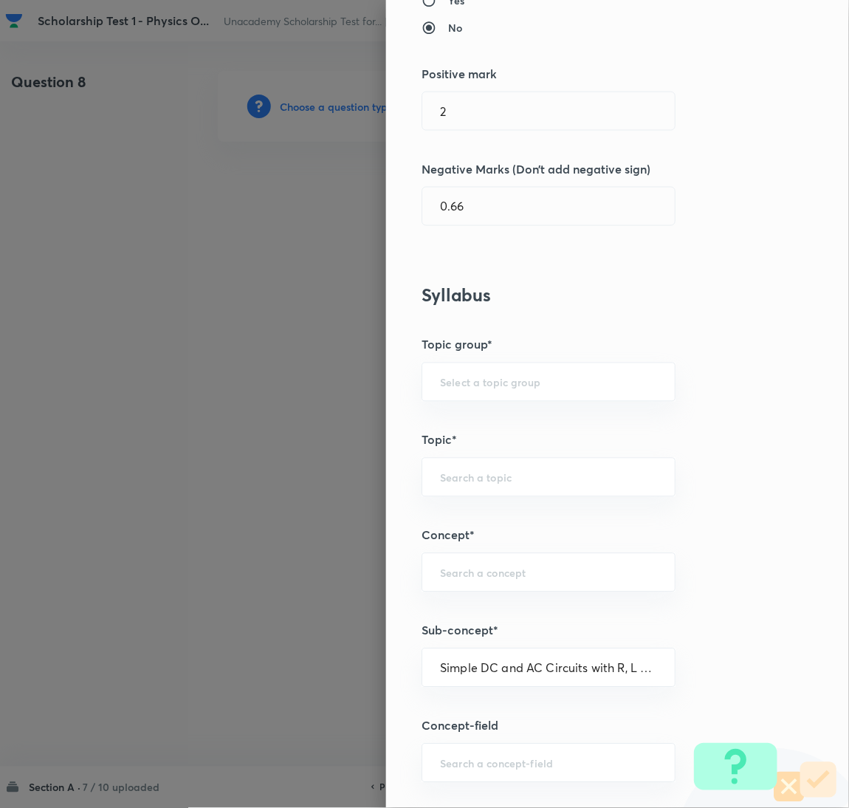
type input "Physics"
type input "Electricity & Magnetism"
type input "Alternating Currents"
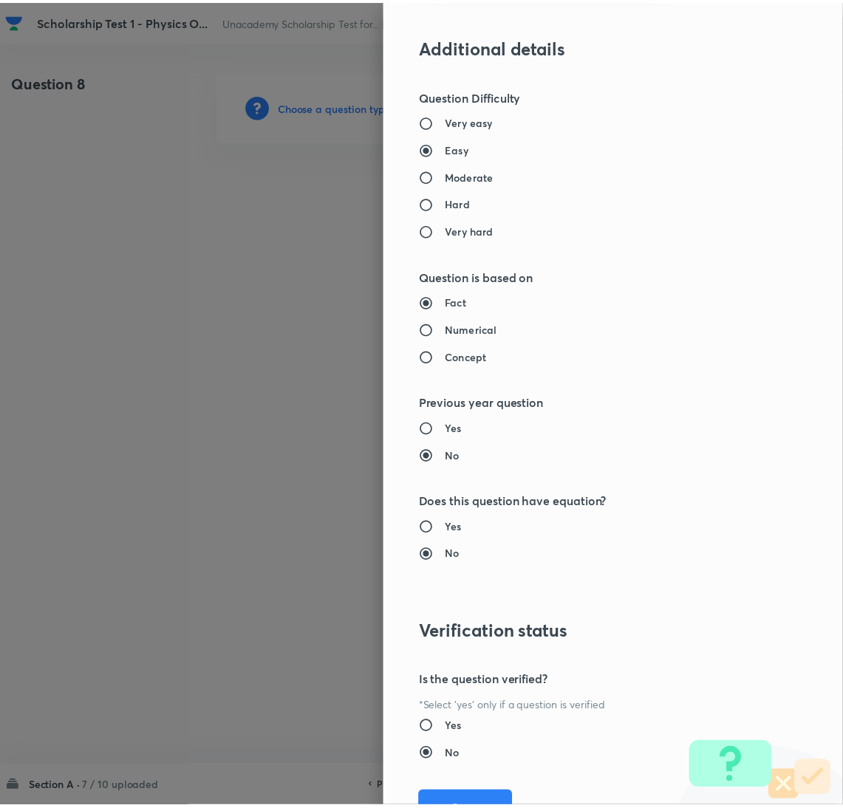
scroll to position [1207, 0]
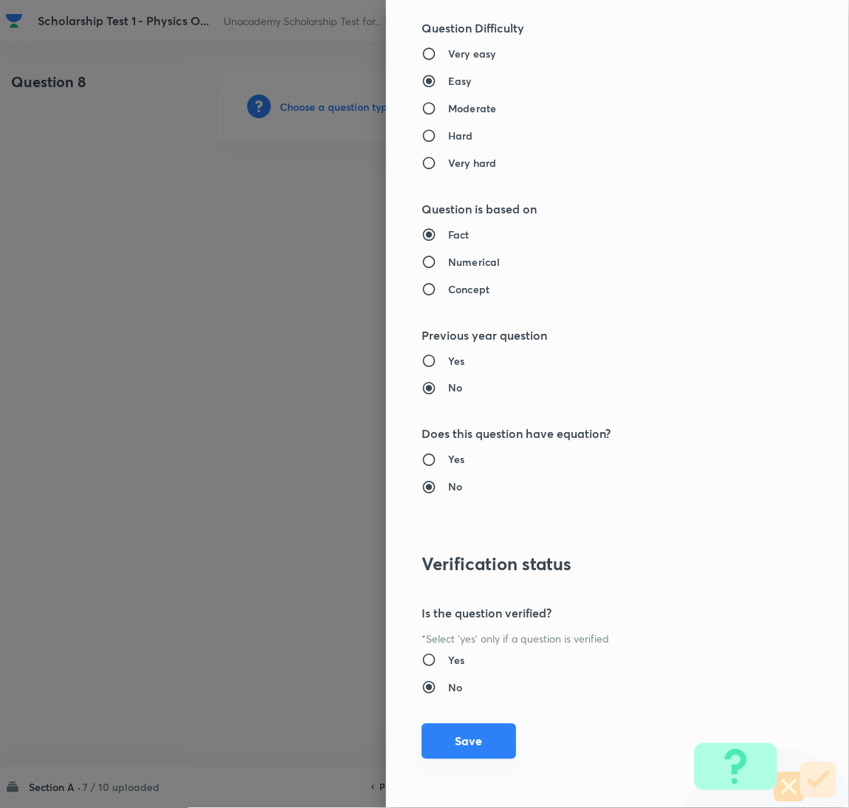
click at [451, 744] on button "Save" at bounding box center [469, 741] width 95 height 35
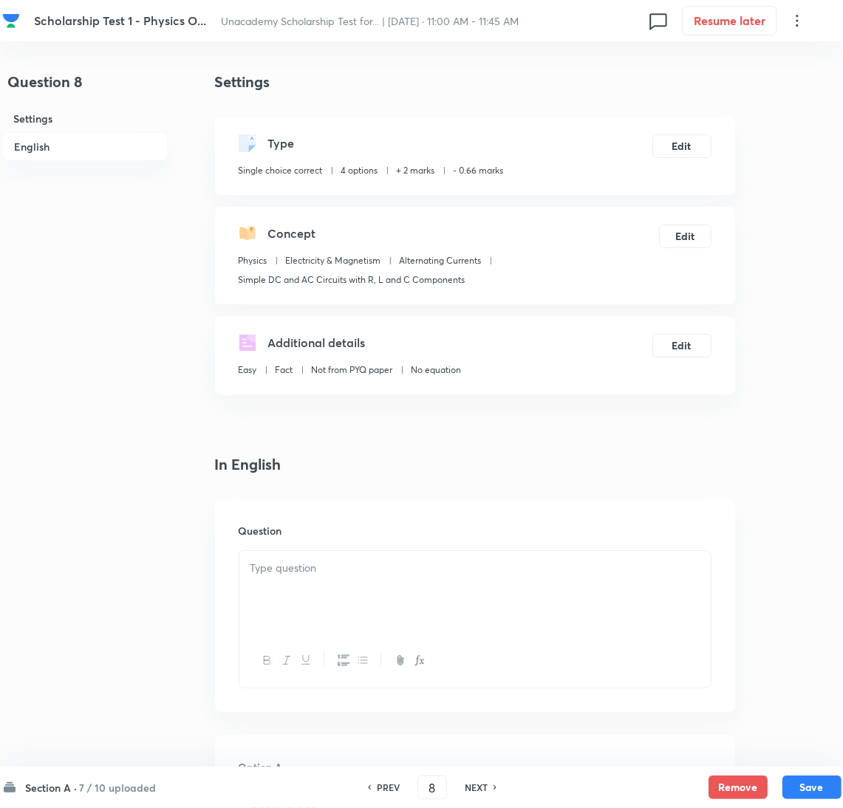
click at [303, 584] on div at bounding box center [474, 592] width 471 height 83
paste div
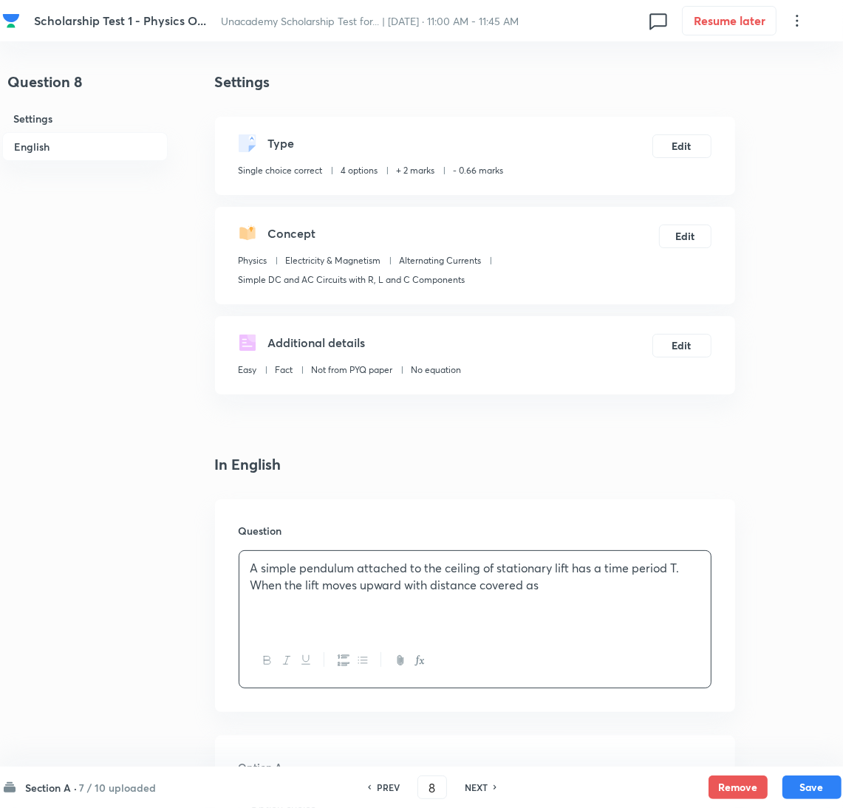
click at [601, 591] on p "A simple pendulum attached to the ceiling of stationary lift has a time period …" at bounding box center [474, 576] width 449 height 33
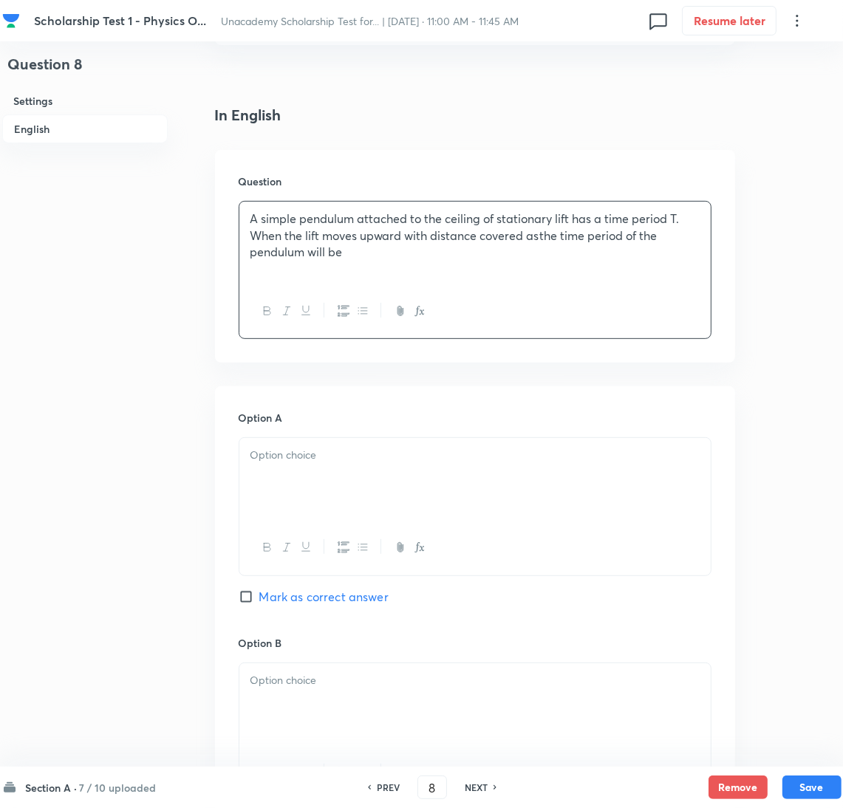
scroll to position [443, 0]
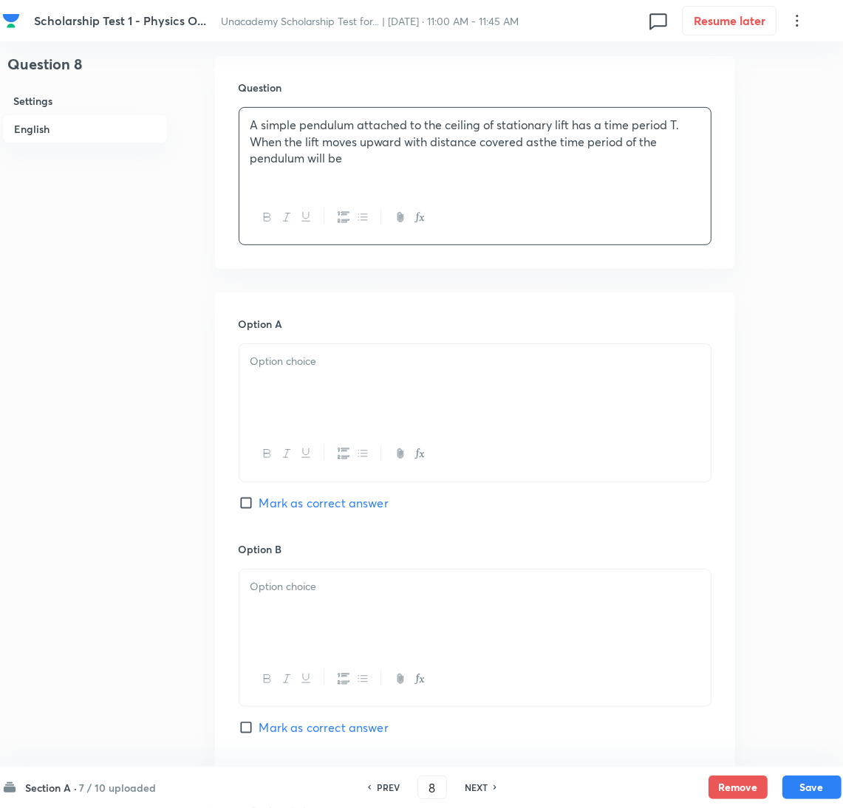
click at [295, 400] on div at bounding box center [474, 385] width 471 height 83
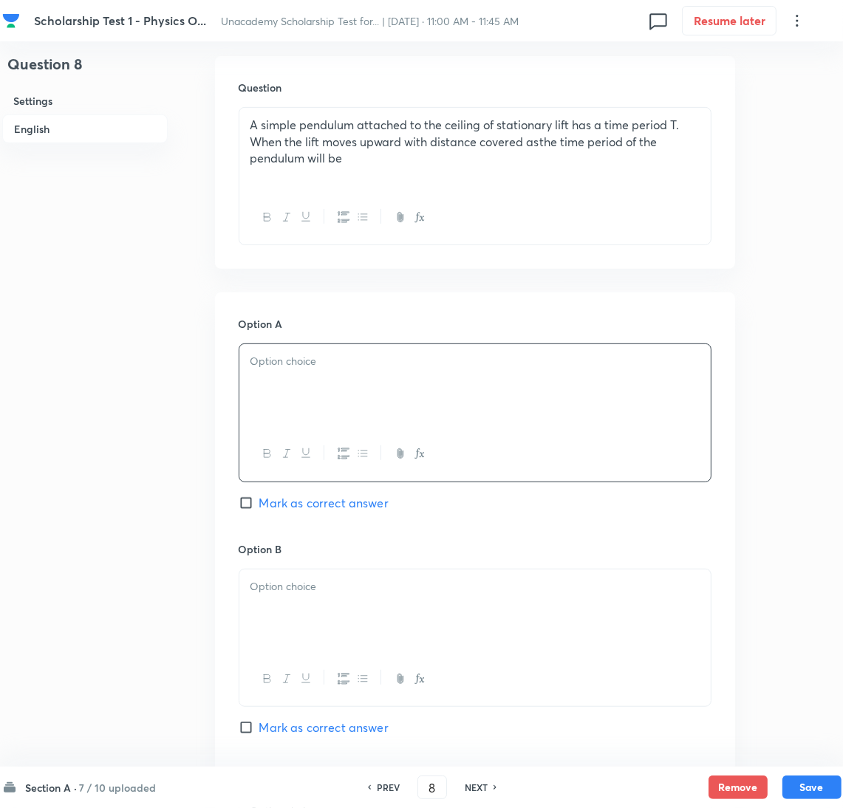
click at [312, 383] on div at bounding box center [474, 385] width 471 height 83
click at [304, 600] on div at bounding box center [474, 610] width 471 height 83
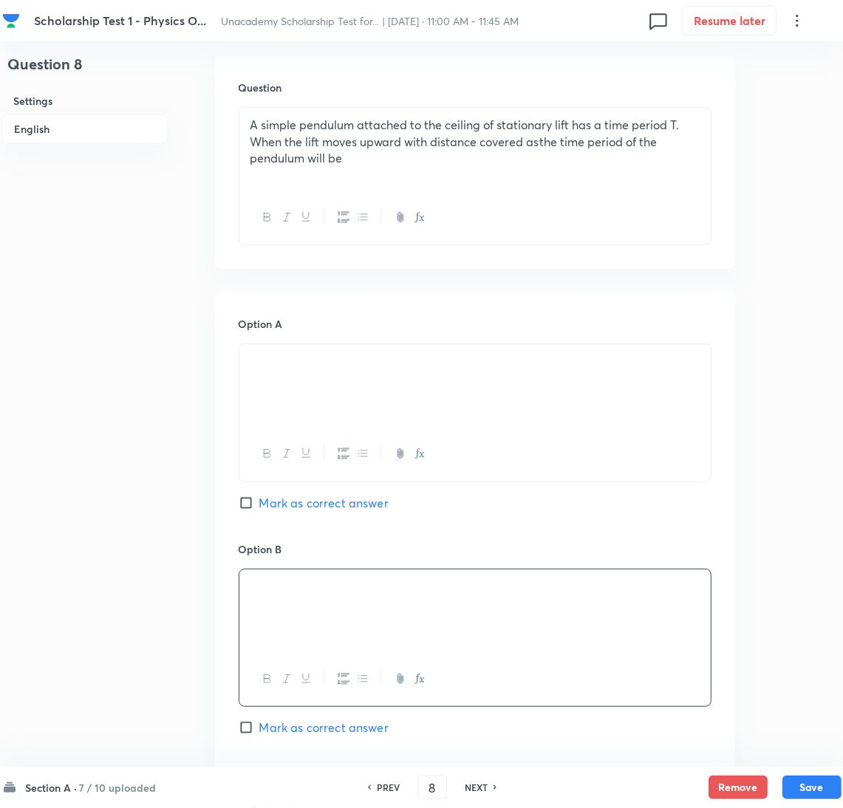
click at [331, 595] on p at bounding box center [474, 586] width 449 height 17
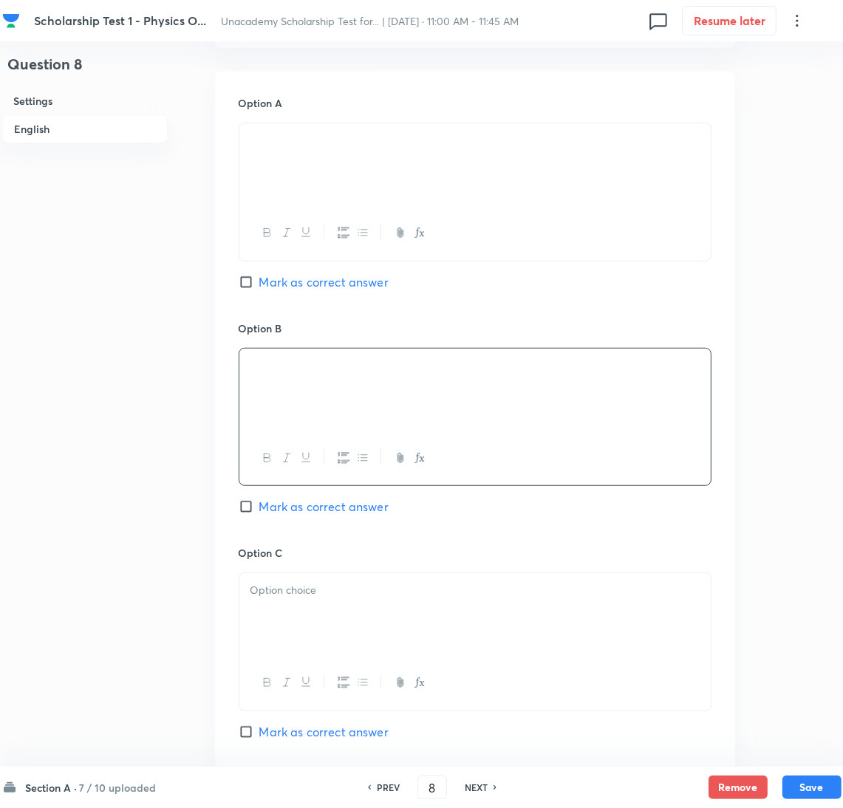
click at [298, 615] on div at bounding box center [474, 614] width 471 height 83
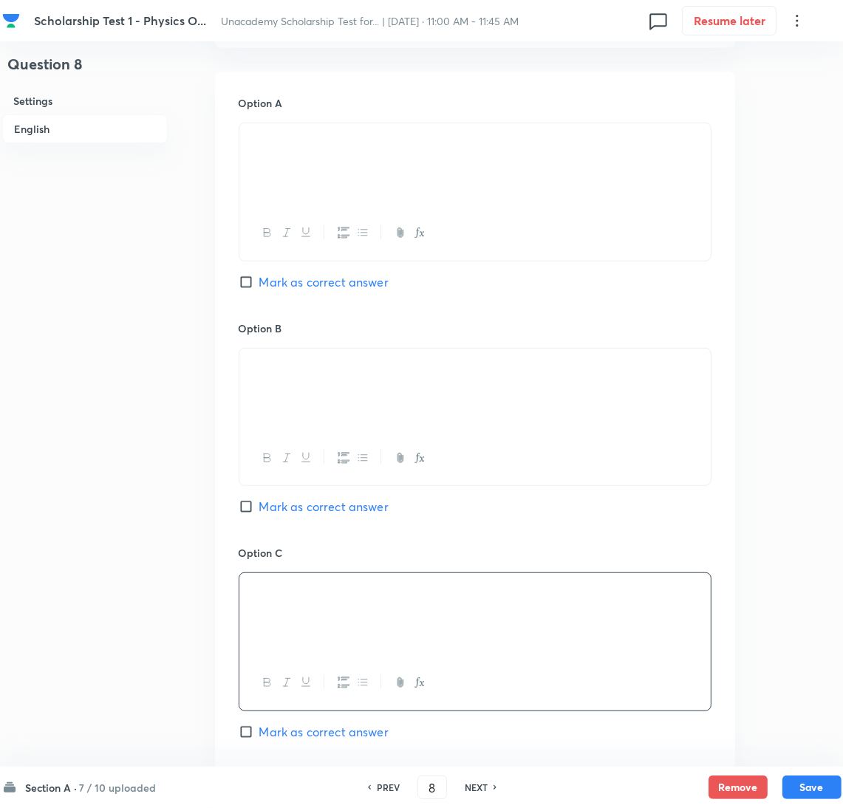
click at [240, 281] on input "Mark as correct answer" at bounding box center [249, 282] width 21 height 15
checkbox input "true"
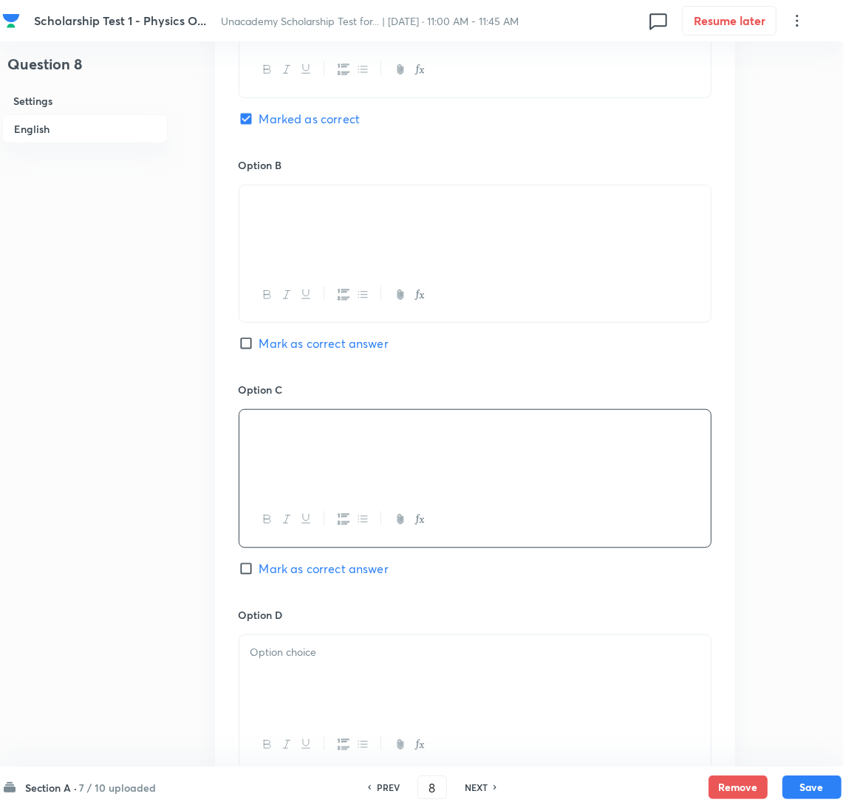
scroll to position [996, 0]
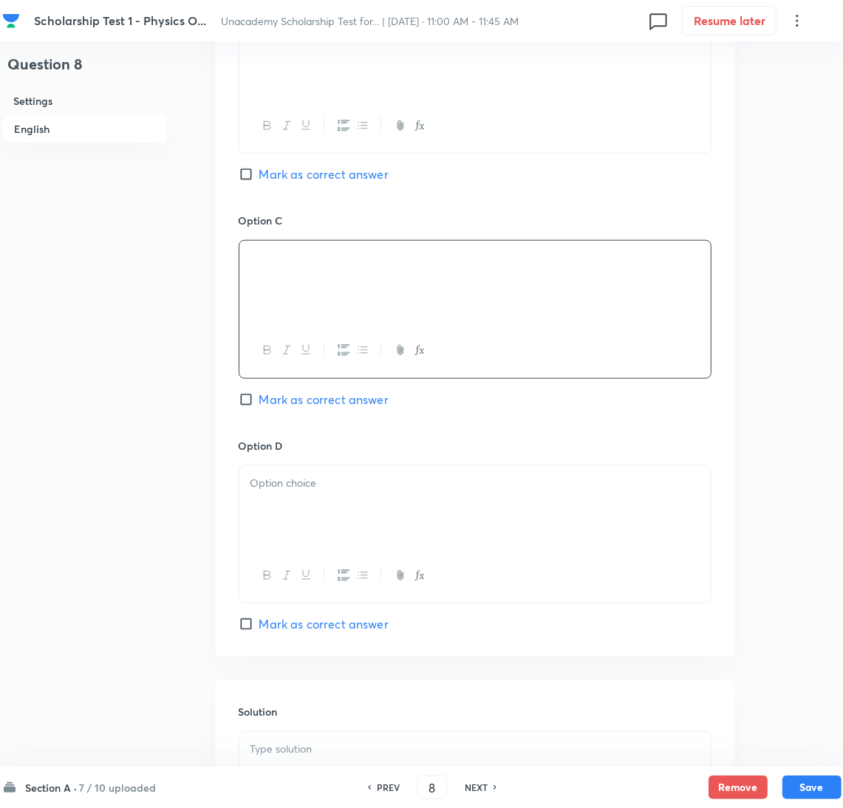
click at [298, 519] on div at bounding box center [474, 507] width 471 height 83
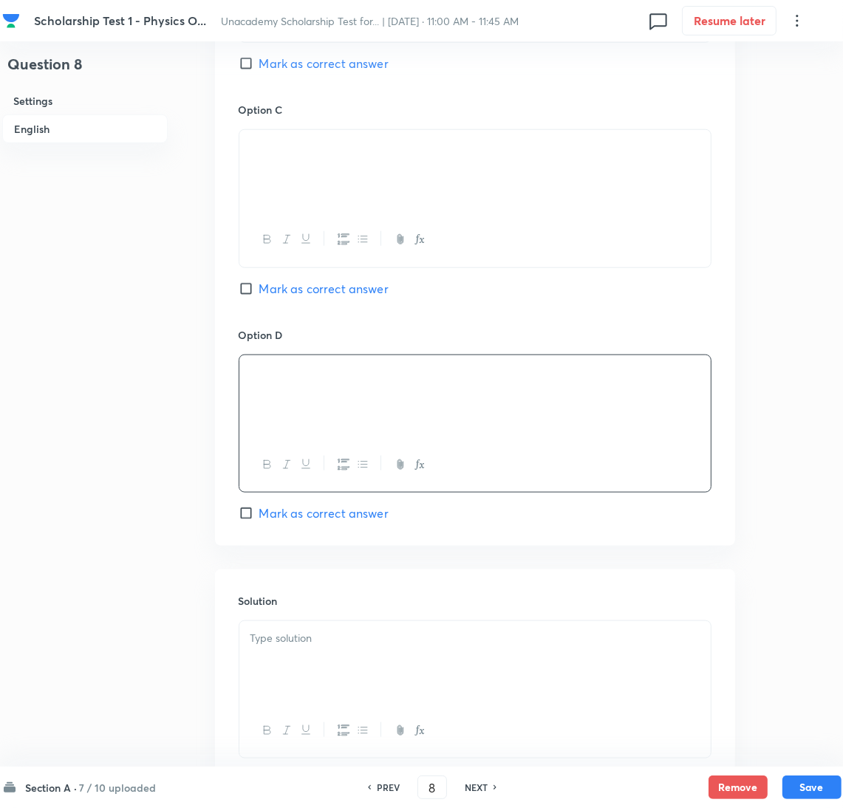
scroll to position [1215, 0]
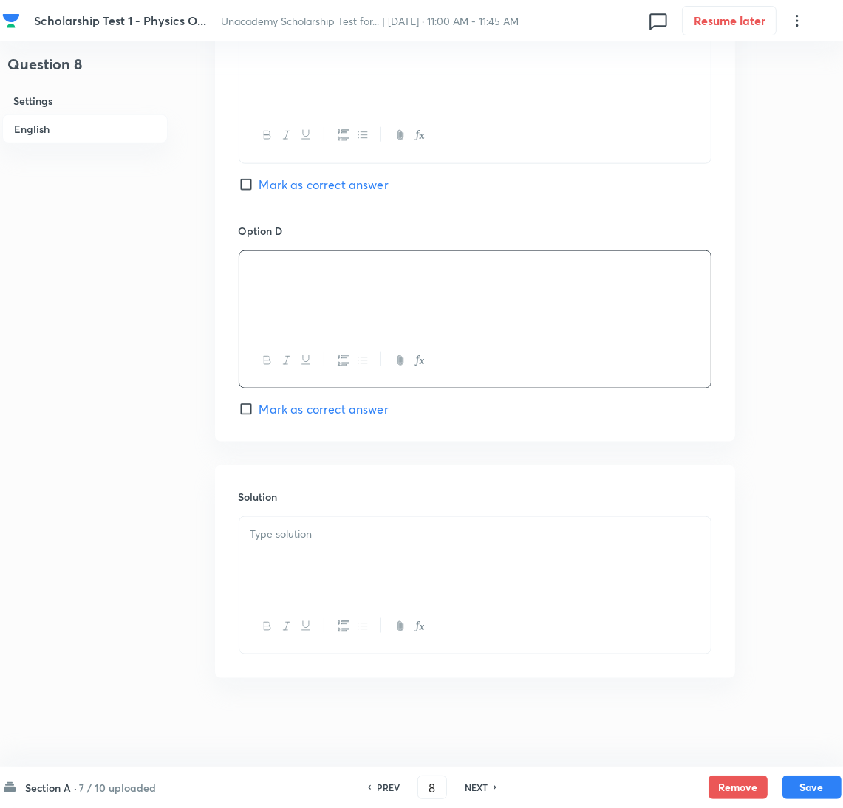
drag, startPoint x: 326, startPoint y: 559, endPoint x: 274, endPoint y: 564, distance: 52.0
click at [321, 563] on div at bounding box center [474, 558] width 471 height 83
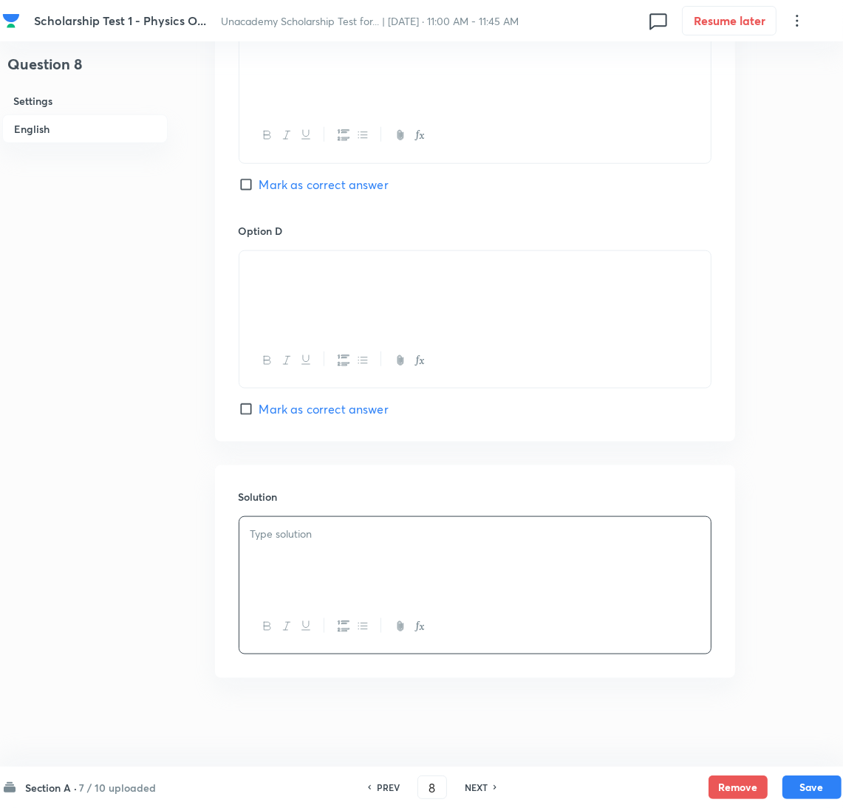
click at [298, 555] on div at bounding box center [474, 558] width 471 height 83
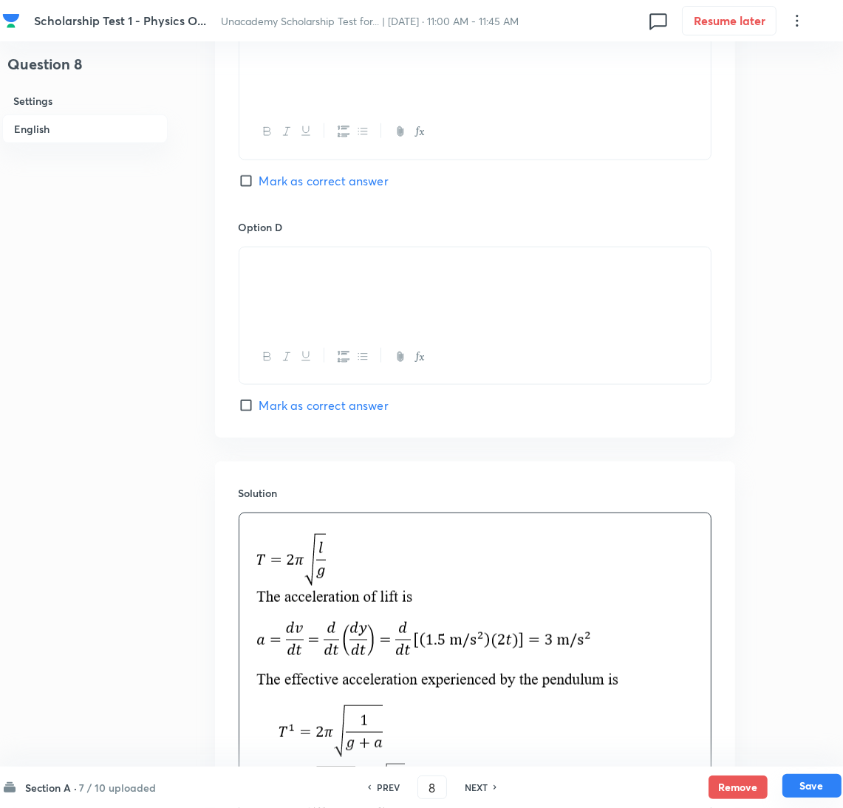
click at [818, 790] on button "Save" at bounding box center [811, 786] width 59 height 24
type input "9"
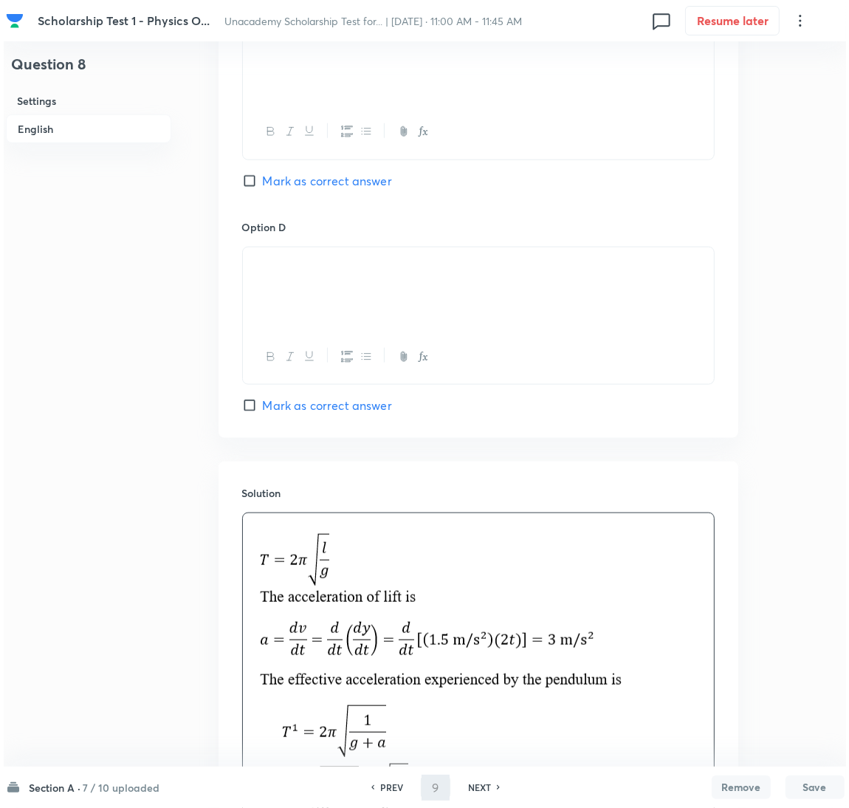
scroll to position [0, 0]
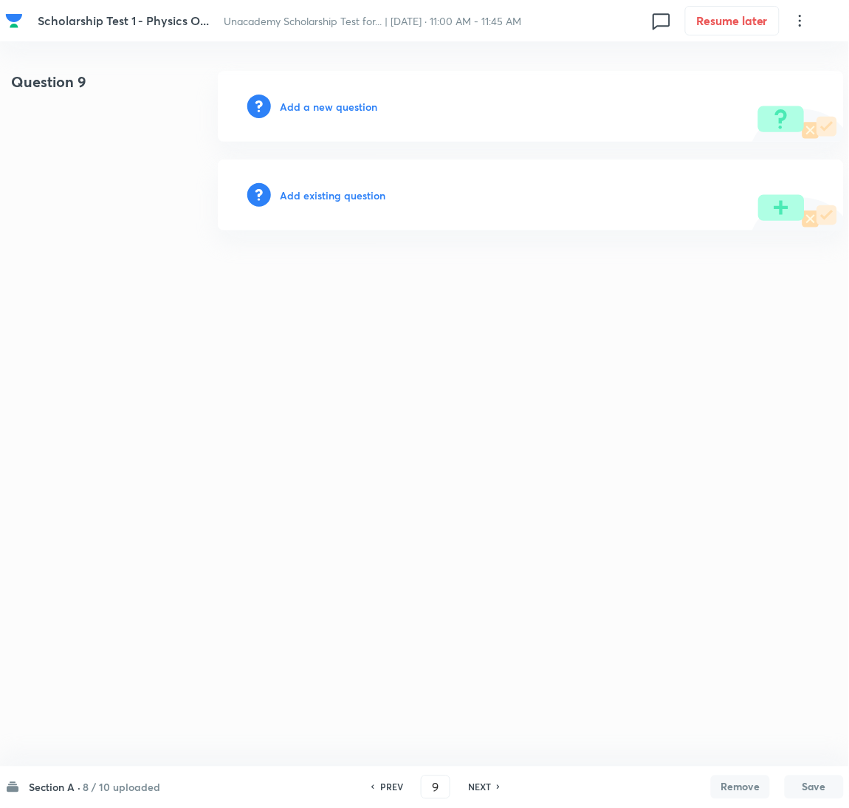
click at [321, 110] on h6 "Add a new question" at bounding box center [328, 107] width 97 height 16
click at [321, 110] on h6 "Choose a question type" at bounding box center [337, 107] width 114 height 16
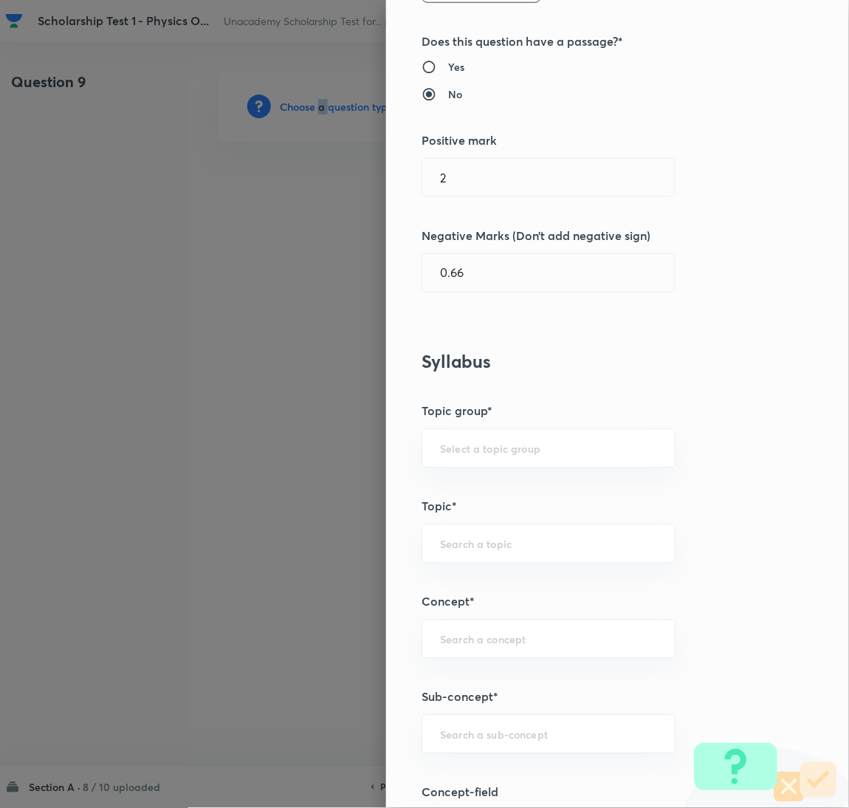
scroll to position [443, 0]
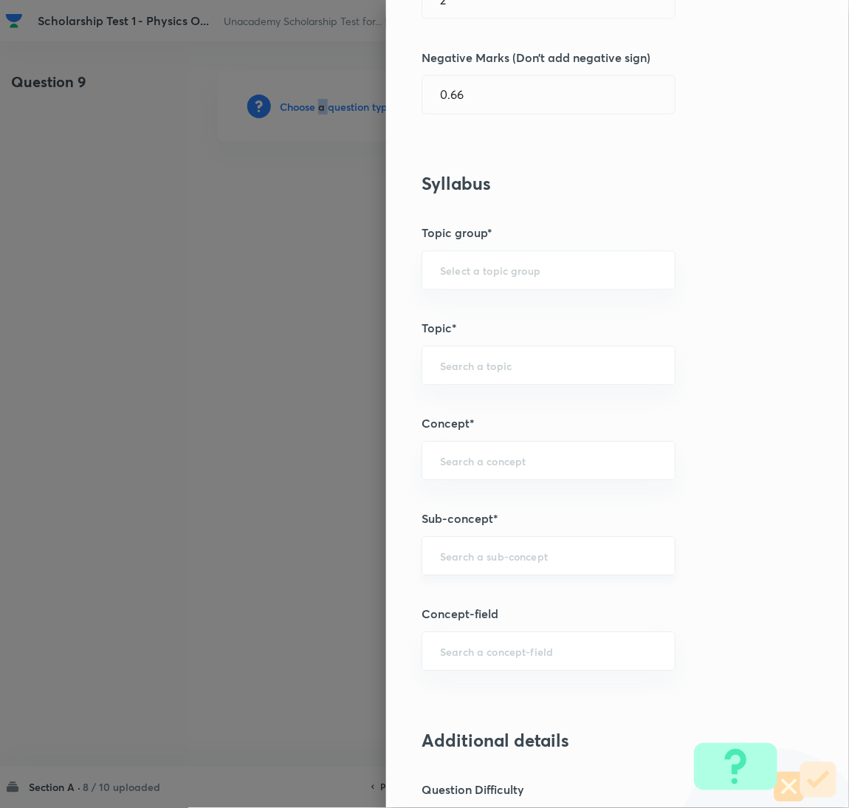
drag, startPoint x: 468, startPoint y: 566, endPoint x: 64, endPoint y: 545, distance: 403.8
click at [468, 565] on div "​" at bounding box center [549, 556] width 254 height 39
click at [468, 606] on li "Entropy" at bounding box center [532, 600] width 253 height 27
type input "Entropy"
type input "Physics"
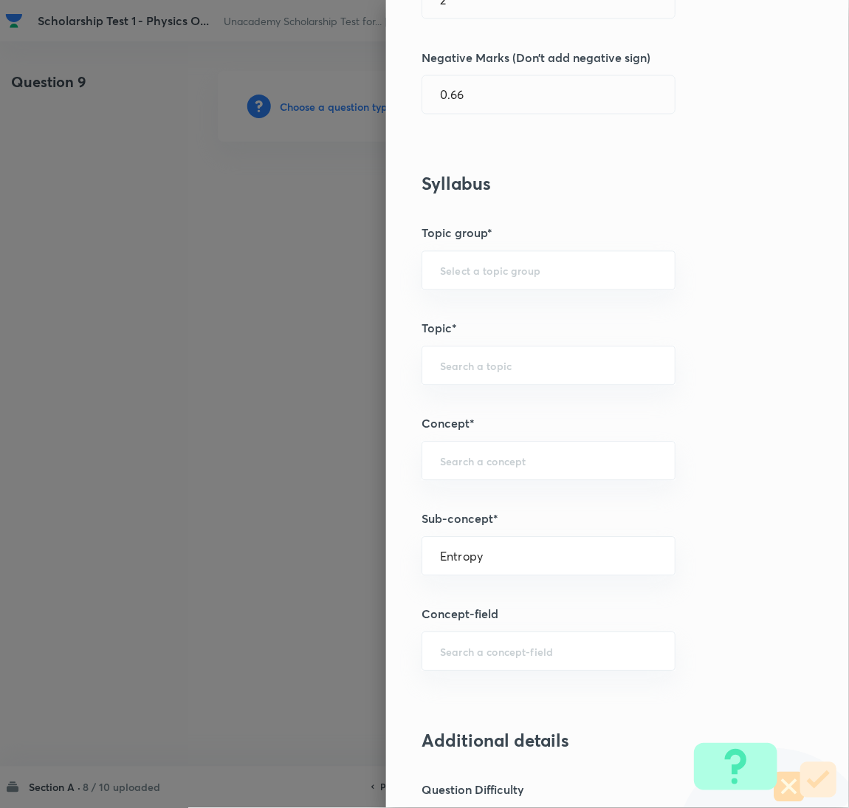
type input "Kinetic Theory & Thermodynamic"
type input "Carnot Cycle and Second Law"
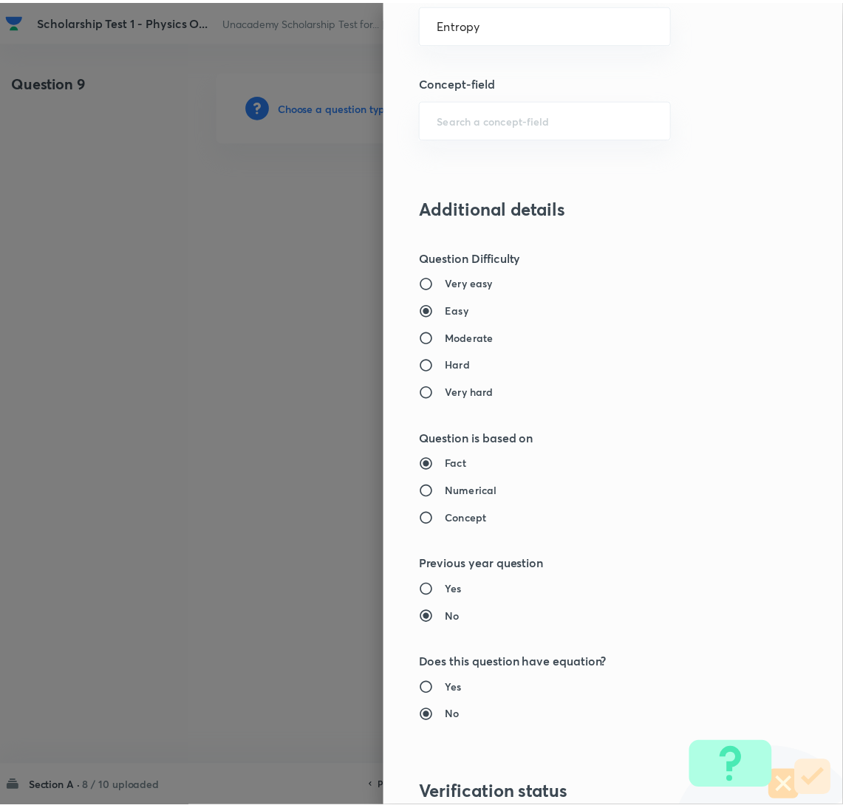
scroll to position [1207, 0]
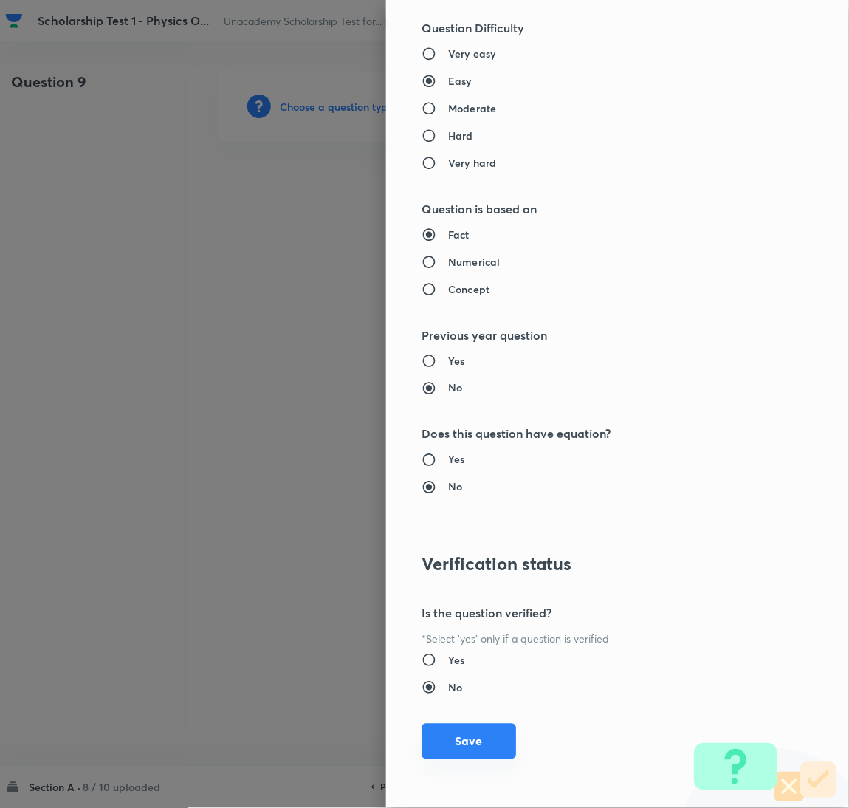
click at [446, 750] on button "Save" at bounding box center [469, 741] width 95 height 35
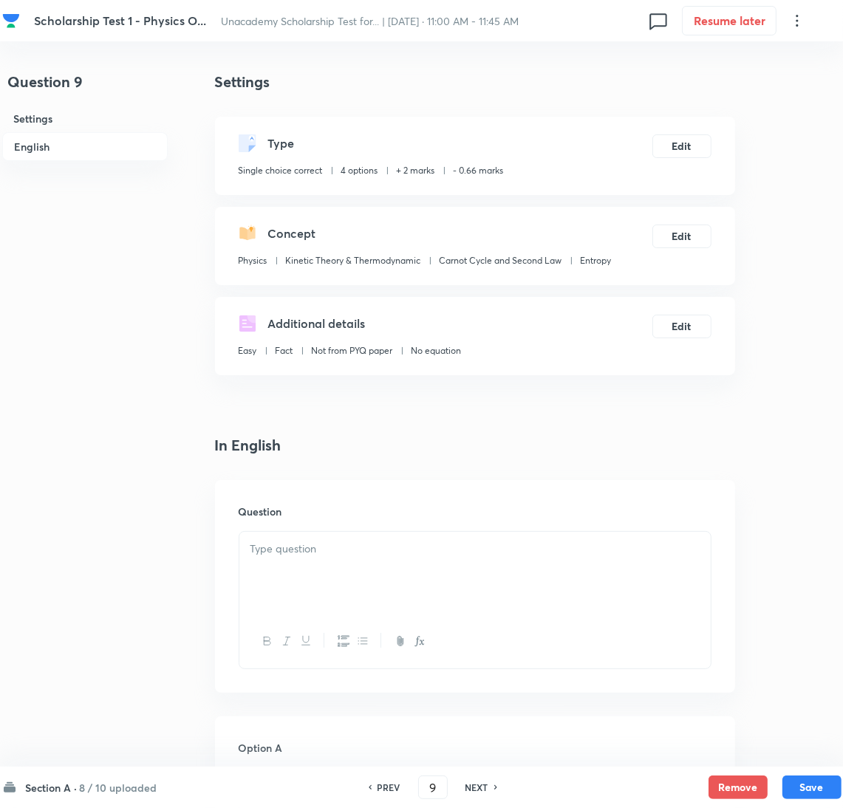
drag, startPoint x: 278, startPoint y: 573, endPoint x: 5, endPoint y: 513, distance: 279.7
click at [273, 571] on div at bounding box center [474, 573] width 471 height 83
click at [284, 587] on div at bounding box center [474, 573] width 471 height 83
paste div
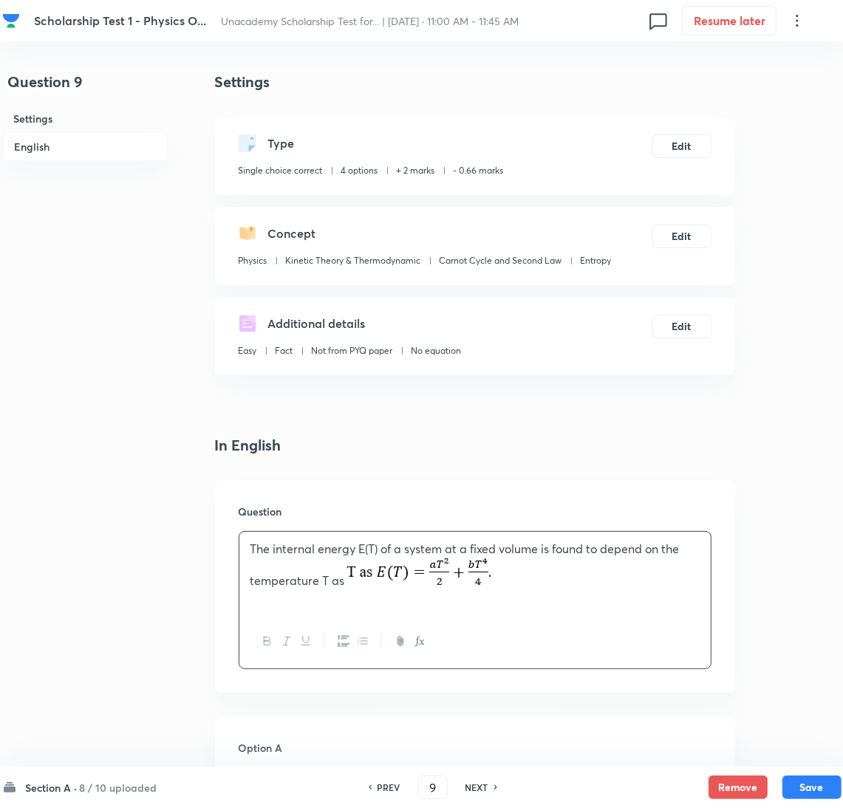
click at [521, 593] on div "The internal energy E(T) of a system at a fixed volume is found to depend on th…" at bounding box center [474, 573] width 471 height 83
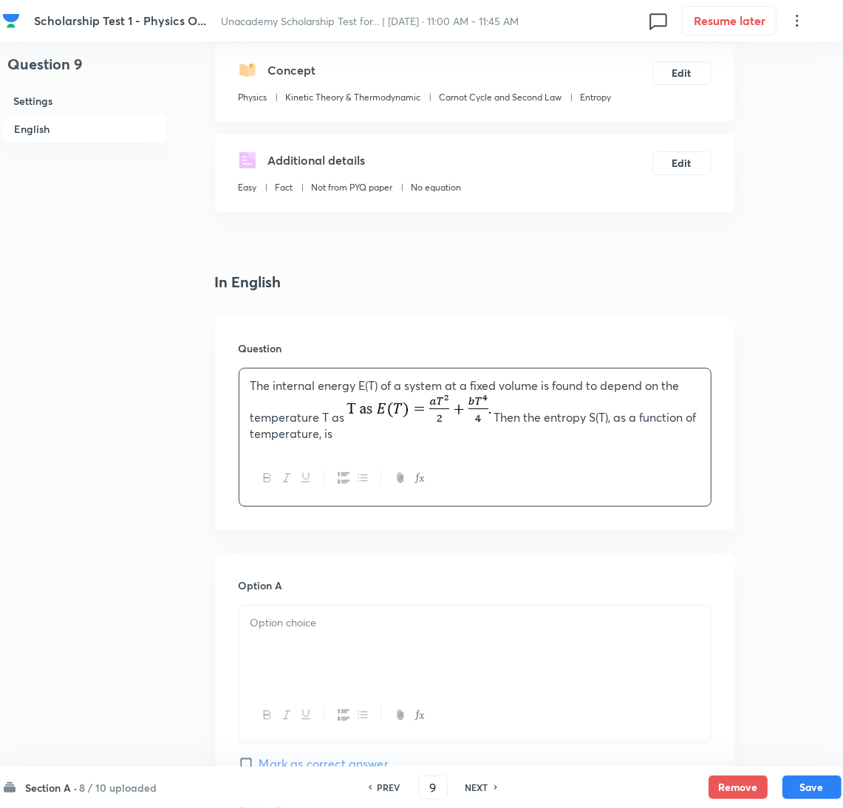
scroll to position [443, 0]
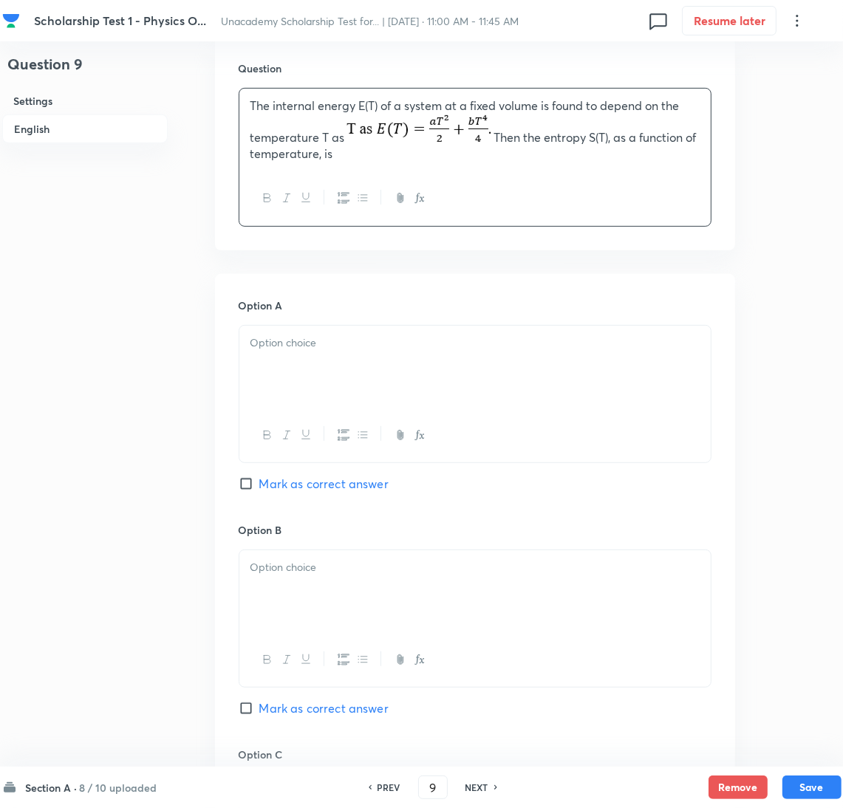
drag, startPoint x: 314, startPoint y: 359, endPoint x: 48, endPoint y: 376, distance: 266.4
click at [307, 359] on div at bounding box center [474, 367] width 471 height 83
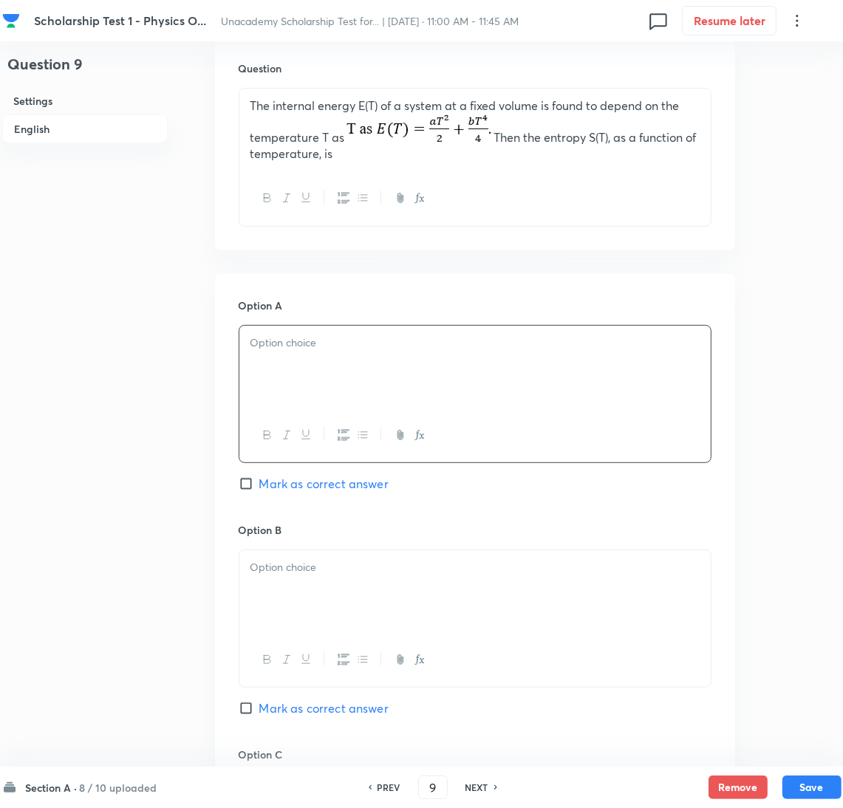
click at [311, 370] on div at bounding box center [474, 367] width 471 height 83
drag, startPoint x: 307, startPoint y: 599, endPoint x: 312, endPoint y: 593, distance: 7.9
click at [305, 600] on div at bounding box center [474, 591] width 471 height 83
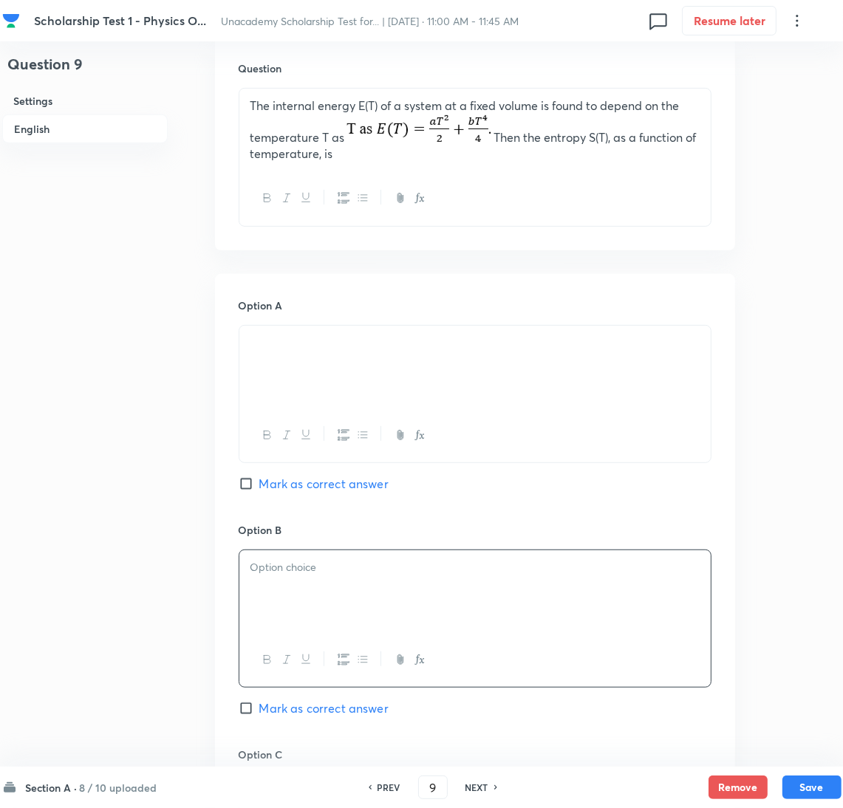
click at [307, 611] on div at bounding box center [474, 591] width 471 height 83
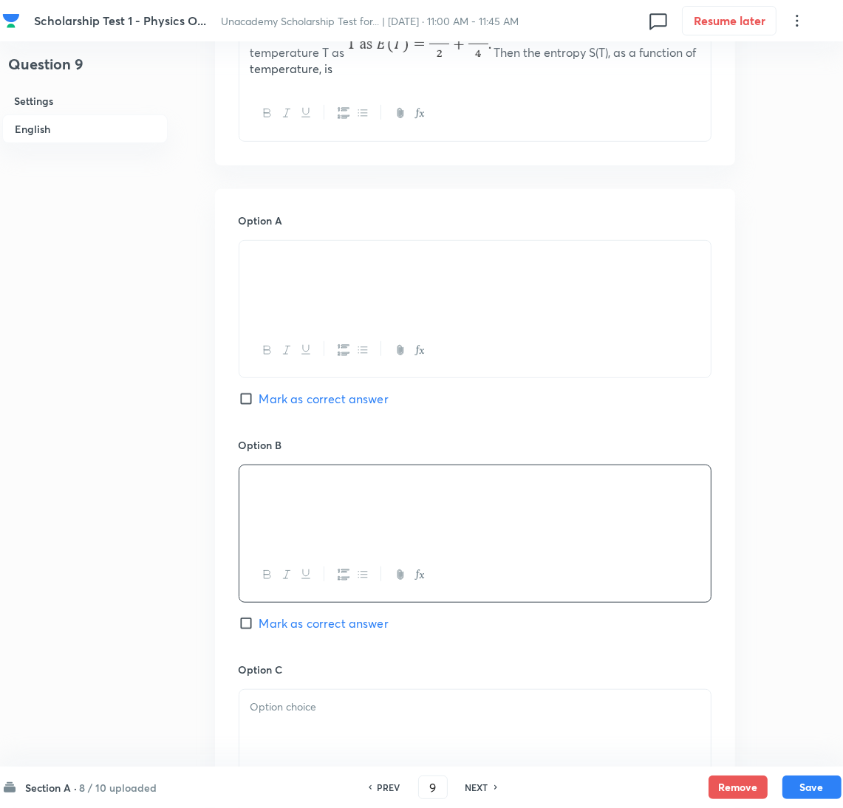
scroll to position [664, 0]
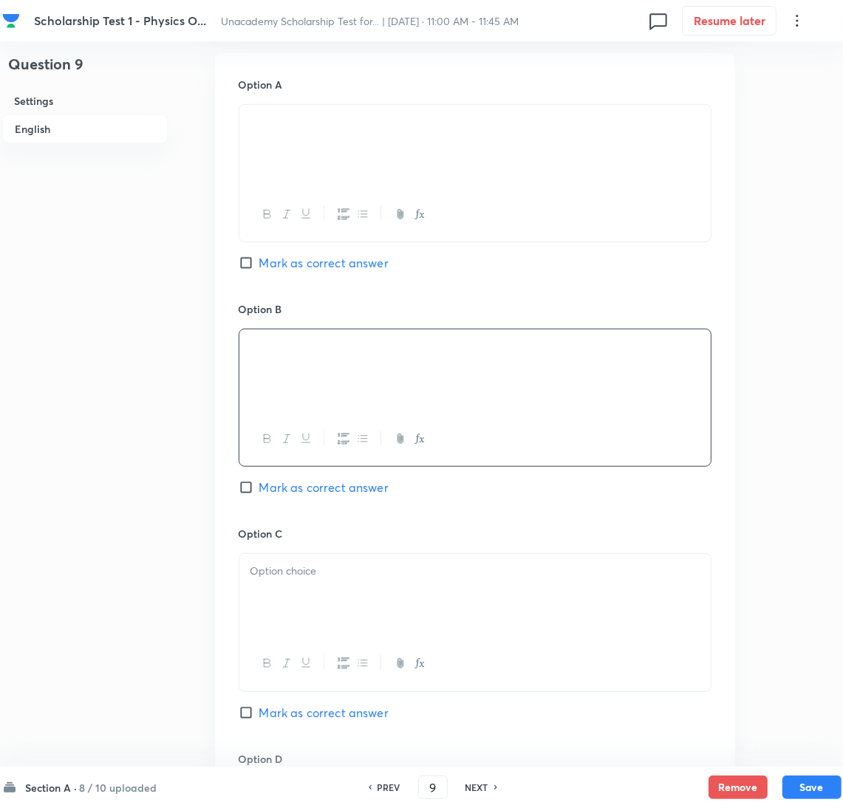
click at [299, 606] on div at bounding box center [474, 595] width 471 height 83
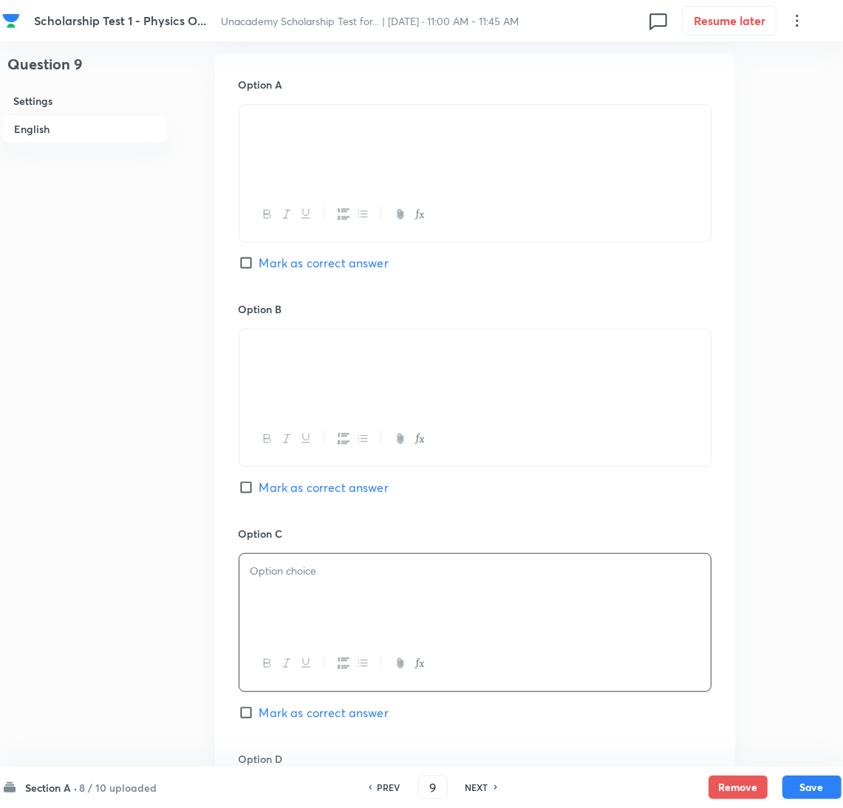
click at [338, 580] on p at bounding box center [474, 571] width 449 height 17
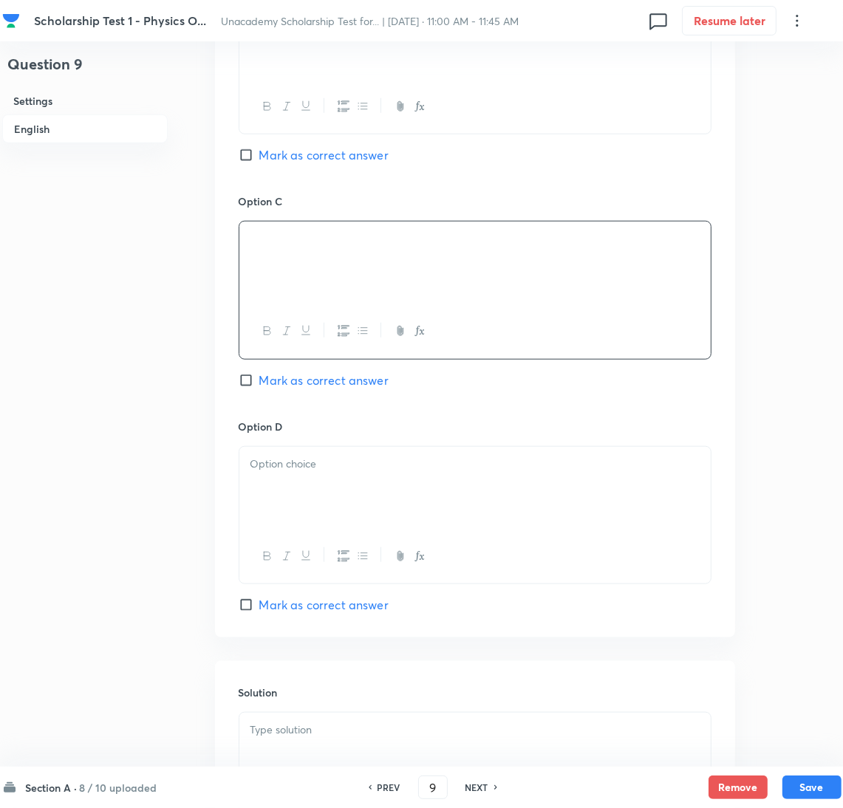
click at [302, 479] on div at bounding box center [474, 488] width 471 height 83
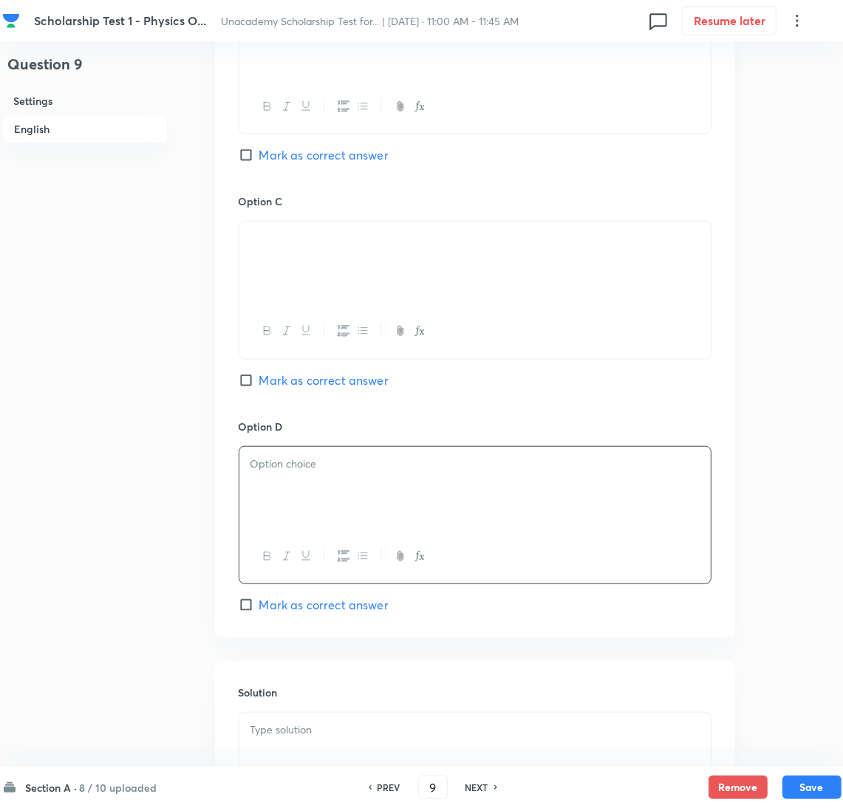
drag, startPoint x: 269, startPoint y: 608, endPoint x: 291, endPoint y: 523, distance: 87.8
click at [269, 603] on span "Mark as correct answer" at bounding box center [323, 605] width 129 height 18
click at [259, 603] on input "Mark as correct answer" at bounding box center [249, 605] width 21 height 15
checkbox input "true"
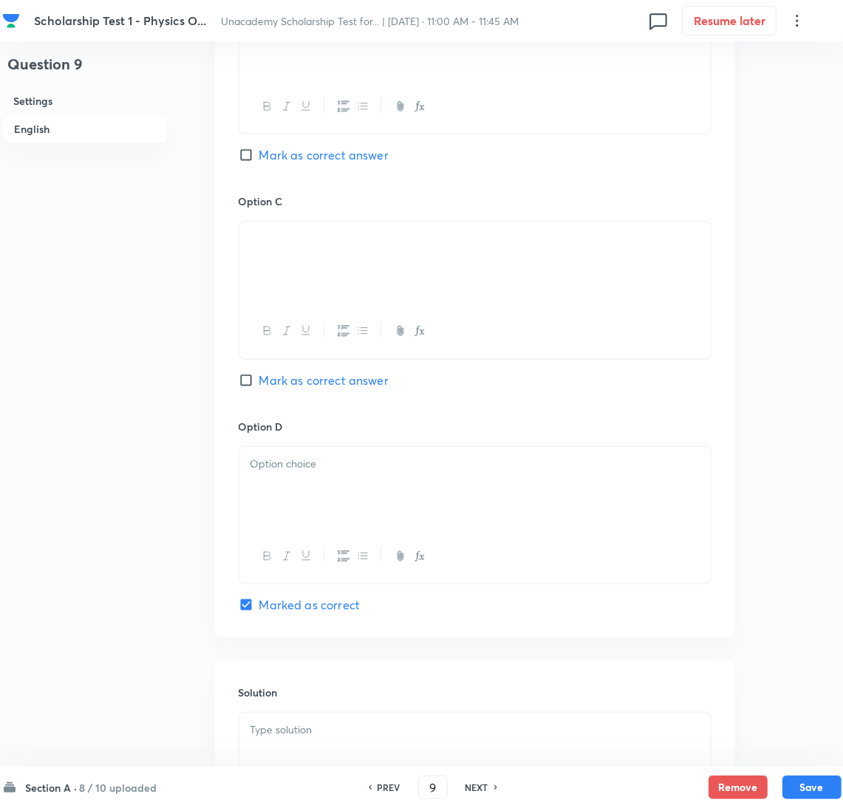
click at [294, 513] on div at bounding box center [474, 488] width 471 height 83
click at [301, 476] on div at bounding box center [474, 488] width 471 height 83
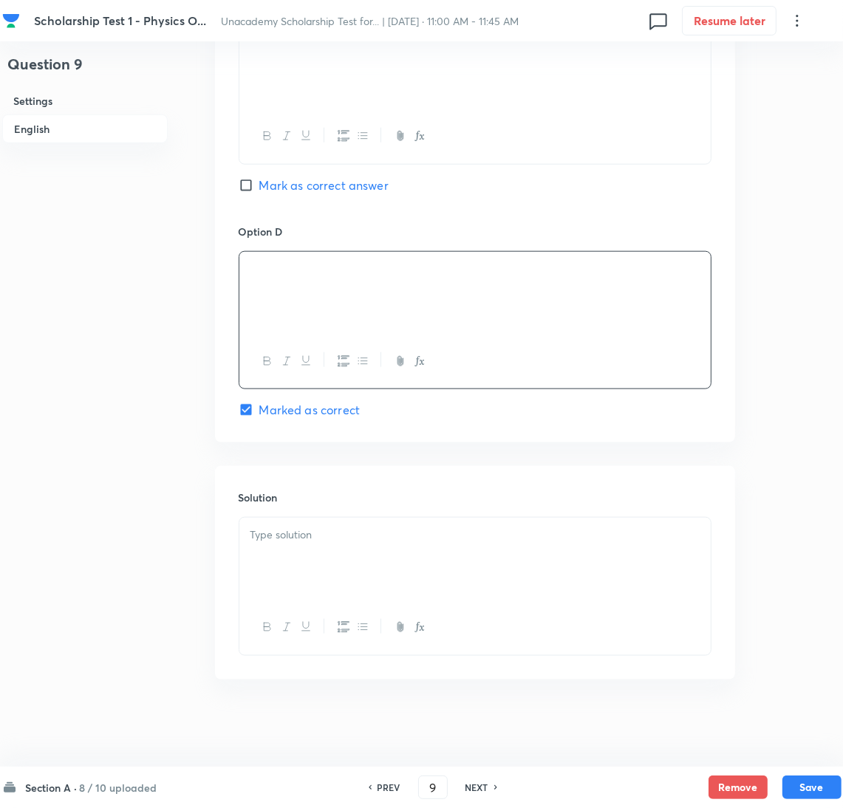
scroll to position [1196, 0]
click at [293, 581] on div at bounding box center [474, 557] width 471 height 83
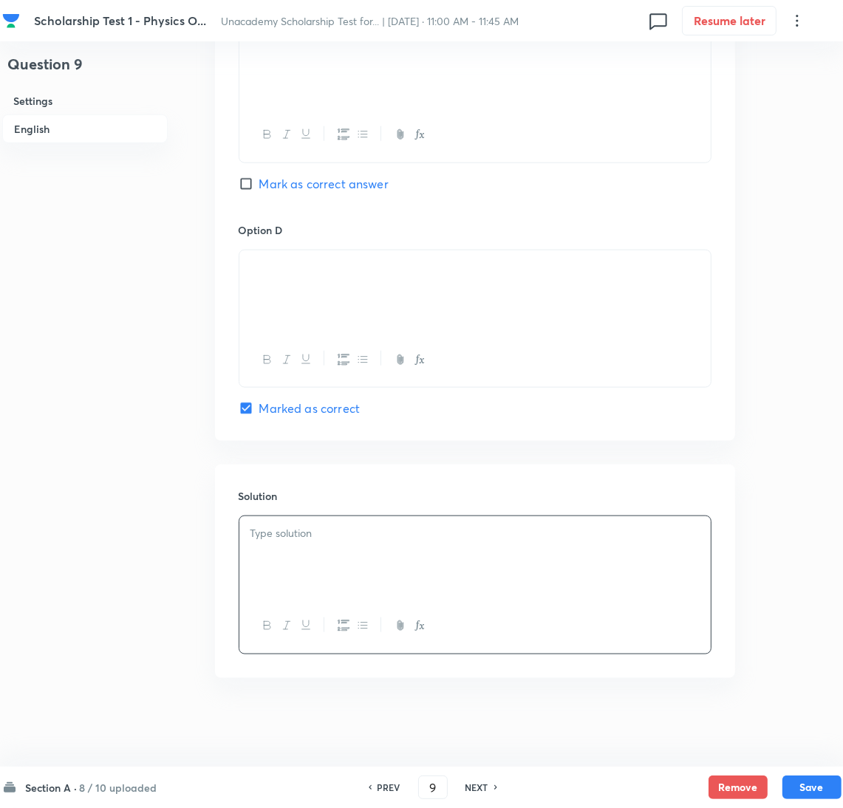
click at [355, 558] on div at bounding box center [474, 557] width 471 height 83
click at [323, 589] on div "From first law of thermodynamics," at bounding box center [474, 557] width 471 height 83
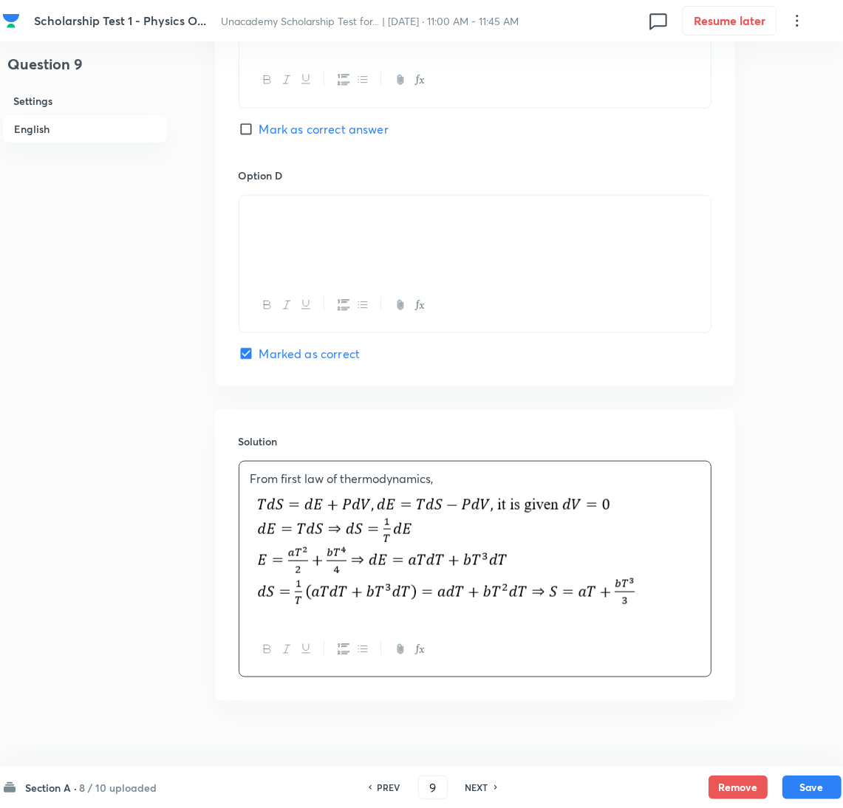
scroll to position [1274, 0]
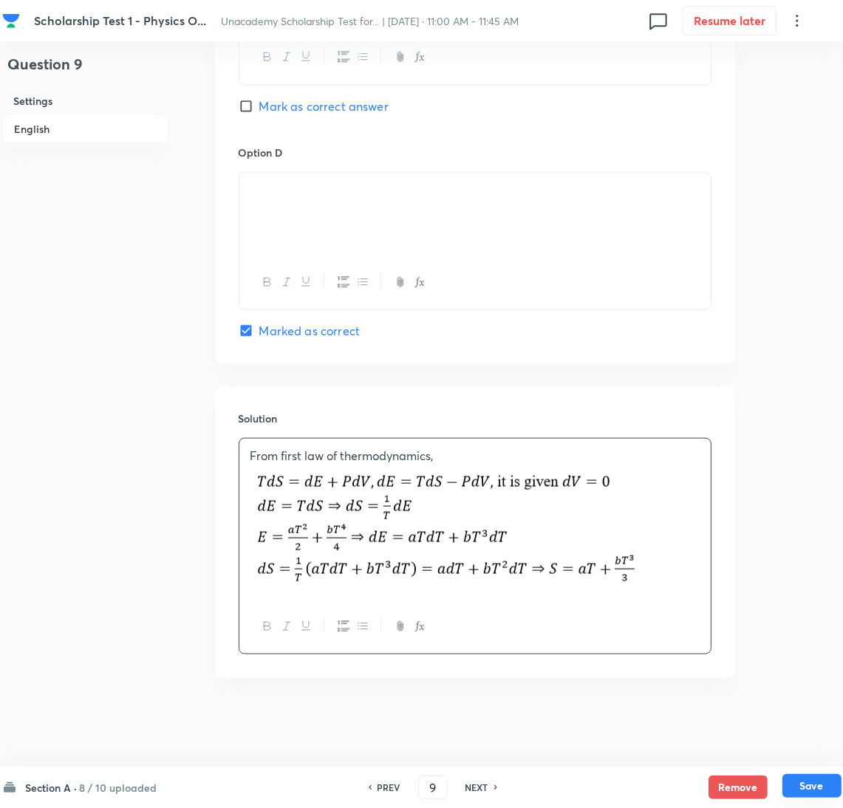
click at [804, 782] on button "Save" at bounding box center [811, 786] width 59 height 24
type input "10"
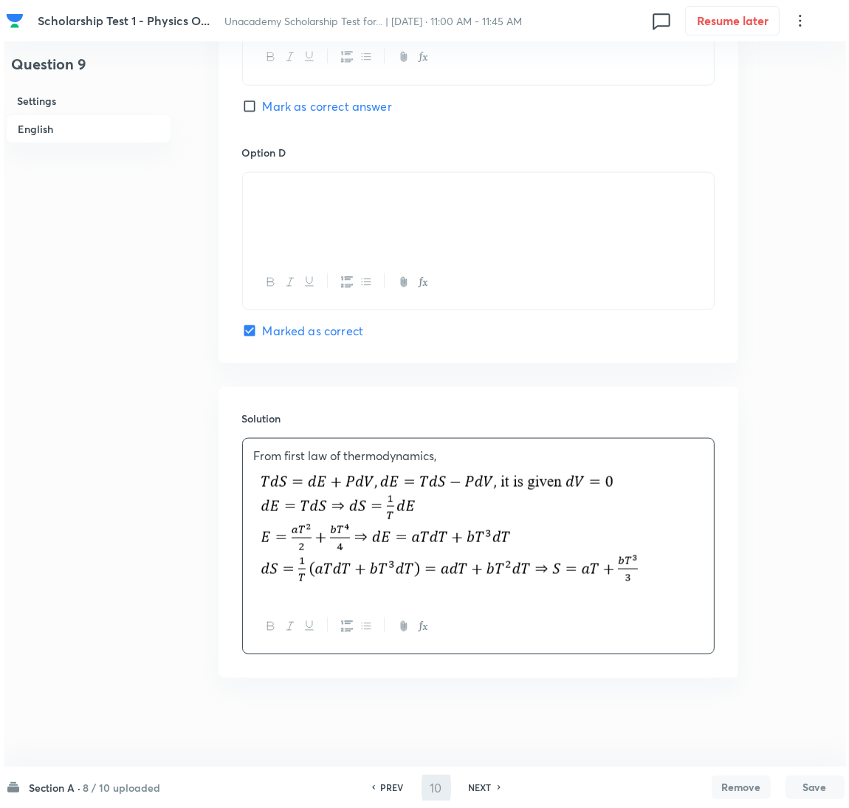
scroll to position [0, 0]
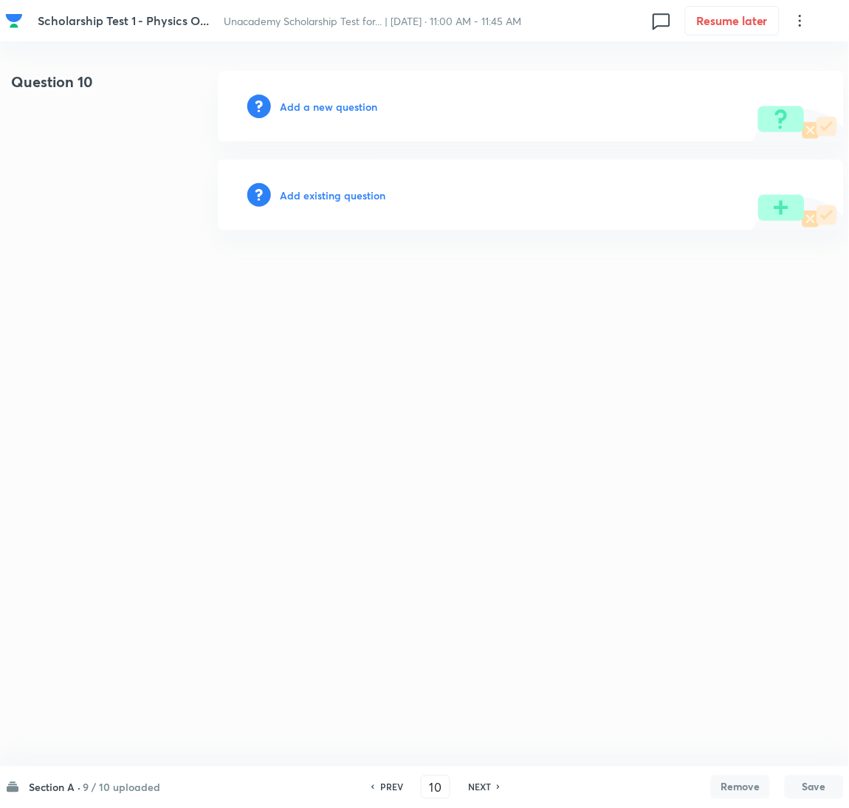
click at [354, 107] on h6 "Add a new question" at bounding box center [328, 107] width 97 height 16
click at [338, 107] on h6 "Choose a question type" at bounding box center [337, 107] width 114 height 16
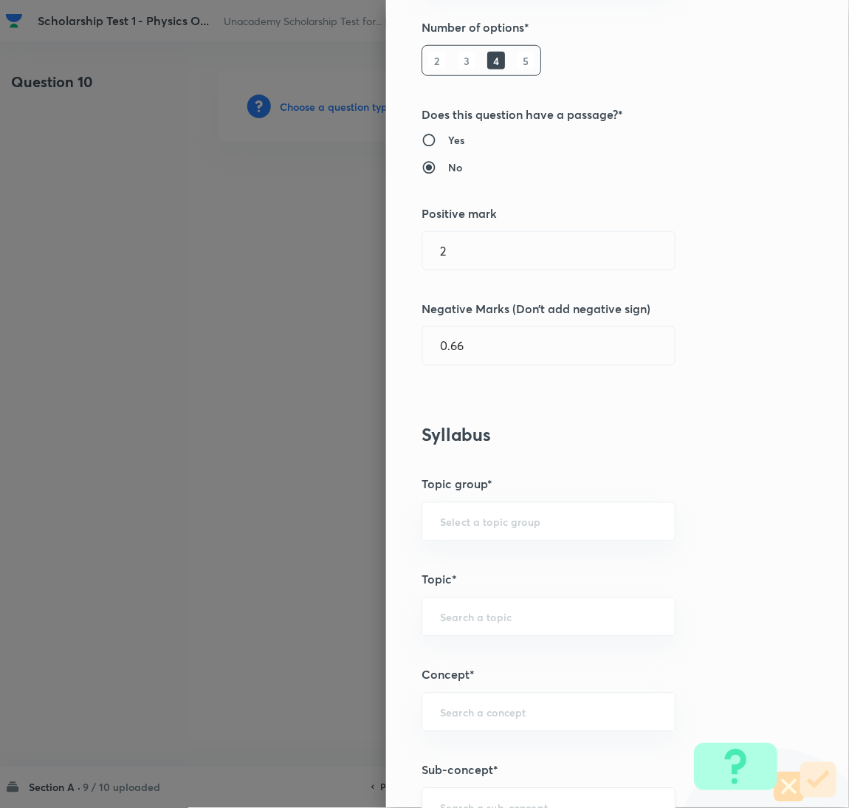
scroll to position [332, 0]
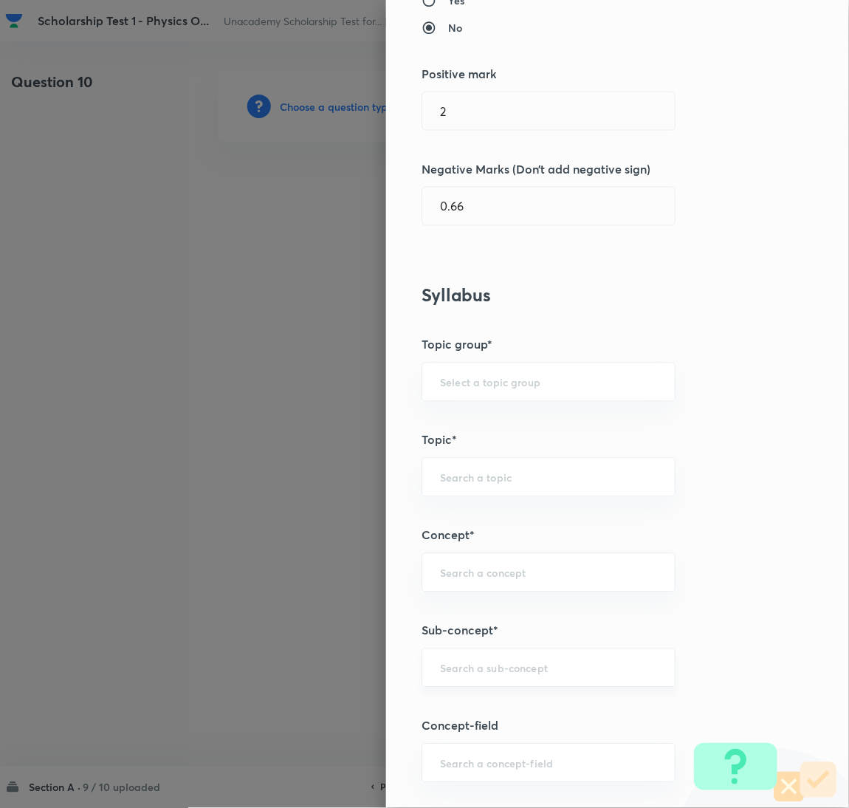
click at [470, 666] on input "text" at bounding box center [548, 668] width 217 height 14
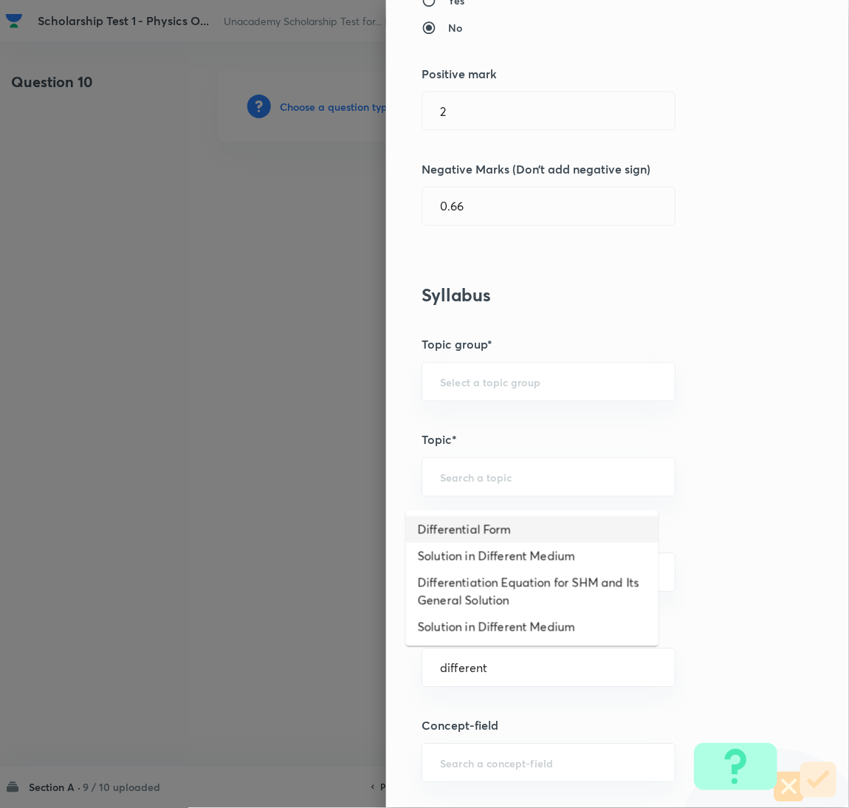
click at [525, 520] on li "Differential Form" at bounding box center [532, 529] width 253 height 27
type input "Differential Form"
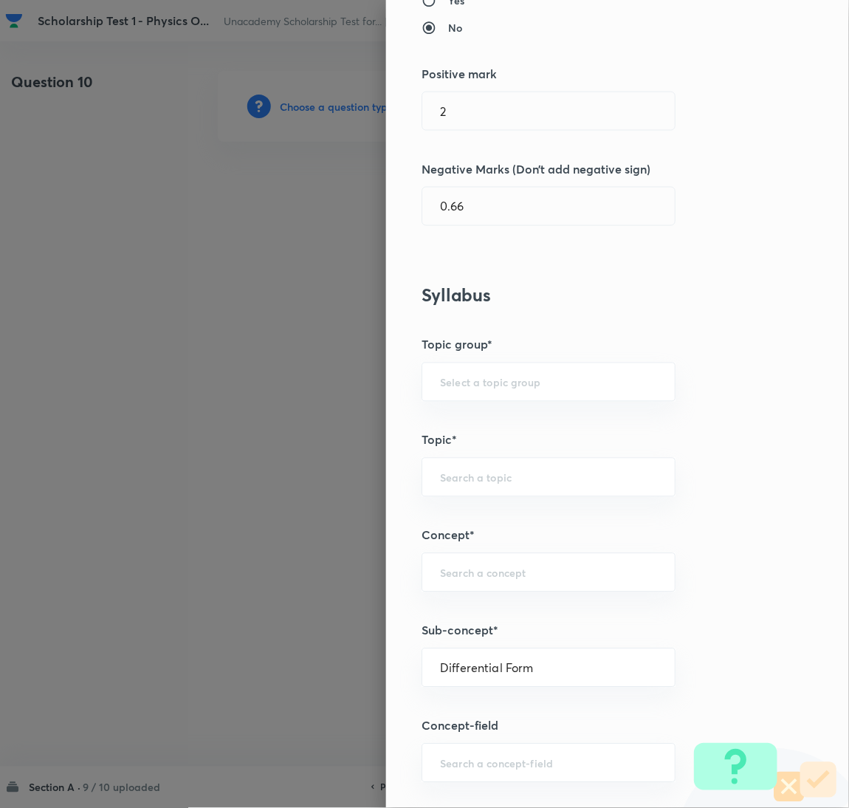
type input "Physics"
type input "Electricity & Magnetism"
type input "Ampere’s Law"
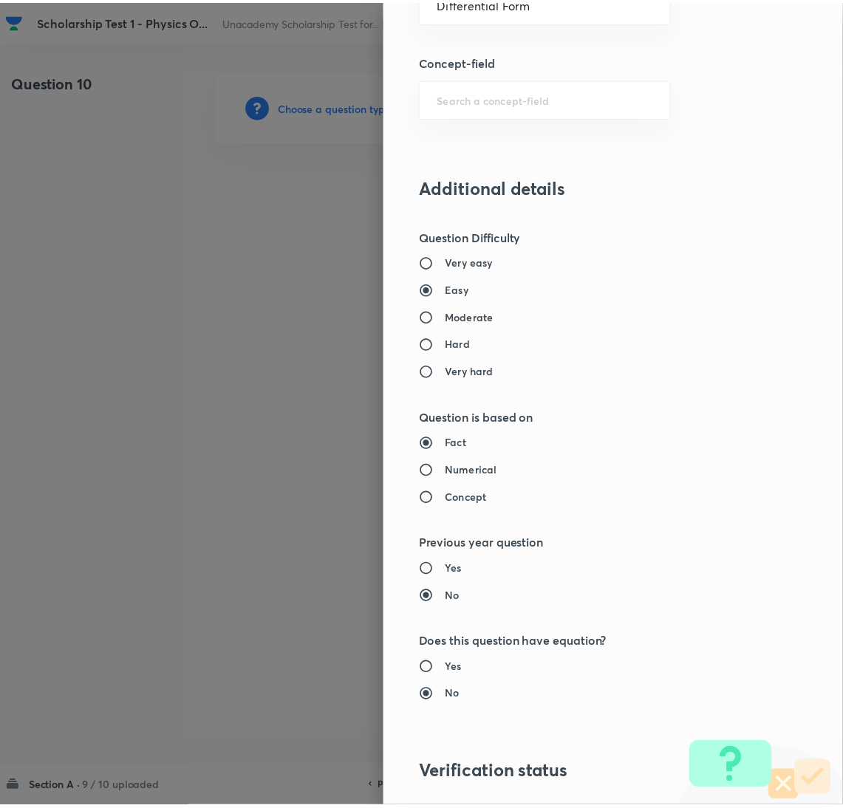
scroll to position [1207, 0]
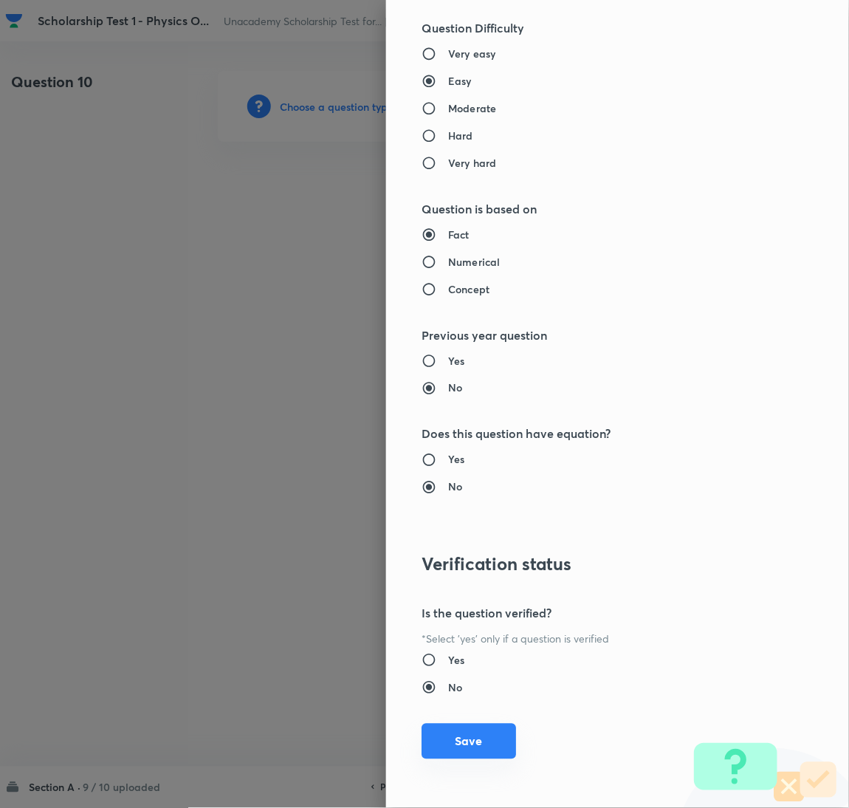
click at [476, 733] on button "Save" at bounding box center [469, 741] width 95 height 35
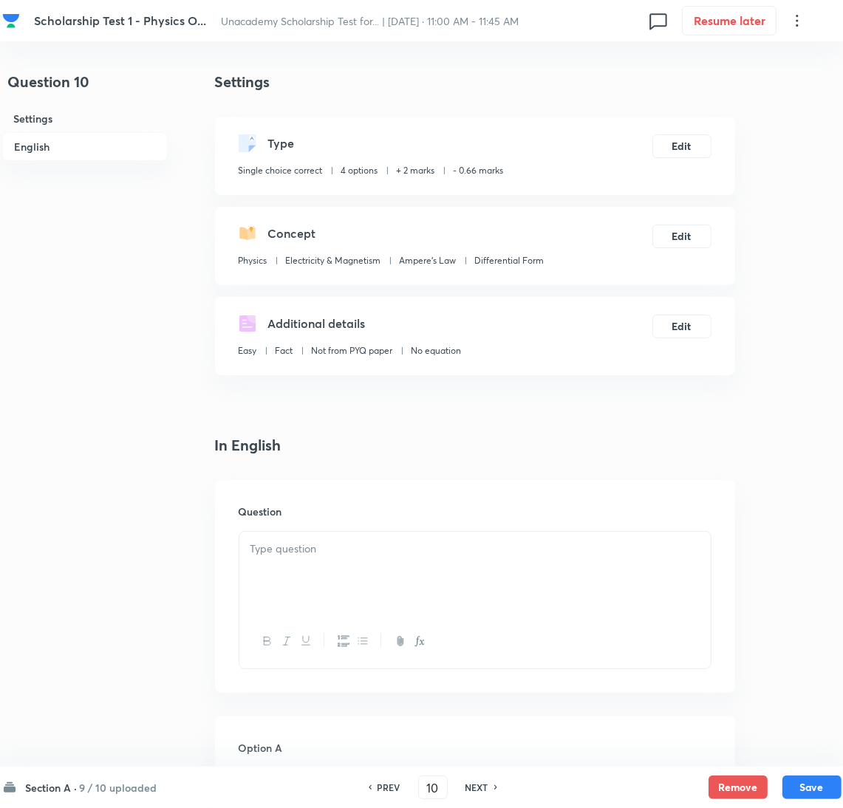
click at [301, 569] on div at bounding box center [474, 573] width 471 height 83
click at [352, 575] on div at bounding box center [474, 573] width 471 height 83
paste div
click at [333, 560] on div "The solution of" at bounding box center [474, 573] width 471 height 83
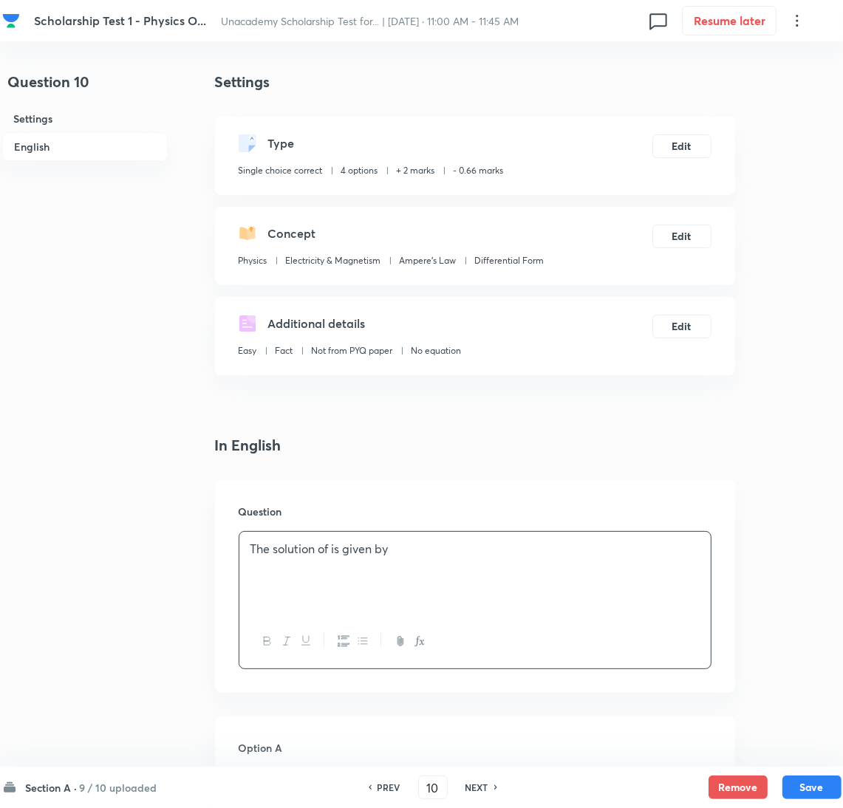
click at [333, 550] on p "The solution of is given by" at bounding box center [474, 549] width 449 height 17
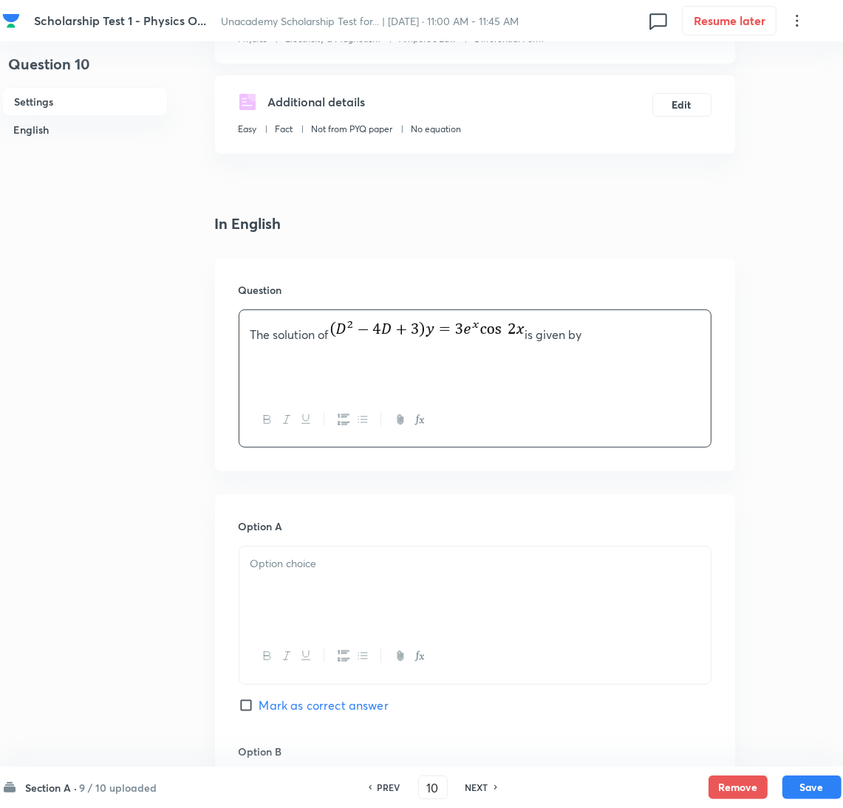
click at [333, 614] on div at bounding box center [474, 588] width 471 height 83
click at [301, 587] on div at bounding box center [474, 588] width 471 height 83
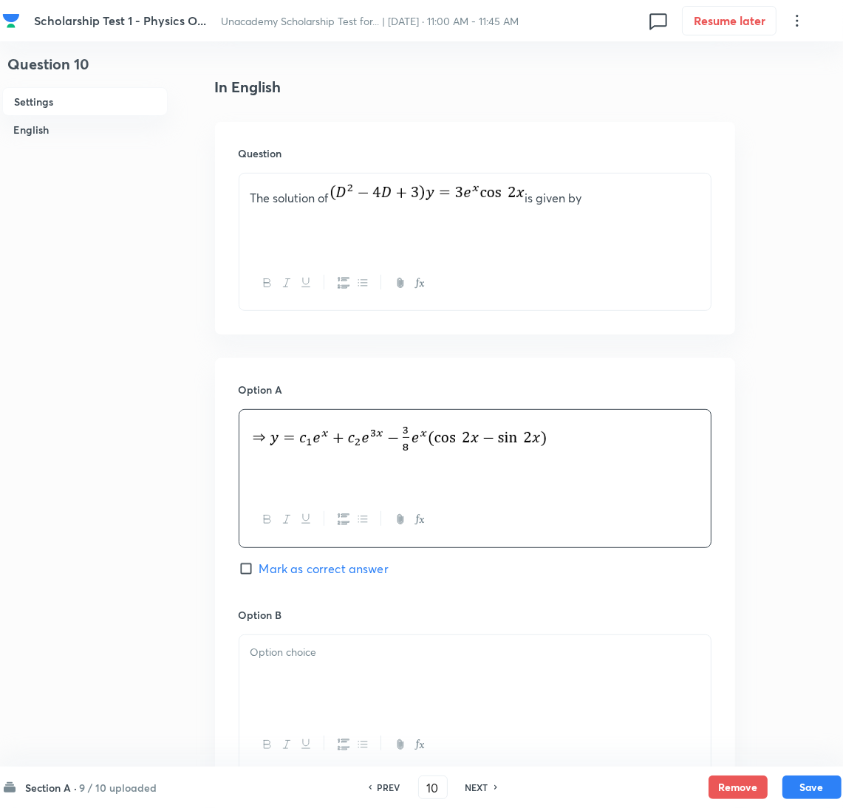
scroll to position [664, 0]
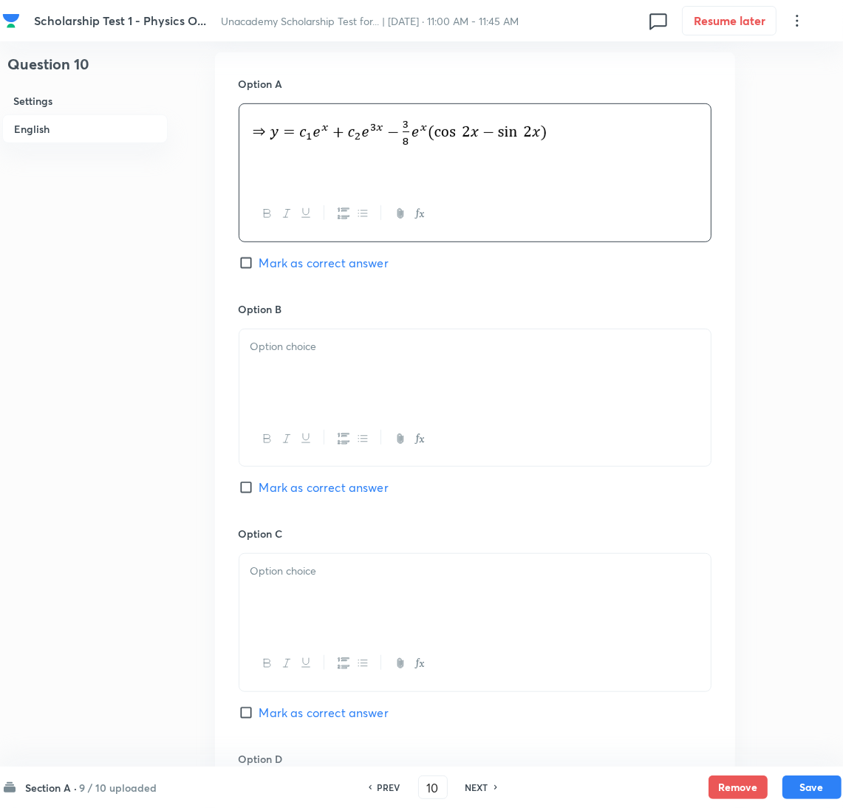
click at [325, 361] on div at bounding box center [474, 370] width 471 height 83
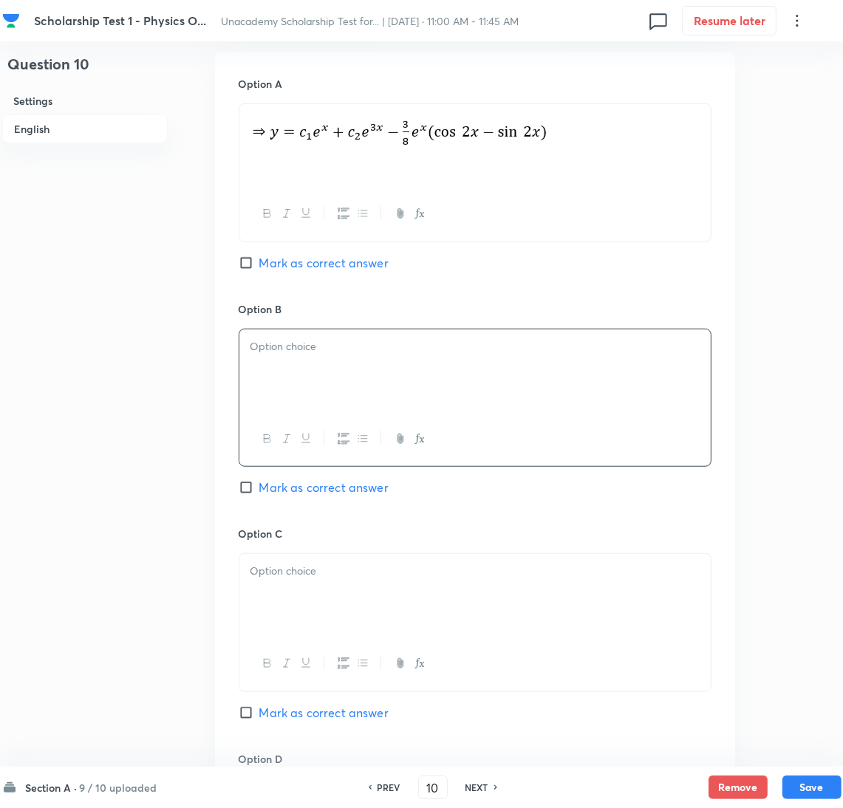
click at [299, 377] on div at bounding box center [474, 370] width 471 height 83
click at [247, 487] on input "Mark as correct answer" at bounding box center [249, 487] width 21 height 15
checkbox input "true"
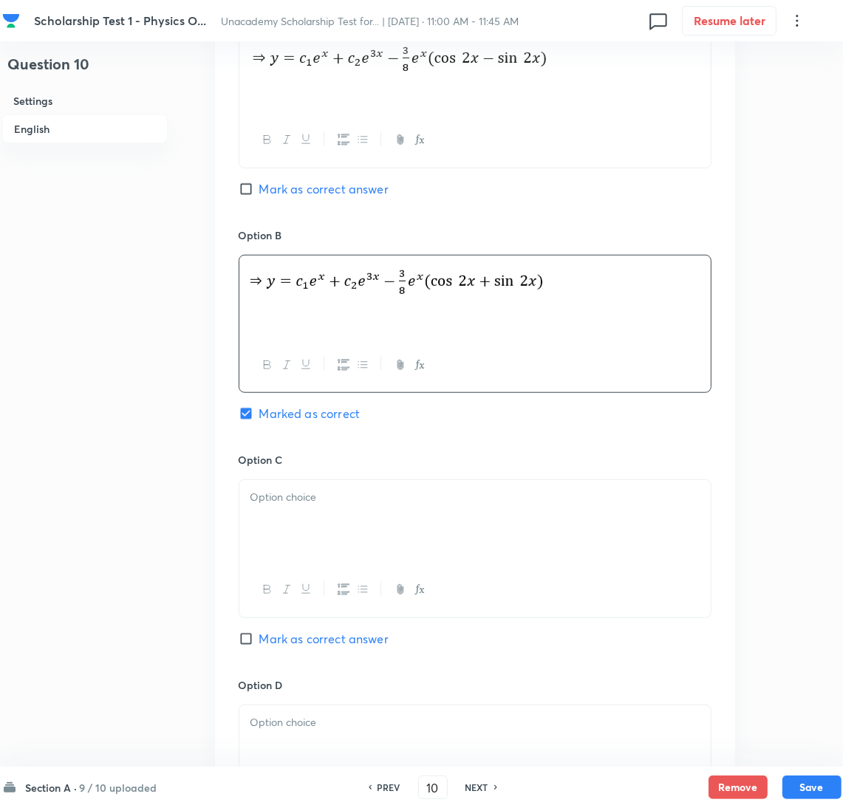
scroll to position [776, 0]
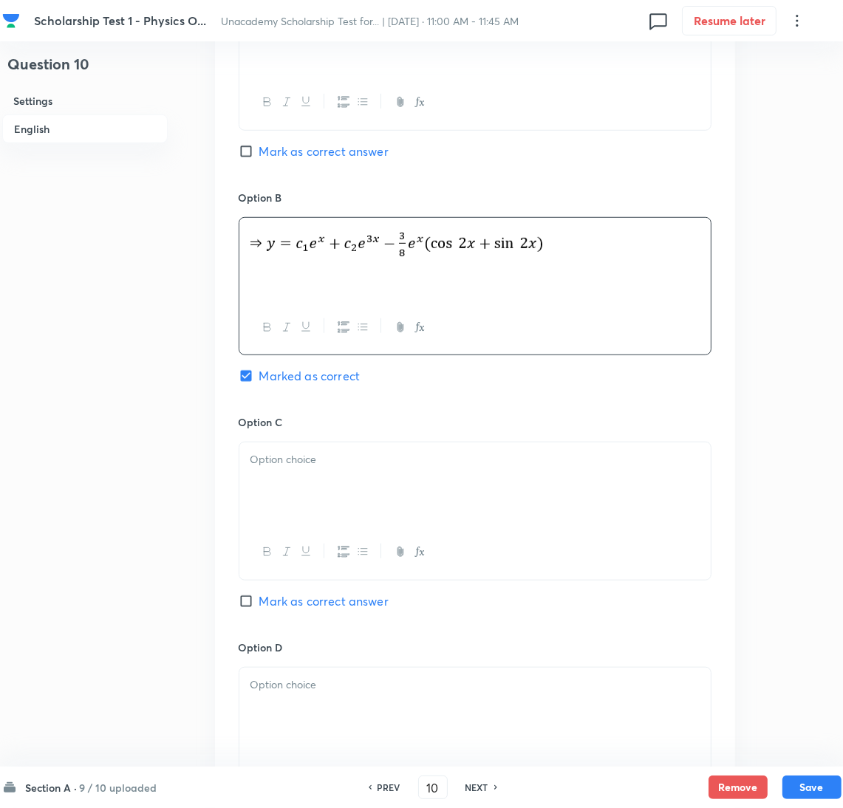
click at [292, 506] on div at bounding box center [474, 483] width 471 height 83
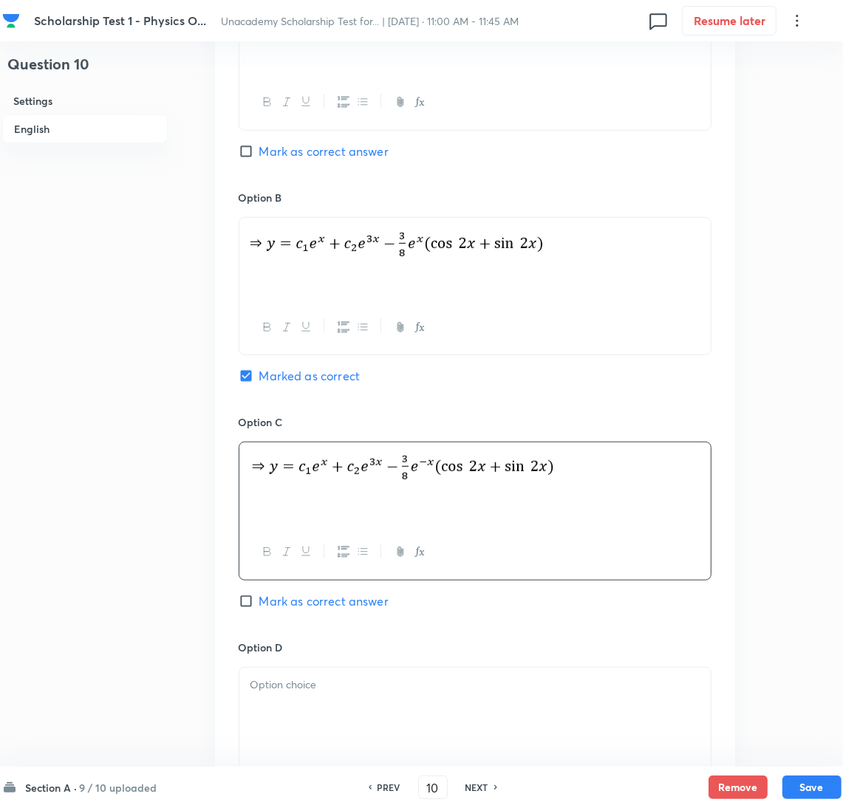
scroll to position [1107, 0]
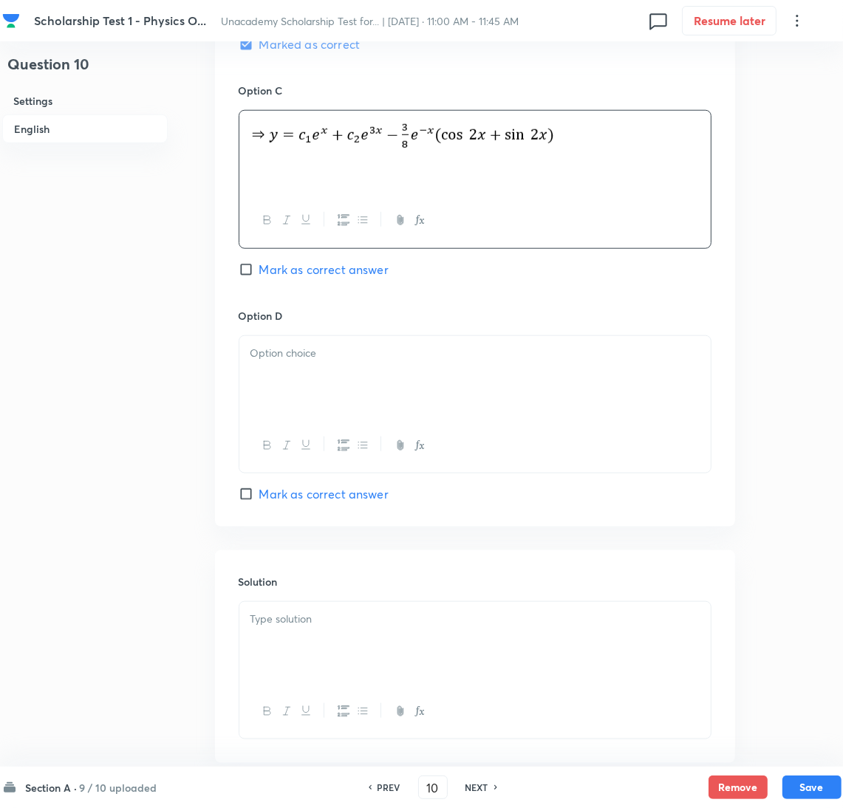
click at [304, 373] on div at bounding box center [474, 377] width 471 height 83
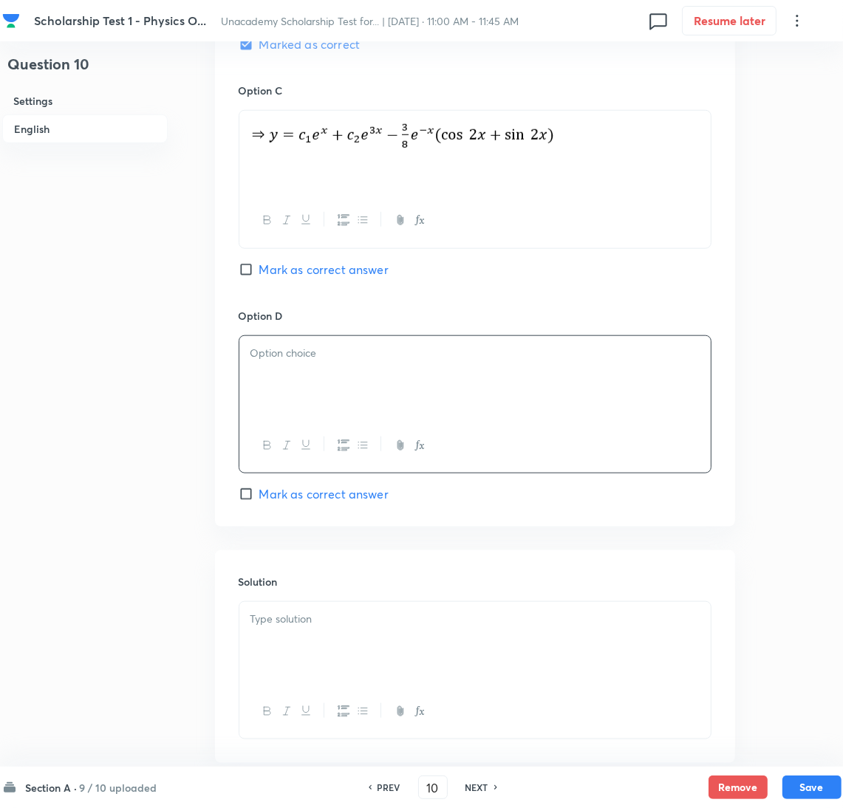
click at [273, 639] on div at bounding box center [474, 643] width 471 height 83
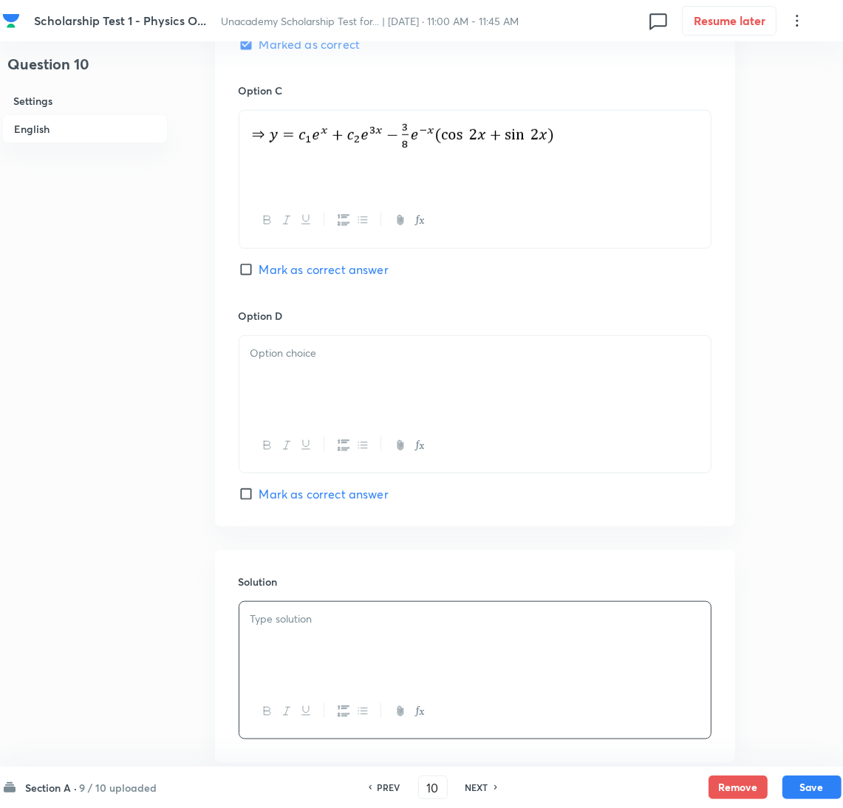
click at [322, 367] on div at bounding box center [474, 377] width 471 height 83
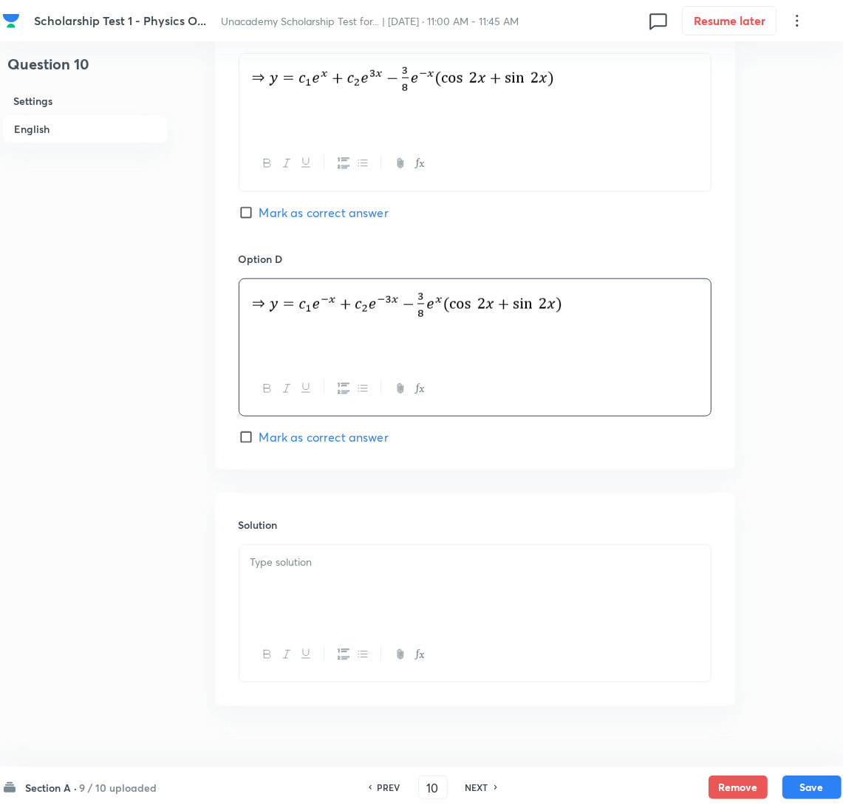
scroll to position [1195, 0]
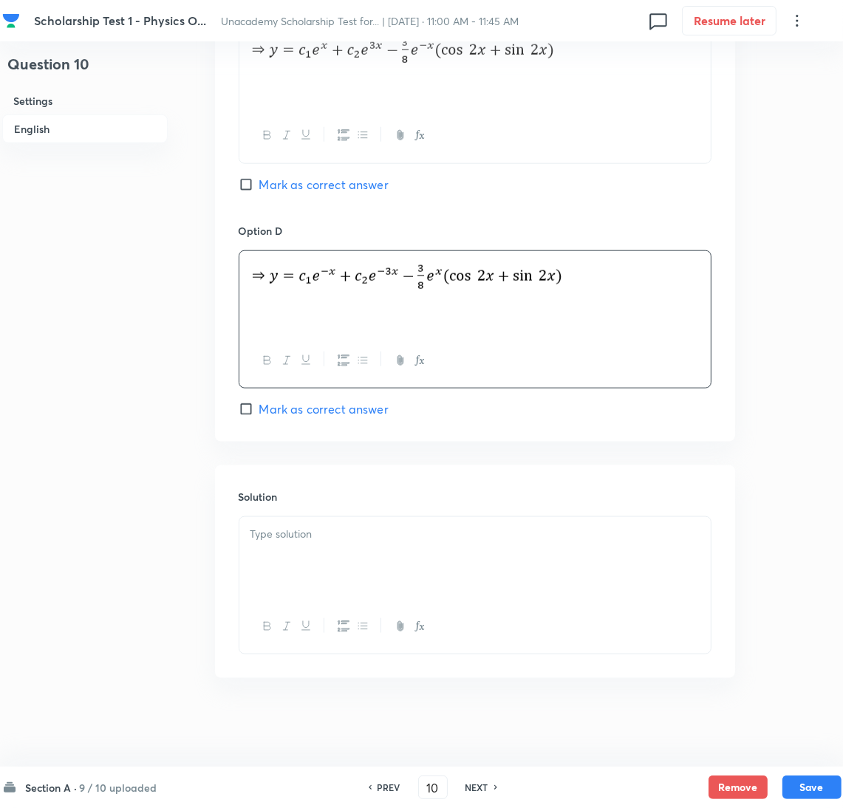
click at [320, 584] on div at bounding box center [474, 558] width 471 height 83
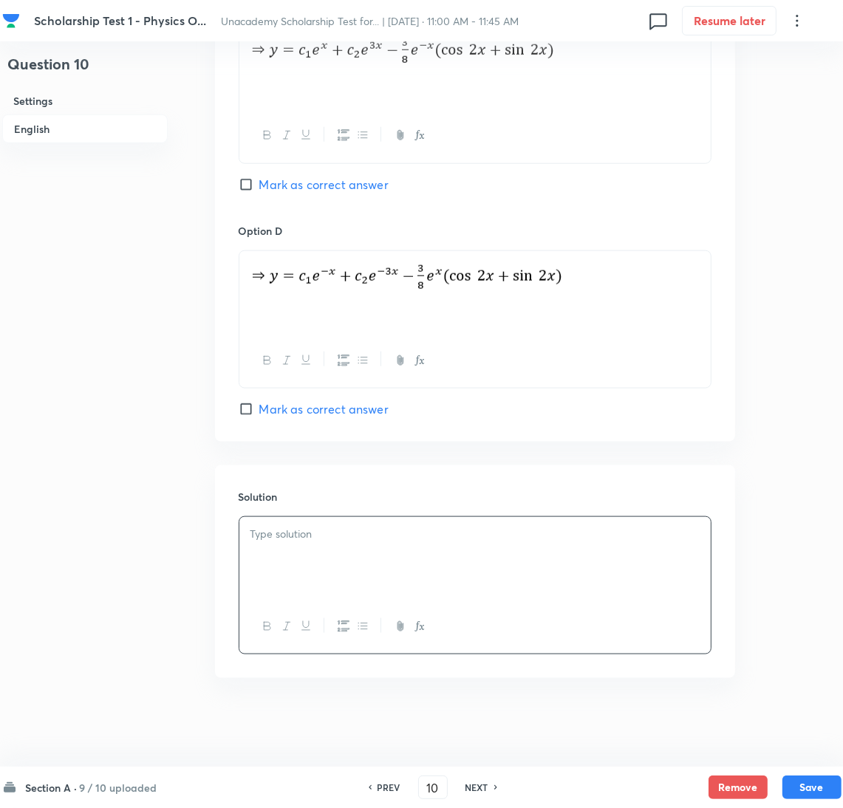
click at [287, 532] on p at bounding box center [474, 534] width 449 height 17
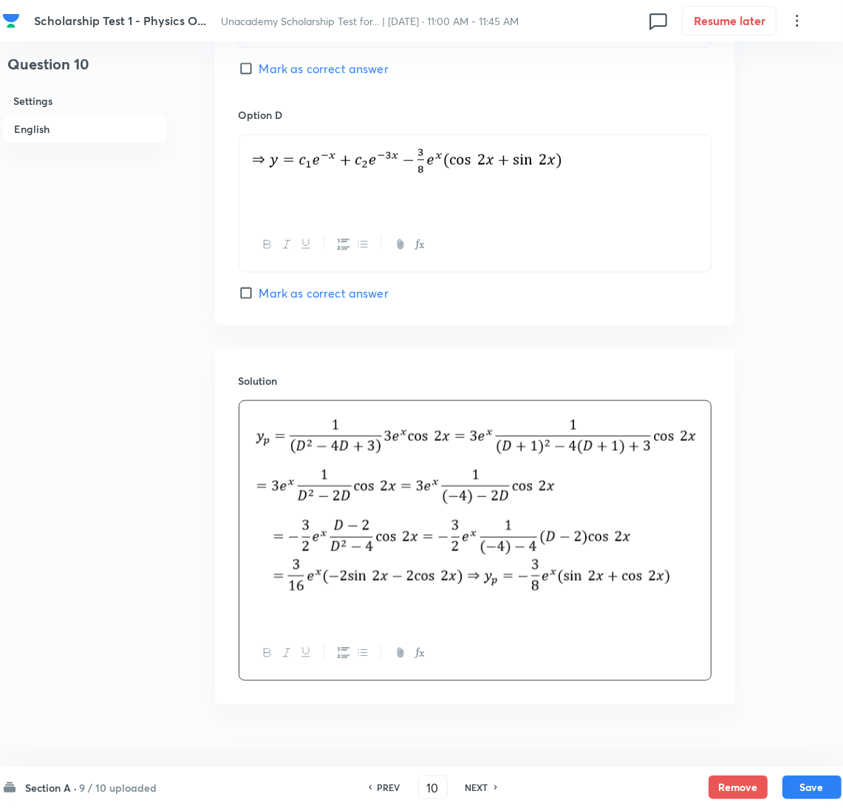
scroll to position [1338, 0]
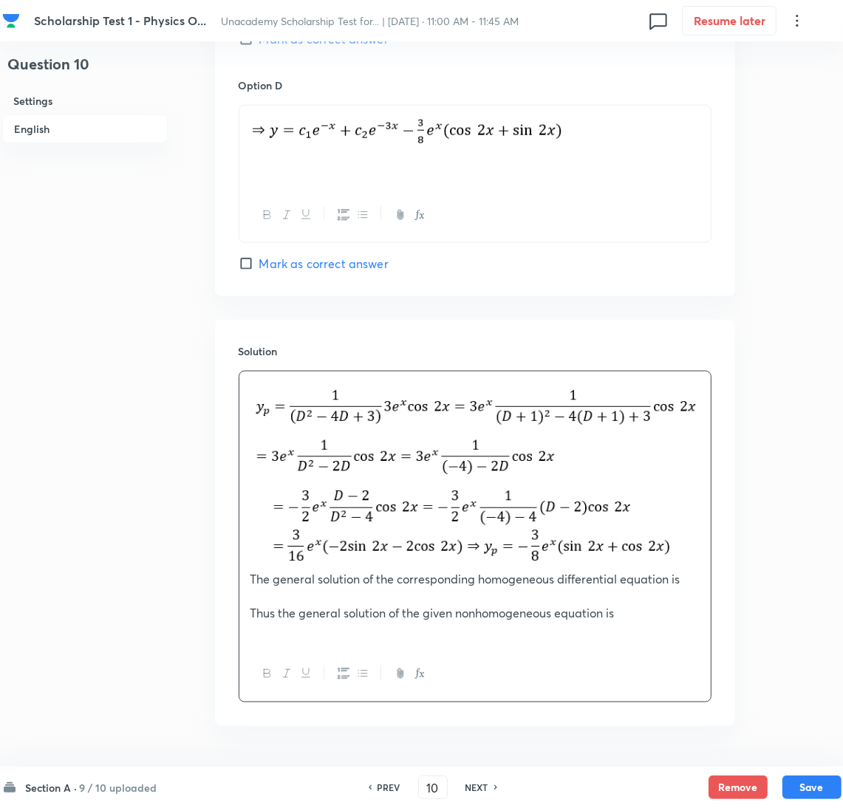
click at [264, 599] on p at bounding box center [474, 596] width 449 height 17
click at [304, 647] on div "The general solution of the corresponding homogeneous differential equation is …" at bounding box center [474, 509] width 471 height 275
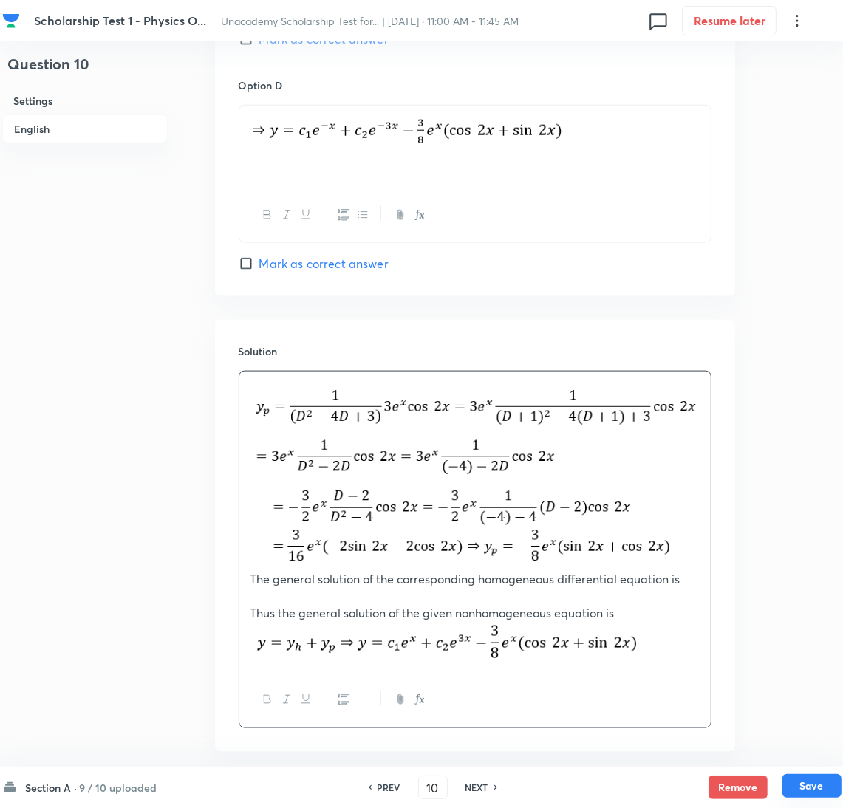
drag, startPoint x: 800, startPoint y: 781, endPoint x: 791, endPoint y: 766, distance: 17.9
click at [800, 781] on button "Save" at bounding box center [811, 788] width 59 height 24
type input "11"
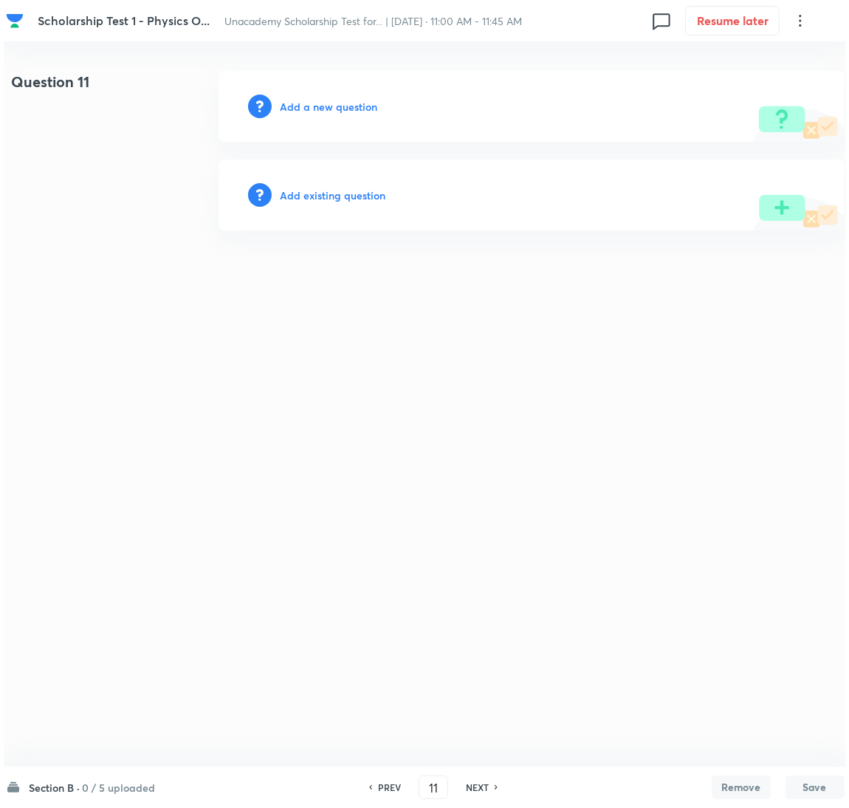
scroll to position [0, 0]
click at [323, 106] on h6 "Add a new question" at bounding box center [328, 107] width 97 height 16
click at [323, 106] on h6 "Choose a question type" at bounding box center [337, 107] width 114 height 16
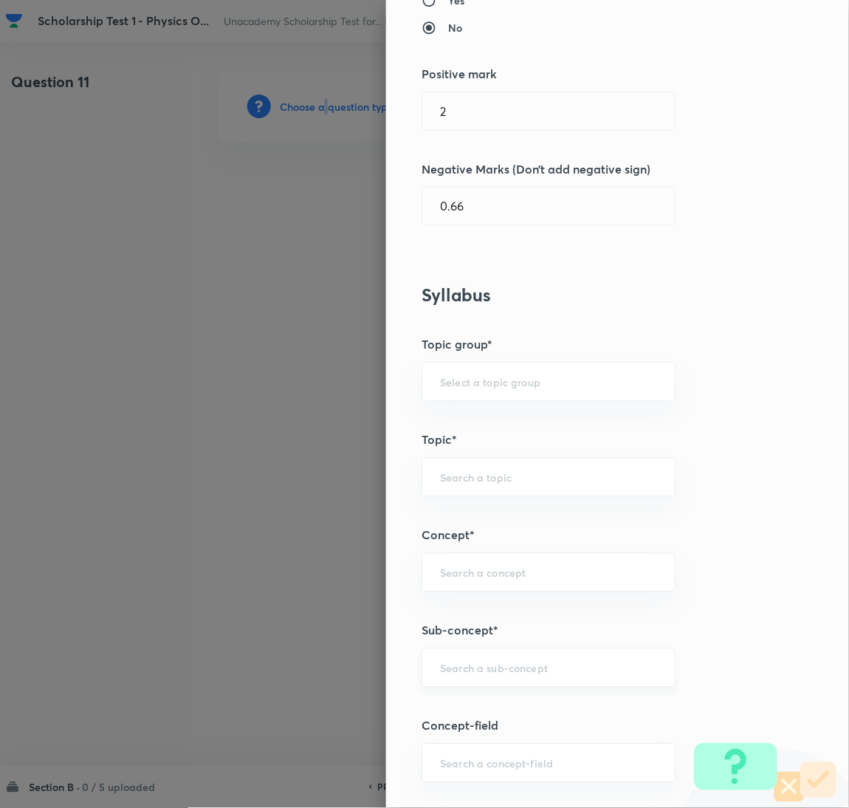
scroll to position [553, 0]
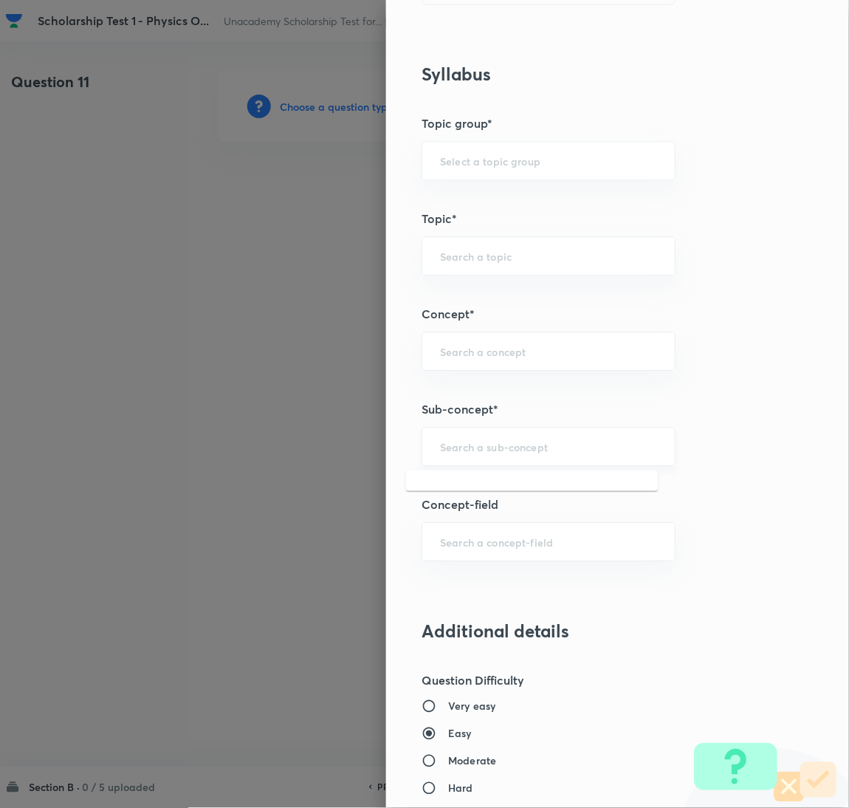
click at [460, 450] on input "text" at bounding box center [548, 446] width 217 height 14
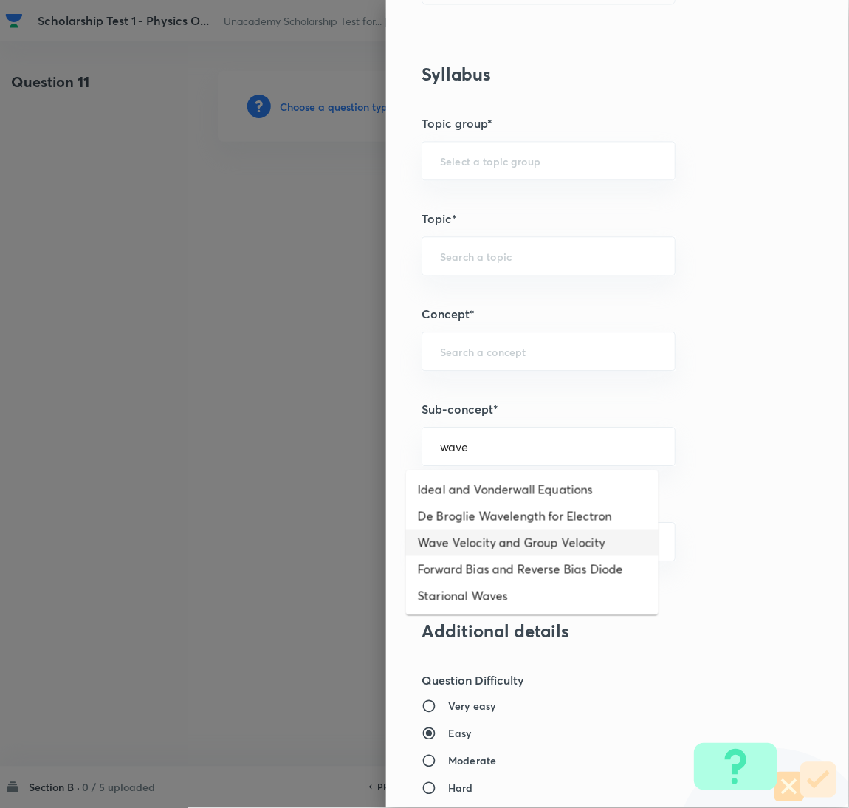
click at [519, 545] on li "Wave Velocity and Group Velocity" at bounding box center [532, 543] width 253 height 27
type input "Wave Velocity and Group Velocity"
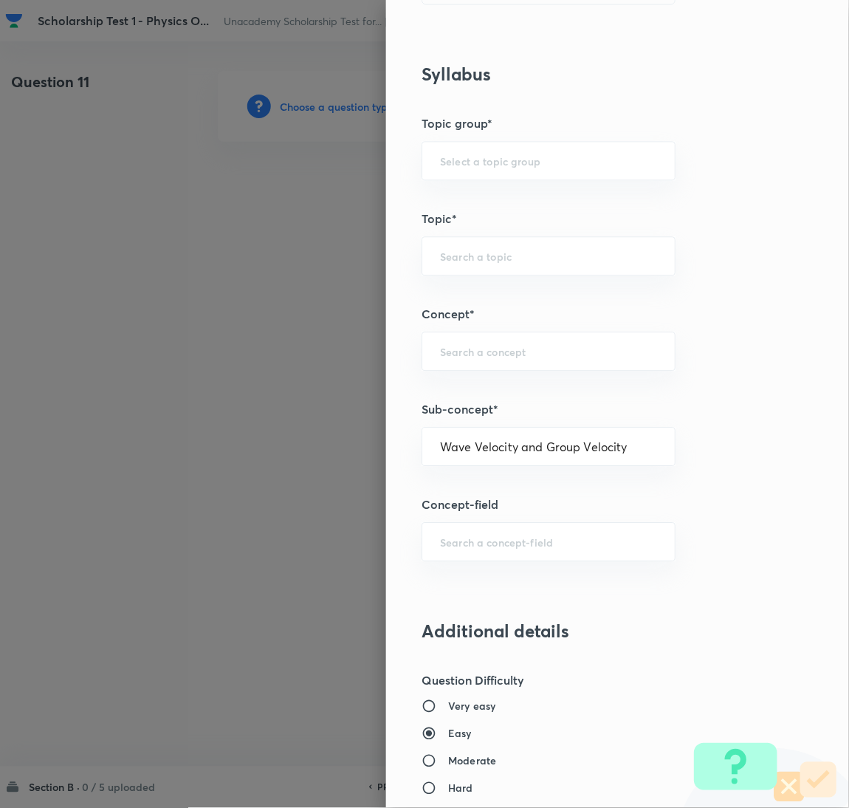
type input "Physics"
type input "Modern Physics"
type input "The Superposition Principle"
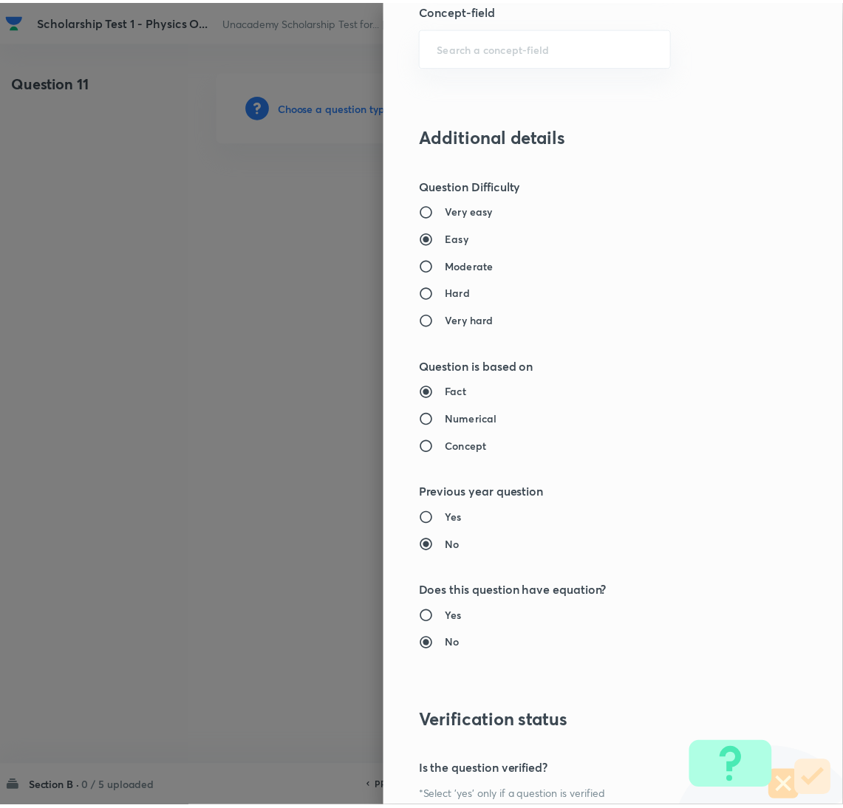
scroll to position [1207, 0]
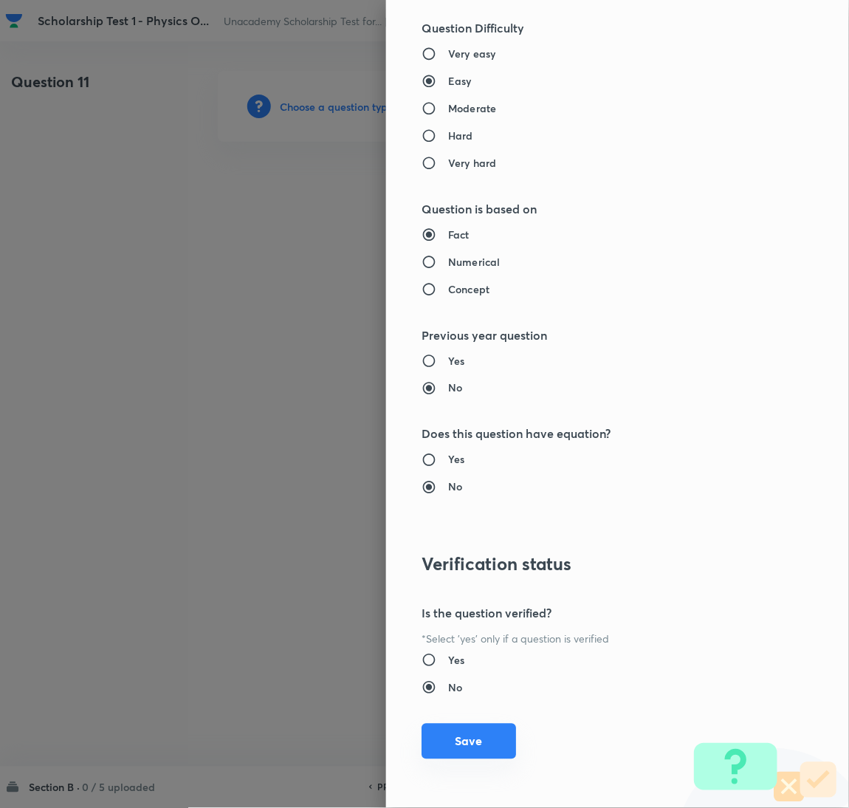
click at [457, 739] on button "Save" at bounding box center [469, 741] width 95 height 35
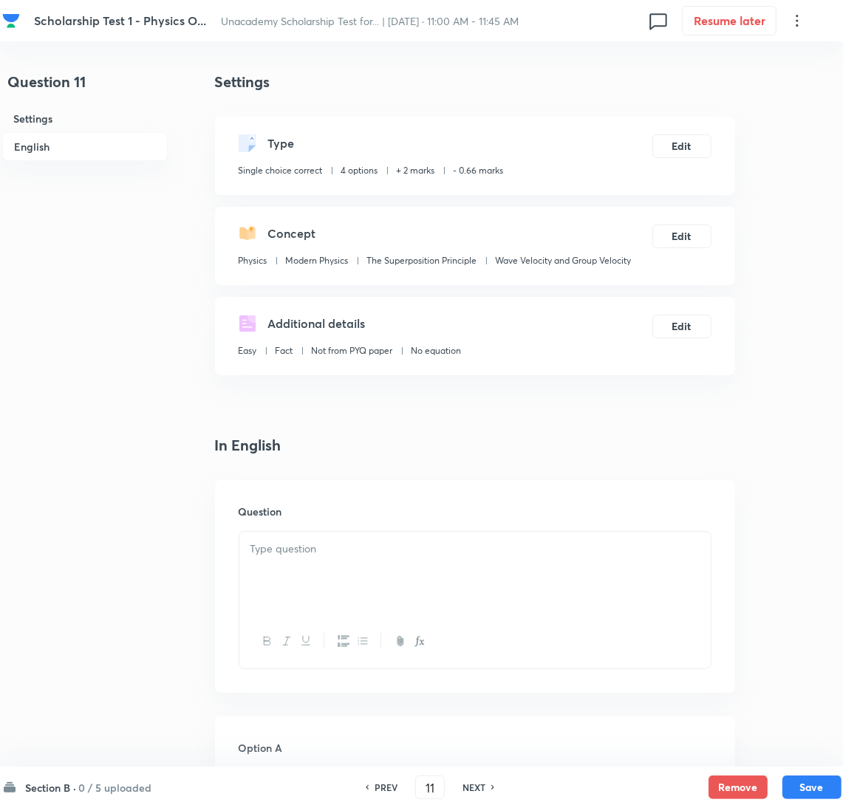
click at [334, 572] on div at bounding box center [474, 573] width 471 height 83
click at [343, 571] on div at bounding box center [474, 573] width 471 height 83
paste div
